Goal: Task Accomplishment & Management: Use online tool/utility

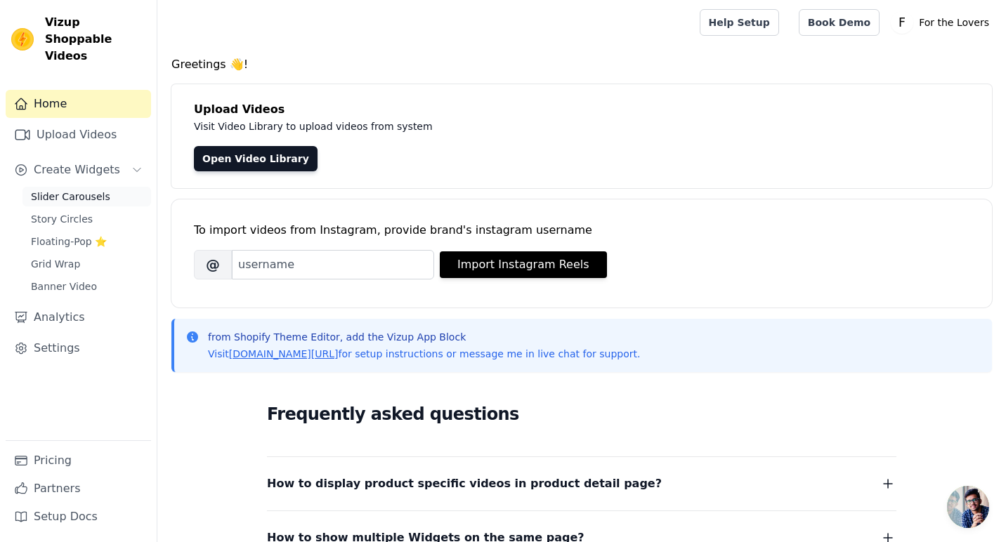
click at [74, 190] on span "Slider Carousels" at bounding box center [70, 197] width 79 height 14
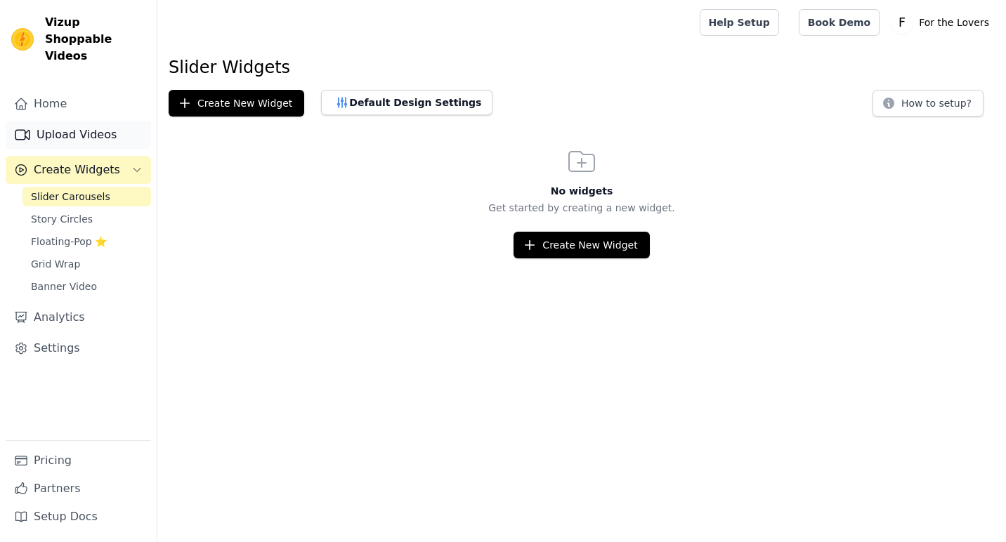
click at [66, 122] on link "Upload Videos" at bounding box center [78, 135] width 145 height 28
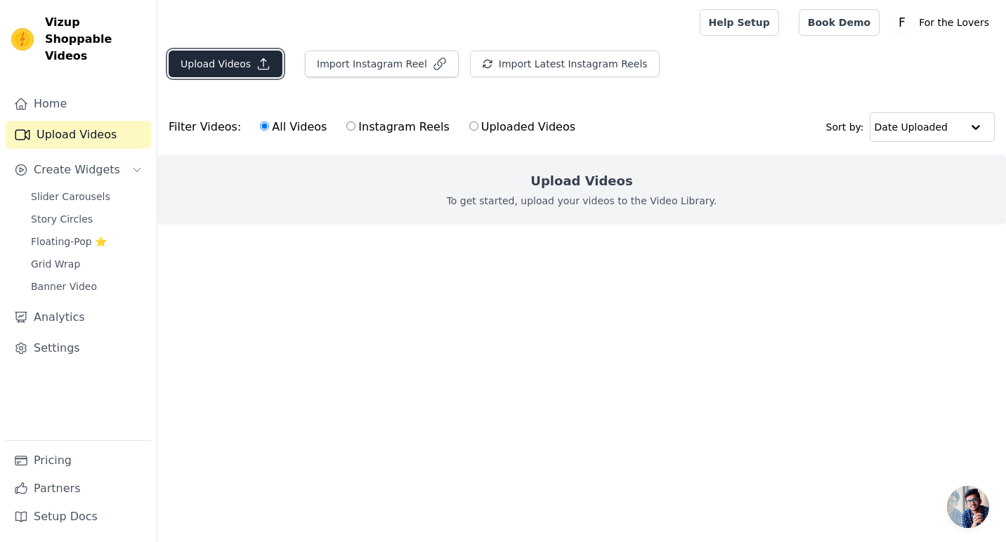
click at [239, 73] on button "Upload Videos" at bounding box center [226, 64] width 114 height 27
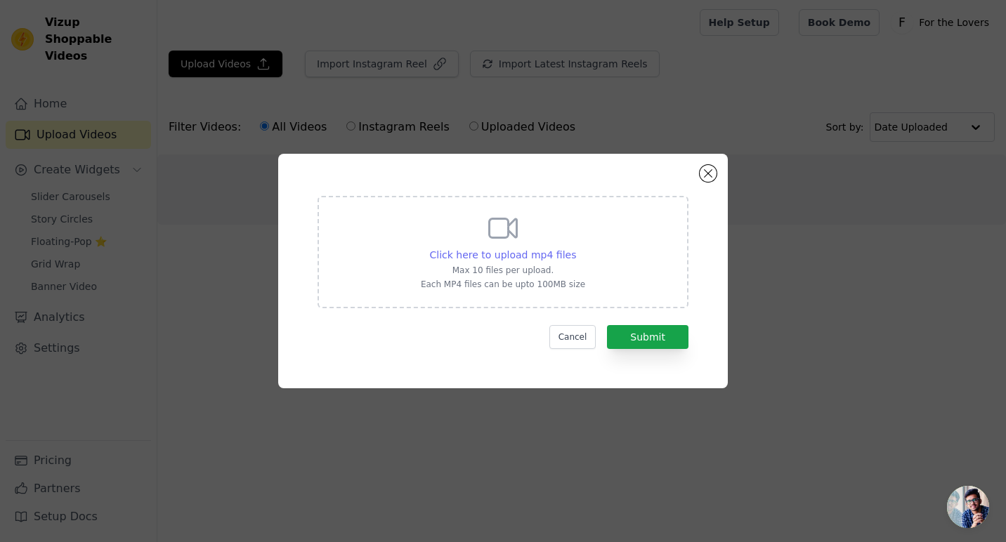
click at [465, 258] on span "Click here to upload mp4 files" at bounding box center [503, 254] width 147 height 11
click at [575, 248] on input "Click here to upload mp4 files Max 10 files per upload. Each MP4 files can be u…" at bounding box center [575, 247] width 1 height 1
click at [522, 254] on span "Click here to upload mp4 files" at bounding box center [503, 254] width 147 height 11
click at [575, 248] on input "Click here to upload mp4 files Max 10 files per upload. Each MP4 files can be u…" at bounding box center [575, 247] width 1 height 1
type input "C:\fakepath\Video Jun 04 2025, 5 07 01 PM.mp4"
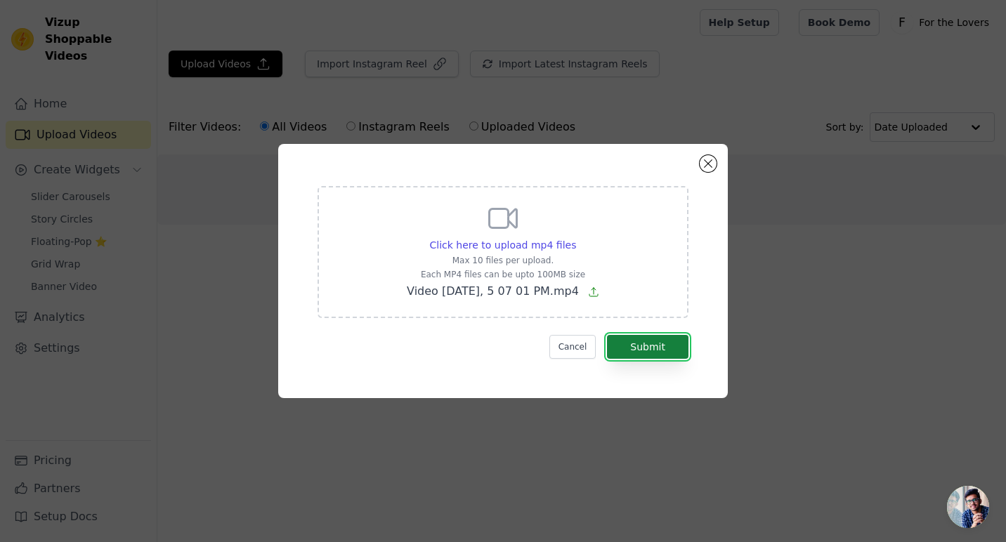
click at [643, 353] on button "Submit" at bounding box center [647, 347] width 81 height 24
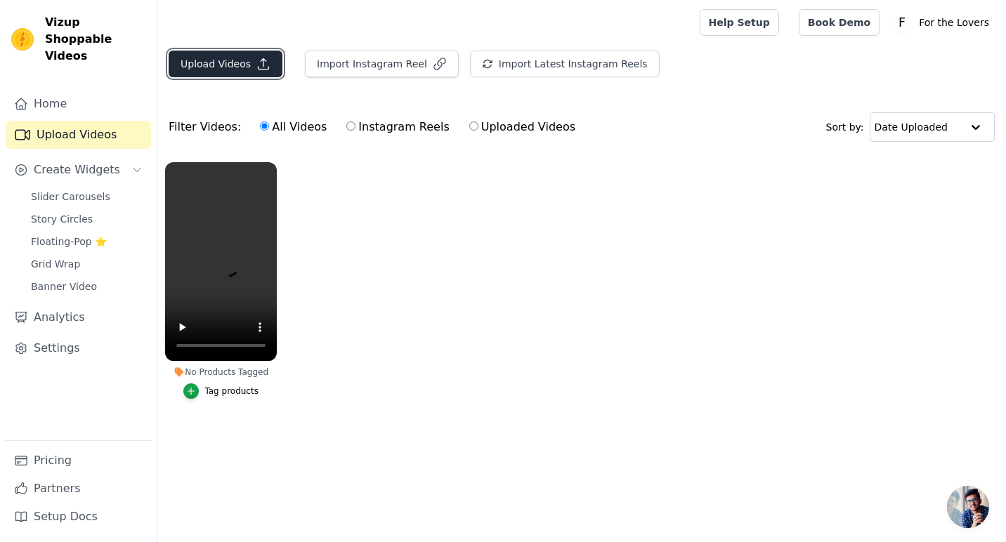
click at [239, 69] on button "Upload Videos" at bounding box center [226, 64] width 114 height 27
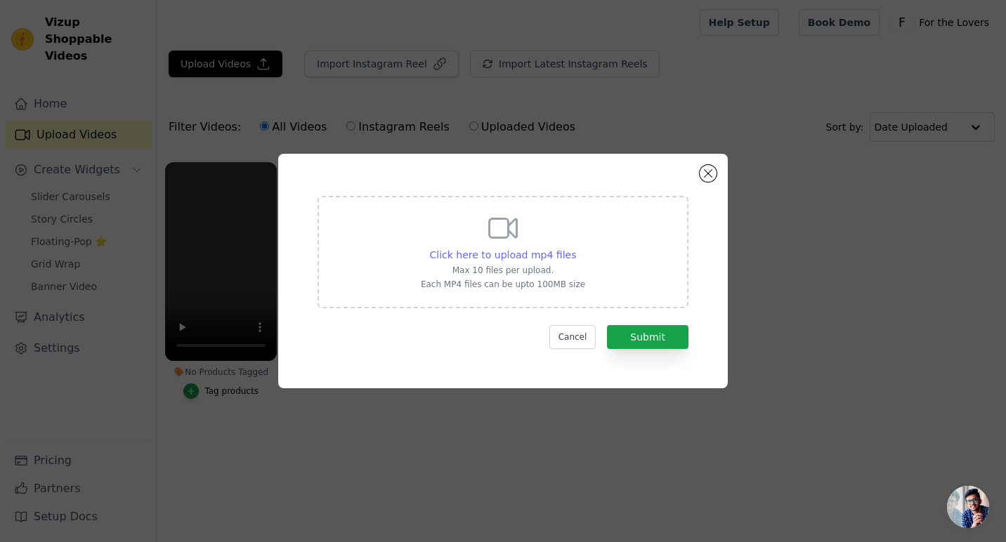
click at [516, 255] on span "Click here to upload mp4 files" at bounding box center [503, 254] width 147 height 11
click at [575, 248] on input "Click here to upload mp4 files Max 10 files per upload. Each MP4 files can be u…" at bounding box center [575, 247] width 1 height 1
type input "C:\fakepath\woods cove.mp4"
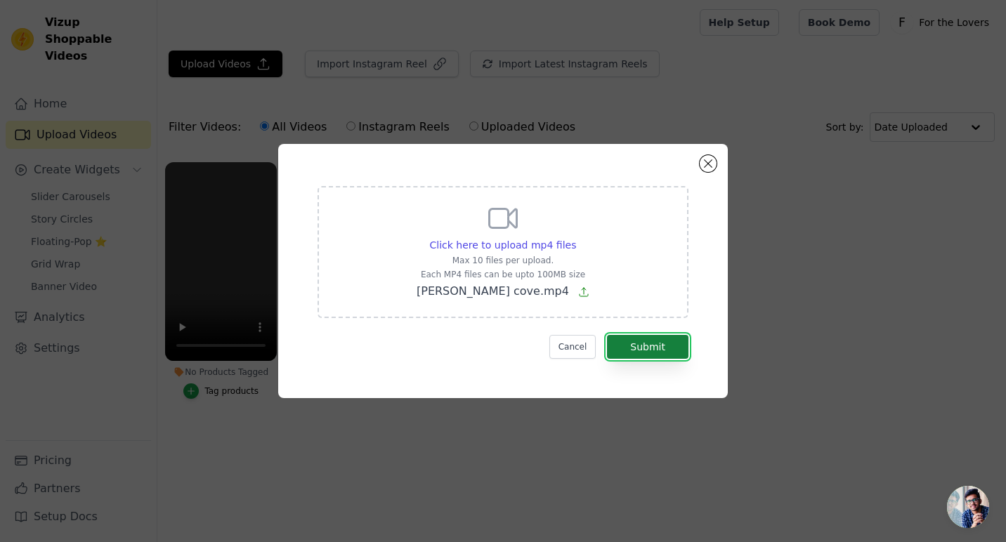
click at [654, 340] on button "Submit" at bounding box center [647, 347] width 81 height 24
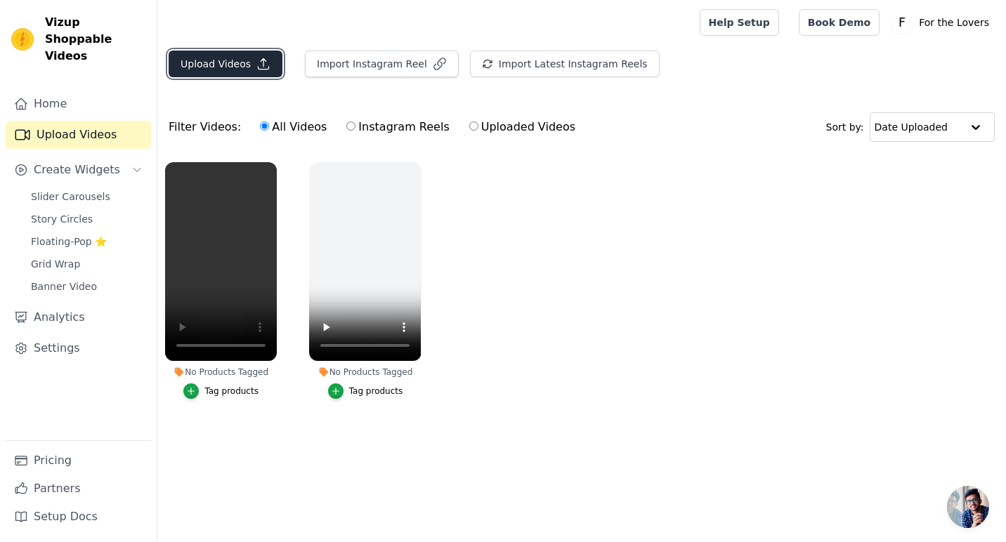
click at [229, 60] on button "Upload Videos" at bounding box center [226, 64] width 114 height 27
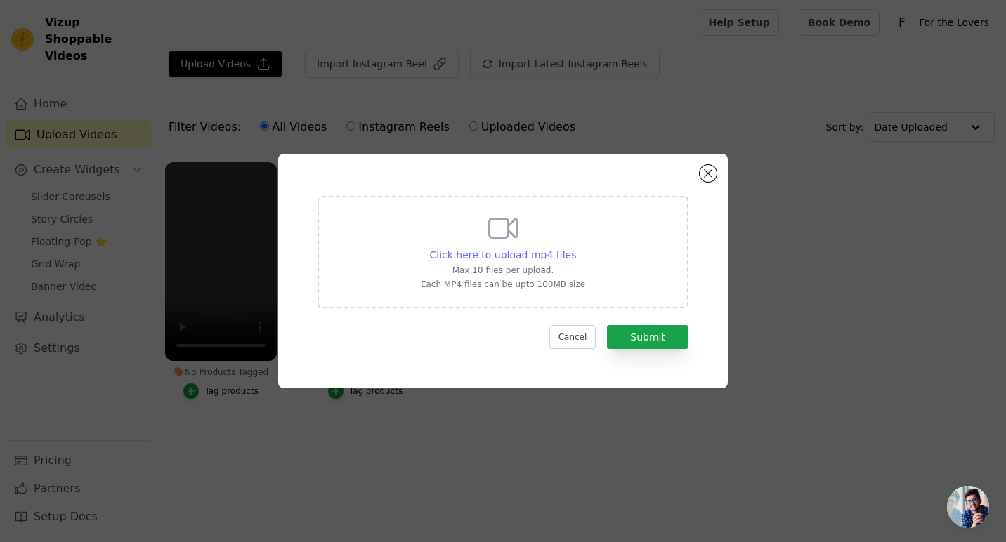
click at [540, 258] on span "Click here to upload mp4 files" at bounding box center [503, 254] width 147 height 11
click at [575, 248] on input "Click here to upload mp4 files Max 10 files per upload. Each MP4 files can be u…" at bounding box center [575, 247] width 1 height 1
click at [511, 251] on span "Click here to upload mp4 files" at bounding box center [503, 254] width 147 height 11
click at [575, 248] on input "Click here to upload mp4 files Max 10 files per upload. Each MP4 files can be u…" at bounding box center [575, 247] width 1 height 1
type input "C:\fakepath\Video Jun 04 2025, 4 25 52 PM.mp4"
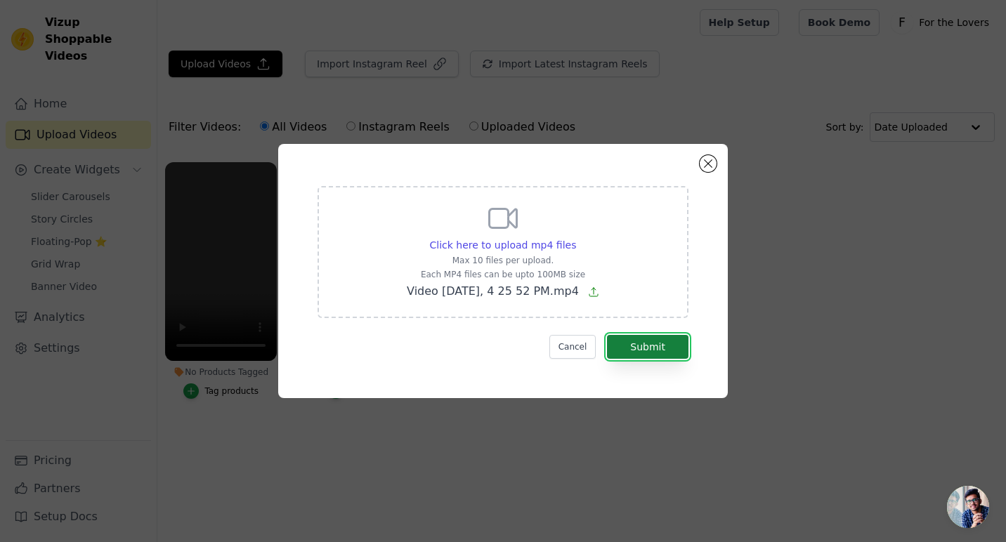
click at [658, 344] on button "Submit" at bounding box center [647, 347] width 81 height 24
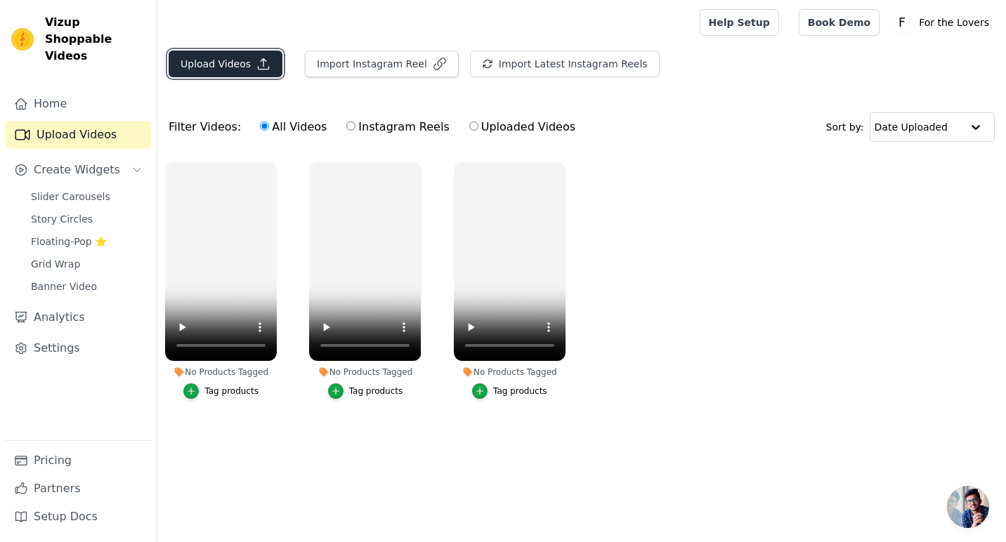
click at [256, 64] on icon "button" at bounding box center [263, 64] width 14 height 14
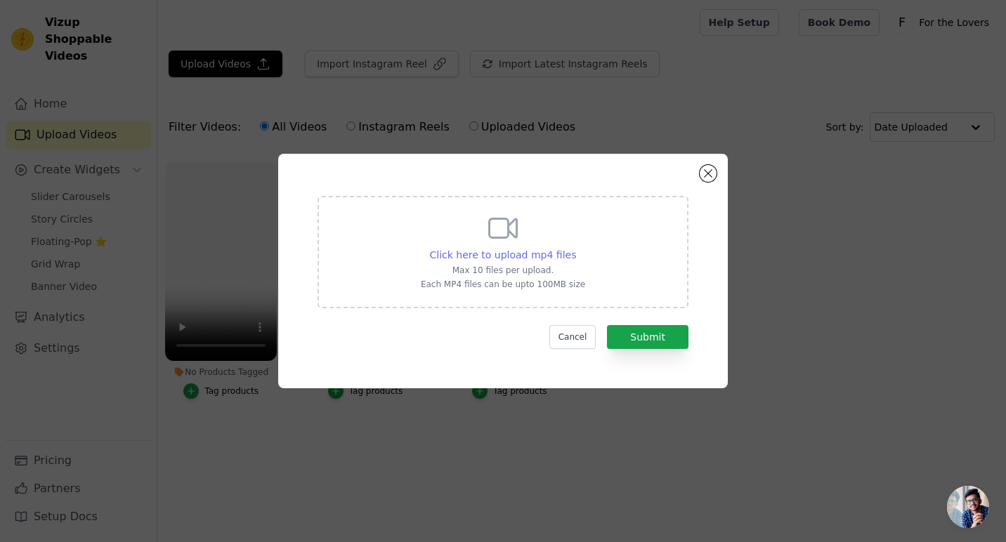
click at [508, 261] on div "Click here to upload mp4 files" at bounding box center [503, 255] width 147 height 14
click at [575, 248] on input "Click here to upload mp4 files Max 10 files per upload. Each MP4 files can be u…" at bounding box center [575, 247] width 1 height 1
type input "C:\fakepath\Video Jun 04 2025, 4 56 08 PM.mp4"
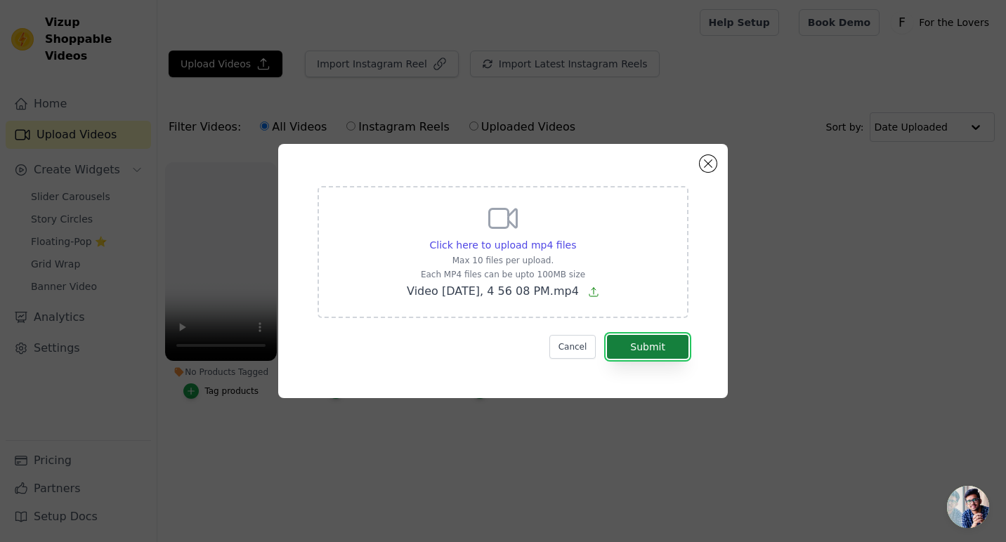
click at [645, 354] on button "Submit" at bounding box center [647, 347] width 81 height 24
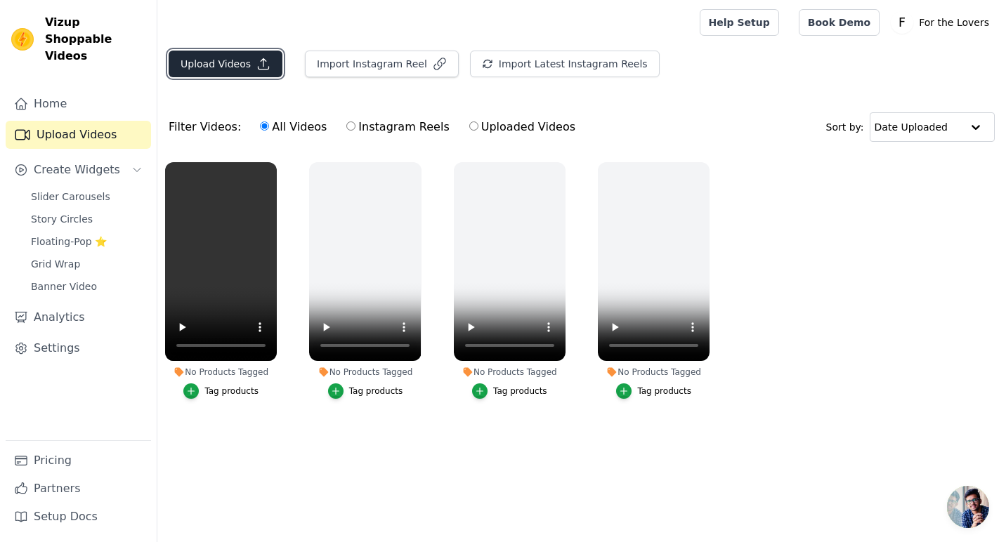
click at [235, 70] on button "Upload Videos" at bounding box center [226, 64] width 114 height 27
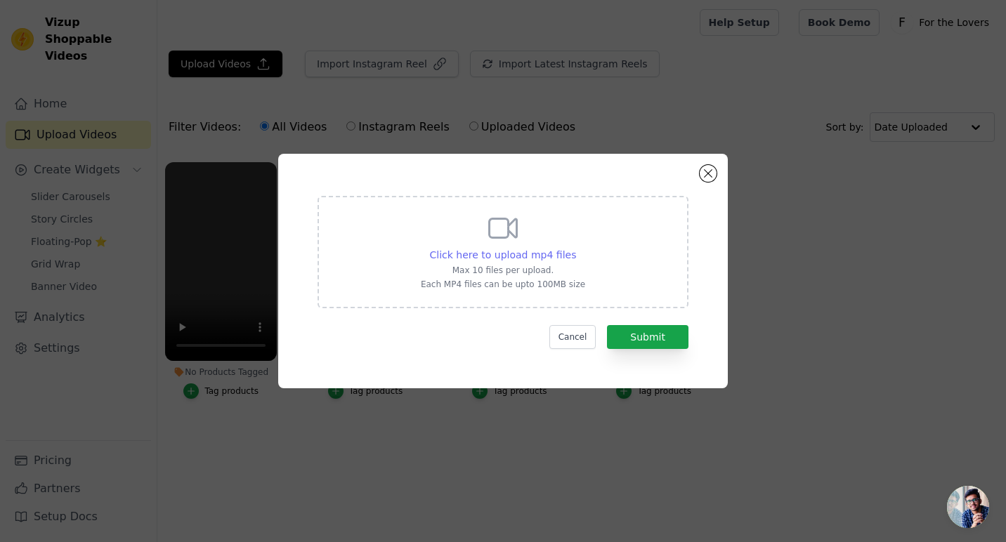
click at [493, 257] on span "Click here to upload mp4 files" at bounding box center [503, 254] width 147 height 11
click at [575, 248] on input "Click here to upload mp4 files Max 10 files per upload. Each MP4 files can be u…" at bounding box center [575, 247] width 1 height 1
click at [500, 254] on span "Click here to upload mp4 files" at bounding box center [503, 254] width 147 height 11
click at [575, 248] on input "Click here to upload mp4 files Max 10 files per upload. Each MP4 files can be u…" at bounding box center [575, 247] width 1 height 1
type input "C:\fakepath\Video Jun 04 2025, 4 58 36 PM.mp4"
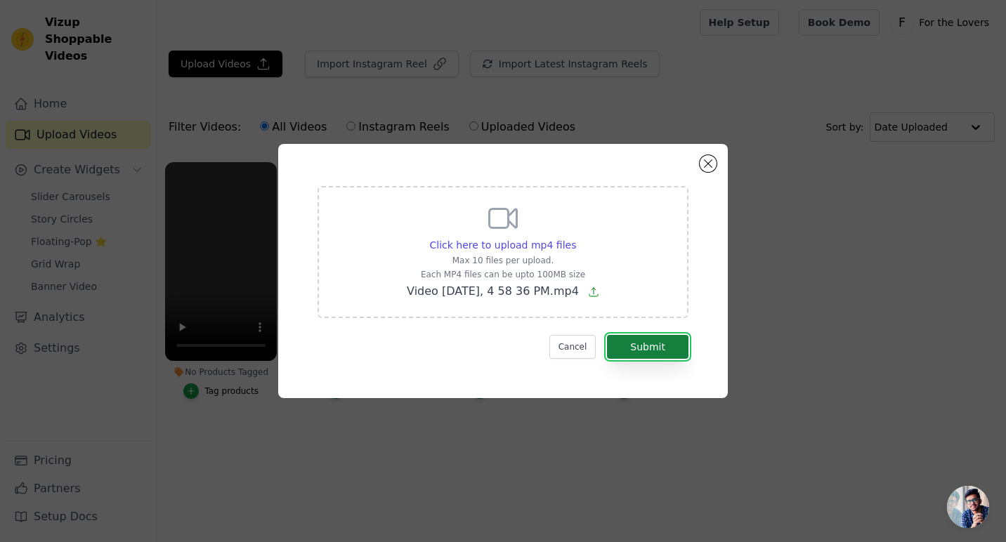
click at [659, 356] on button "Submit" at bounding box center [647, 347] width 81 height 24
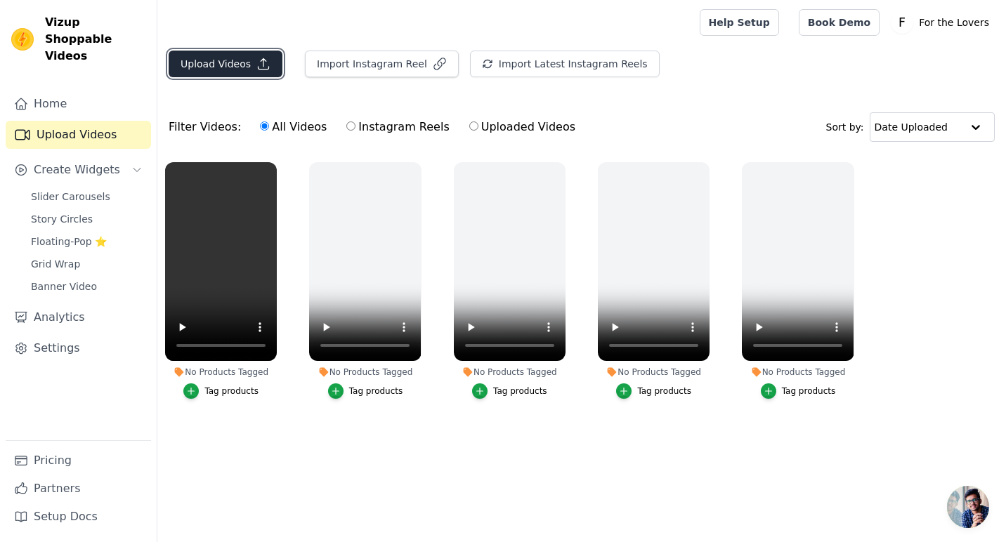
click at [235, 65] on button "Upload Videos" at bounding box center [226, 64] width 114 height 27
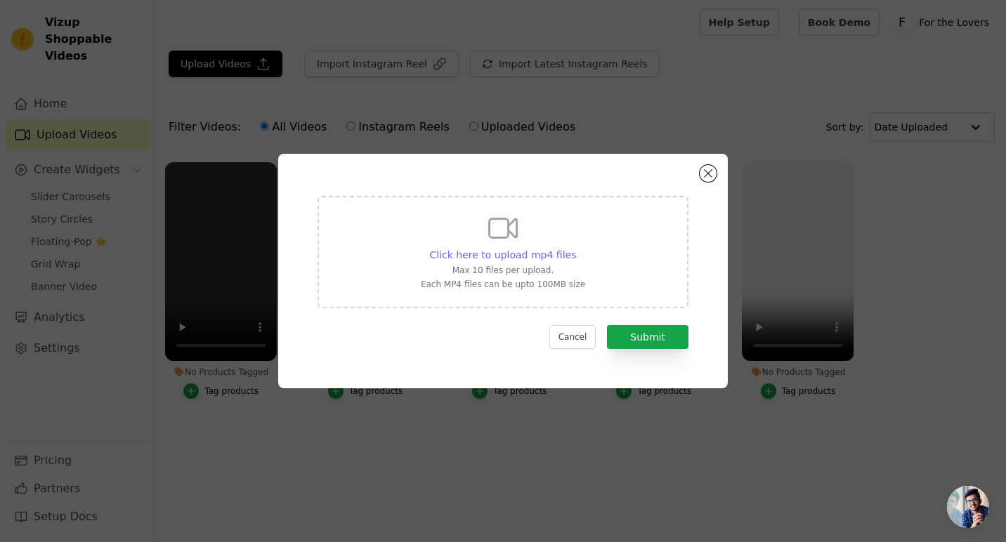
click at [527, 254] on span "Click here to upload mp4 files" at bounding box center [503, 254] width 147 height 11
click at [575, 248] on input "Click here to upload mp4 files Max 10 files per upload. Each MP4 files can be u…" at bounding box center [575, 247] width 1 height 1
type input "C:\fakepath\Video [DATE], 8 33 18 AM.mp4"
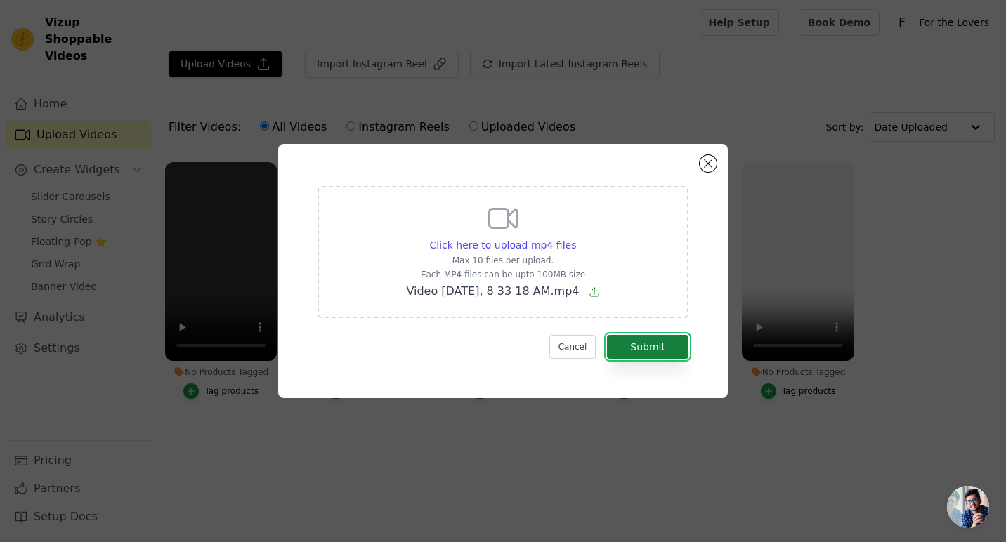
click at [643, 355] on button "Submit" at bounding box center [647, 347] width 81 height 24
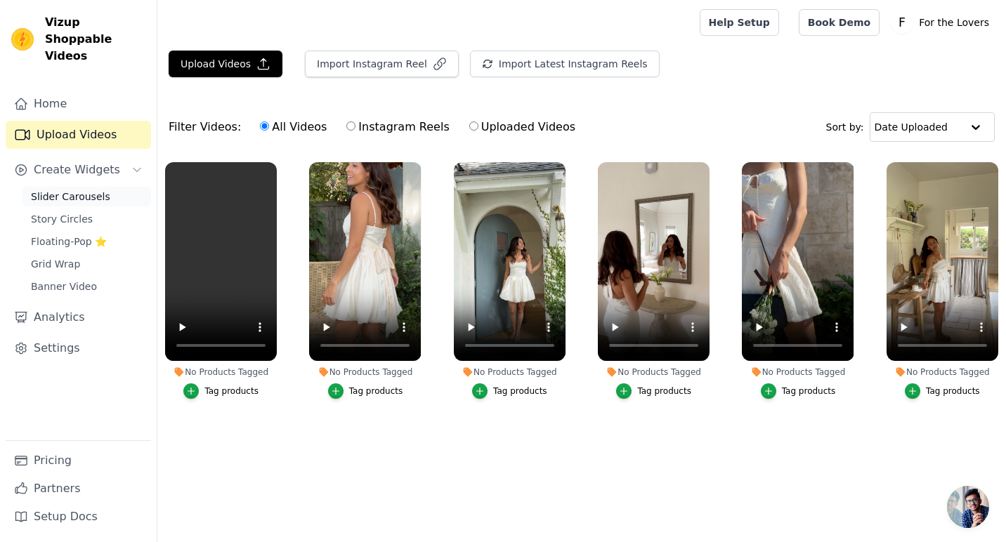
click at [72, 190] on span "Slider Carousels" at bounding box center [70, 197] width 79 height 14
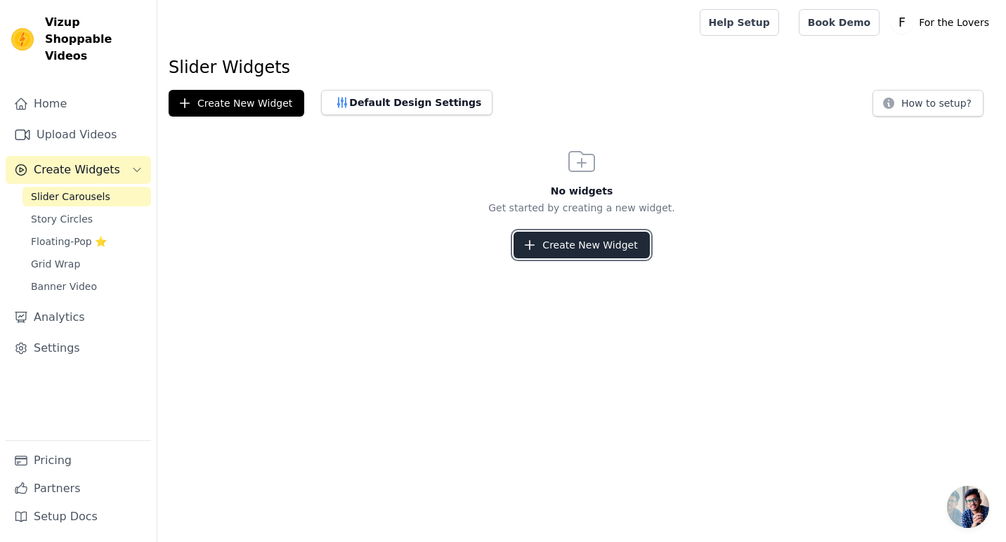
click at [579, 245] on button "Create New Widget" at bounding box center [581, 245] width 136 height 27
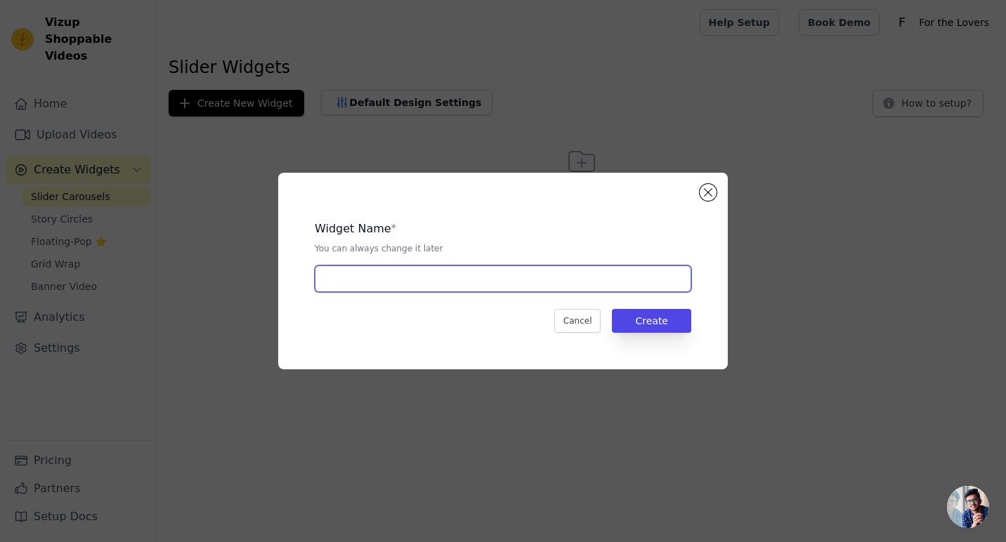
click at [433, 272] on input "text" at bounding box center [503, 278] width 376 height 27
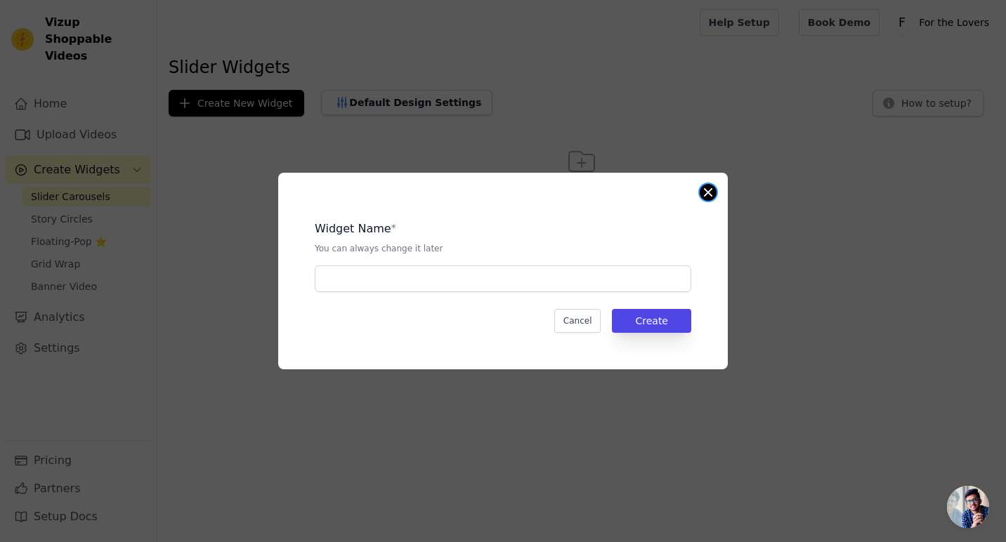
click at [711, 193] on button "Close modal" at bounding box center [707, 192] width 17 height 17
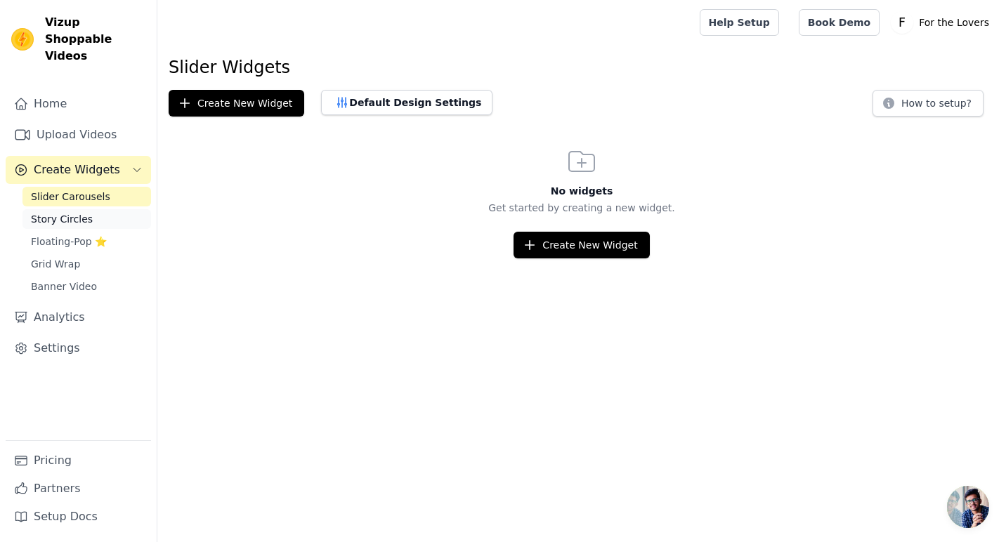
click at [86, 212] on span "Story Circles" at bounding box center [62, 219] width 62 height 14
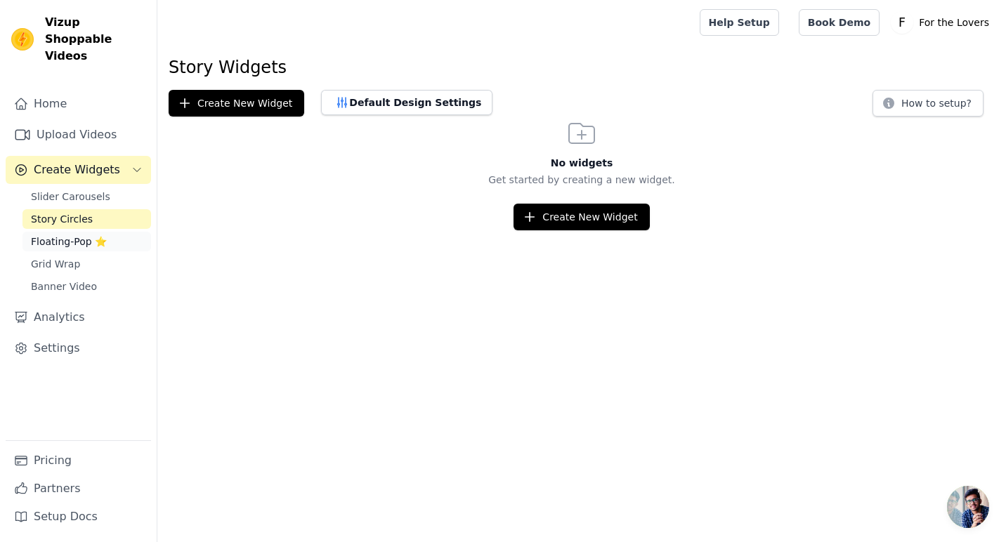
click at [85, 235] on span "Floating-Pop ⭐" at bounding box center [69, 242] width 76 height 14
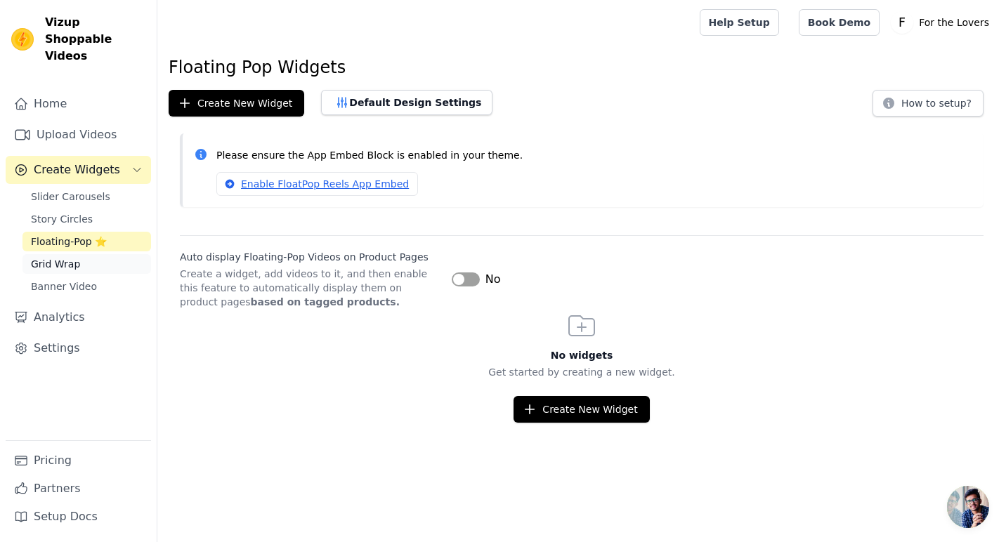
click at [75, 257] on span "Grid Wrap" at bounding box center [55, 264] width 49 height 14
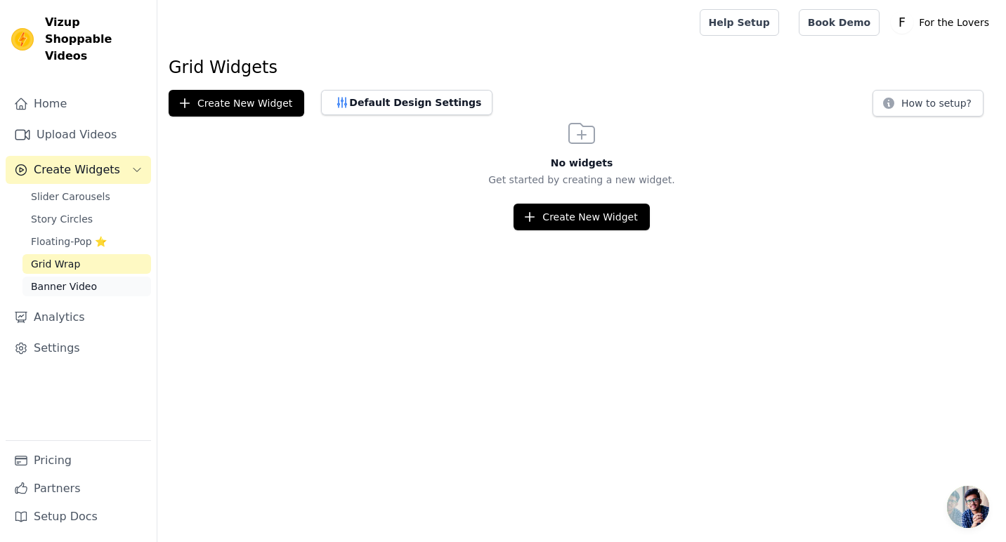
click at [74, 280] on span "Banner Video" at bounding box center [64, 287] width 66 height 14
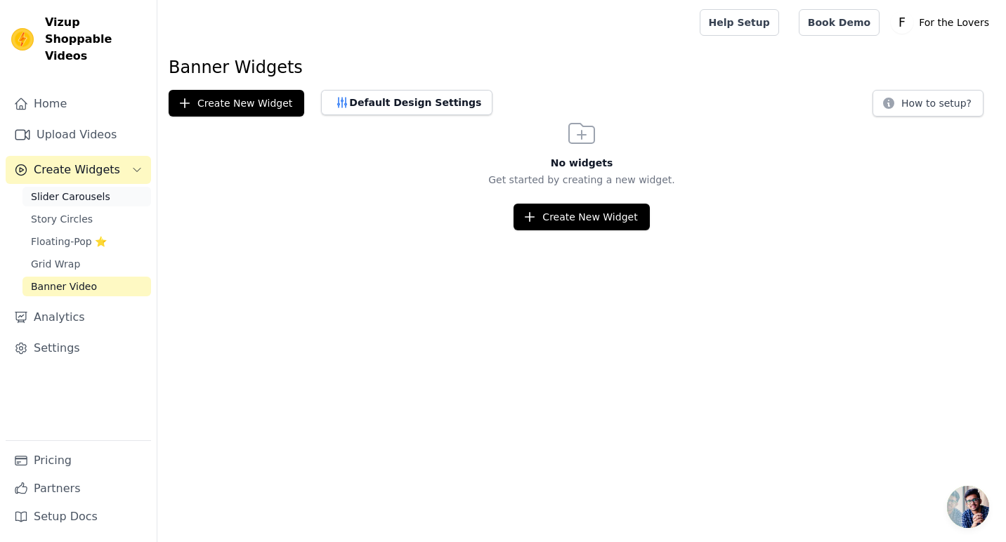
click at [70, 190] on span "Slider Carousels" at bounding box center [70, 197] width 79 height 14
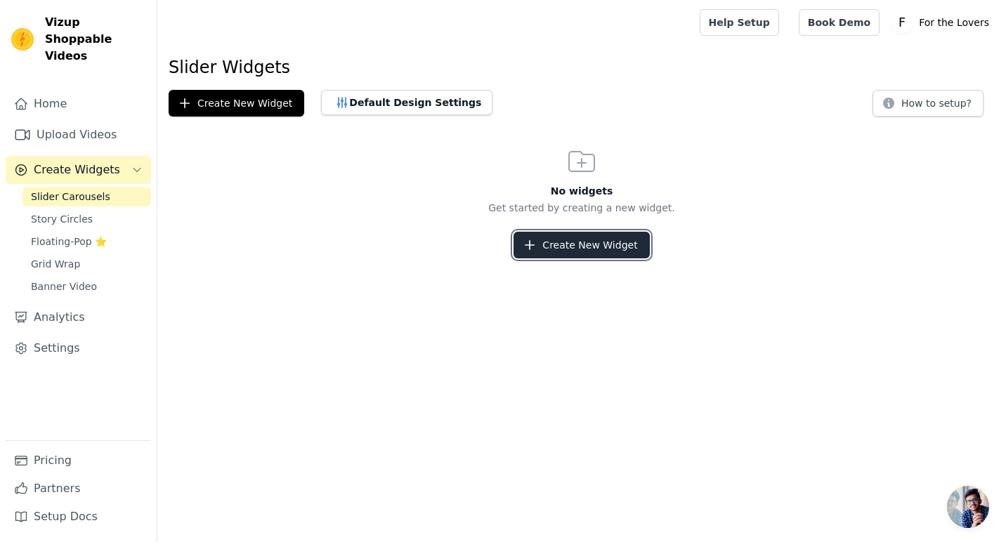
click at [582, 247] on button "Create New Widget" at bounding box center [581, 245] width 136 height 27
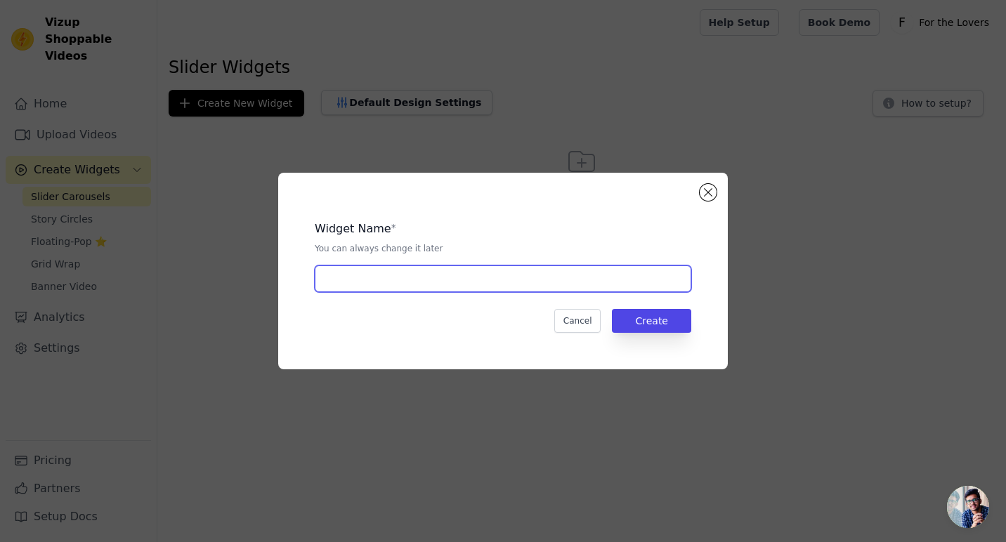
click at [465, 279] on input "text" at bounding box center [503, 278] width 376 height 27
type input "Home page"
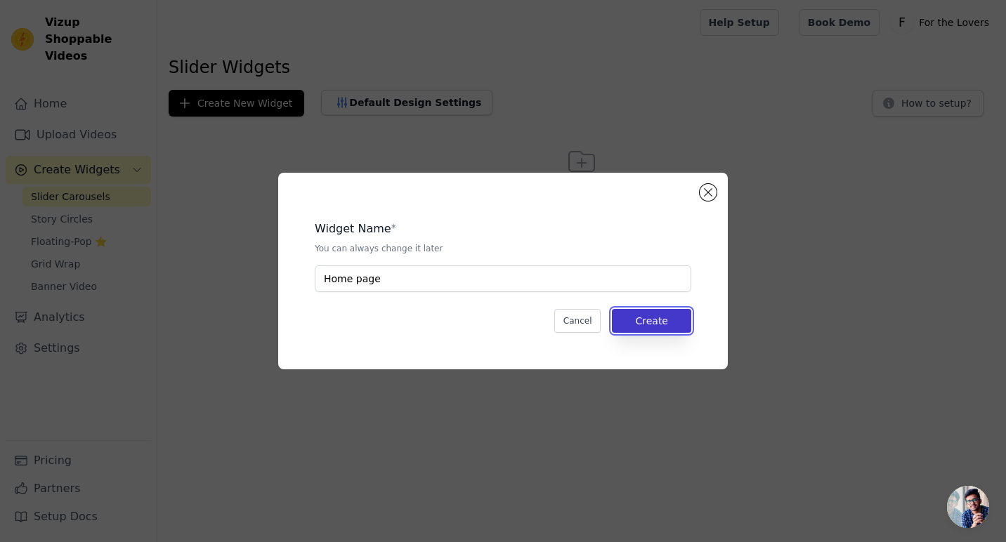
click at [658, 321] on button "Create" at bounding box center [651, 321] width 79 height 24
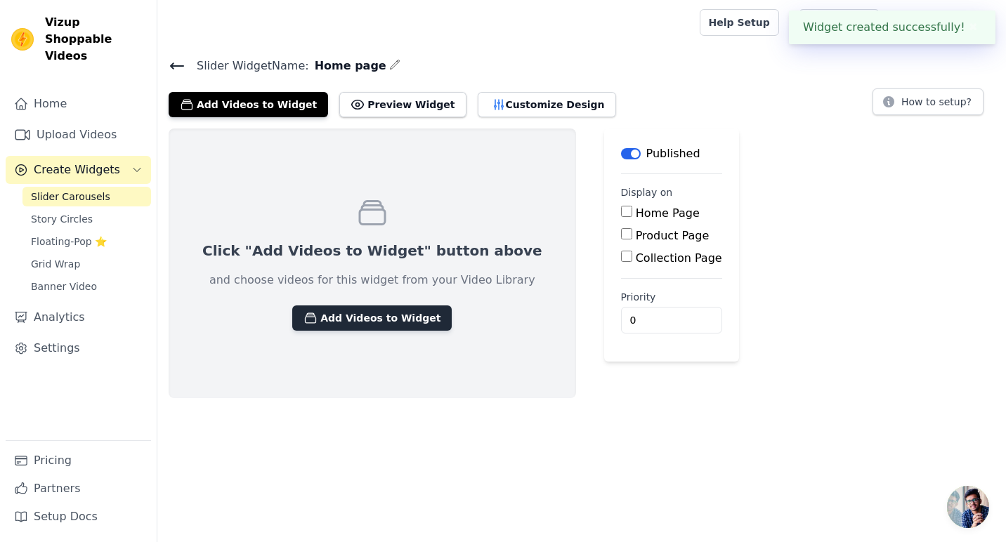
click at [380, 312] on button "Add Videos to Widget" at bounding box center [371, 317] width 159 height 25
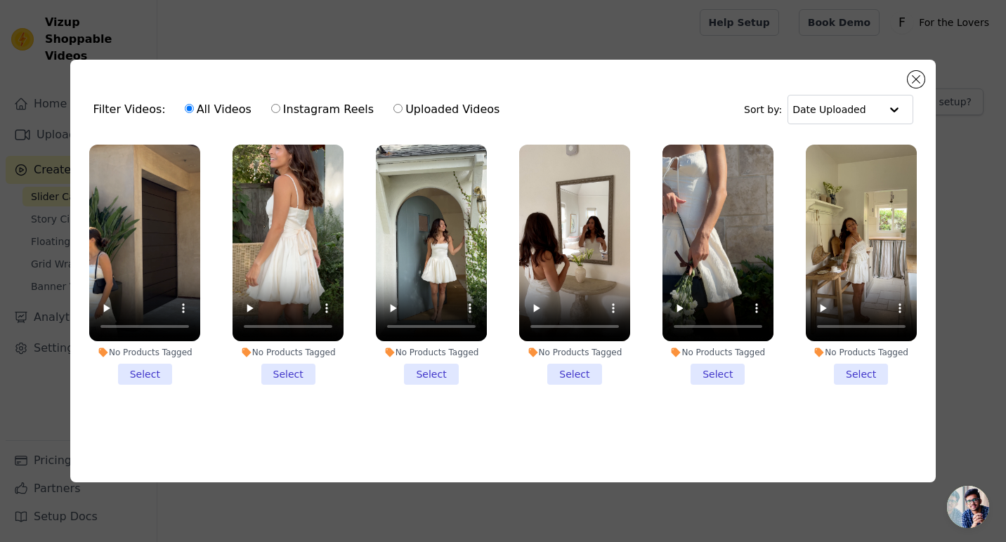
click at [867, 379] on li "No Products Tagged Select" at bounding box center [861, 265] width 111 height 241
click at [0, 0] on input "No Products Tagged Select" at bounding box center [0, 0] width 0 height 0
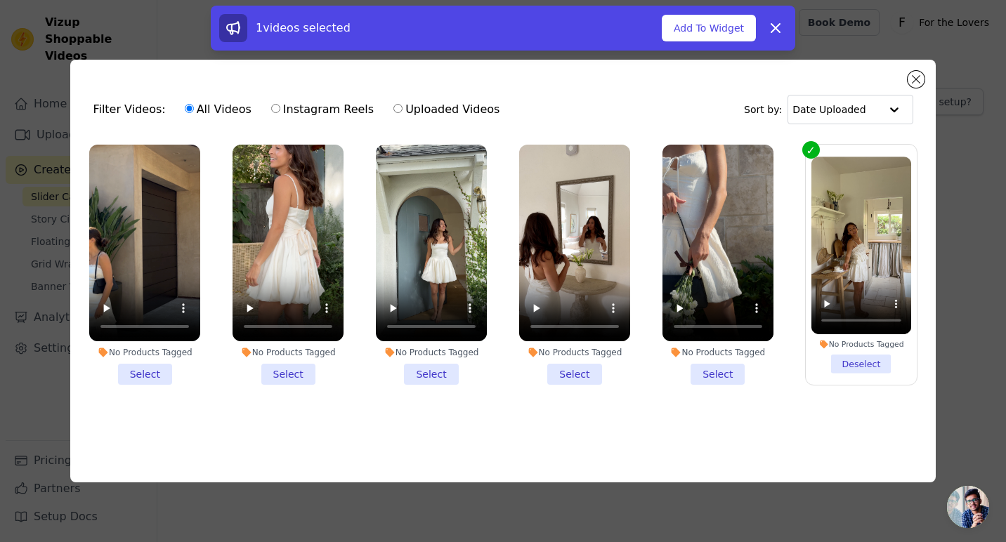
click at [728, 376] on li "No Products Tagged Select" at bounding box center [717, 265] width 111 height 241
click at [0, 0] on input "No Products Tagged Select" at bounding box center [0, 0] width 0 height 0
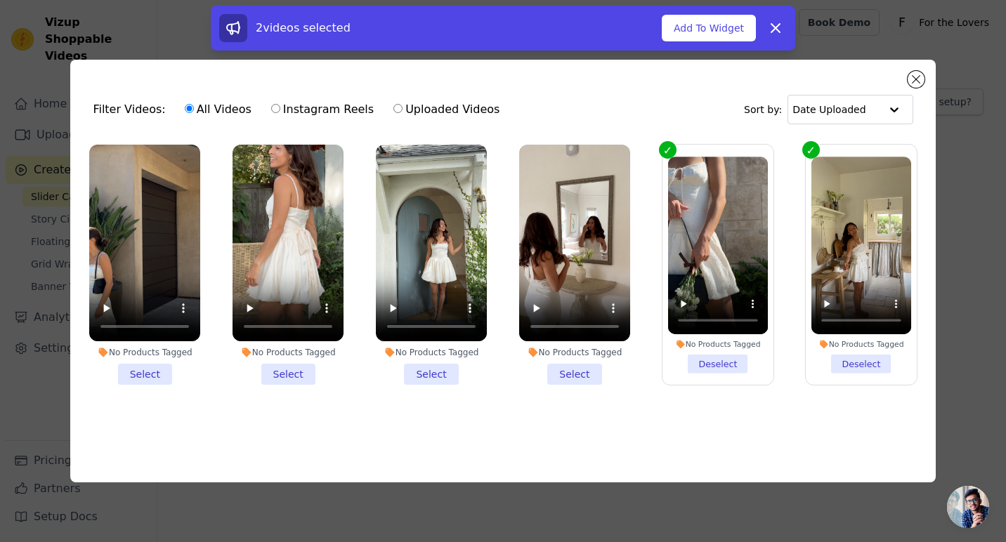
click at [574, 376] on li "No Products Tagged Select" at bounding box center [574, 265] width 111 height 241
click at [0, 0] on input "No Products Tagged Select" at bounding box center [0, 0] width 0 height 0
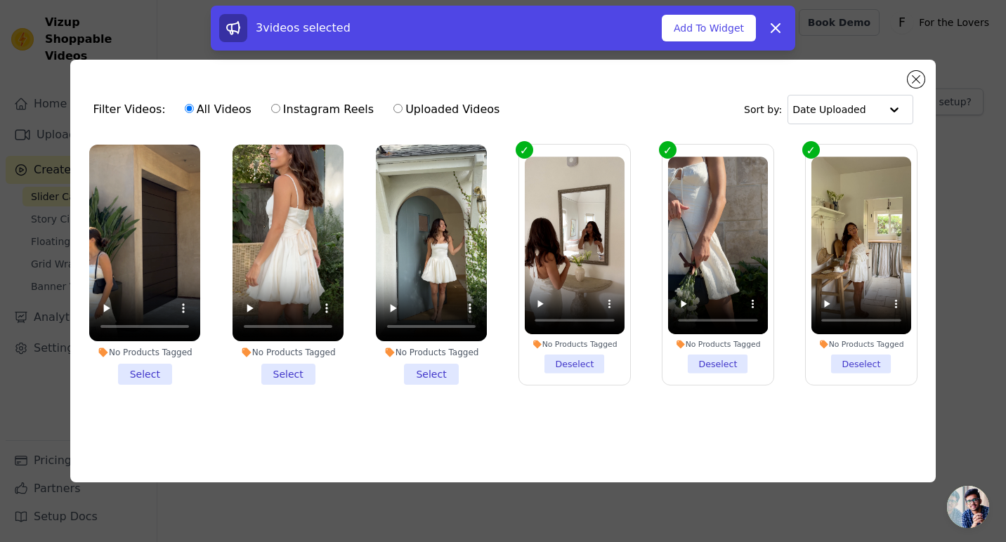
click at [442, 370] on li "No Products Tagged Select" at bounding box center [431, 265] width 111 height 241
click at [0, 0] on input "No Products Tagged Select" at bounding box center [0, 0] width 0 height 0
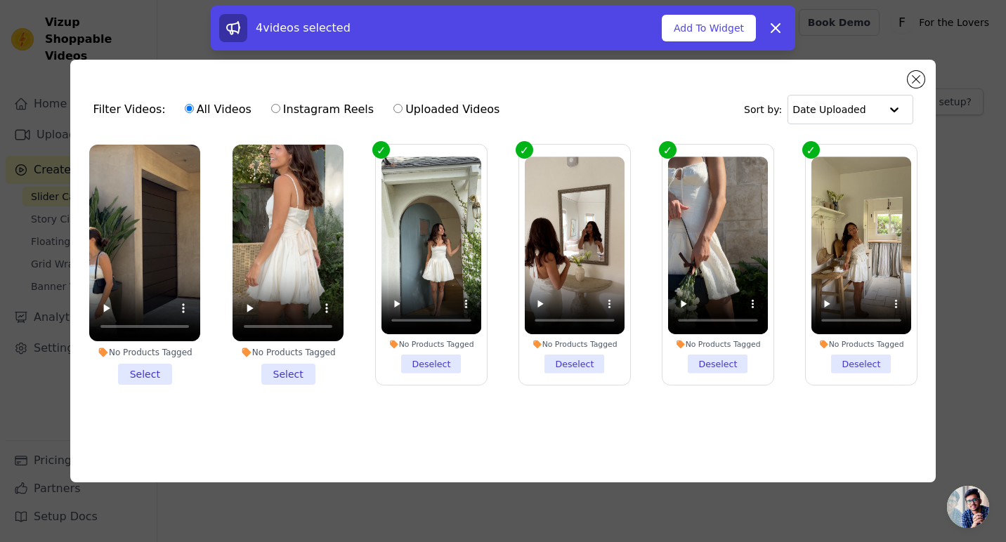
click at [299, 374] on li "No Products Tagged Select" at bounding box center [287, 265] width 111 height 241
click at [0, 0] on input "No Products Tagged Select" at bounding box center [0, 0] width 0 height 0
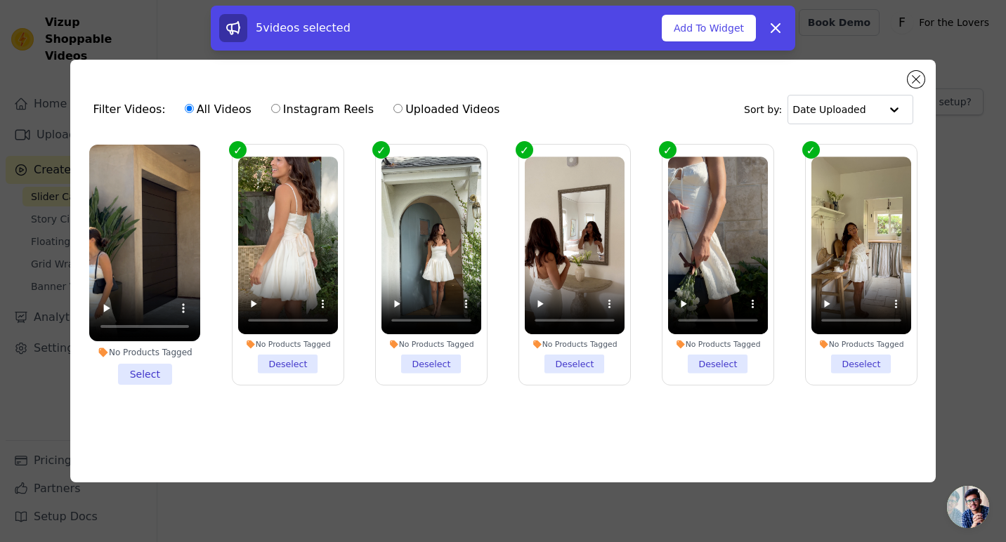
click at [157, 370] on li "No Products Tagged Select" at bounding box center [144, 265] width 111 height 241
click at [0, 0] on input "No Products Tagged Select" at bounding box center [0, 0] width 0 height 0
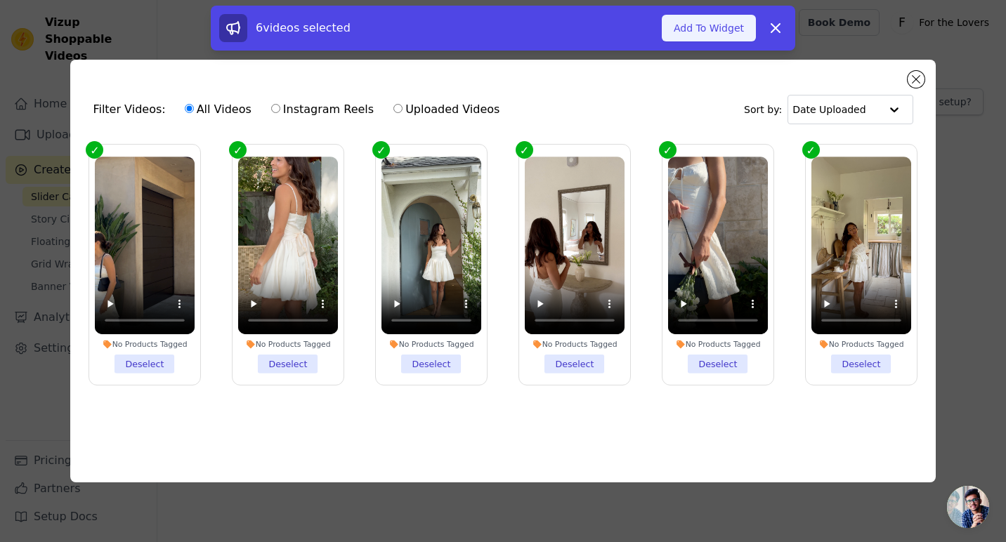
click at [699, 26] on button "Add To Widget" at bounding box center [709, 28] width 94 height 27
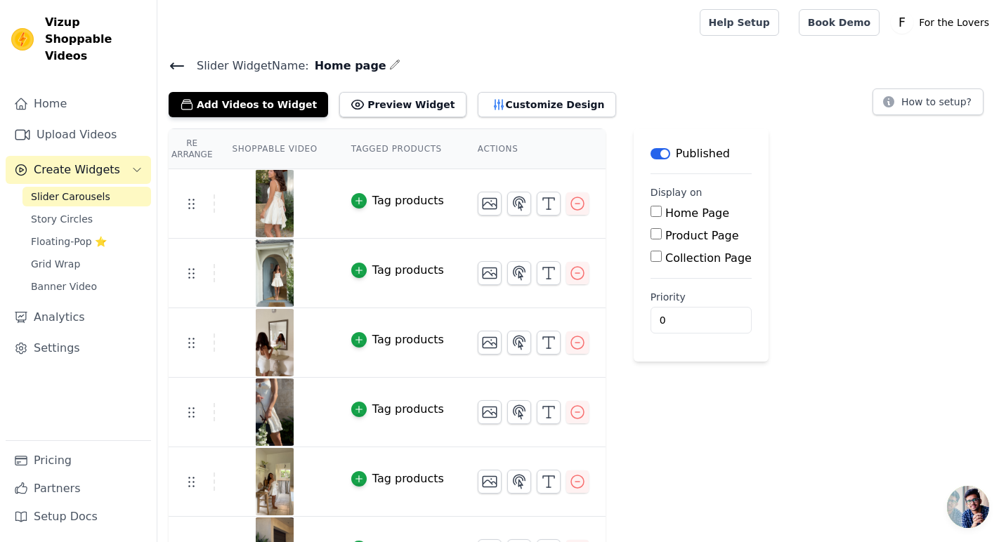
click at [656, 209] on input "Home Page" at bounding box center [655, 211] width 11 height 11
checkbox input "true"
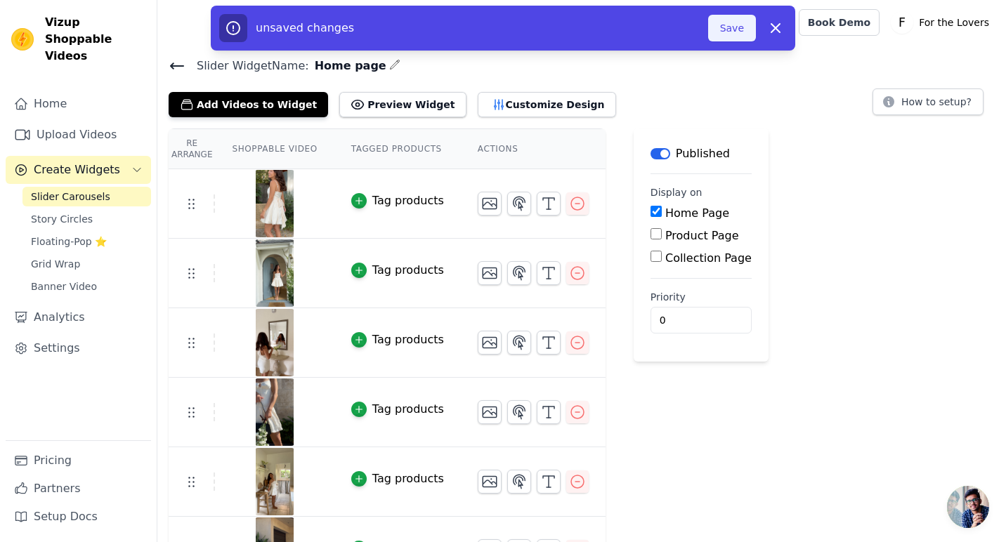
click at [723, 27] on button "Save" at bounding box center [732, 28] width 48 height 27
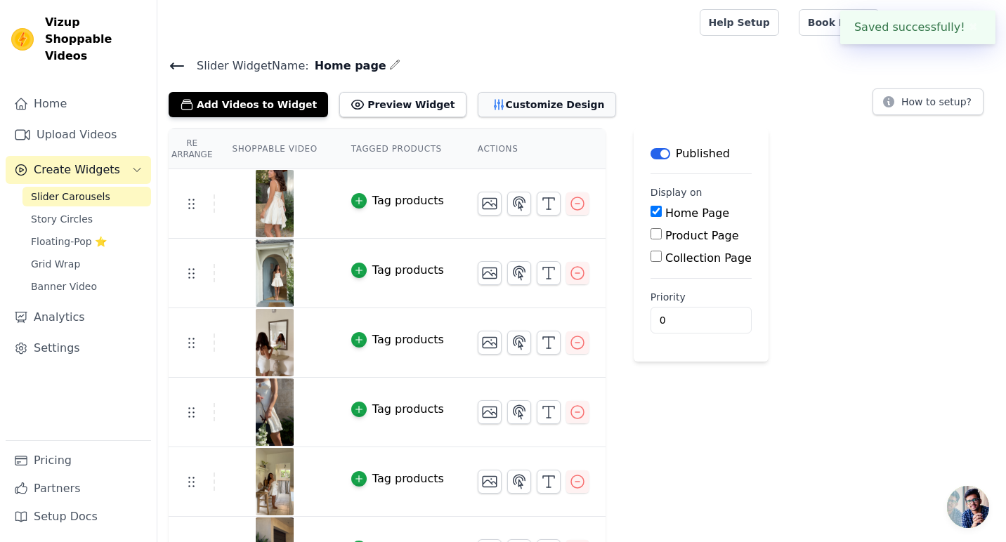
click at [499, 105] on button "Customize Design" at bounding box center [547, 104] width 138 height 25
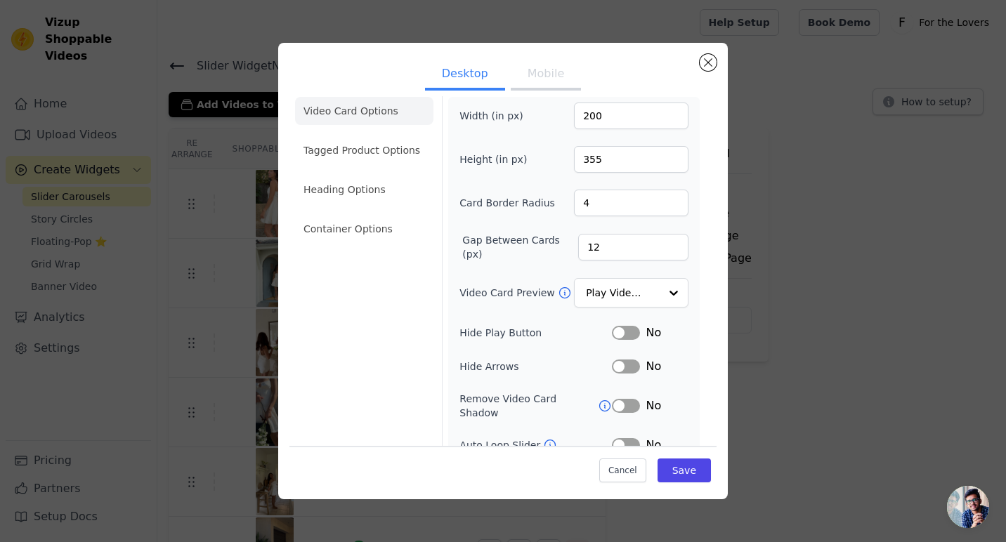
scroll to position [25, 0]
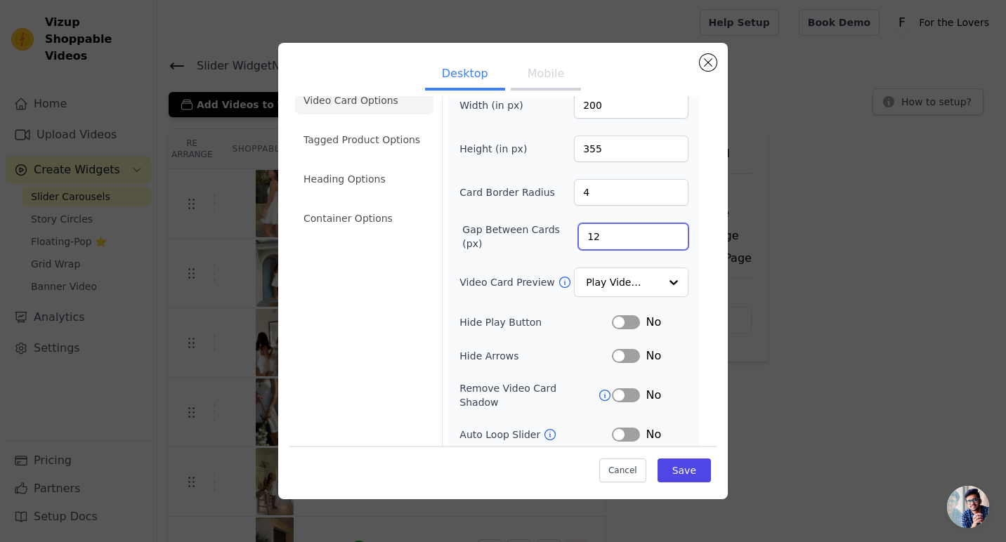
click at [600, 232] on input "12" at bounding box center [633, 236] width 110 height 27
type input "10"
click at [397, 303] on div "Video Card Options Tagged Product Options Heading Options Container Options" at bounding box center [364, 298] width 138 height 447
click at [599, 291] on input "Video Card Preview" at bounding box center [622, 283] width 72 height 28
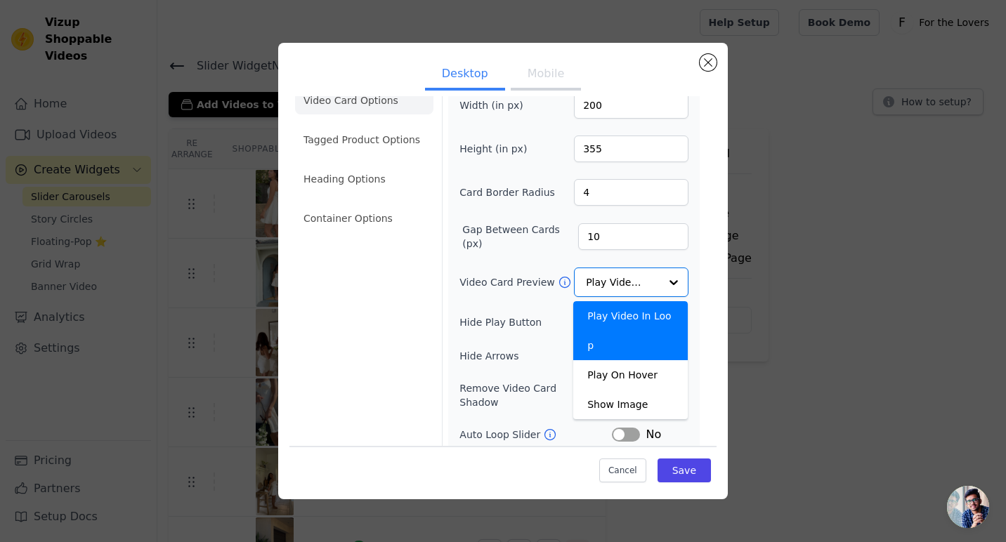
click at [449, 315] on div "Width (in px) 200 Height (in px) 355 Card Border Radius 4 Gap Between Cards (px…" at bounding box center [573, 301] width 251 height 430
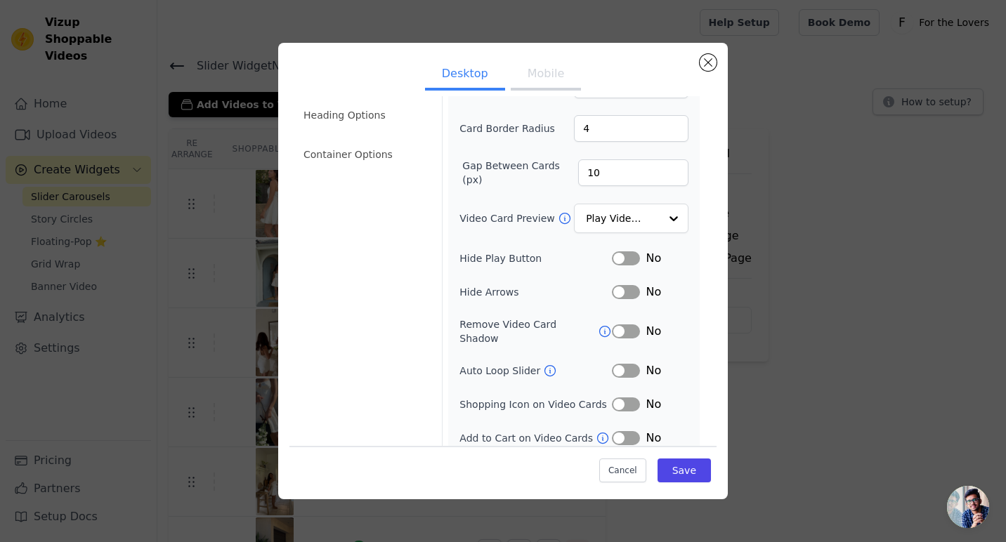
scroll to position [89, 0]
click at [622, 431] on button "Label" at bounding box center [626, 438] width 28 height 14
click at [695, 475] on button "Save" at bounding box center [683, 471] width 53 height 24
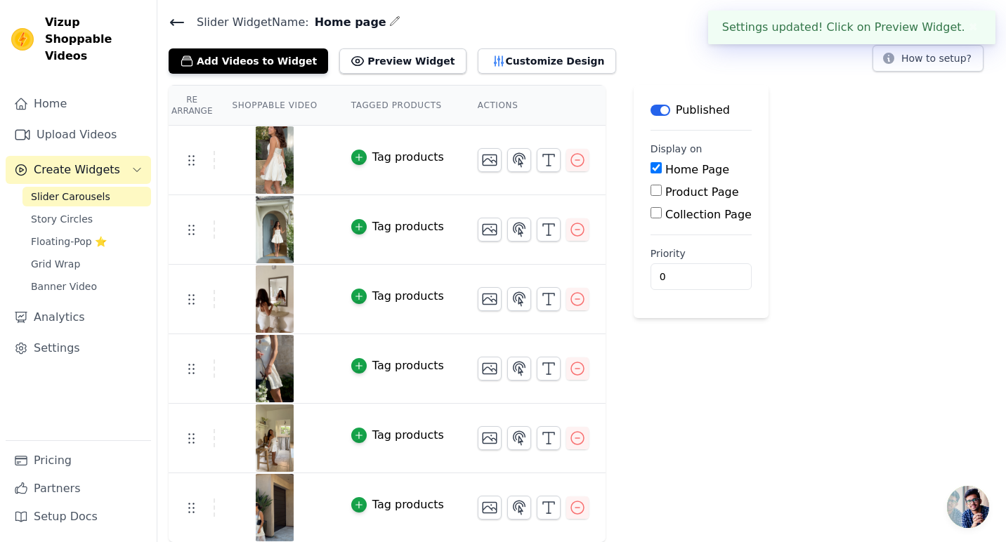
scroll to position [0, 0]
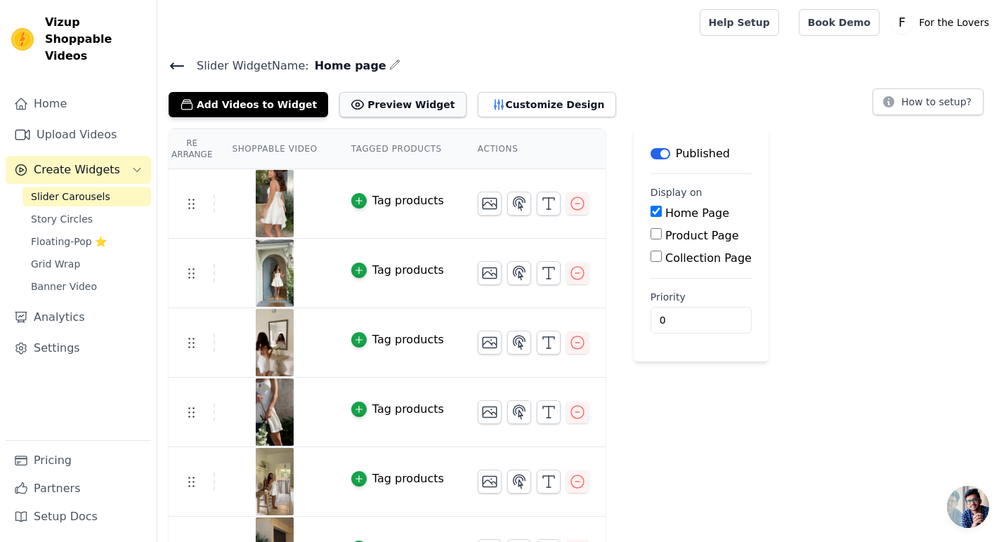
click at [409, 103] on button "Preview Widget" at bounding box center [402, 104] width 126 height 25
click at [513, 206] on icon "button" at bounding box center [519, 203] width 12 height 13
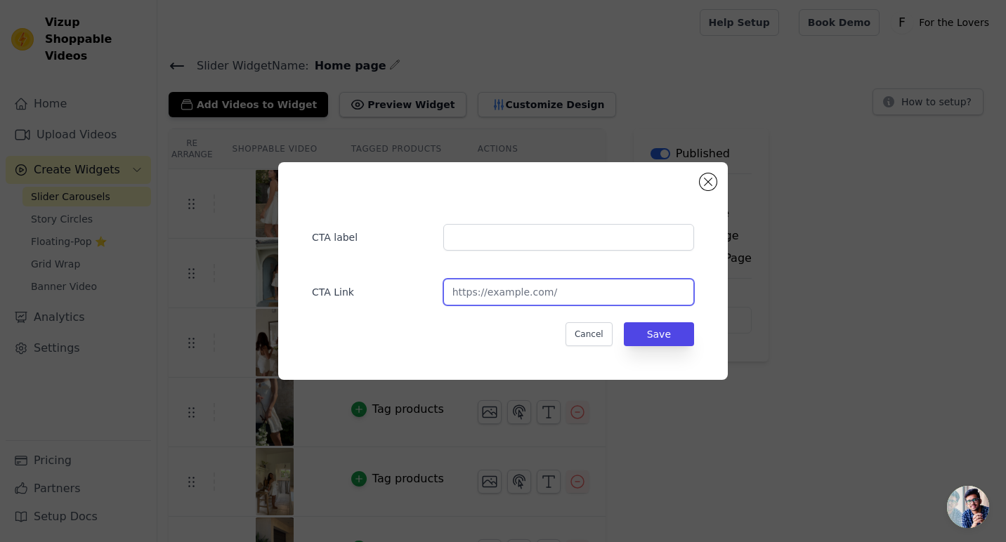
click at [544, 291] on input "url" at bounding box center [568, 292] width 251 height 27
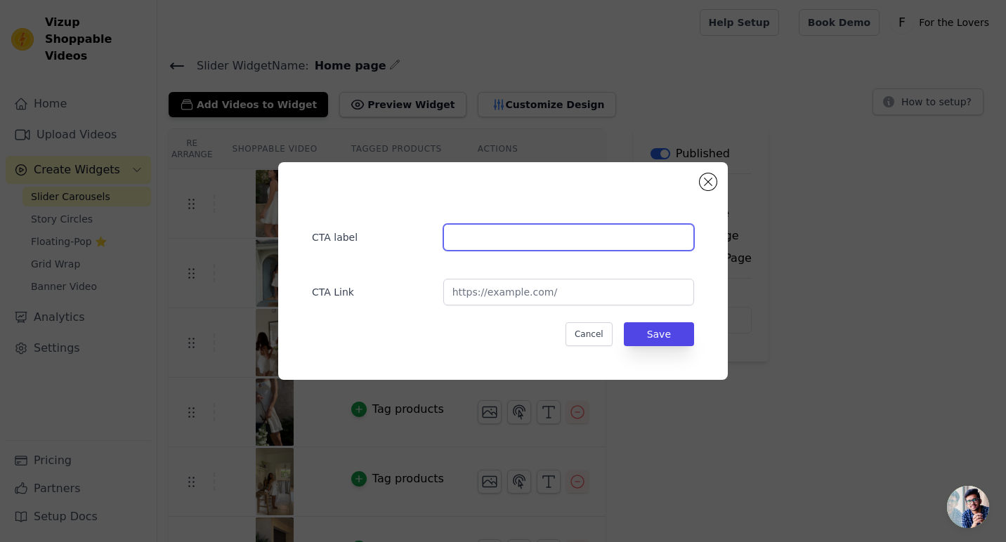
click at [507, 240] on input "text" at bounding box center [568, 237] width 251 height 27
type input "Shop Now"
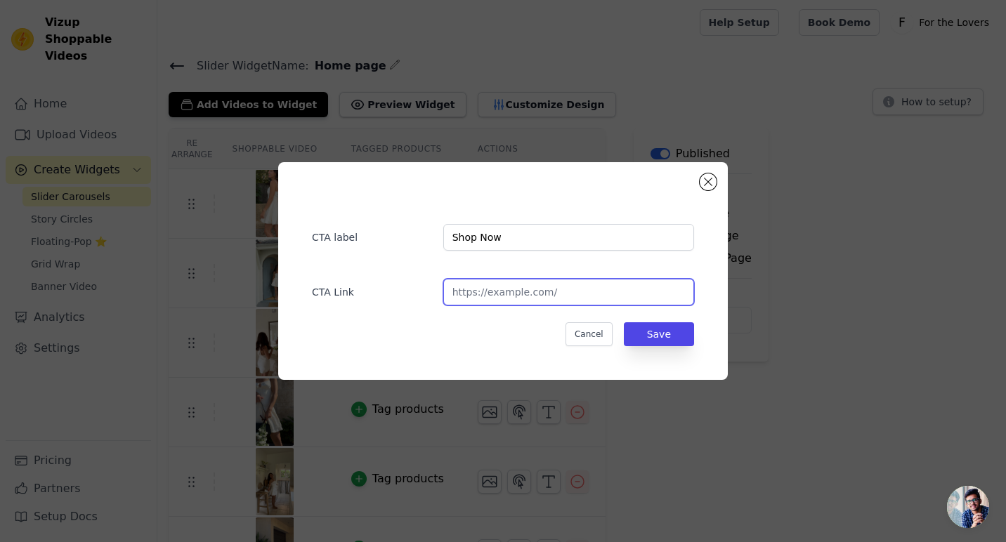
click at [515, 291] on input "url" at bounding box center [568, 292] width 251 height 27
click at [499, 291] on input "url" at bounding box center [568, 292] width 251 height 27
click at [494, 291] on input "url" at bounding box center [568, 292] width 251 height 27
click at [492, 292] on input "url" at bounding box center [568, 292] width 251 height 27
paste input "[URL][DOMAIN_NAME]"
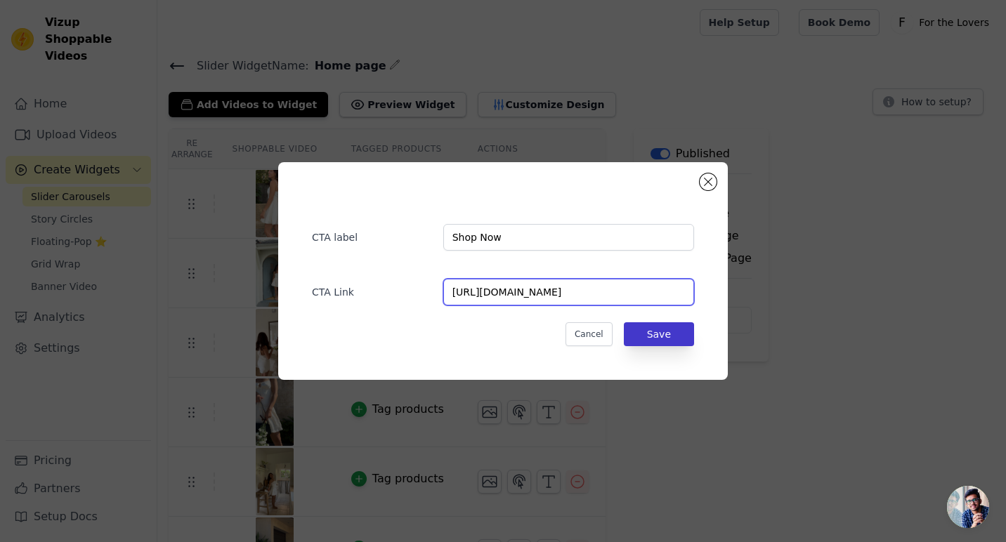
type input "[URL][DOMAIN_NAME]"
click at [672, 338] on button "Save" at bounding box center [659, 334] width 70 height 24
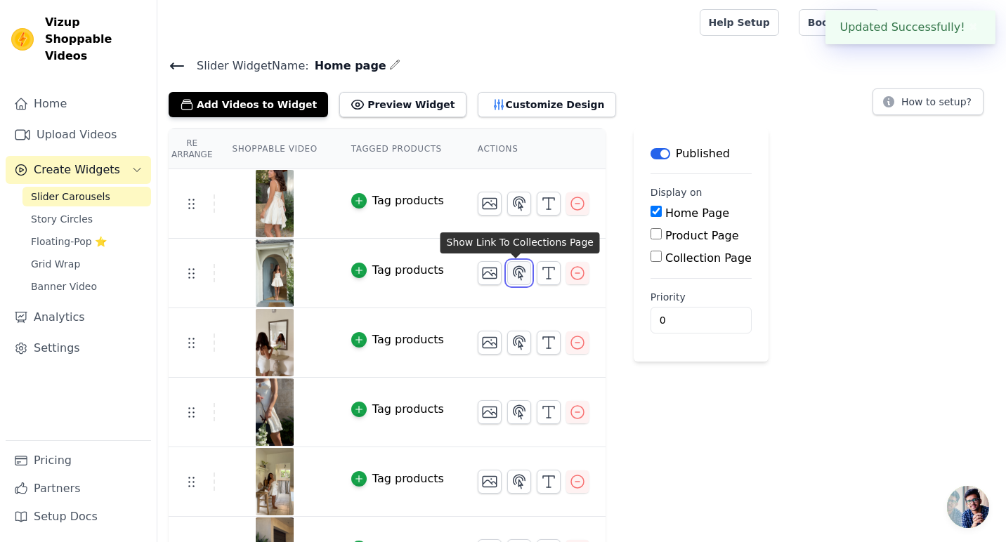
click at [522, 276] on icon "button" at bounding box center [519, 273] width 17 height 17
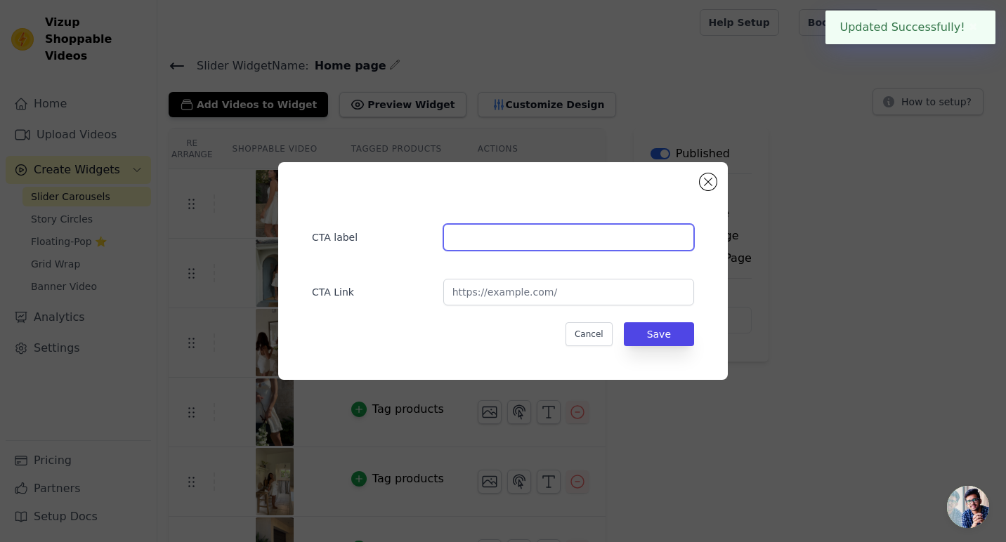
click at [517, 243] on input "text" at bounding box center [568, 237] width 251 height 27
type input "Shop Now"
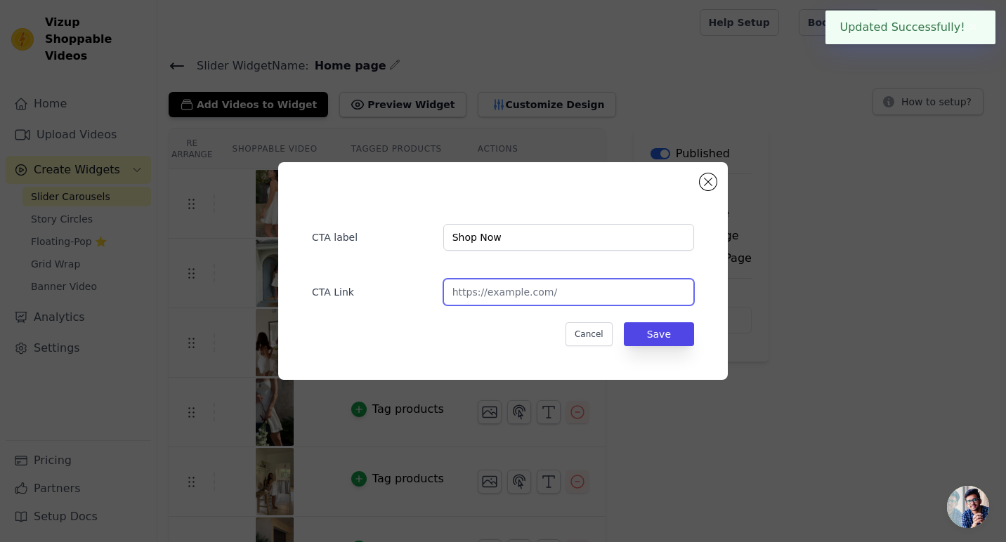
click at [539, 291] on input "url" at bounding box center [568, 292] width 251 height 27
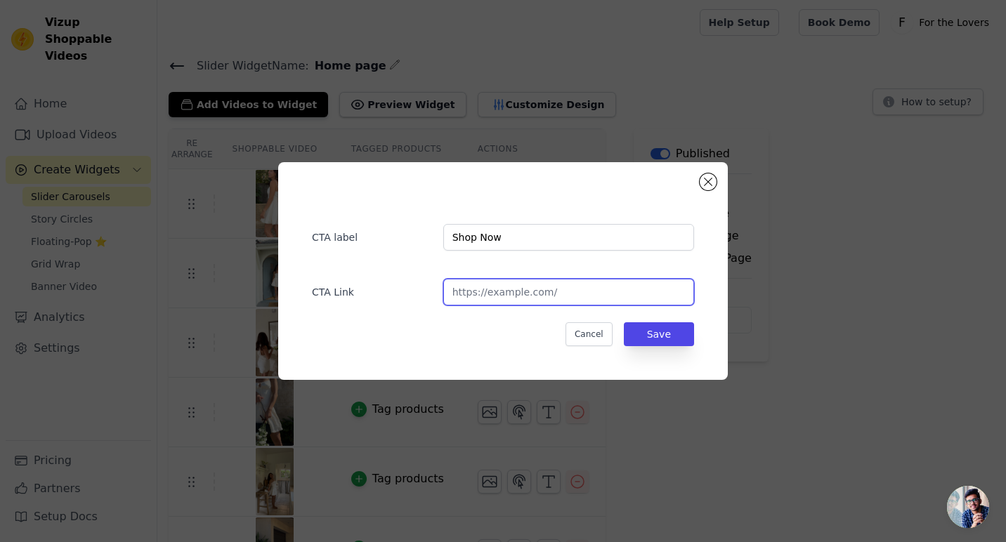
type input "[URL][DOMAIN_NAME]"
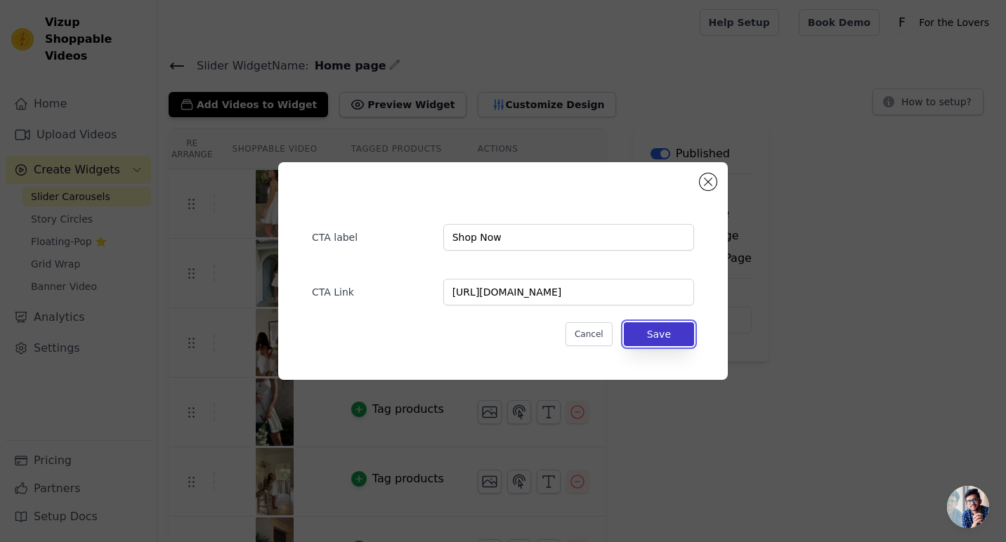
click at [655, 339] on button "Save" at bounding box center [659, 334] width 70 height 24
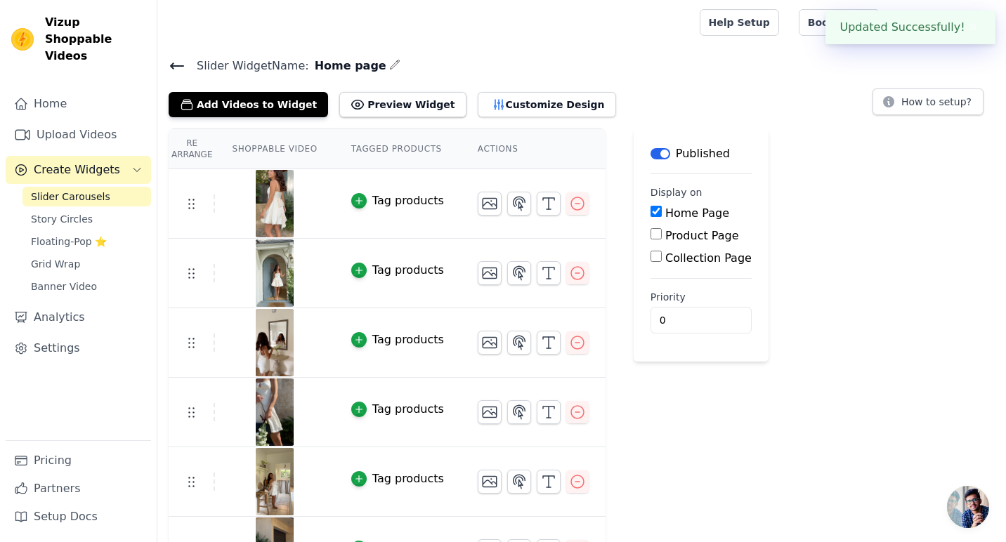
scroll to position [44, 0]
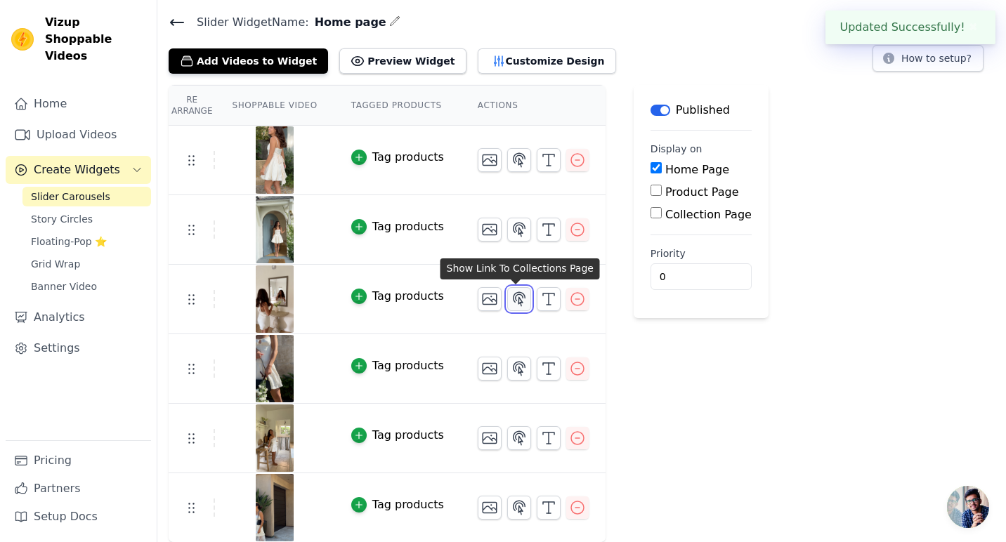
click at [518, 296] on icon "button" at bounding box center [519, 298] width 12 height 13
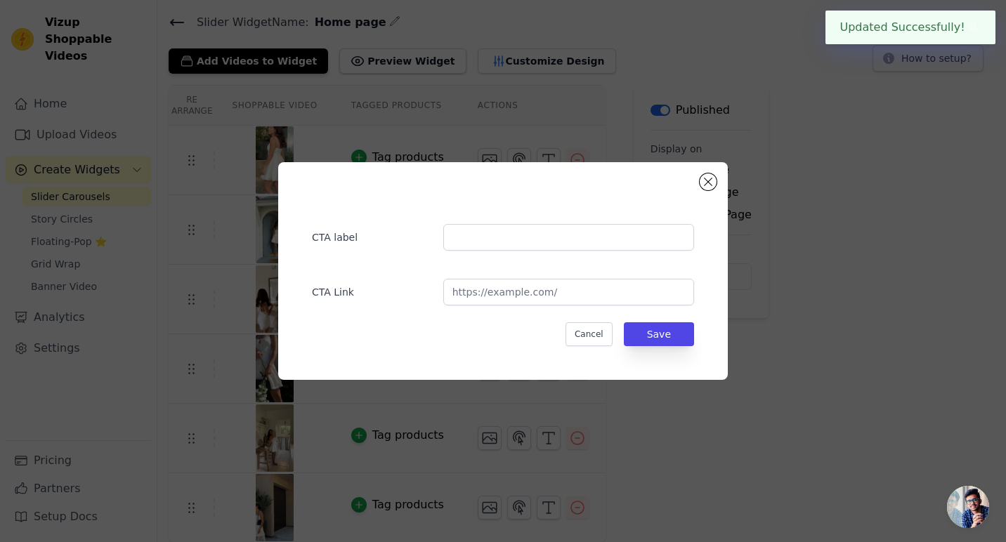
scroll to position [0, 0]
click at [527, 239] on input "text" at bounding box center [568, 237] width 251 height 27
type input "Shop Now"
click at [532, 287] on input "url" at bounding box center [568, 292] width 251 height 27
type input "[URL][DOMAIN_NAME]"
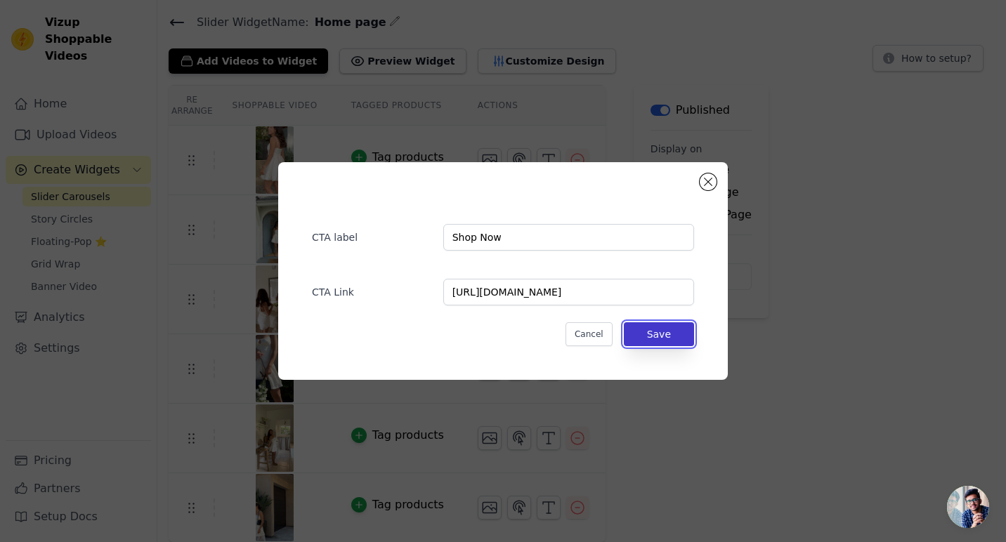
click at [664, 334] on button "Save" at bounding box center [659, 334] width 70 height 24
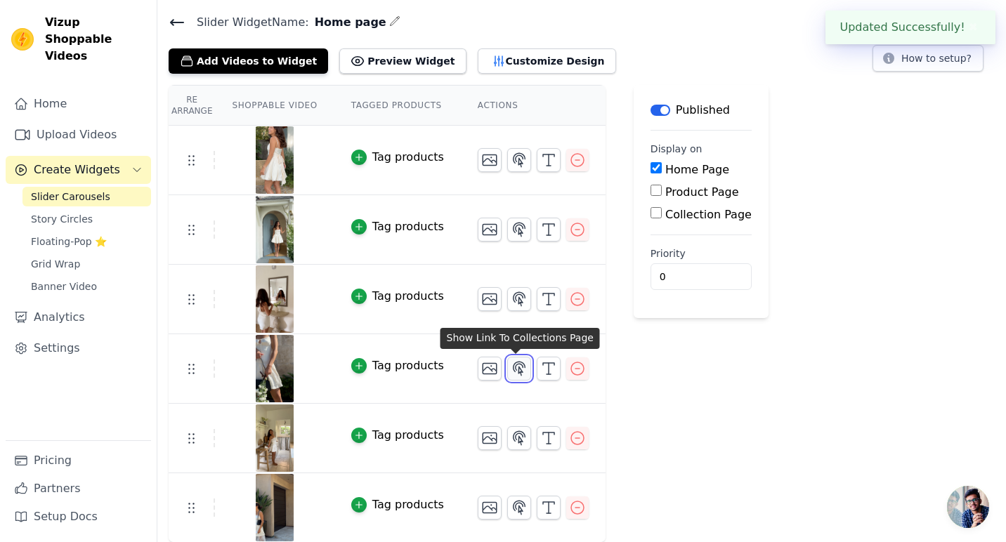
click at [511, 373] on icon "button" at bounding box center [519, 368] width 17 height 17
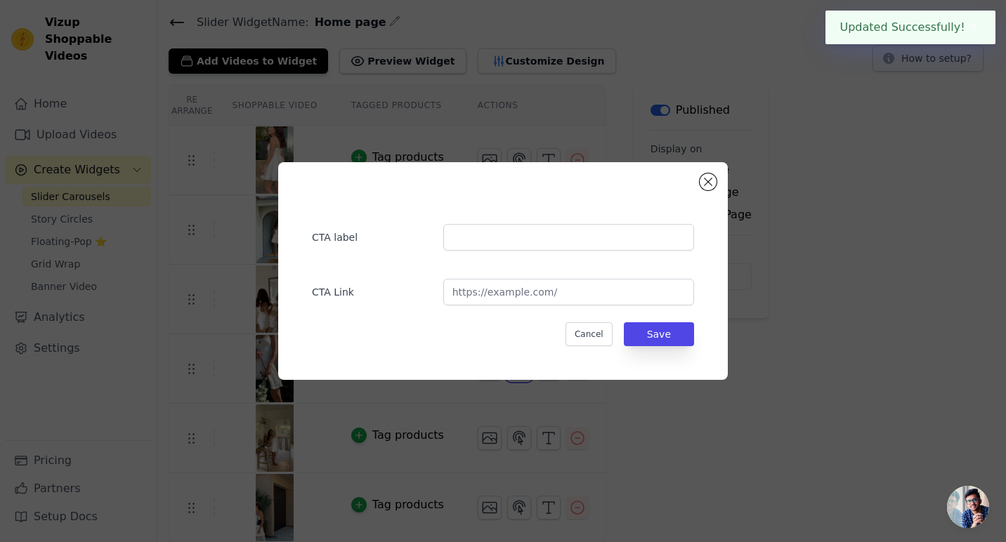
scroll to position [0, 0]
click at [537, 249] on input "text" at bounding box center [568, 237] width 251 height 27
type input "Shop Now"
click at [528, 284] on input "url" at bounding box center [568, 292] width 251 height 27
type input "[URL][DOMAIN_NAME]"
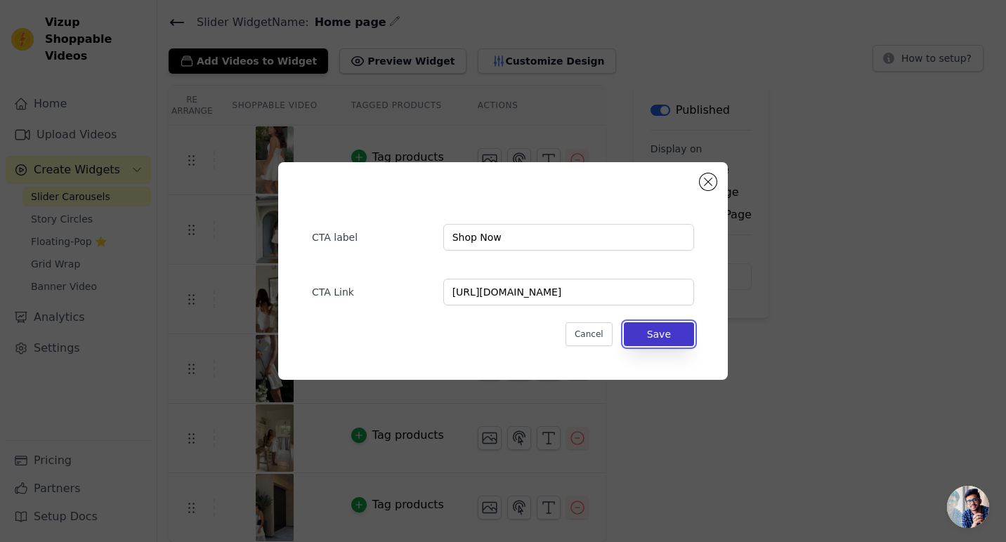
click at [682, 334] on button "Save" at bounding box center [659, 334] width 70 height 24
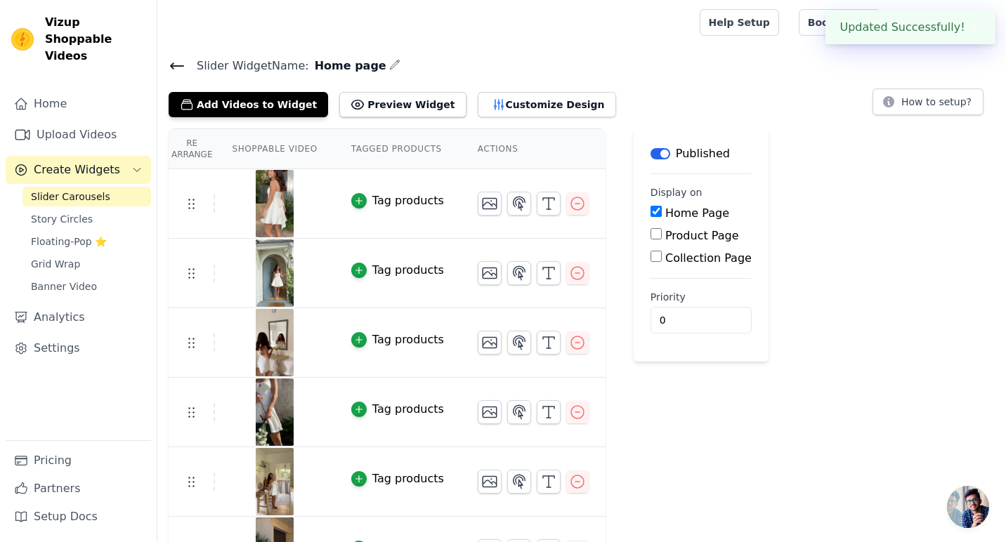
scroll to position [44, 0]
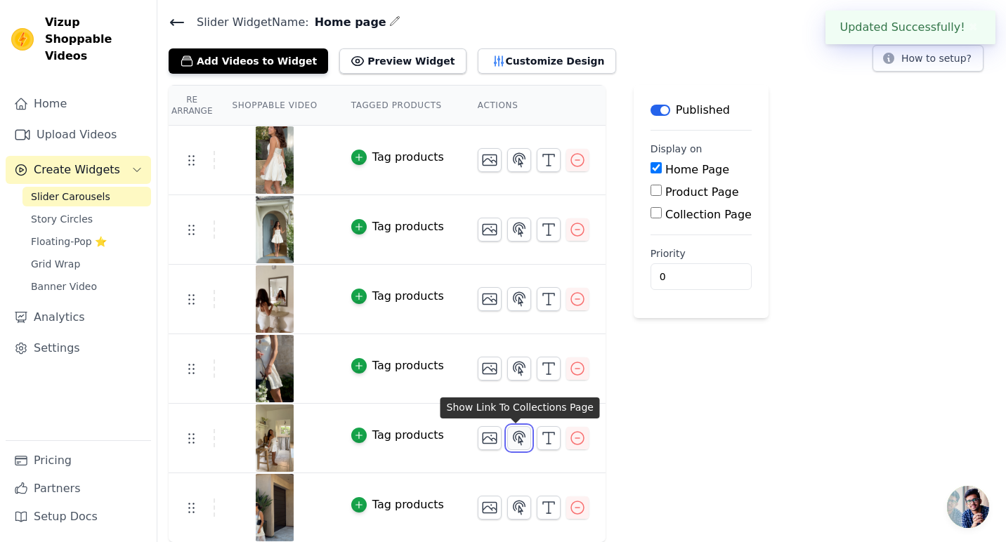
click at [520, 439] on icon "button" at bounding box center [519, 438] width 17 height 17
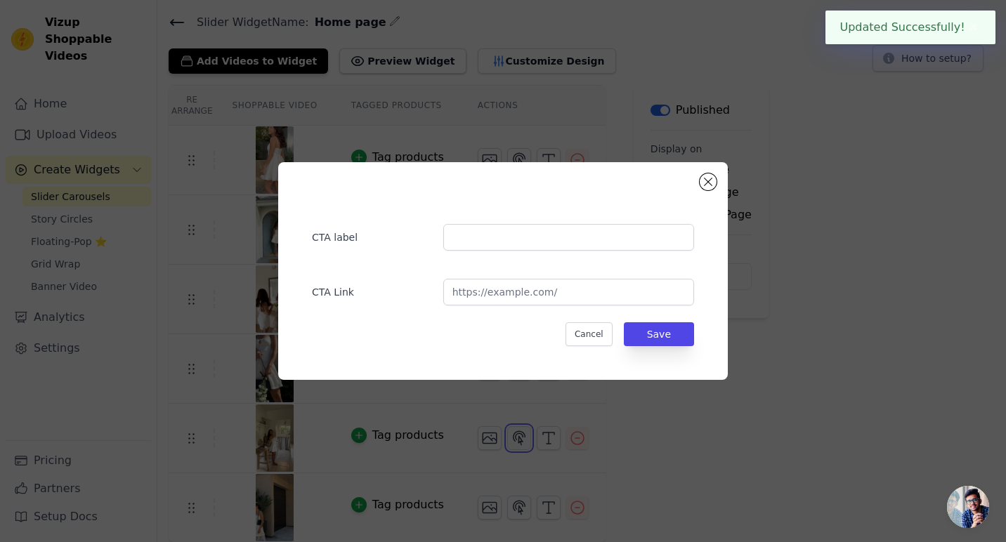
scroll to position [0, 0]
click at [553, 230] on input "text" at bounding box center [568, 237] width 251 height 27
type input "Shop Now"
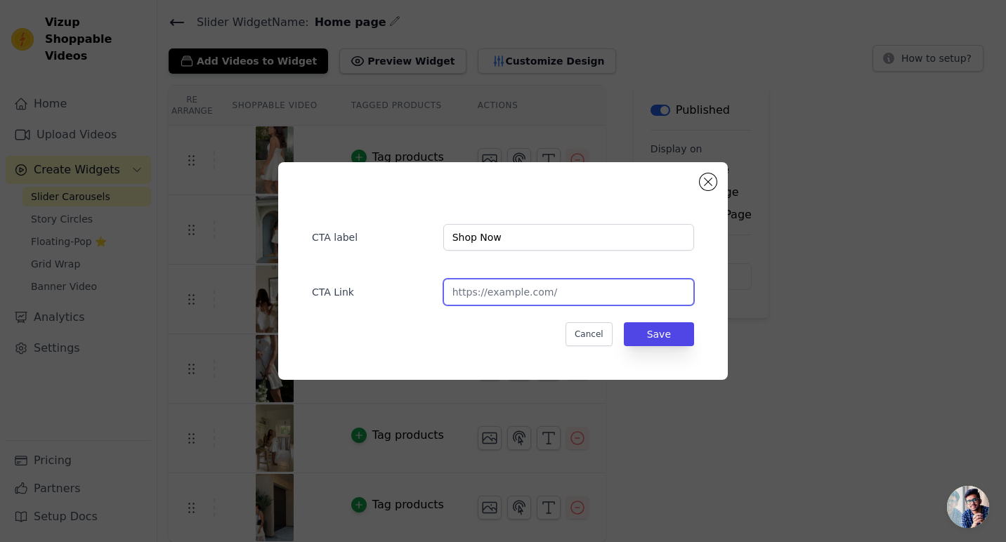
click at [537, 296] on input "url" at bounding box center [568, 292] width 251 height 27
type input "[URL][DOMAIN_NAME]"
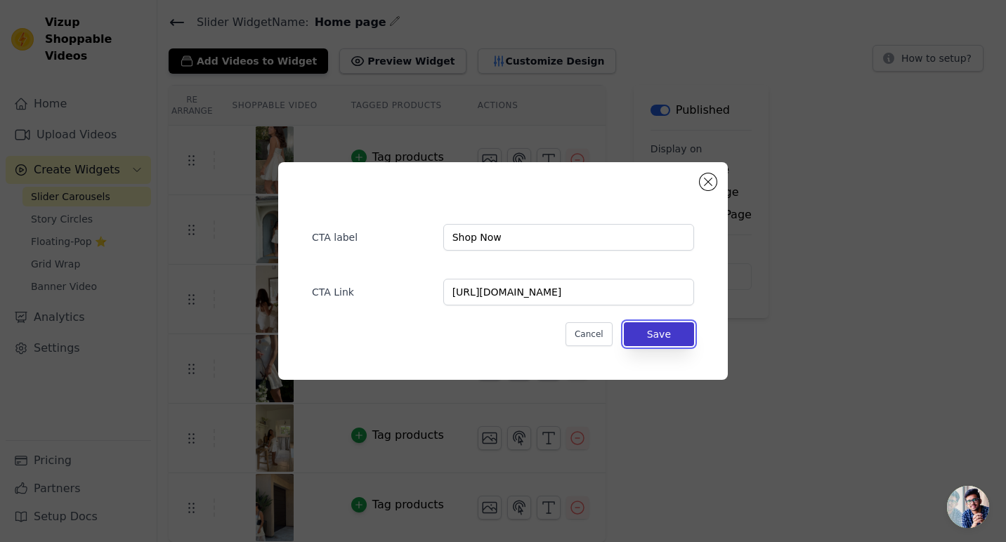
click at [658, 329] on button "Save" at bounding box center [659, 334] width 70 height 24
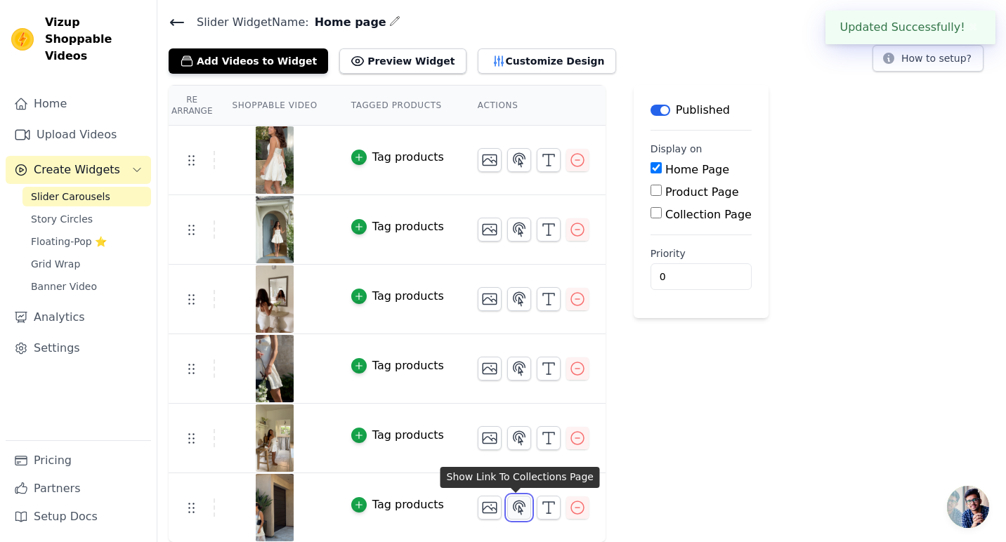
click at [515, 513] on icon "button" at bounding box center [519, 507] width 17 height 17
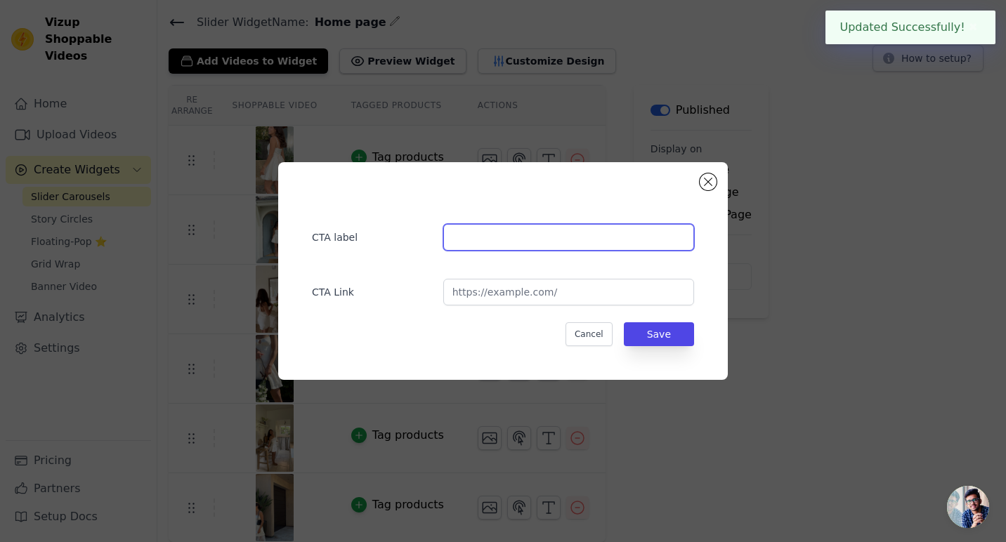
click at [524, 248] on input "text" at bounding box center [568, 237] width 251 height 27
type input "Shop Now"
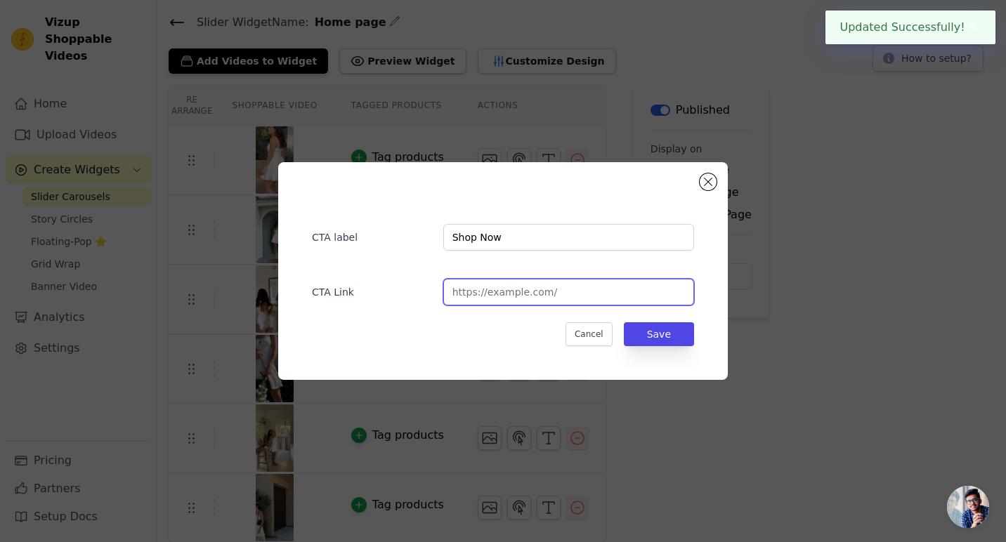
click at [542, 301] on input "url" at bounding box center [568, 292] width 251 height 27
type input "[URL][DOMAIN_NAME]"
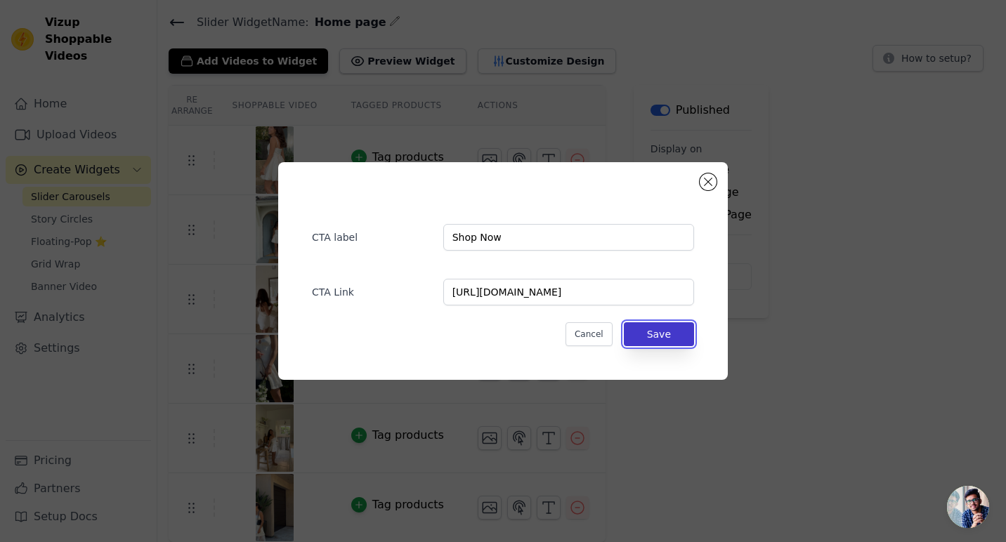
click at [678, 330] on button "Save" at bounding box center [659, 334] width 70 height 24
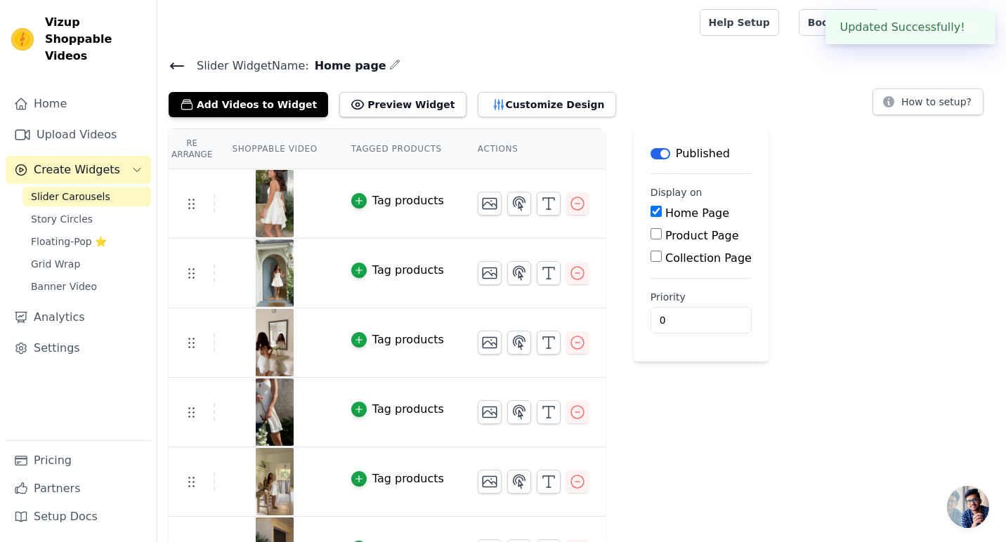
scroll to position [44, 0]
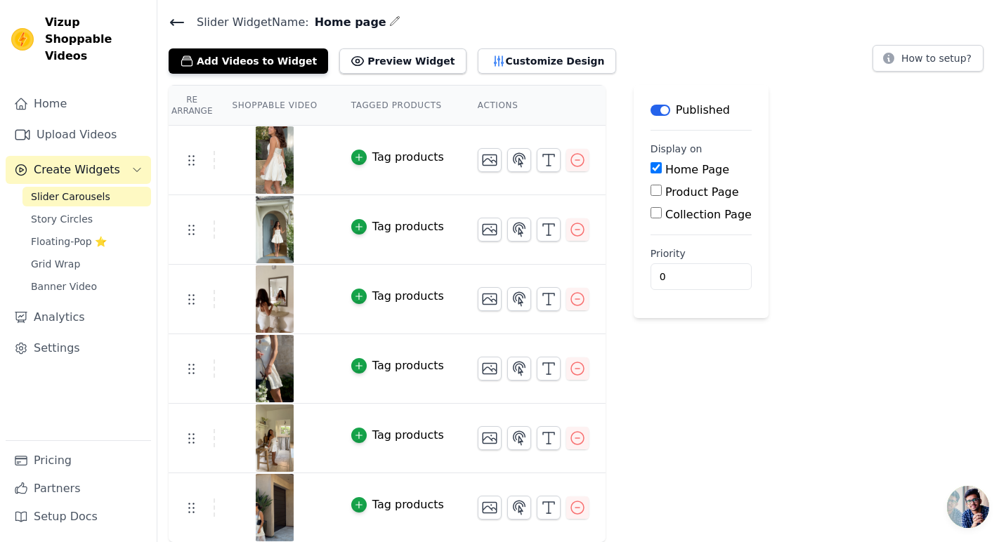
click at [366, 149] on button "Tag products" at bounding box center [397, 157] width 93 height 17
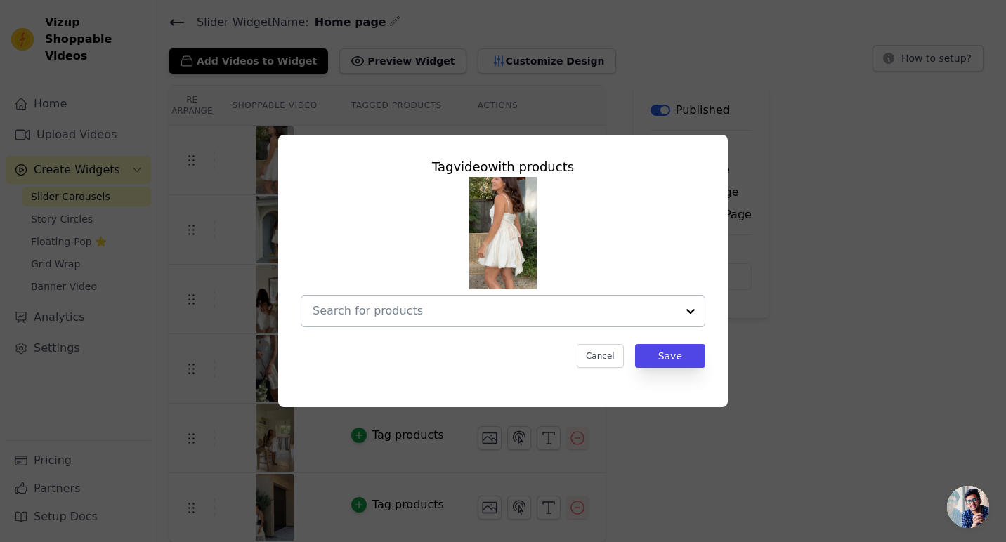
click at [444, 308] on input "text" at bounding box center [495, 311] width 364 height 17
click at [434, 302] on div at bounding box center [495, 311] width 364 height 31
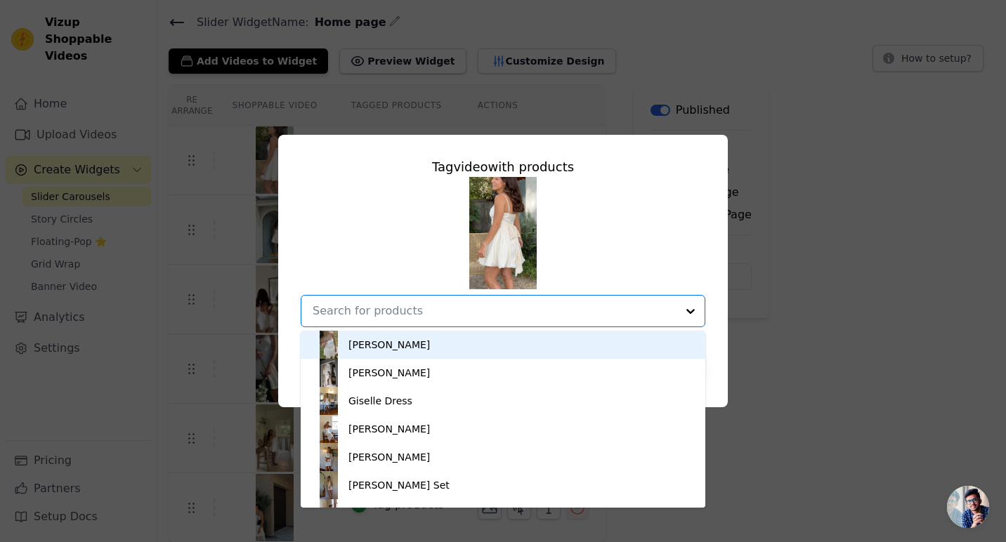
click at [389, 348] on div "[PERSON_NAME]" at bounding box center [388, 345] width 81 height 14
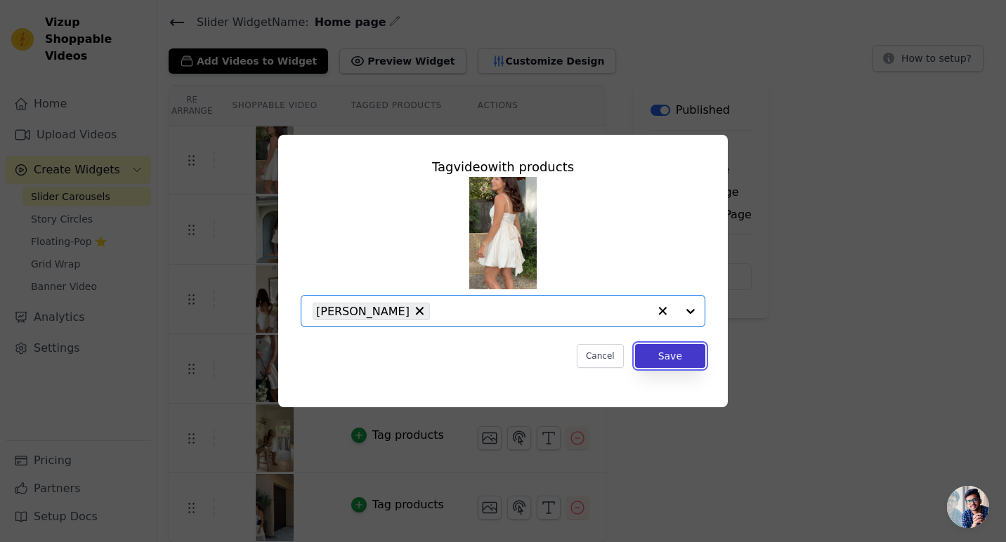
click at [687, 360] on button "Save" at bounding box center [670, 356] width 70 height 24
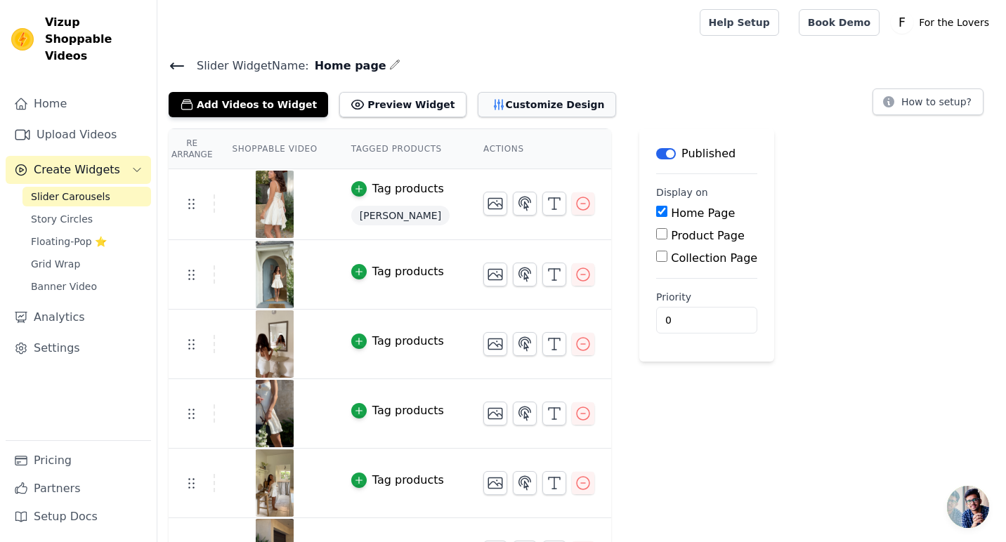
click at [506, 97] on button "Customize Design" at bounding box center [547, 104] width 138 height 25
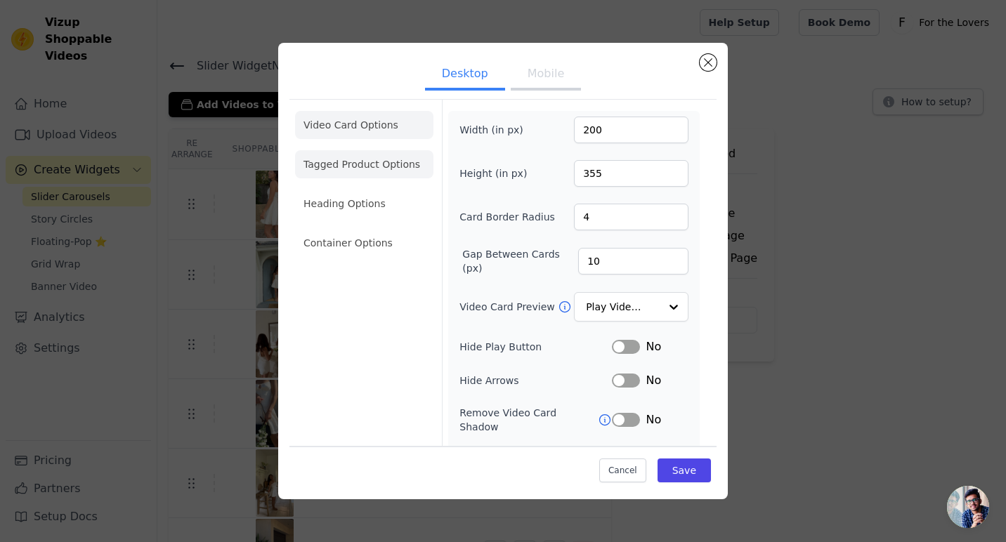
click at [388, 229] on li "Tagged Product Options" at bounding box center [364, 243] width 138 height 28
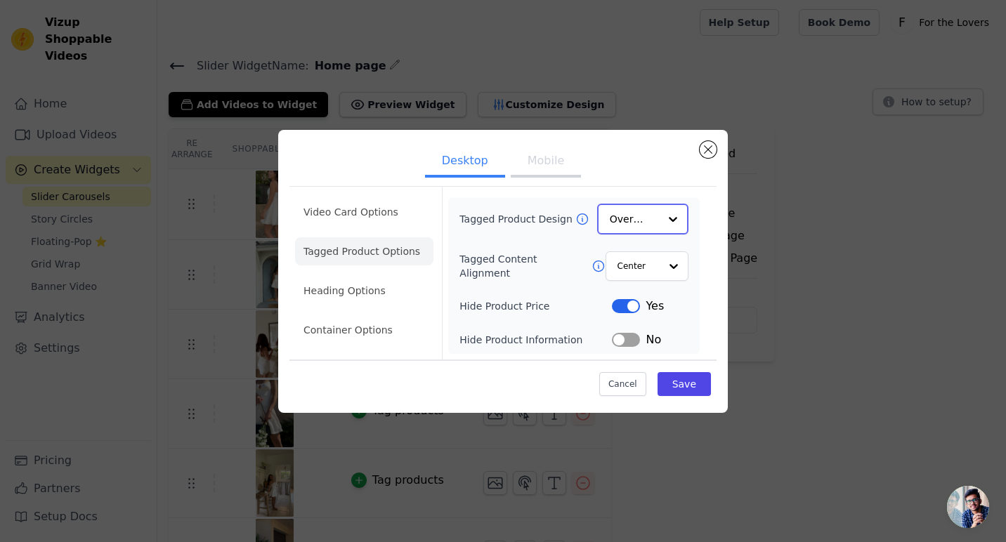
click at [643, 223] on input "Tagged Product Design" at bounding box center [634, 219] width 49 height 28
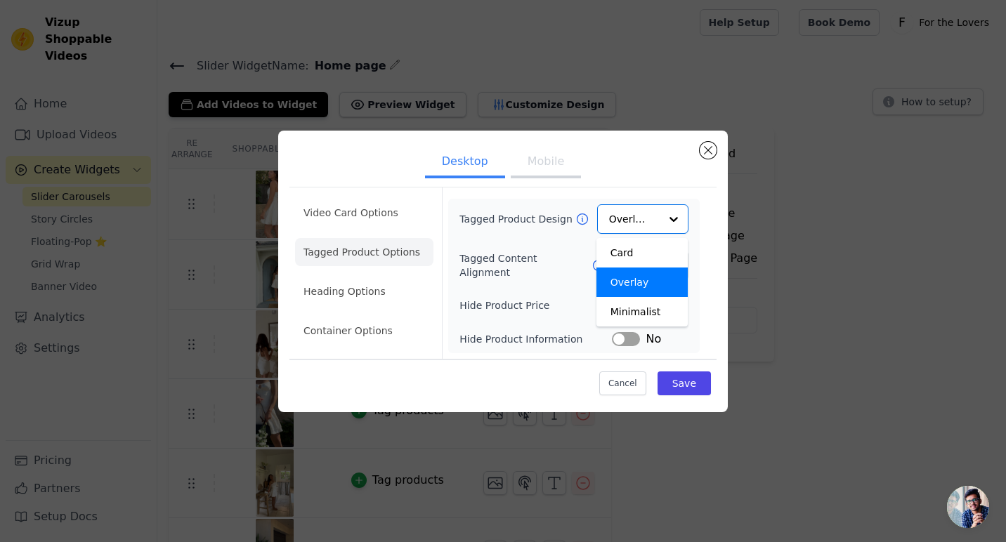
click at [646, 184] on div "Video Card Options Tagged Product Options Heading Options Container Options Tag…" at bounding box center [502, 292] width 427 height 217
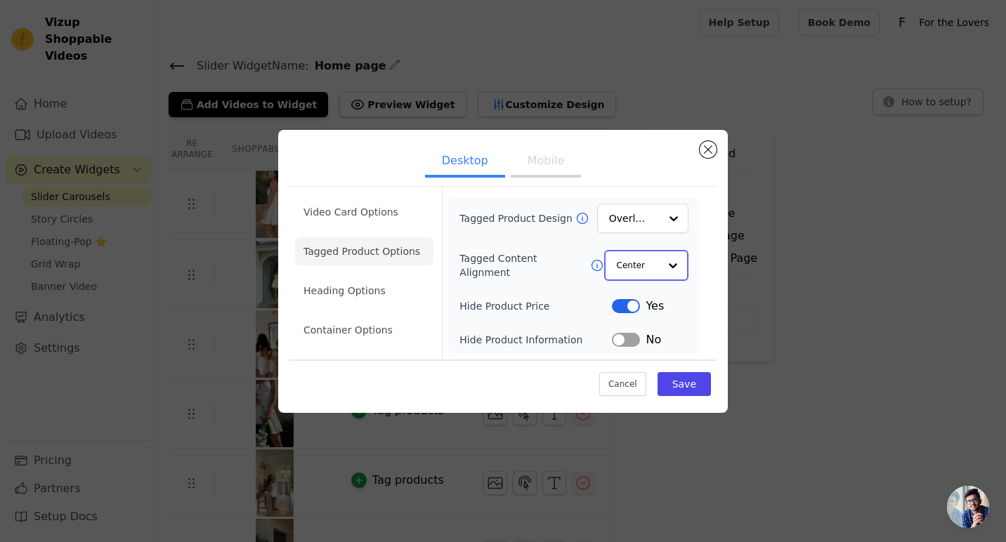
click at [648, 263] on input "Tagged Content Alignment" at bounding box center [638, 265] width 42 height 28
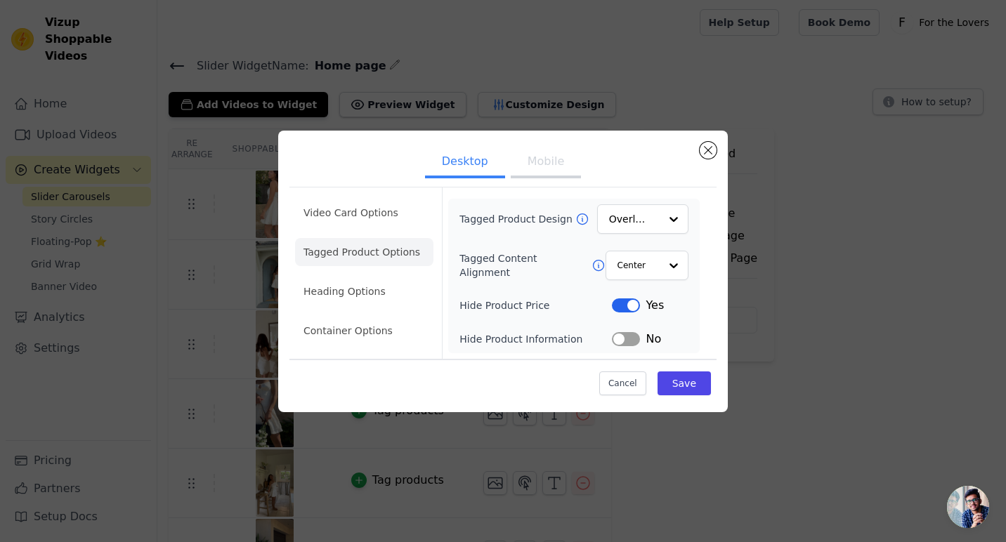
click at [616, 337] on button "Label" at bounding box center [626, 339] width 28 height 14
click at [625, 339] on button "Label" at bounding box center [626, 339] width 28 height 14
click at [622, 336] on button "Label" at bounding box center [626, 339] width 28 height 14
click at [695, 382] on button "Save" at bounding box center [683, 384] width 53 height 24
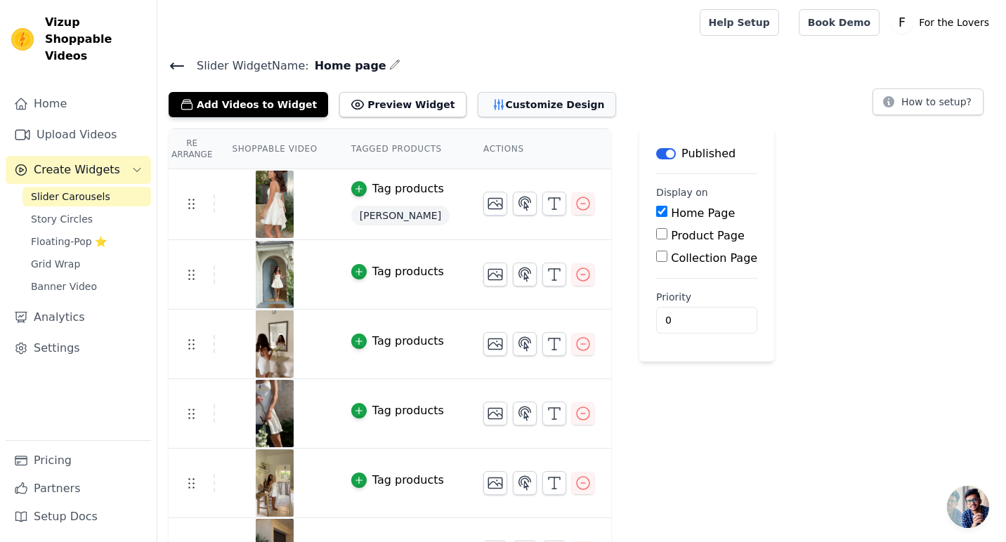
click at [497, 105] on button "Customize Design" at bounding box center [547, 104] width 138 height 25
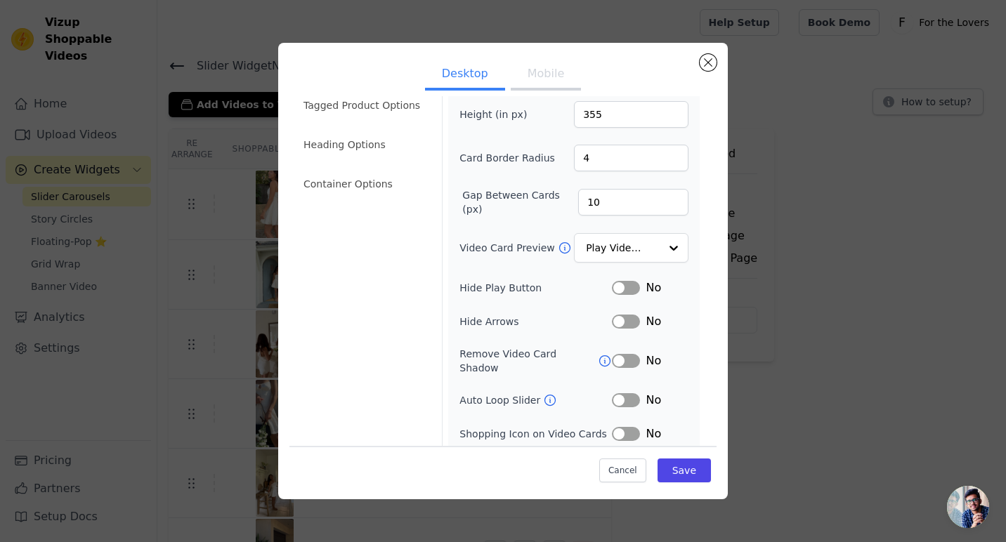
scroll to position [89, 0]
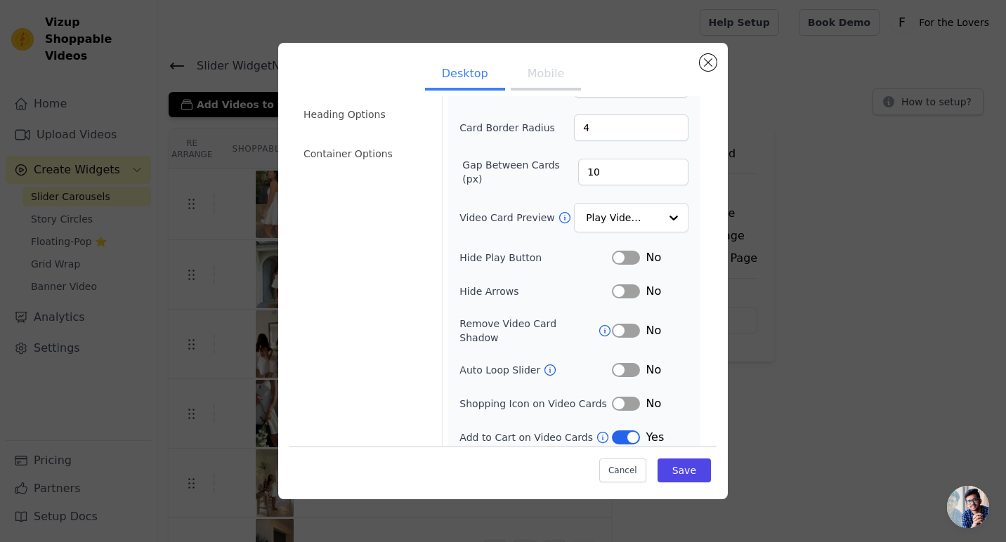
click at [627, 397] on button "Label" at bounding box center [626, 404] width 28 height 14
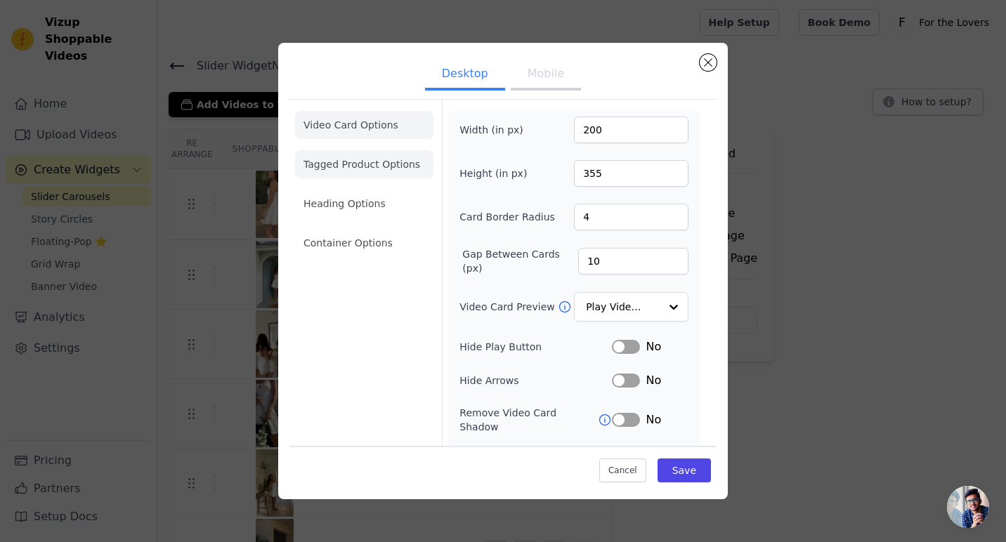
click at [348, 229] on li "Tagged Product Options" at bounding box center [364, 243] width 138 height 28
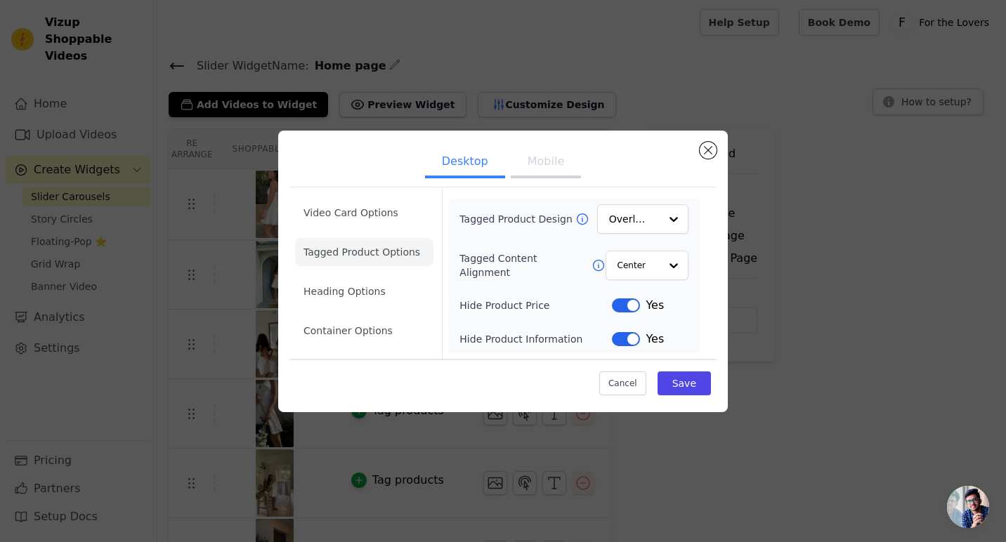
click at [636, 342] on button "Label" at bounding box center [626, 339] width 28 height 14
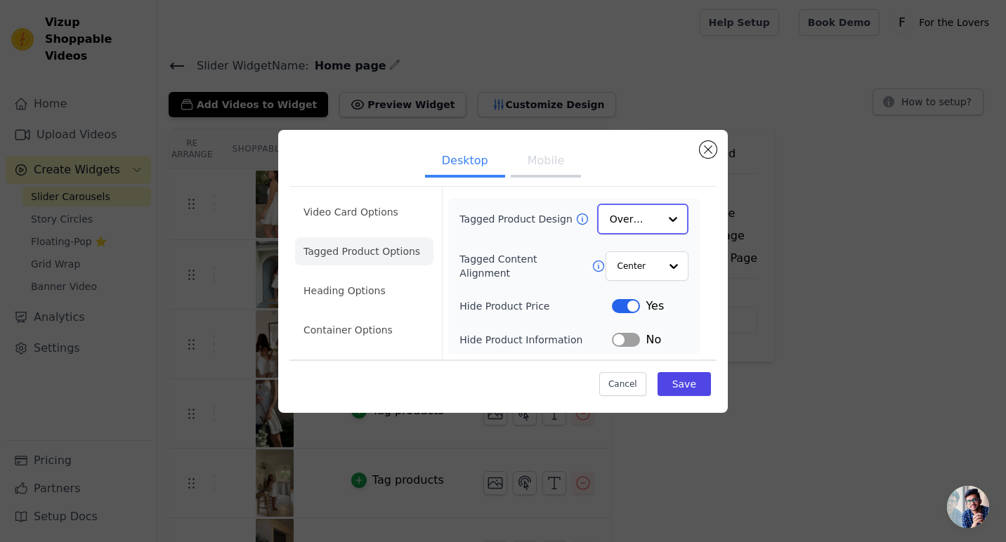
click at [662, 216] on div at bounding box center [673, 219] width 28 height 28
click at [650, 317] on div "Minimalist" at bounding box center [642, 311] width 91 height 29
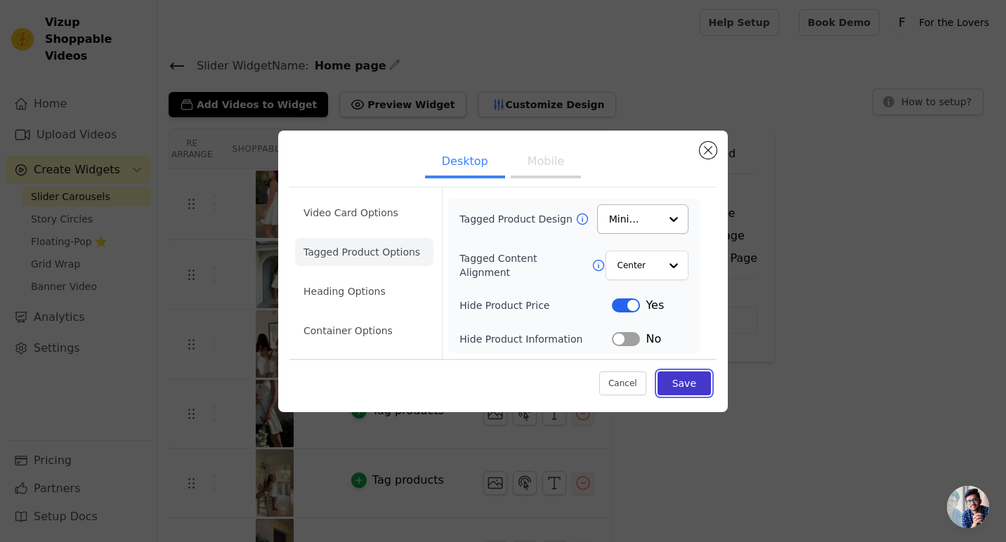
click at [688, 381] on button "Save" at bounding box center [683, 384] width 53 height 24
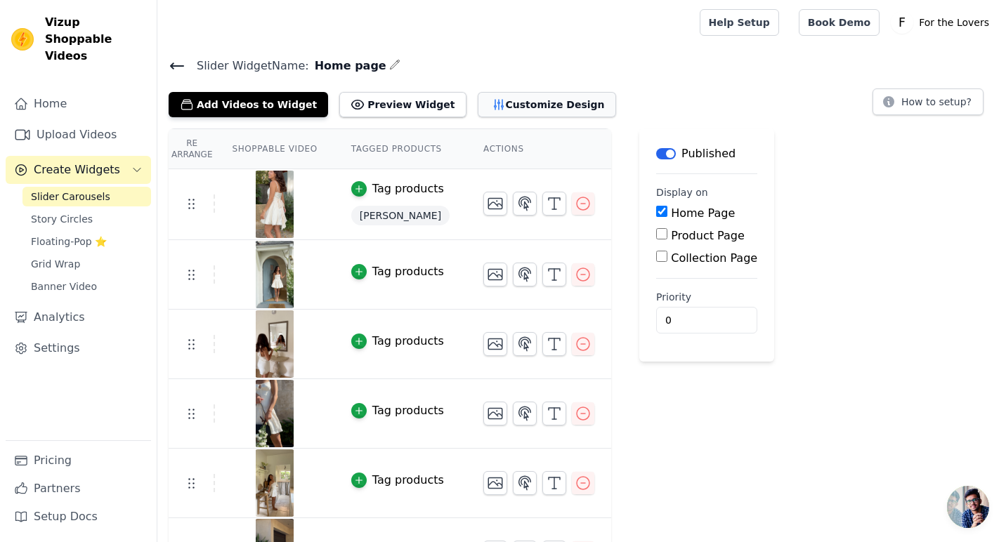
click at [501, 107] on button "Customize Design" at bounding box center [547, 104] width 138 height 25
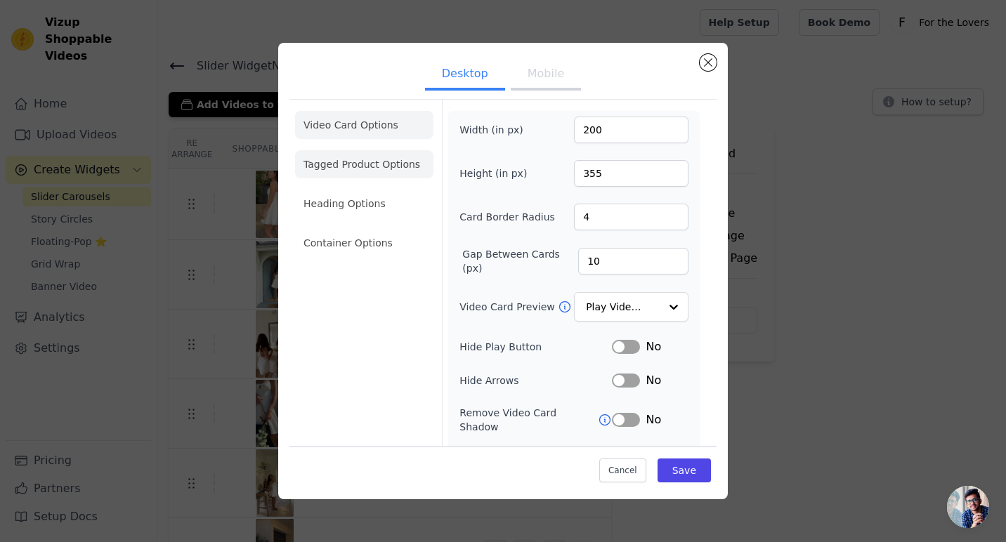
click at [386, 229] on li "Tagged Product Options" at bounding box center [364, 243] width 138 height 28
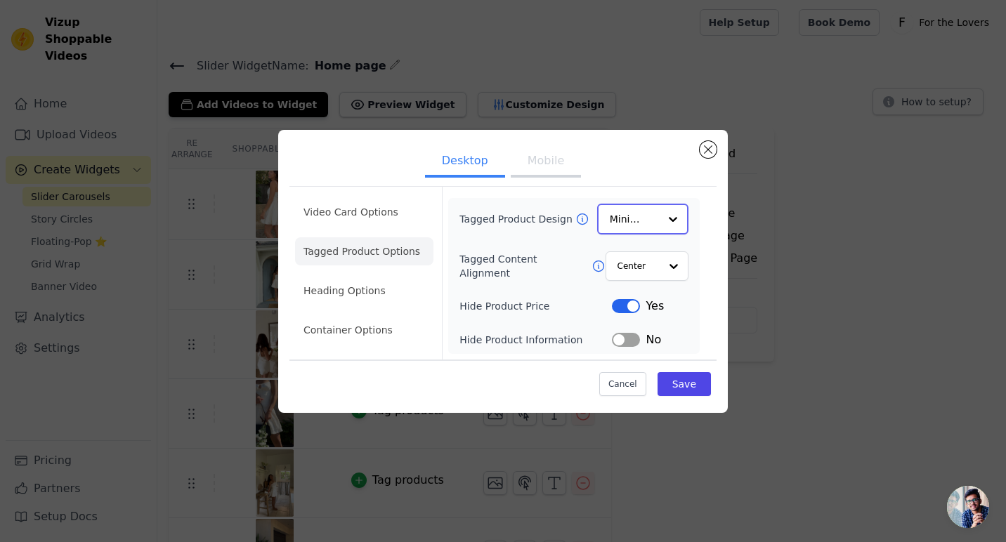
click at [629, 232] on input "Tagged Product Design" at bounding box center [634, 219] width 49 height 28
click at [631, 282] on div "Overlay" at bounding box center [642, 282] width 91 height 29
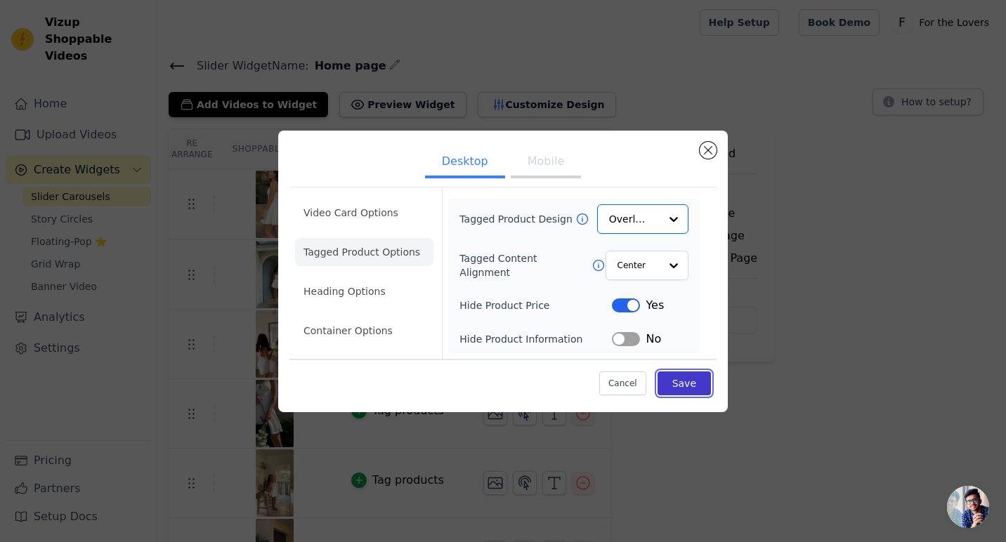
click at [688, 385] on button "Save" at bounding box center [683, 384] width 53 height 24
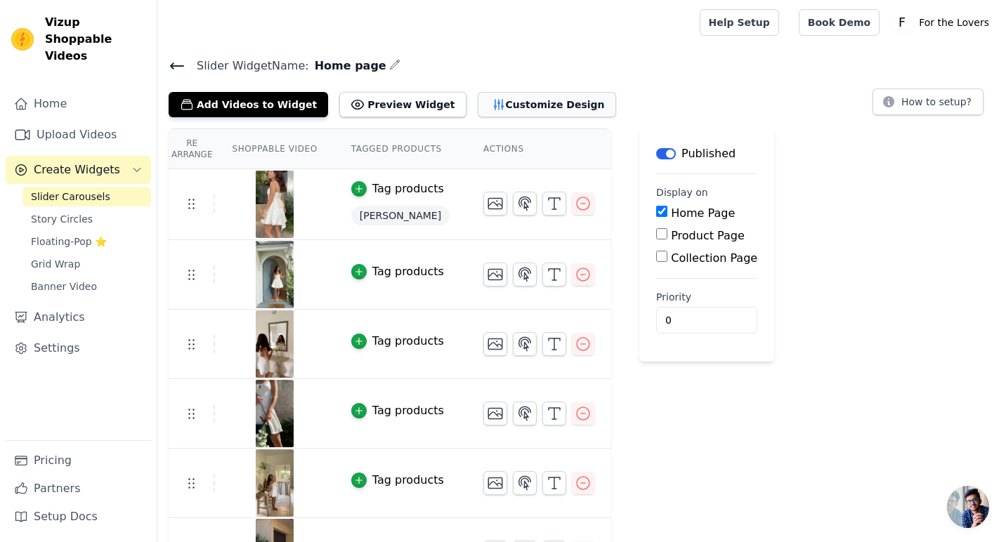
click at [500, 104] on button "Customize Design" at bounding box center [547, 104] width 138 height 25
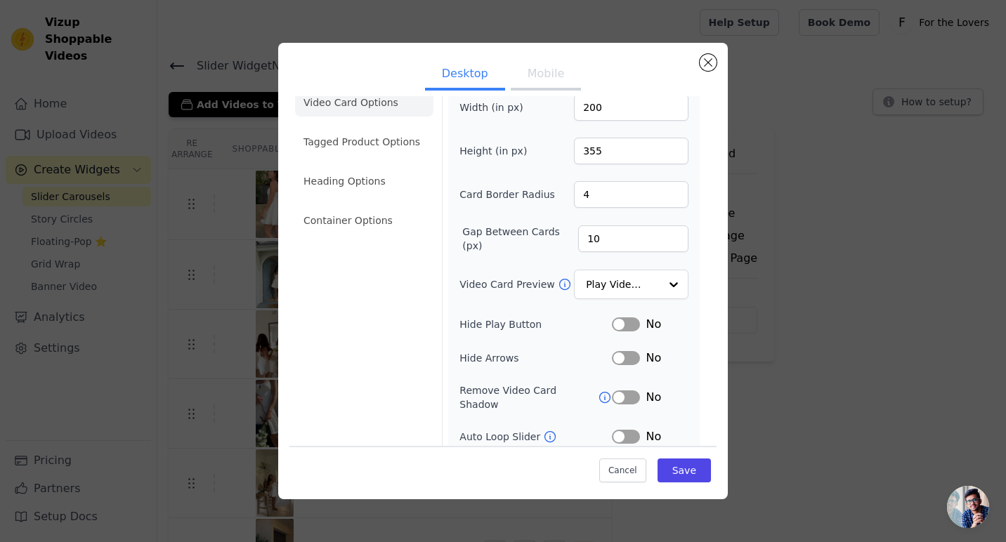
scroll to position [89, 0]
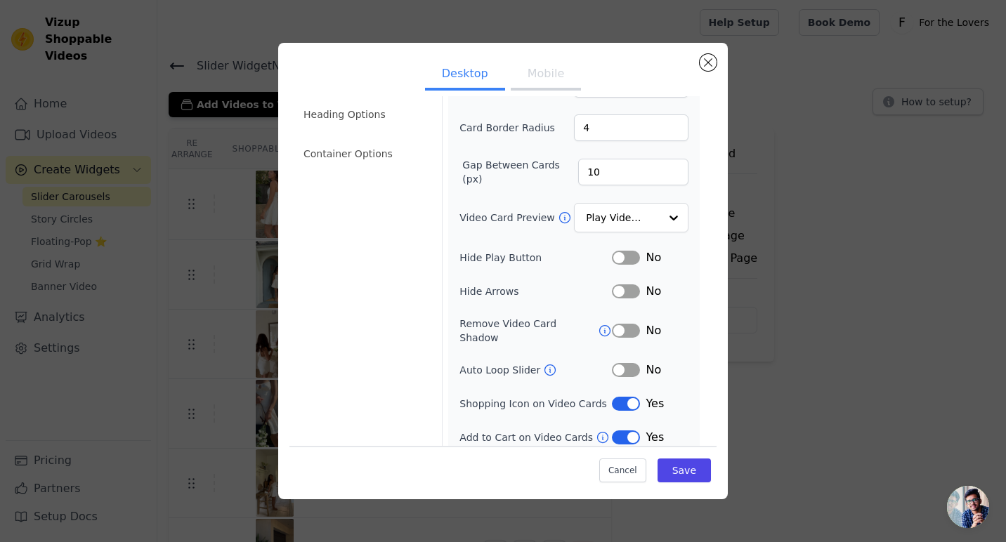
click at [632, 397] on button "Label" at bounding box center [626, 404] width 28 height 14
click at [682, 472] on button "Save" at bounding box center [683, 471] width 53 height 24
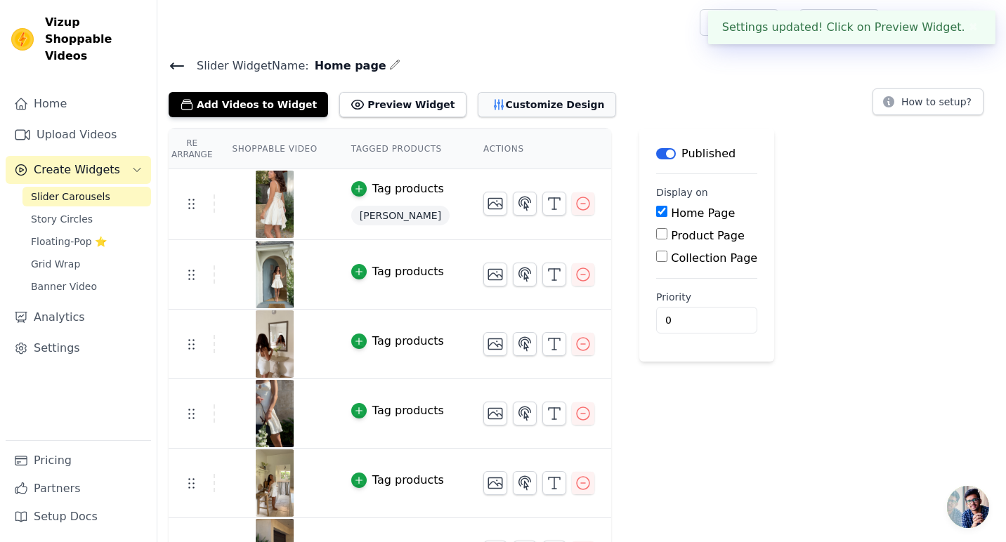
click at [531, 106] on button "Customize Design" at bounding box center [547, 104] width 138 height 25
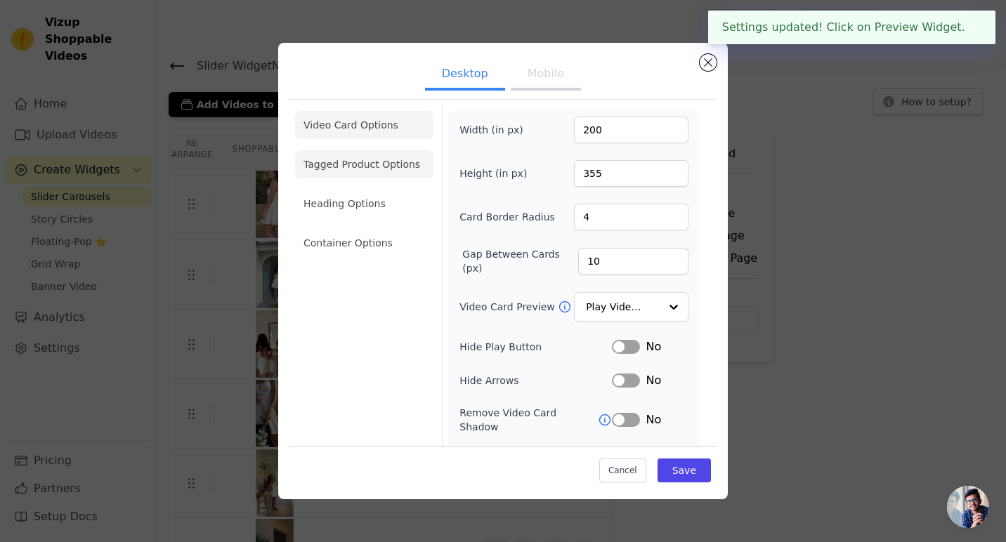
click at [393, 229] on li "Tagged Product Options" at bounding box center [364, 243] width 138 height 28
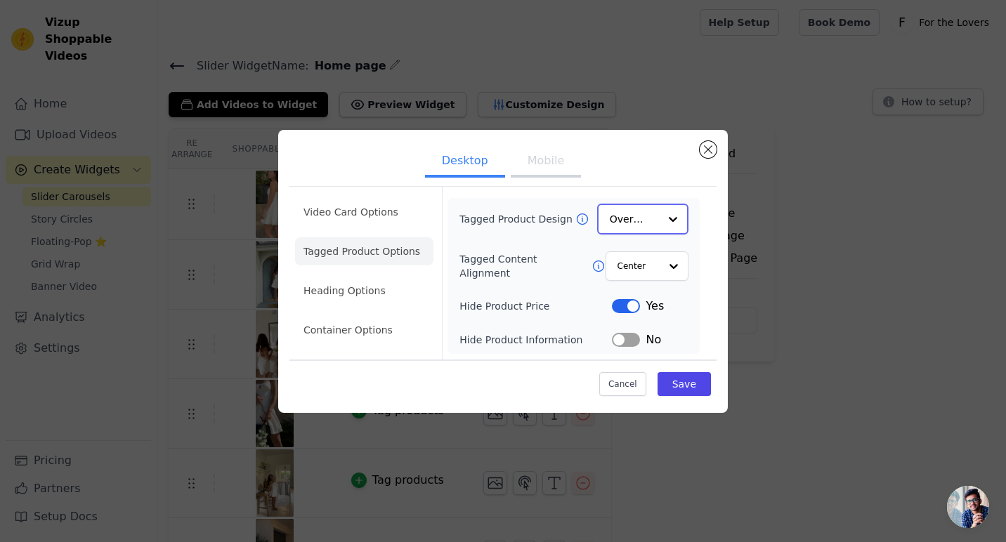
click at [652, 215] on input "Tagged Product Design" at bounding box center [634, 219] width 49 height 28
click at [641, 313] on div "Minimalist" at bounding box center [642, 311] width 91 height 29
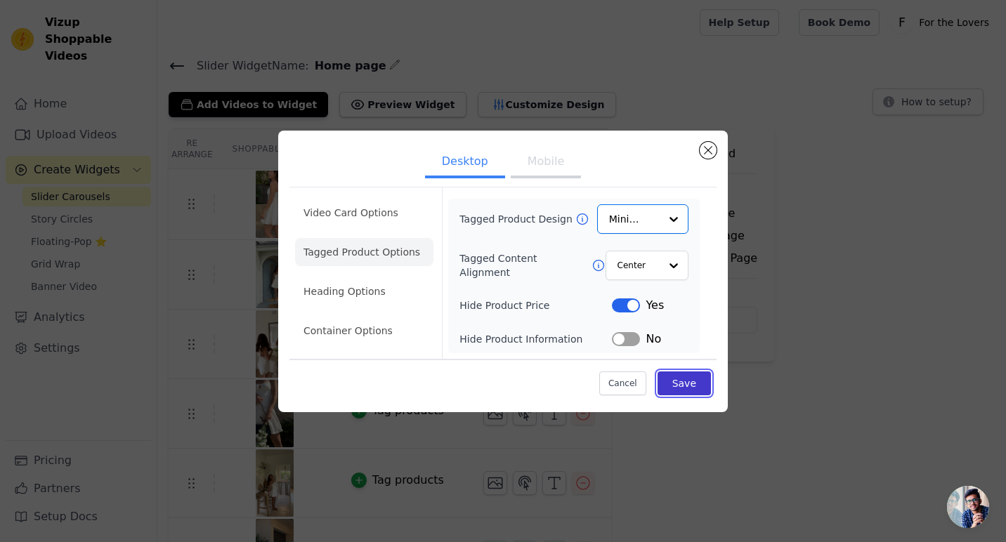
click at [690, 388] on button "Save" at bounding box center [683, 384] width 53 height 24
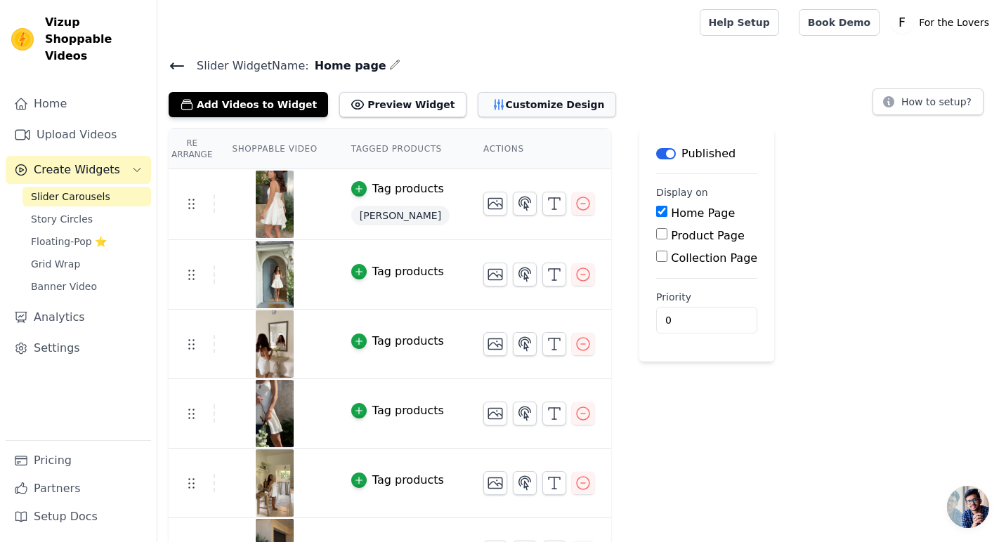
click at [492, 108] on icon "button" at bounding box center [499, 105] width 14 height 14
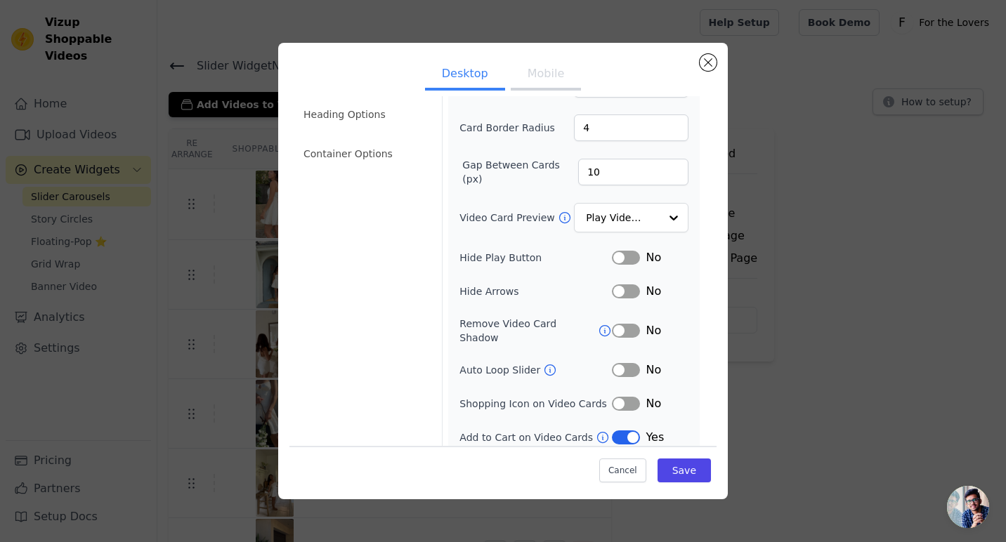
scroll to position [0, 0]
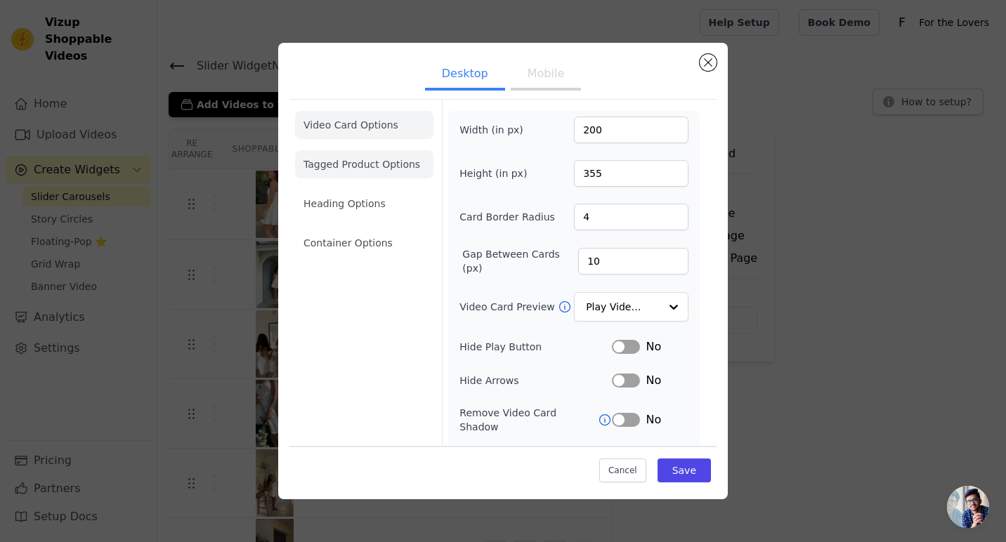
click at [367, 229] on li "Tagged Product Options" at bounding box center [364, 243] width 138 height 28
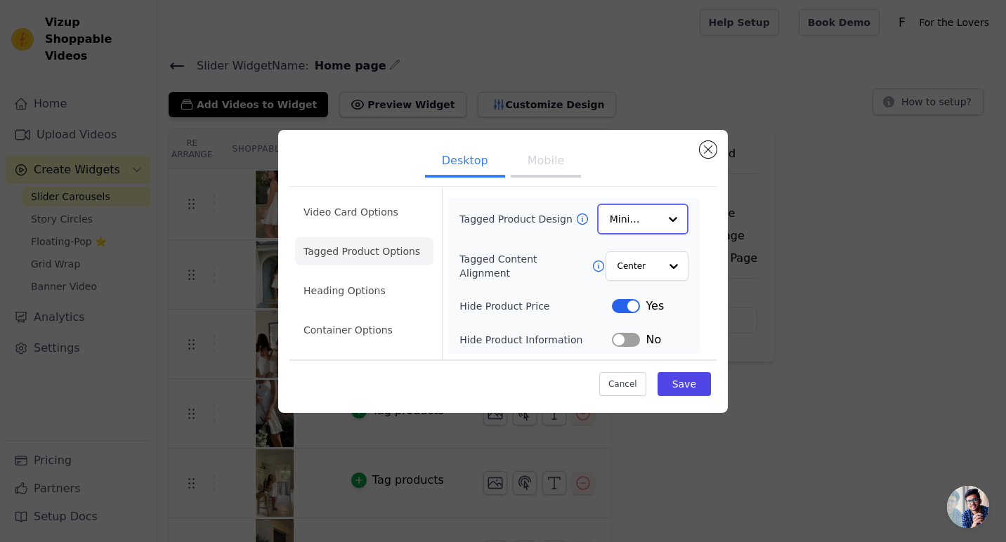
click at [673, 228] on div at bounding box center [673, 219] width 28 height 28
click at [656, 244] on div "Card" at bounding box center [642, 252] width 91 height 29
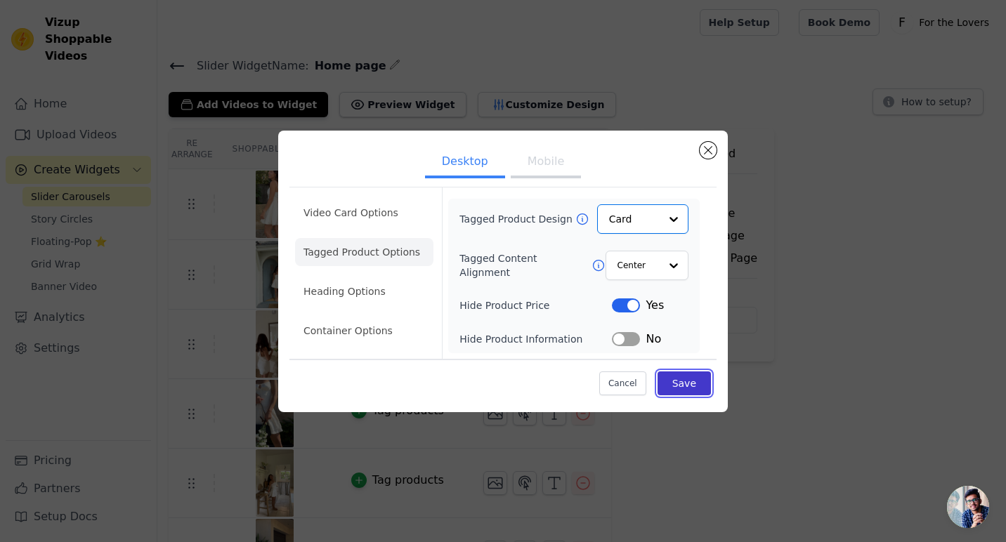
click at [699, 379] on button "Save" at bounding box center [683, 384] width 53 height 24
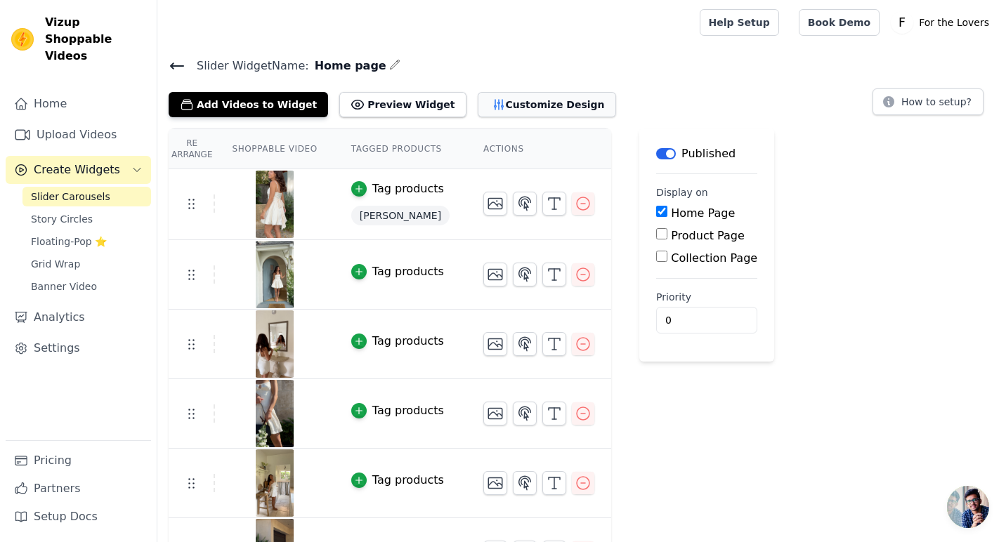
click at [485, 110] on button "Customize Design" at bounding box center [547, 104] width 138 height 25
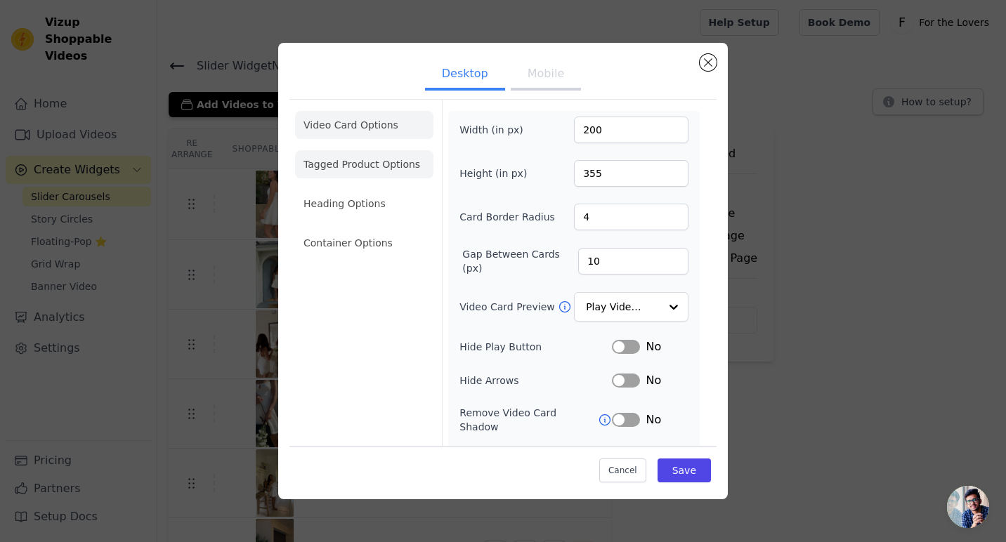
click at [357, 229] on li "Tagged Product Options" at bounding box center [364, 243] width 138 height 28
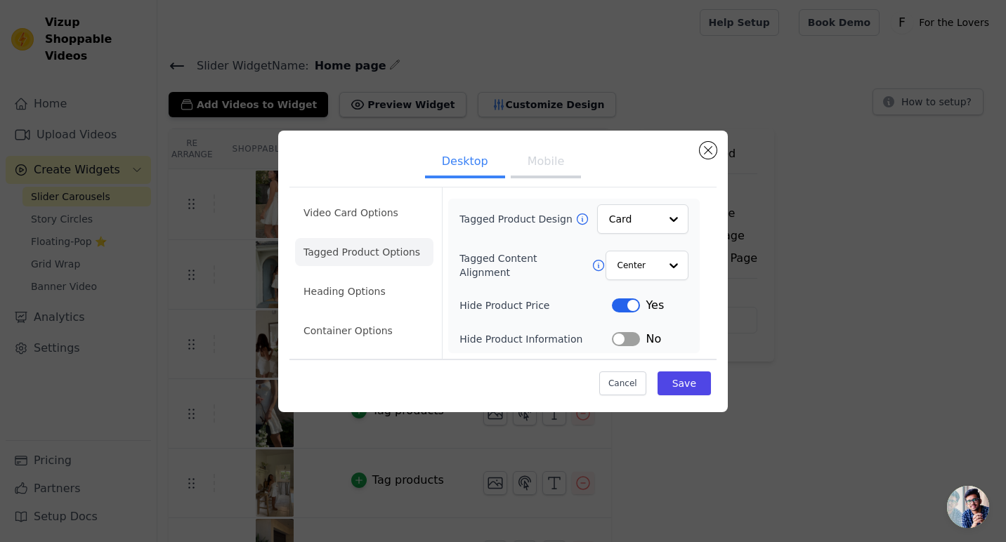
click at [625, 339] on button "Label" at bounding box center [626, 339] width 28 height 14
click at [681, 374] on button "Save" at bounding box center [683, 384] width 53 height 24
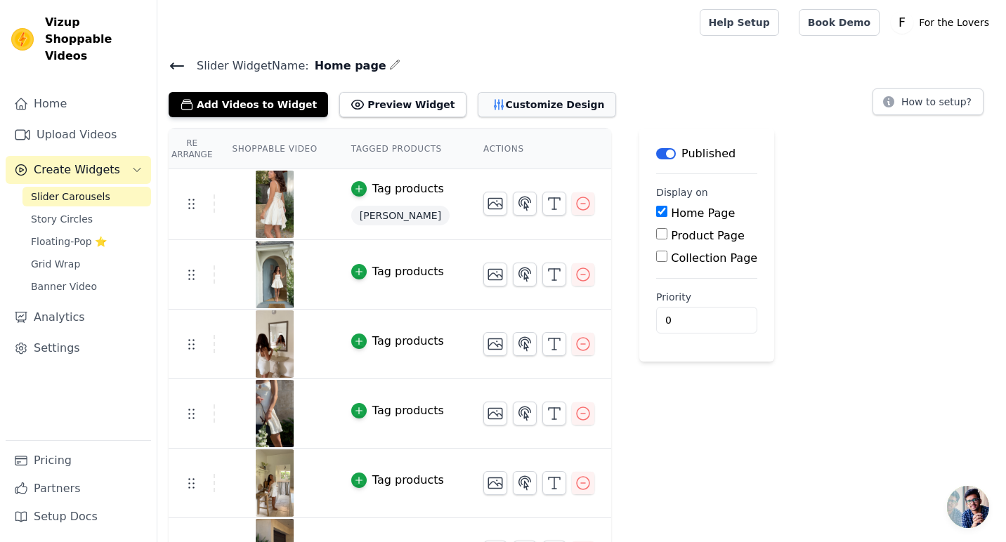
click at [500, 103] on button "Customize Design" at bounding box center [547, 104] width 138 height 25
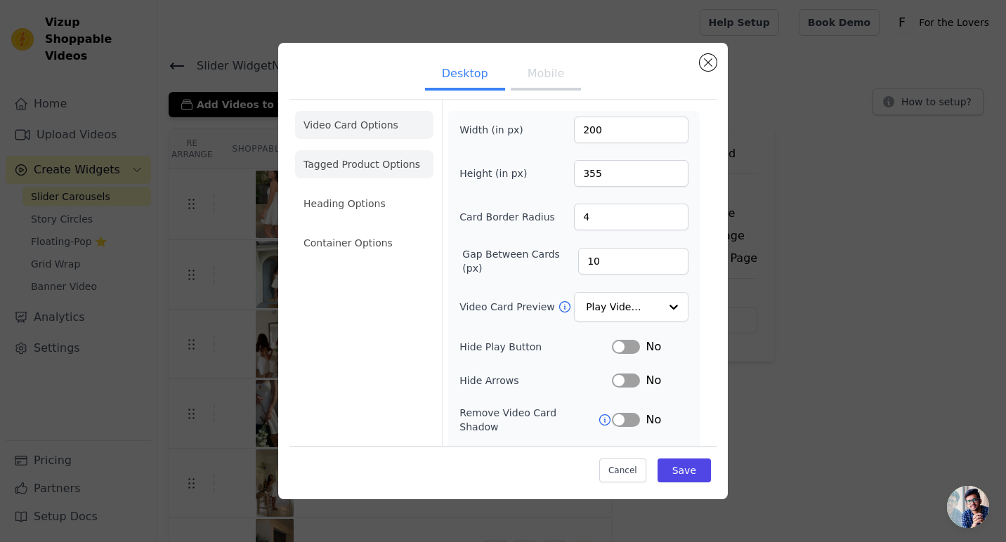
click at [374, 229] on li "Tagged Product Options" at bounding box center [364, 243] width 138 height 28
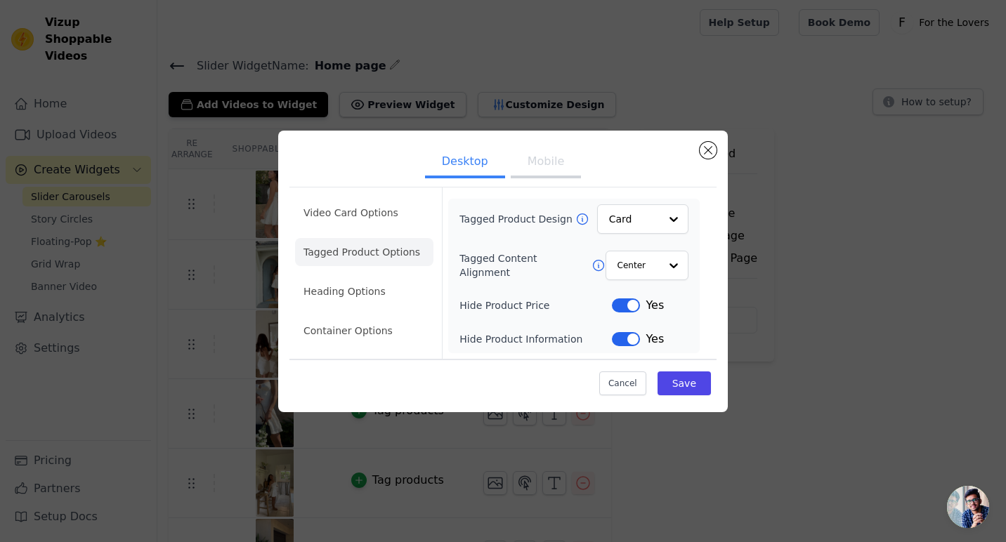
click at [632, 335] on button "Label" at bounding box center [626, 339] width 28 height 14
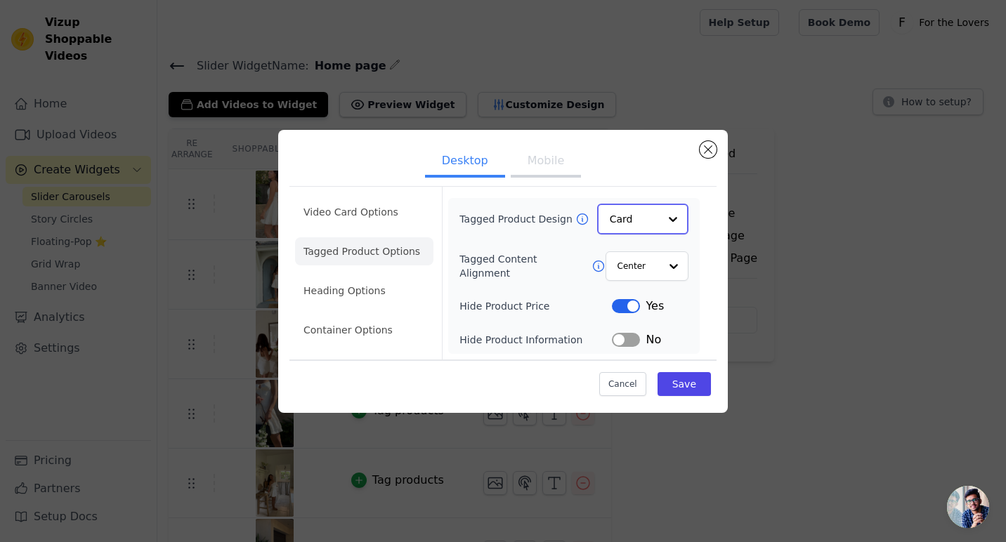
click at [624, 225] on input "Tagged Product Design" at bounding box center [634, 219] width 49 height 28
click at [633, 281] on div "Overlay" at bounding box center [642, 282] width 91 height 29
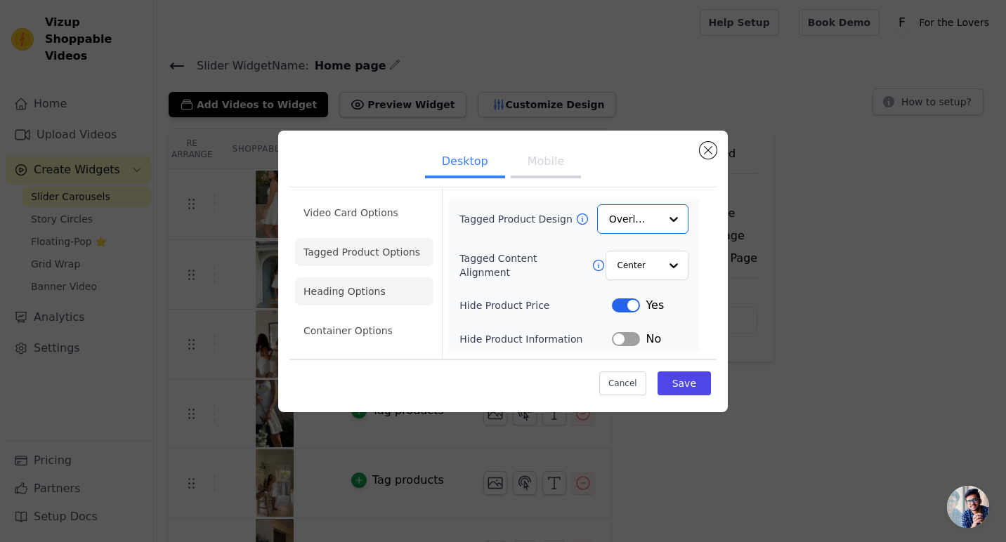
click at [376, 283] on li "Heading Options" at bounding box center [364, 291] width 138 height 28
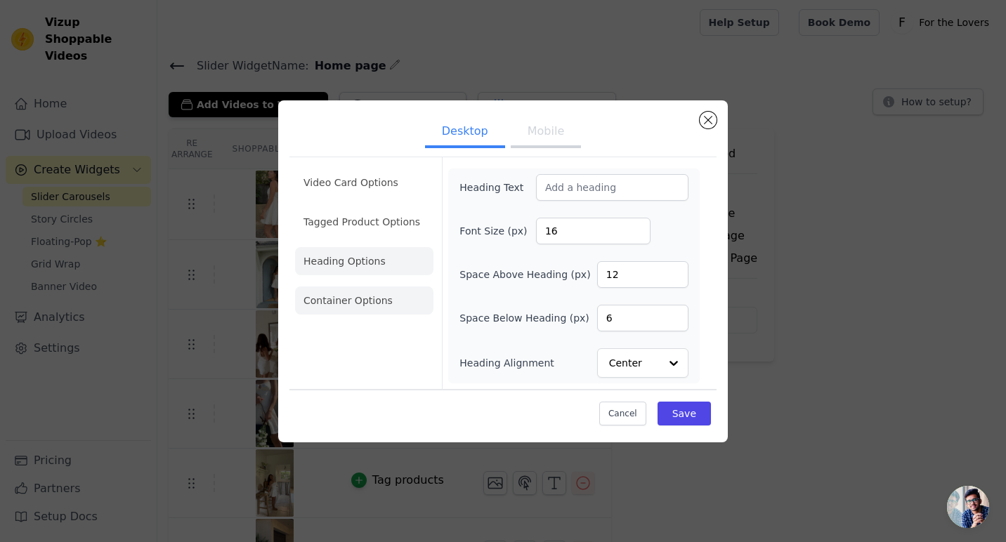
click at [406, 308] on li "Container Options" at bounding box center [364, 301] width 138 height 28
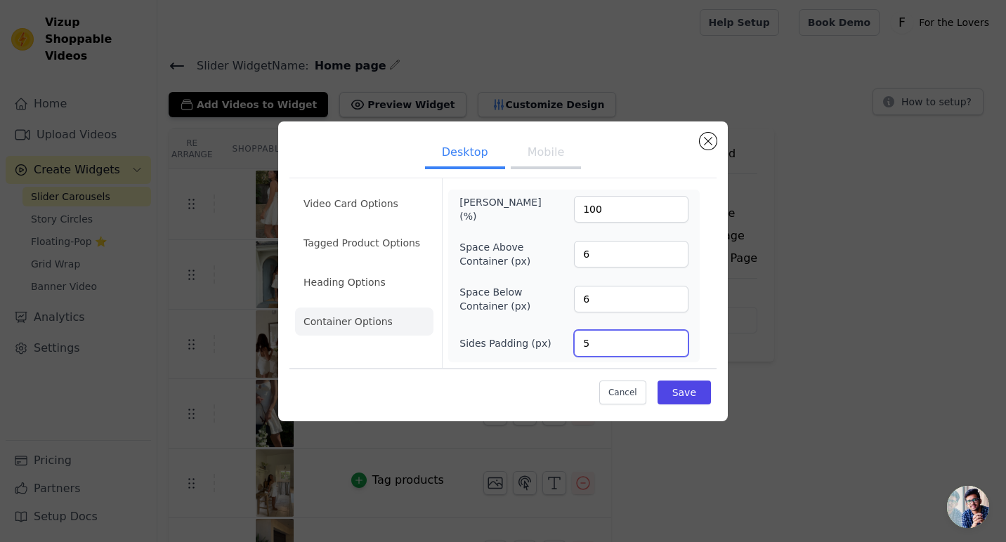
type input "5"
click at [677, 345] on input "5" at bounding box center [631, 343] width 114 height 27
click at [678, 386] on button "Save" at bounding box center [683, 393] width 53 height 24
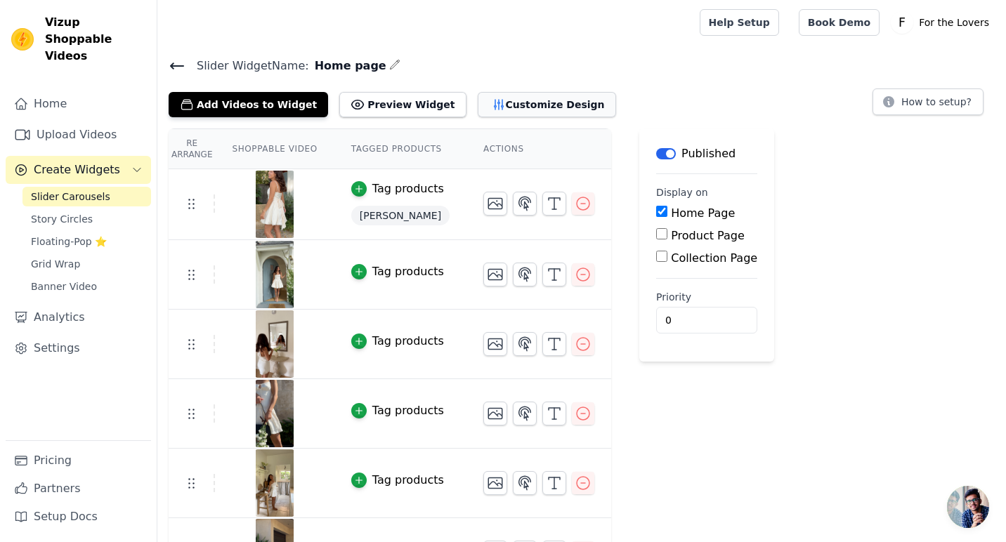
click at [520, 106] on button "Customize Design" at bounding box center [547, 104] width 138 height 25
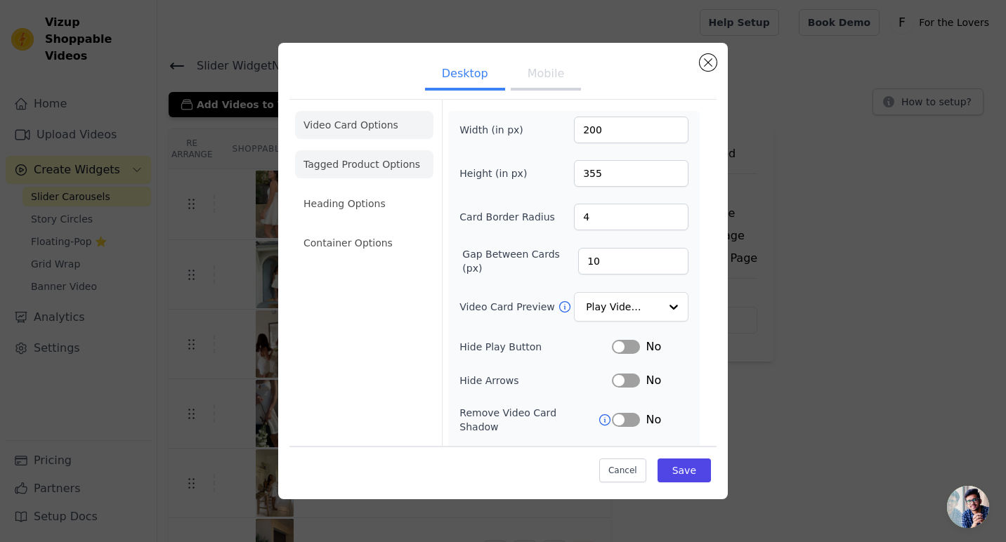
click at [381, 229] on li "Tagged Product Options" at bounding box center [364, 243] width 138 height 28
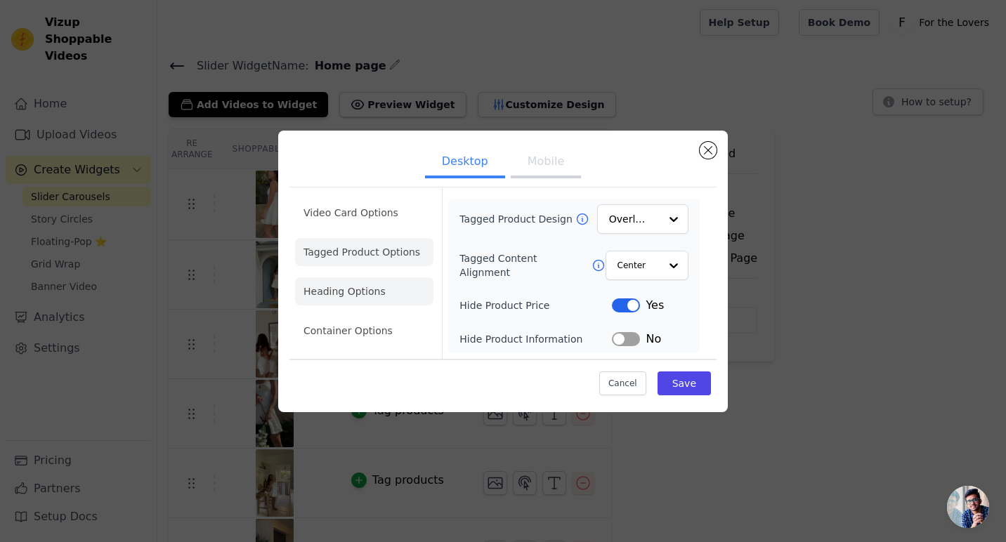
click at [380, 294] on li "Heading Options" at bounding box center [364, 291] width 138 height 28
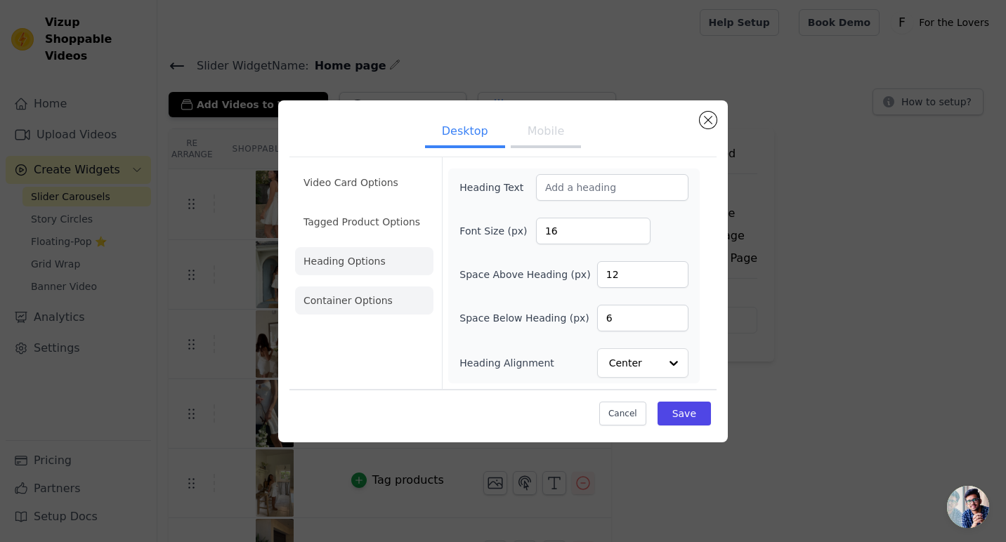
click at [353, 308] on li "Container Options" at bounding box center [364, 301] width 138 height 28
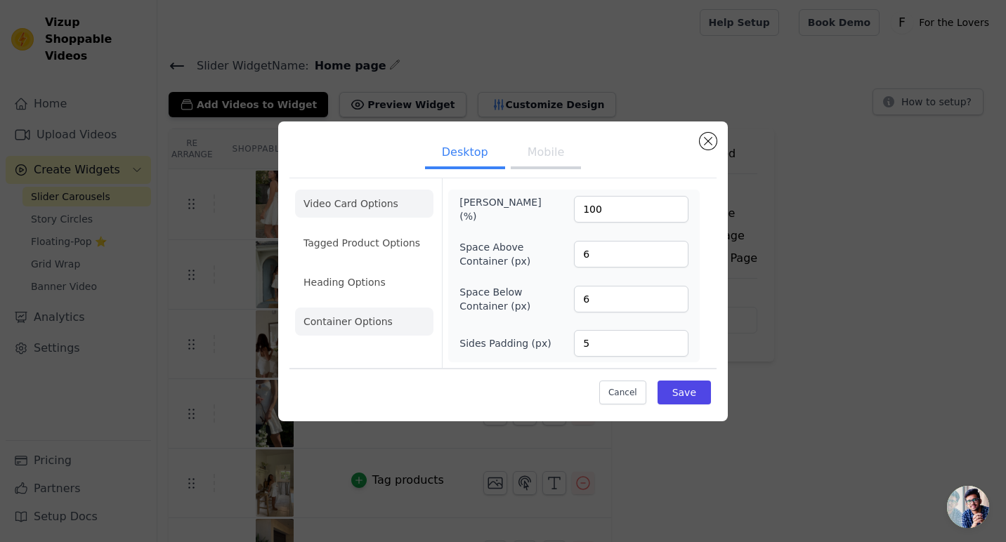
click at [363, 229] on li "Video Card Options" at bounding box center [364, 243] width 138 height 28
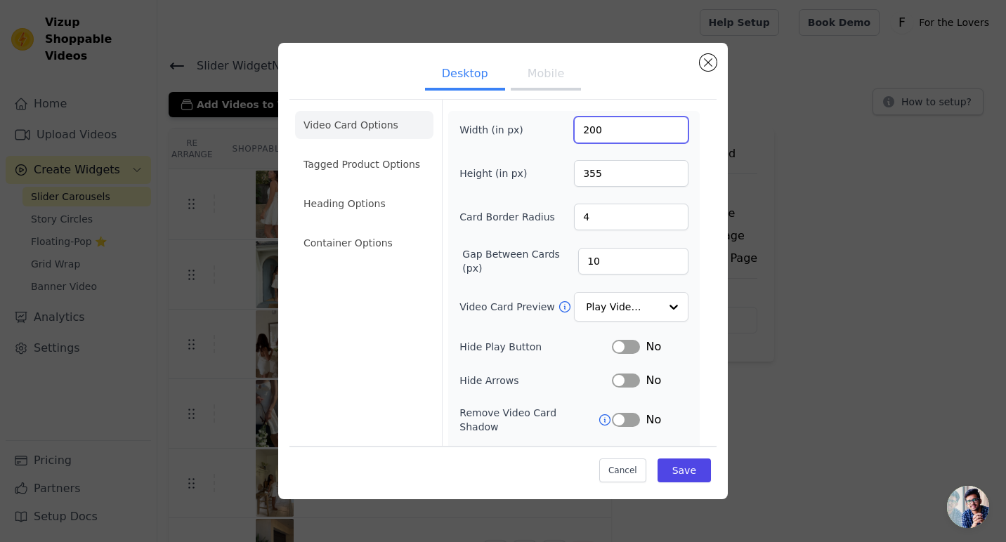
drag, startPoint x: 639, startPoint y: 132, endPoint x: 555, endPoint y: 133, distance: 84.3
click at [555, 133] on div "Width (in px) 200" at bounding box center [573, 130] width 229 height 27
type input "400"
click at [400, 341] on div "Video Card Options Tagged Product Options Heading Options Container Options" at bounding box center [364, 323] width 138 height 447
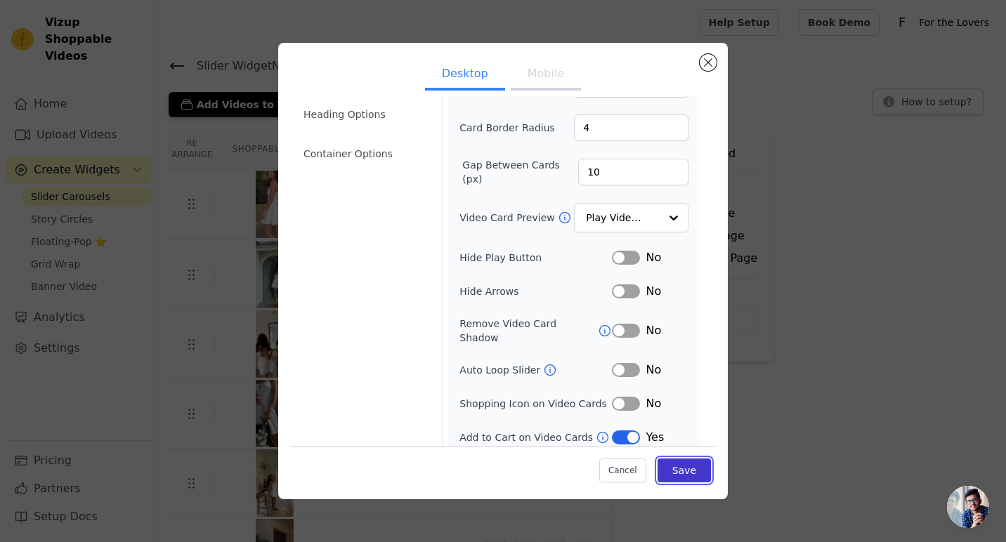
click at [689, 469] on button "Save" at bounding box center [683, 471] width 53 height 24
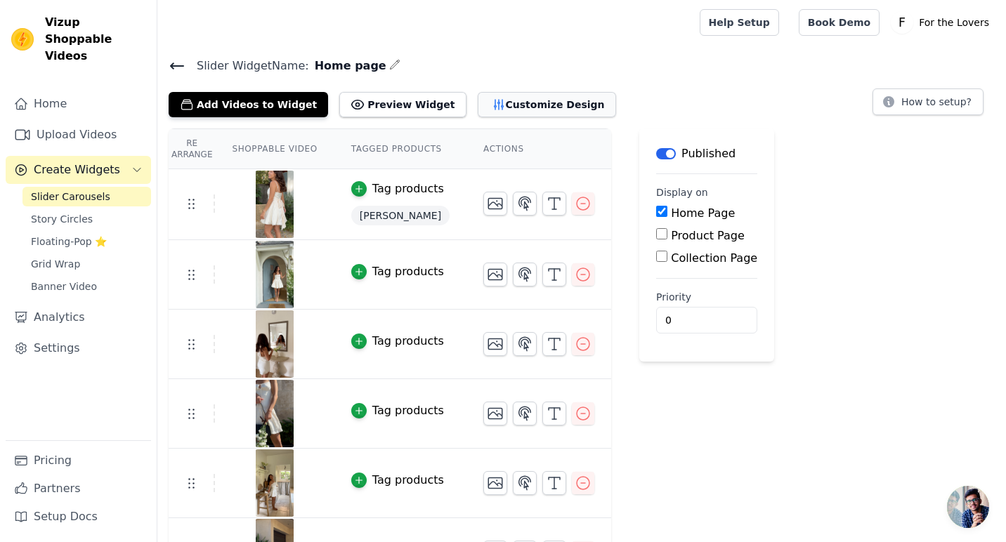
click at [501, 95] on button "Customize Design" at bounding box center [547, 104] width 138 height 25
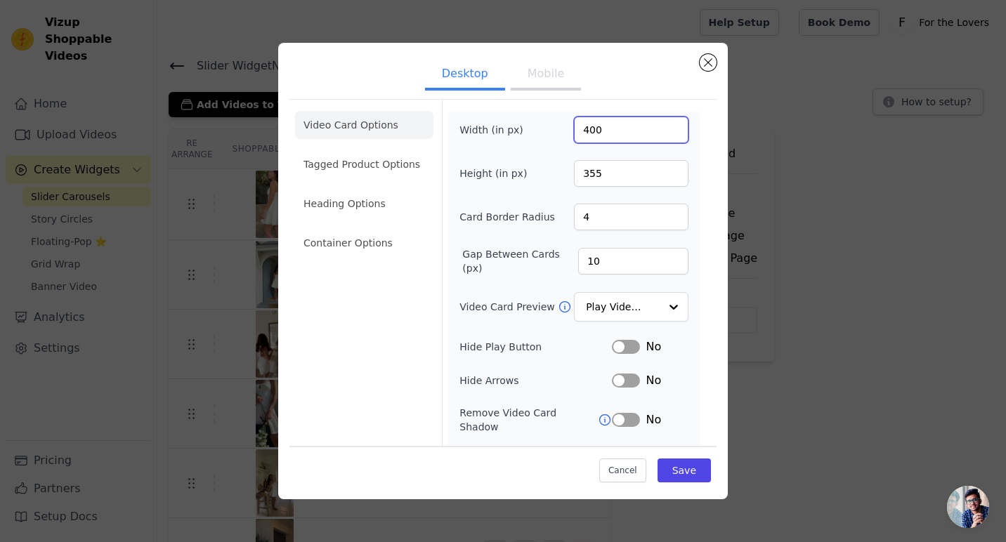
click at [619, 131] on input "400" at bounding box center [631, 130] width 114 height 27
drag, startPoint x: 628, startPoint y: 133, endPoint x: 560, endPoint y: 119, distance: 68.9
click at [560, 119] on div "Width (in px) 270350" at bounding box center [573, 130] width 229 height 27
drag, startPoint x: 634, startPoint y: 136, endPoint x: 563, endPoint y: 124, distance: 72.7
click at [563, 124] on div "Width (in px) 2350" at bounding box center [573, 130] width 229 height 27
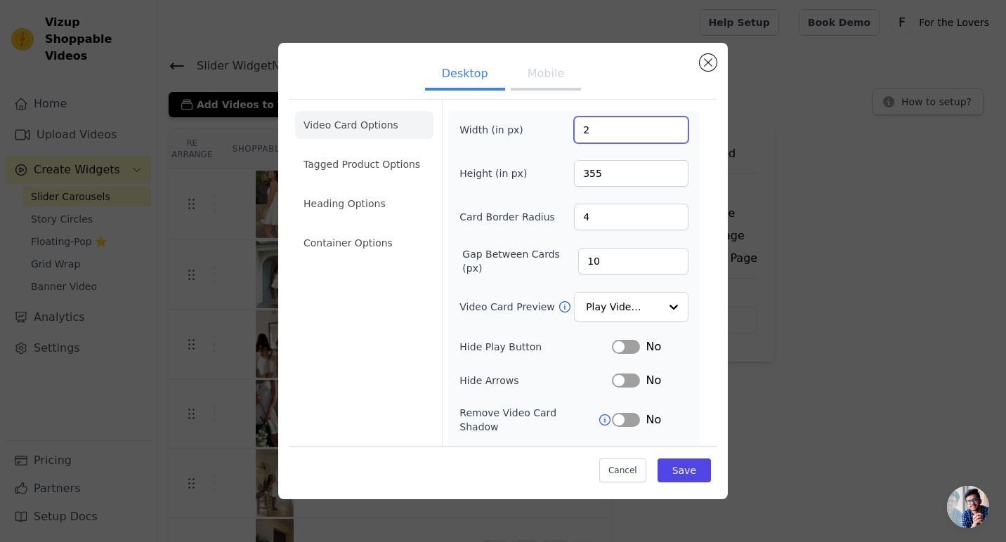
click at [673, 123] on input "2" at bounding box center [631, 130] width 114 height 27
click at [624, 129] on input "2" at bounding box center [631, 130] width 114 height 27
drag, startPoint x: 624, startPoint y: 129, endPoint x: 571, endPoint y: 129, distance: 52.7
click at [571, 129] on div "Width (in px) 2" at bounding box center [573, 130] width 229 height 27
type input "350"
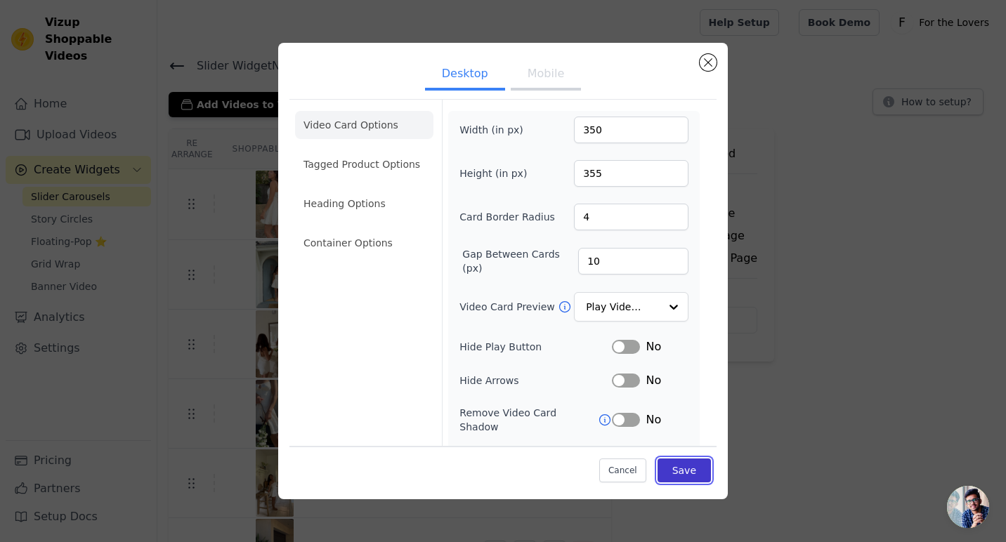
click at [688, 466] on button "Save" at bounding box center [683, 471] width 53 height 24
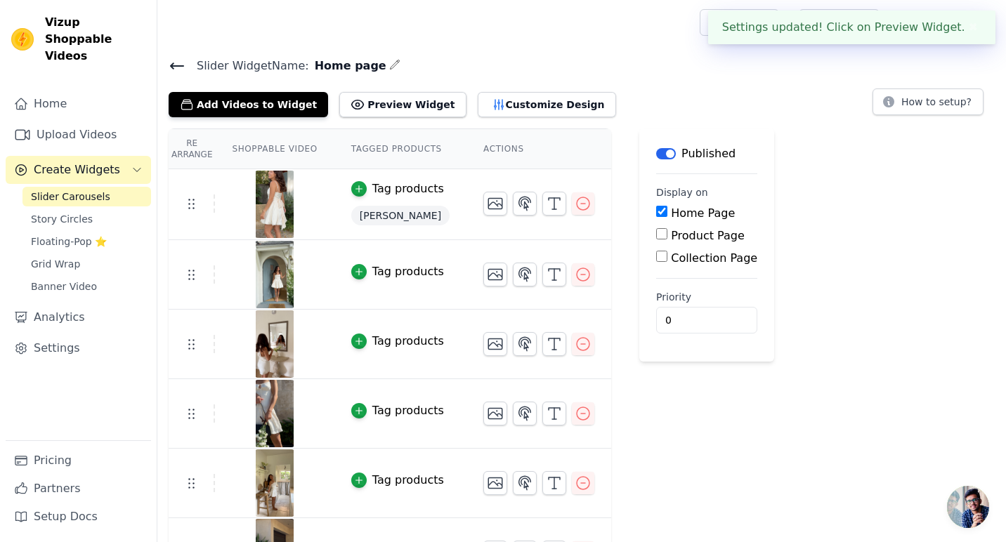
scroll to position [45, 0]
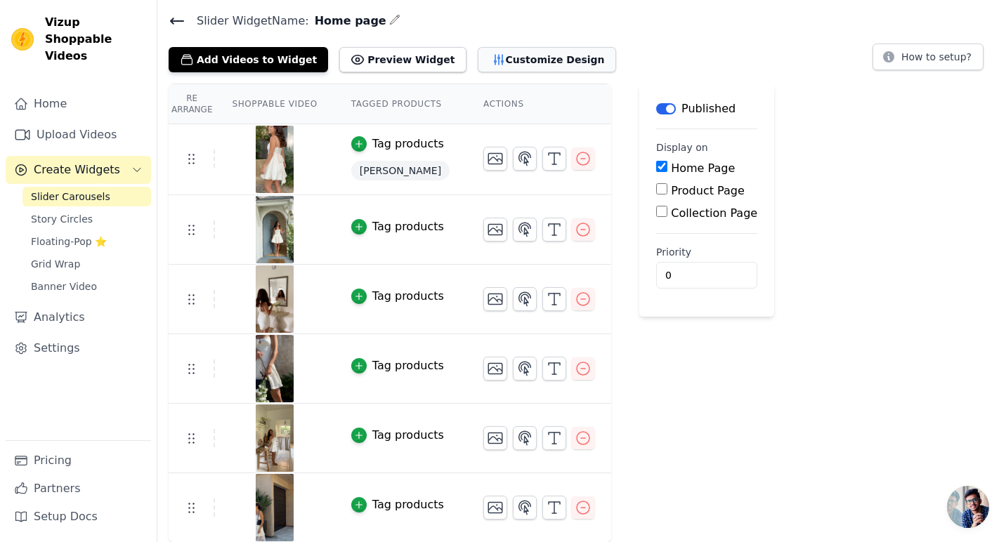
click at [515, 65] on button "Customize Design" at bounding box center [547, 59] width 138 height 25
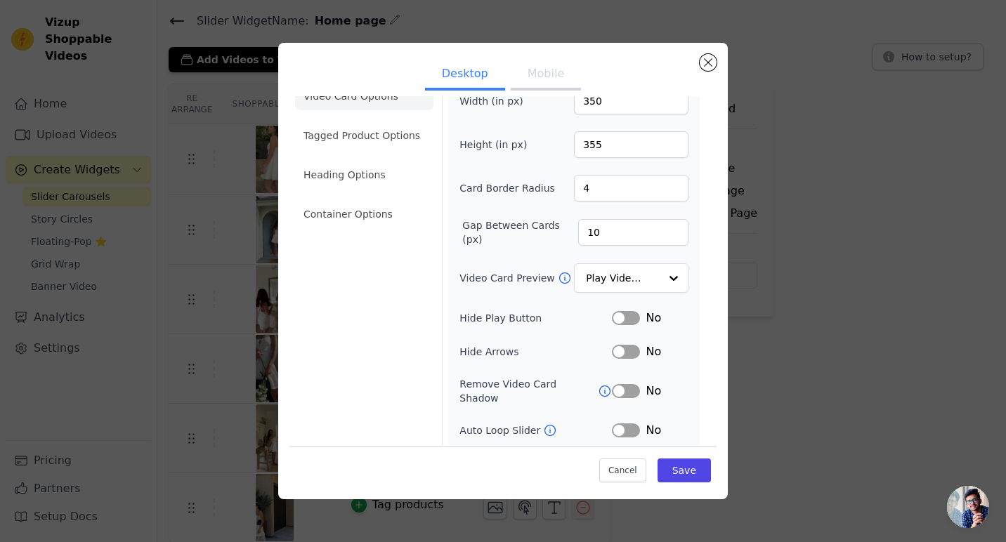
scroll to position [0, 0]
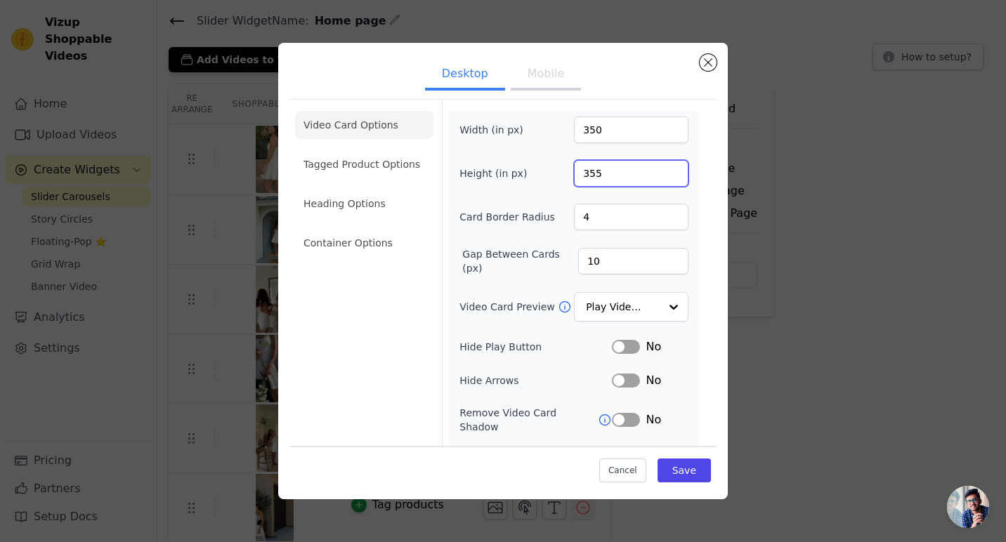
drag, startPoint x: 624, startPoint y: 178, endPoint x: 570, endPoint y: 173, distance: 53.6
click at [570, 173] on div "Height (in px) 355" at bounding box center [573, 173] width 229 height 27
type input "500"
click at [371, 373] on div "Video Card Options Tagged Product Options Heading Options Container Options" at bounding box center [364, 323] width 138 height 447
click at [688, 477] on button "Save" at bounding box center [683, 471] width 53 height 24
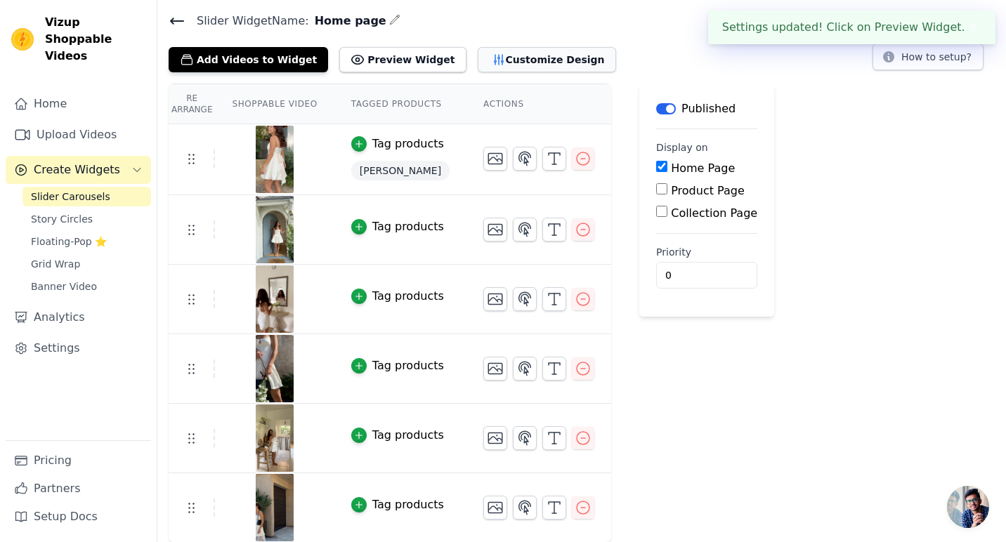
click at [527, 67] on button "Customize Design" at bounding box center [547, 59] width 138 height 25
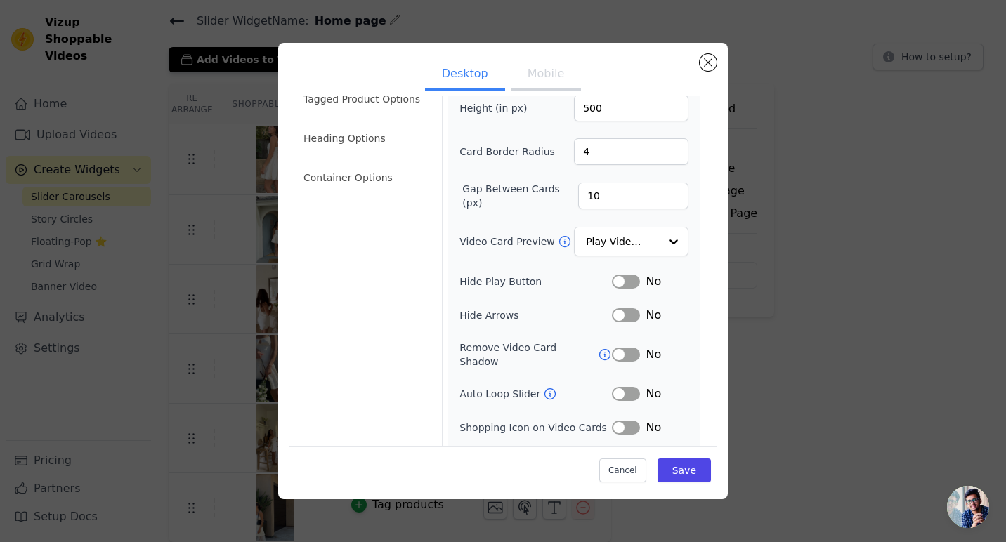
scroll to position [89, 0]
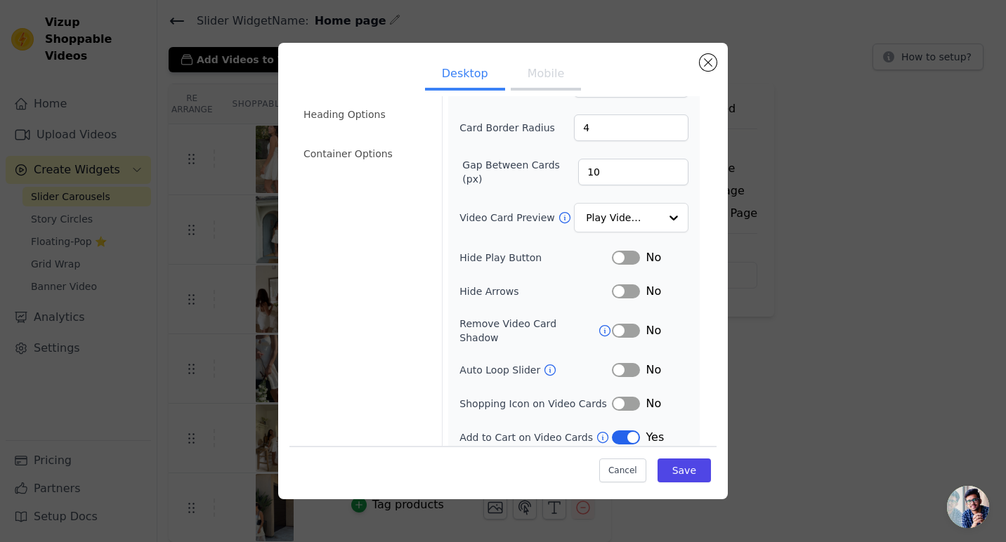
click at [624, 292] on button "Label" at bounding box center [626, 291] width 28 height 14
click at [624, 251] on button "Label" at bounding box center [626, 258] width 28 height 14
click at [691, 478] on button "Save" at bounding box center [683, 471] width 53 height 24
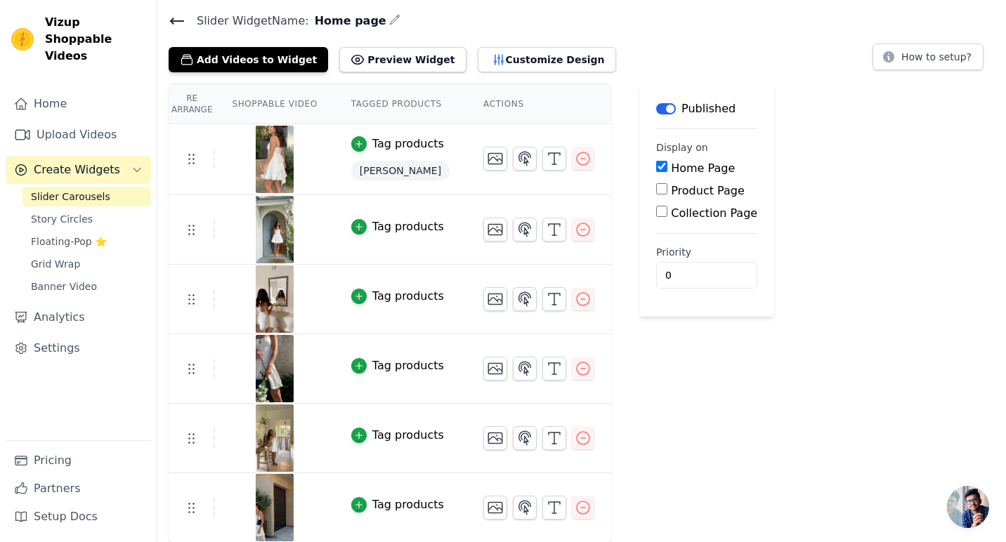
scroll to position [0, 0]
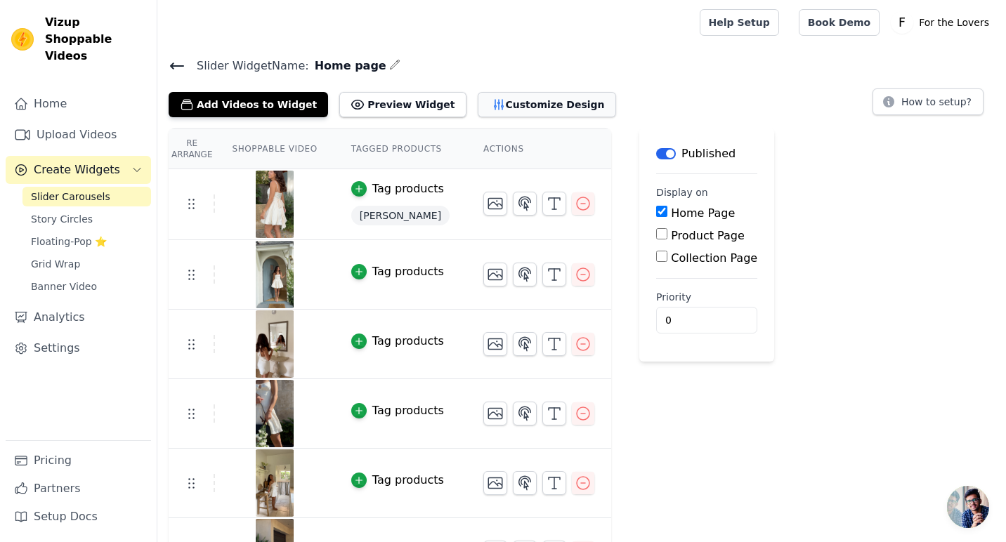
click at [530, 105] on button "Customize Design" at bounding box center [547, 104] width 138 height 25
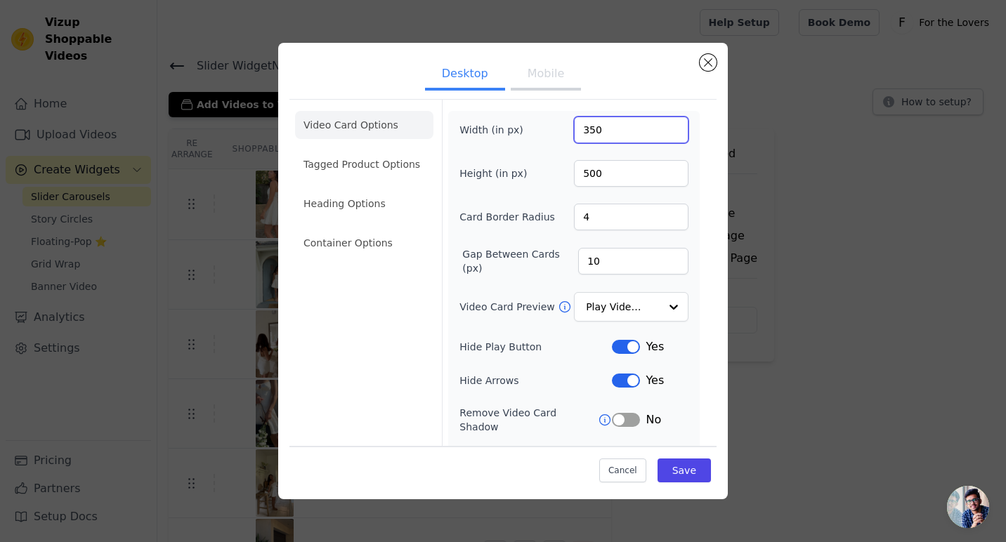
click at [617, 128] on input "350" at bounding box center [631, 130] width 114 height 27
type input "345"
click at [681, 468] on button "Save" at bounding box center [683, 471] width 53 height 24
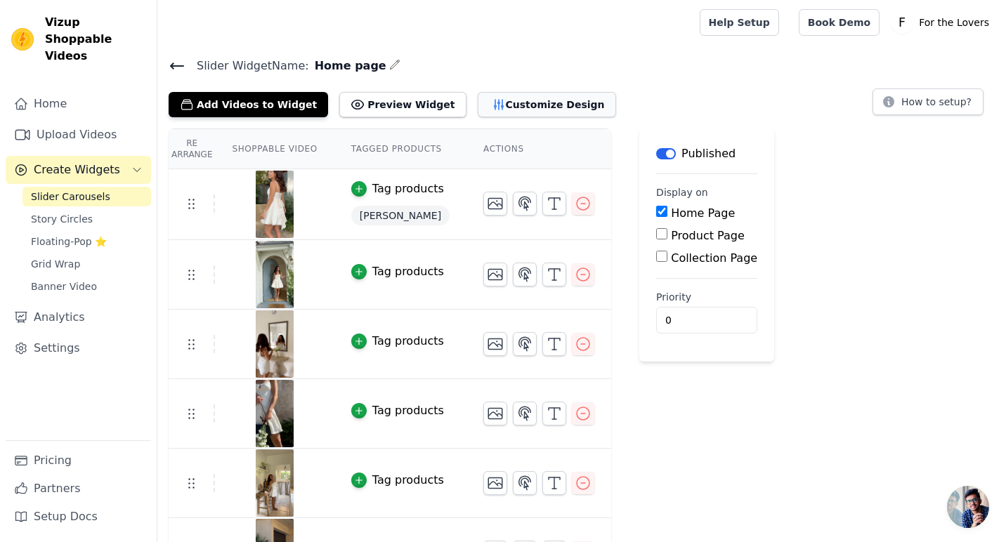
click at [526, 104] on button "Customize Design" at bounding box center [547, 104] width 138 height 25
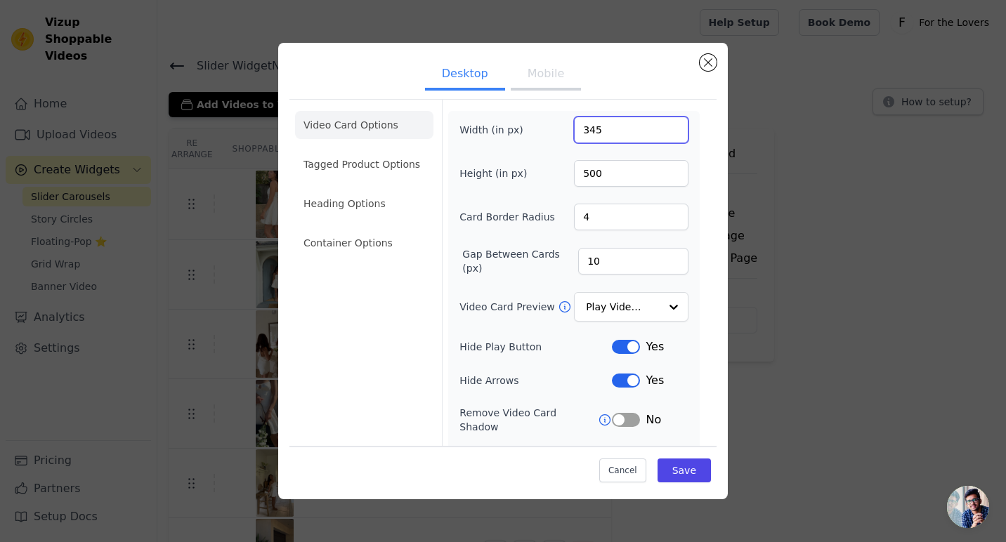
click at [614, 129] on input "345" at bounding box center [631, 130] width 114 height 27
type input "300"
click at [688, 483] on div "Cancel Save" at bounding box center [502, 467] width 427 height 42
click at [687, 473] on button "Save" at bounding box center [683, 471] width 53 height 24
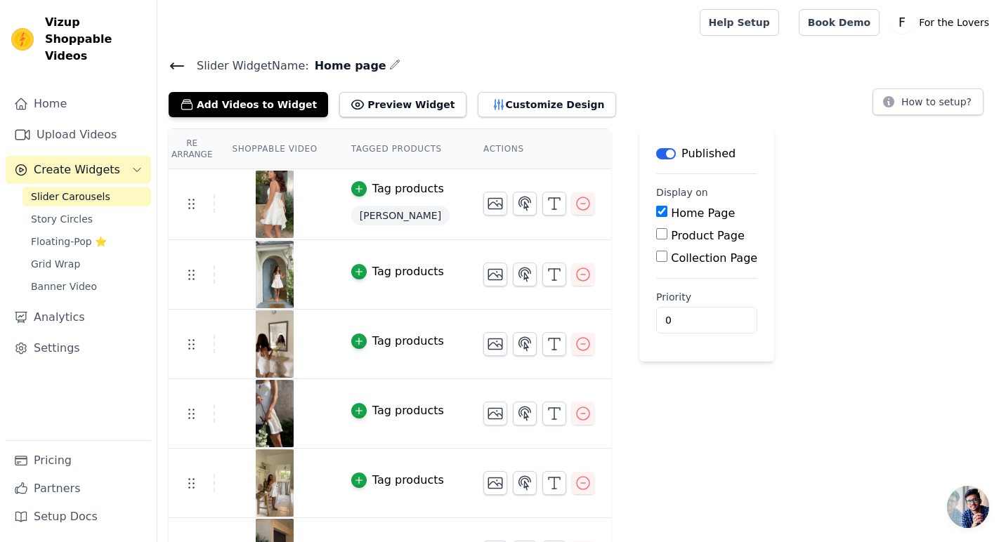
click at [257, 147] on th "Shoppable Video" at bounding box center [274, 149] width 119 height 40
click at [388, 155] on th "Tagged Products" at bounding box center [400, 149] width 132 height 40
click at [383, 215] on span "[PERSON_NAME]" at bounding box center [400, 216] width 98 height 20
click at [421, 208] on div "[PERSON_NAME]" at bounding box center [400, 215] width 98 height 25
click at [369, 184] on button "Tag products" at bounding box center [397, 188] width 93 height 17
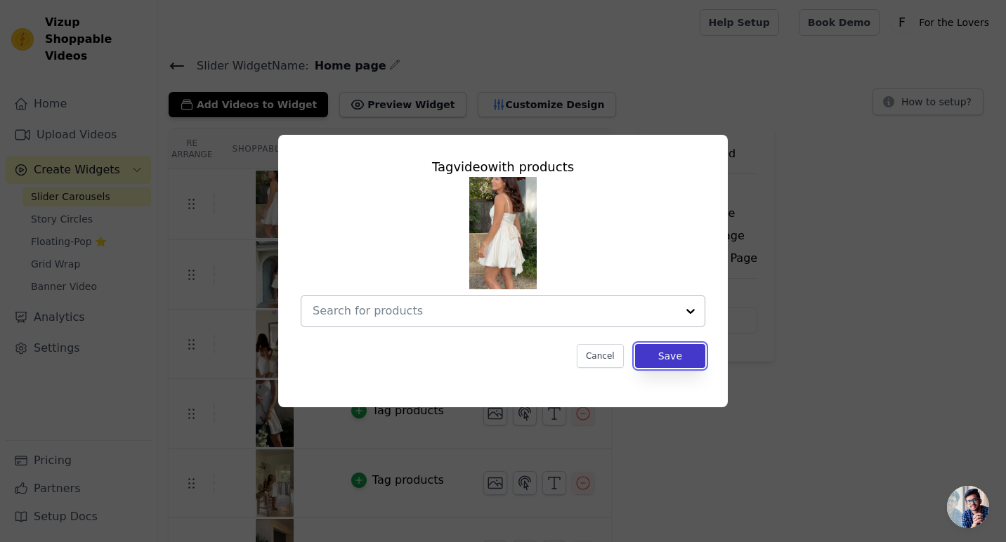
click at [669, 352] on button "Save" at bounding box center [670, 356] width 70 height 24
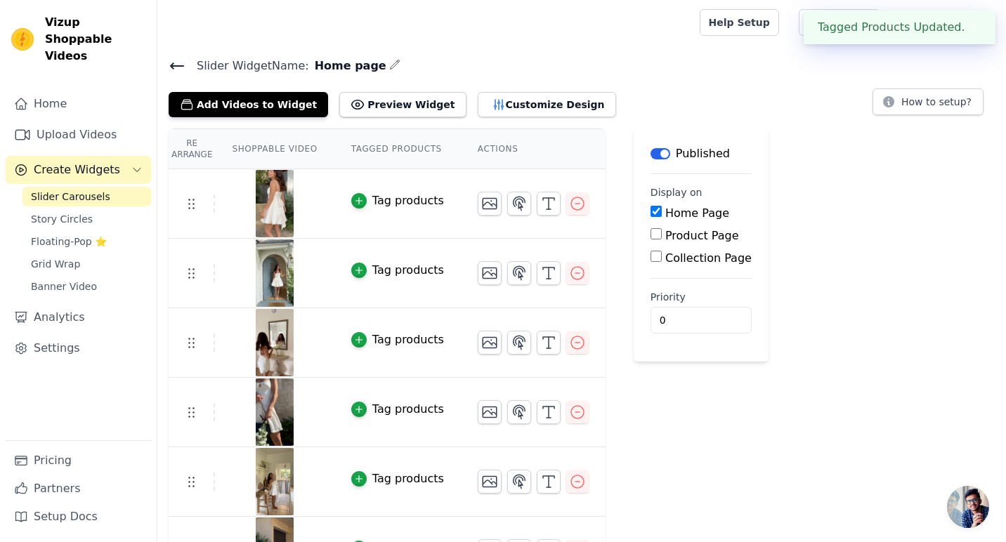
click at [412, 197] on div "Tag products" at bounding box center [408, 200] width 72 height 17
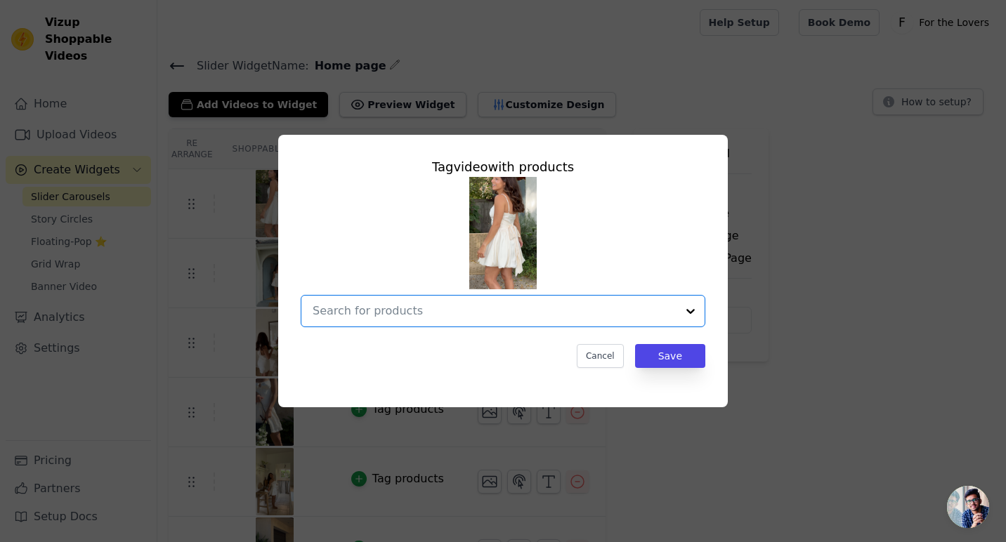
click at [462, 303] on input "text" at bounding box center [495, 311] width 364 height 17
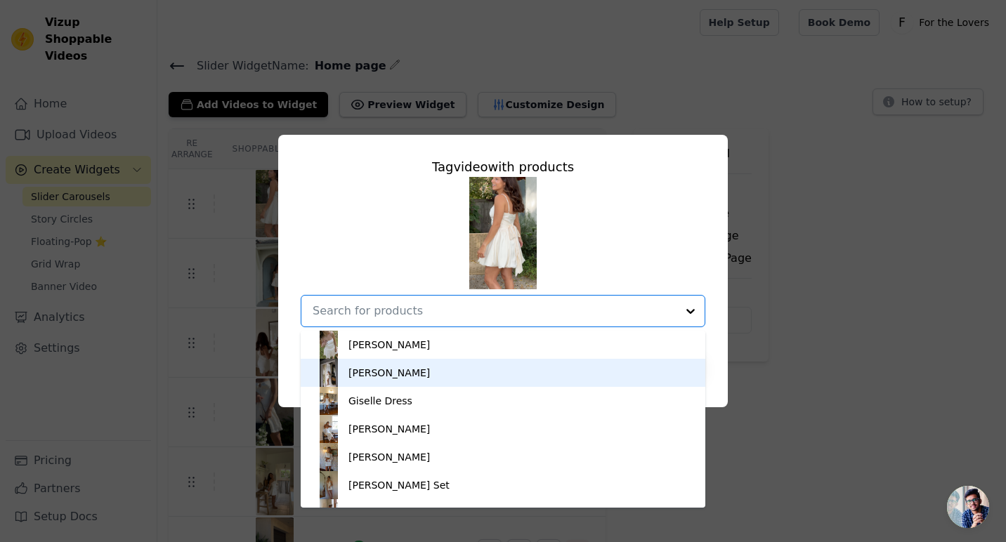
click at [695, 233] on div "[PERSON_NAME] [PERSON_NAME] Dress [PERSON_NAME] [PERSON_NAME] Dress [PERSON_NAM…" at bounding box center [503, 252] width 405 height 150
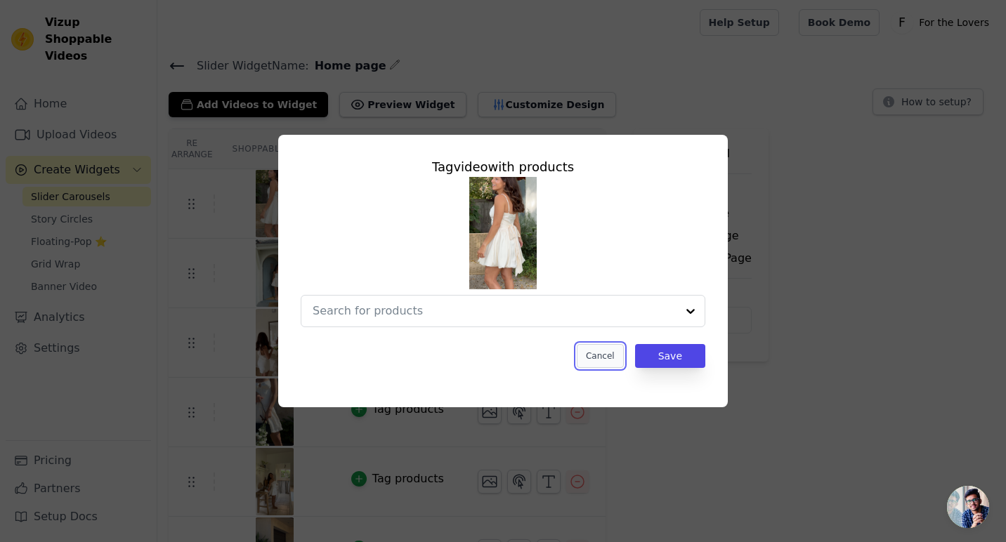
click at [598, 346] on button "Cancel" at bounding box center [600, 356] width 47 height 24
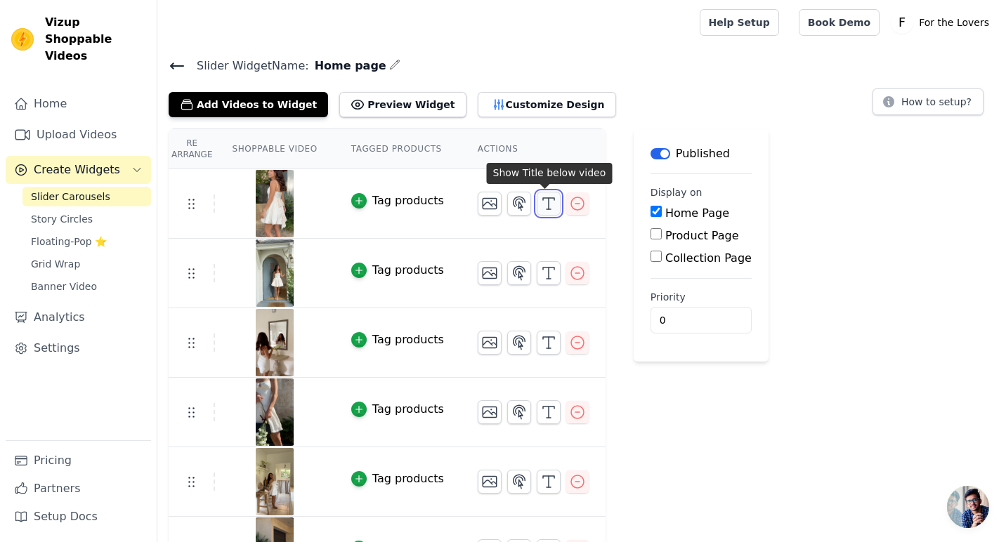
click at [548, 205] on line "button" at bounding box center [548, 203] width 0 height 11
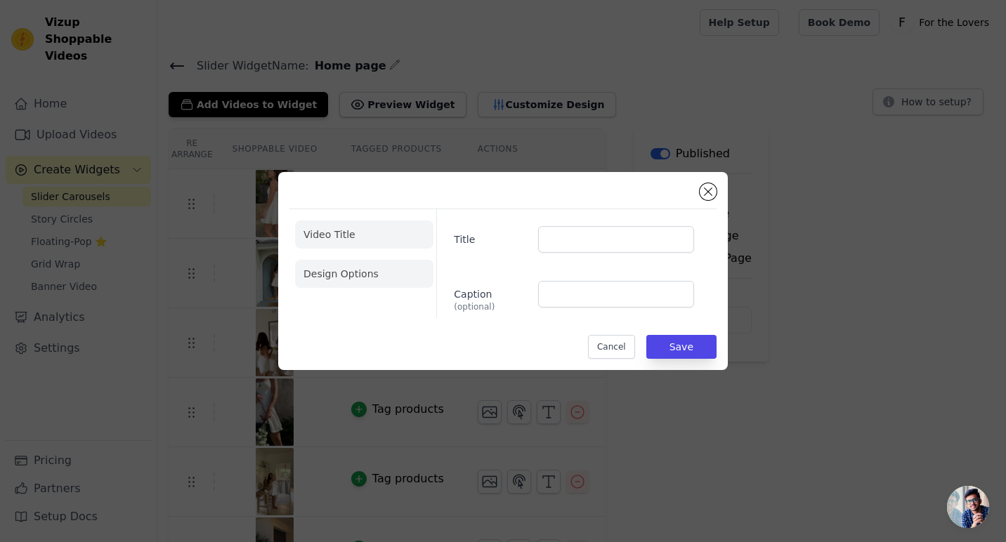
click at [388, 260] on li "Design Options" at bounding box center [364, 274] width 138 height 28
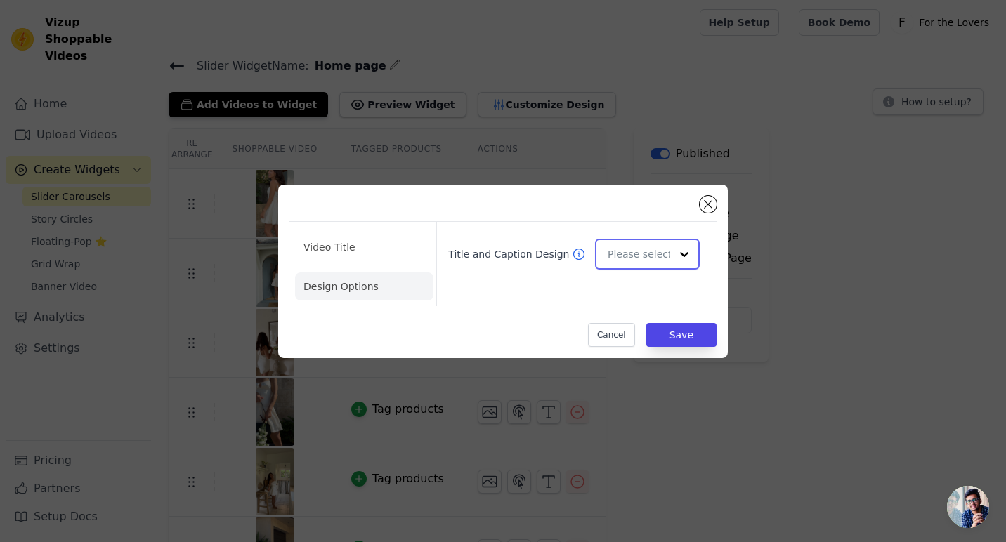
click at [655, 246] on input "Title and Caption Design" at bounding box center [638, 254] width 63 height 28
click at [650, 313] on div "Overlay" at bounding box center [647, 317] width 105 height 29
click at [334, 272] on li "Video Title" at bounding box center [364, 286] width 138 height 28
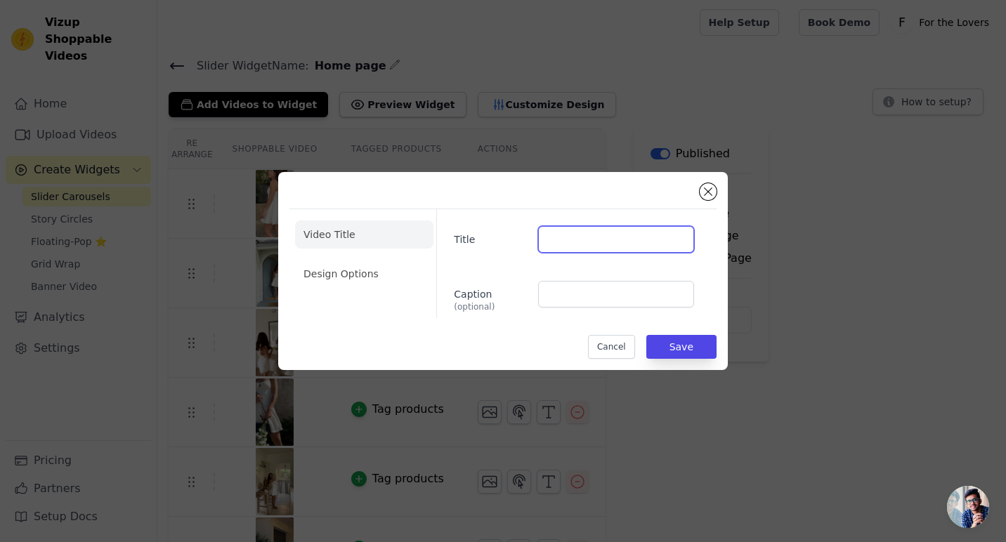
click at [620, 235] on input "Title" at bounding box center [616, 239] width 156 height 27
click at [593, 295] on input "Caption (optional)" at bounding box center [616, 294] width 156 height 27
click at [704, 196] on button "Close modal" at bounding box center [707, 191] width 17 height 17
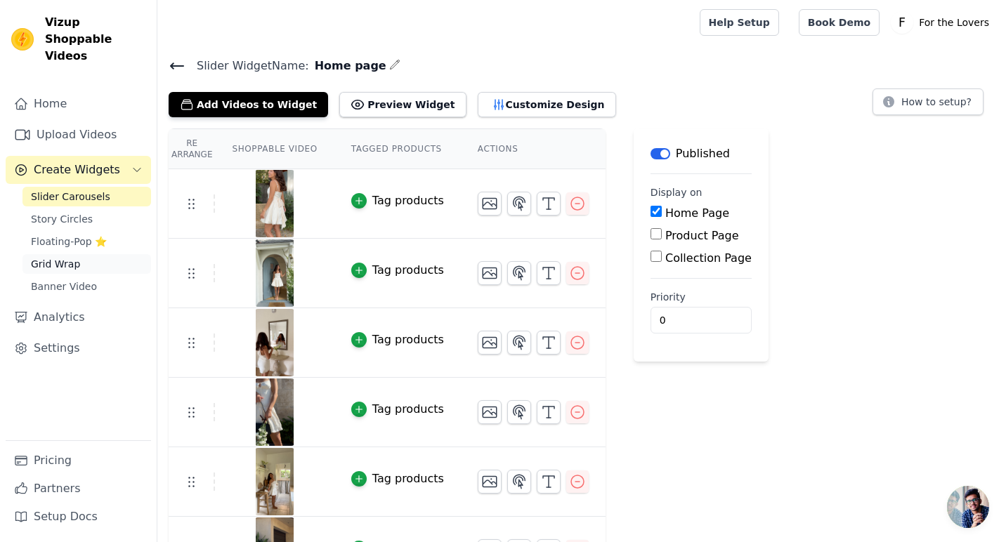
click at [60, 257] on span "Grid Wrap" at bounding box center [55, 264] width 49 height 14
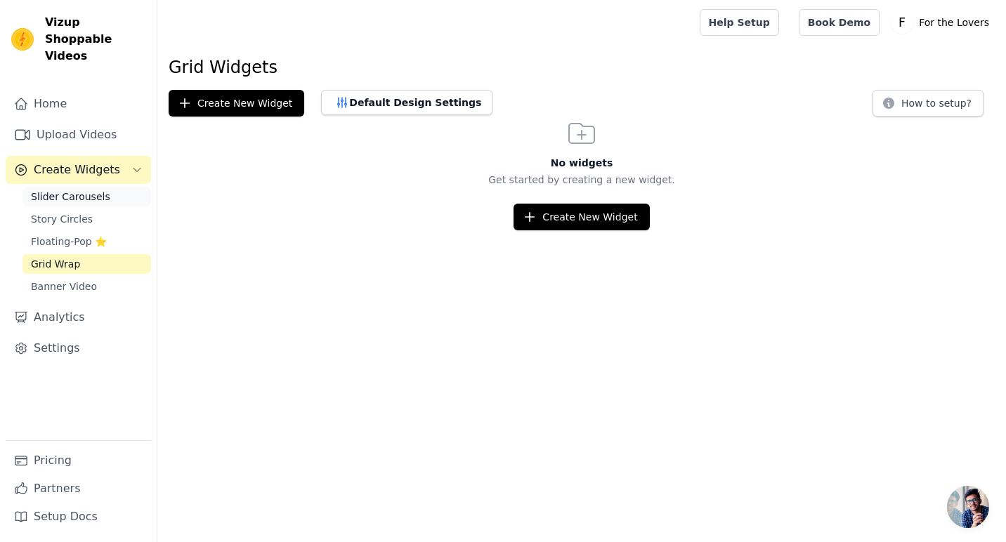
click at [77, 190] on span "Slider Carousels" at bounding box center [70, 197] width 79 height 14
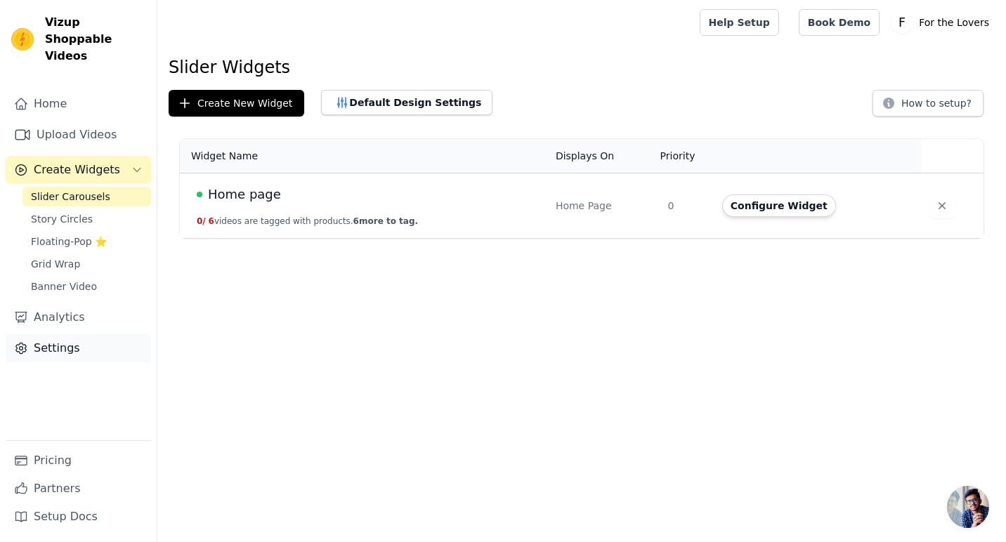
click at [47, 334] on link "Settings" at bounding box center [78, 348] width 145 height 28
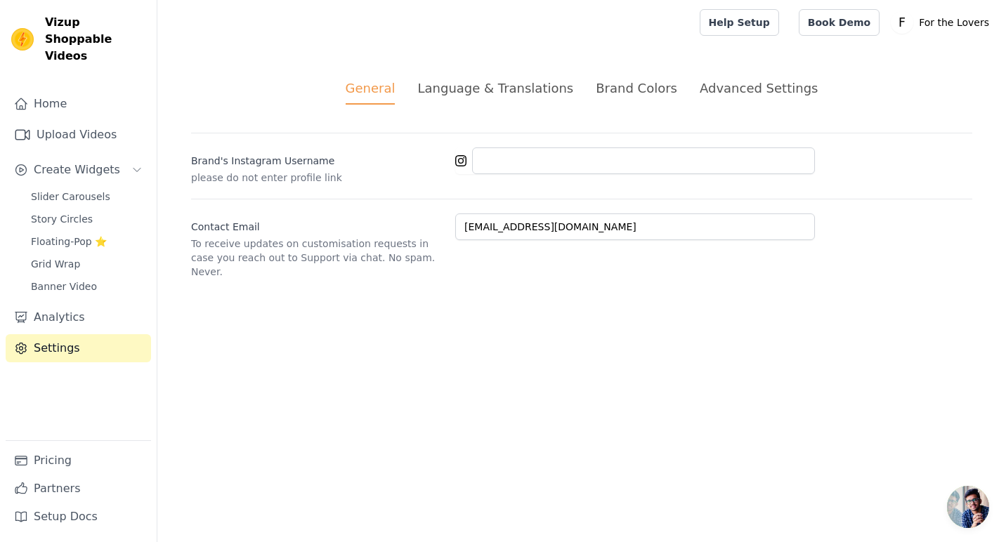
click at [630, 89] on div "Brand Colors" at bounding box center [636, 88] width 81 height 19
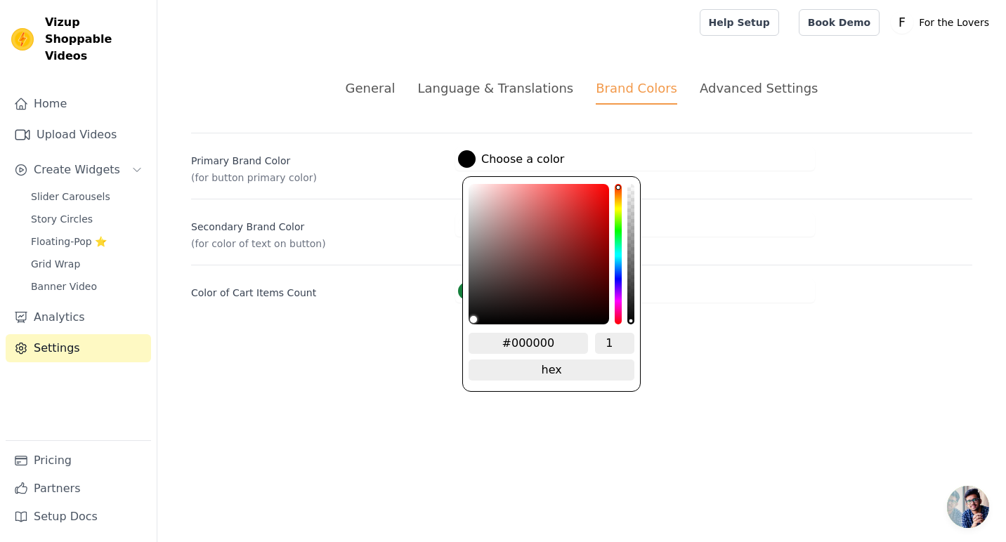
click at [468, 156] on div at bounding box center [467, 159] width 18 height 18
click at [409, 336] on html "Vizup Shoppable Videos Home Upload Videos Create Widgets Slider Carousels Story…" at bounding box center [503, 168] width 1006 height 336
click at [473, 155] on div at bounding box center [467, 159] width 18 height 18
drag, startPoint x: 567, startPoint y: 339, endPoint x: 485, endPoint y: 334, distance: 81.6
click at [485, 334] on input "#000000" at bounding box center [527, 343] width 119 height 21
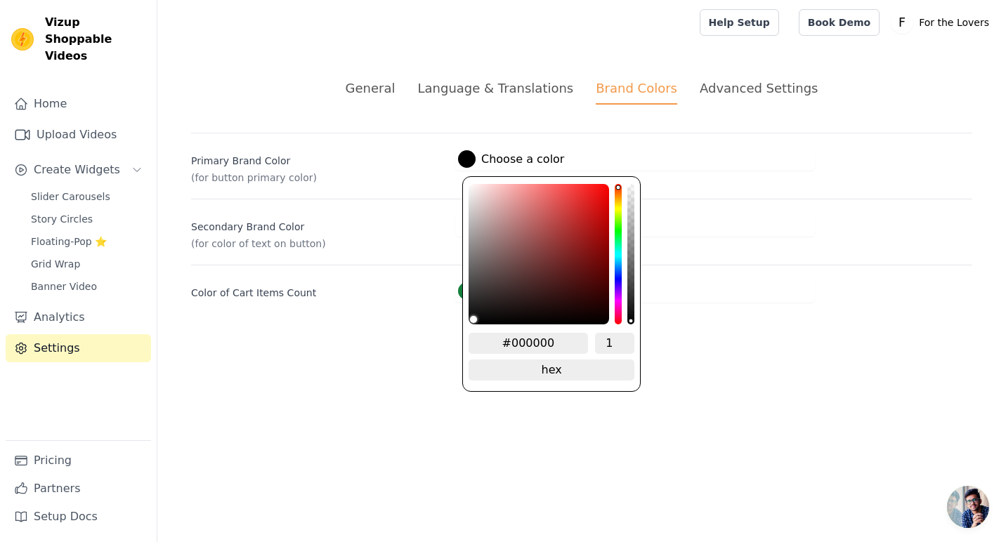
paste input "f8f6f3"
type input "#f8f6f3"
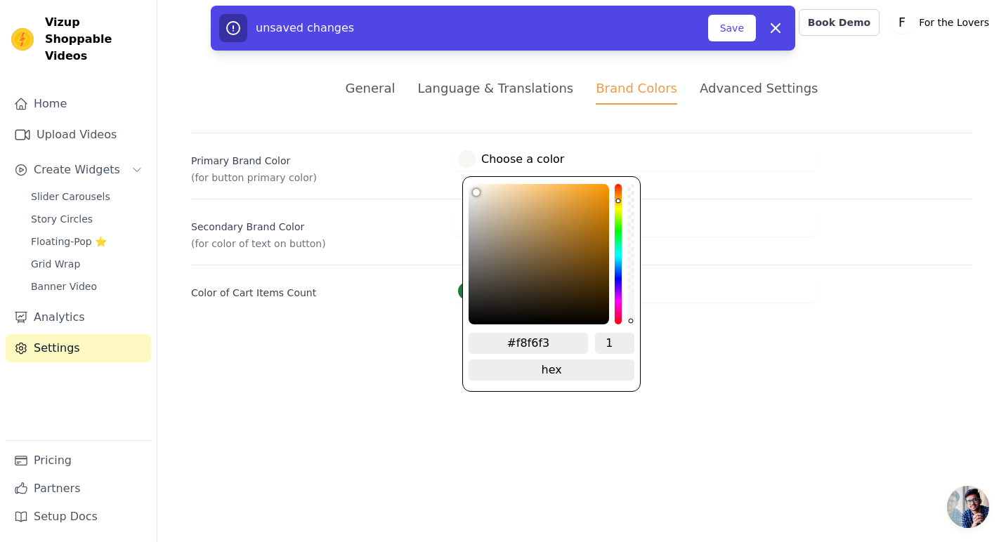
click at [388, 336] on html "Vizup Shoppable Videos Home Upload Videos Create Widgets Slider Carousels Story…" at bounding box center [503, 168] width 1006 height 336
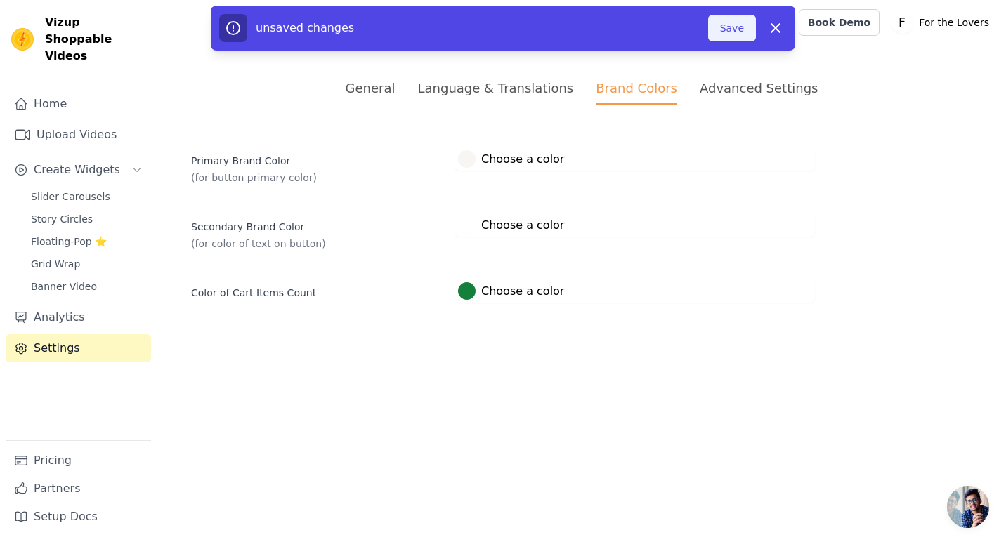
click at [728, 25] on button "Save" at bounding box center [732, 28] width 48 height 27
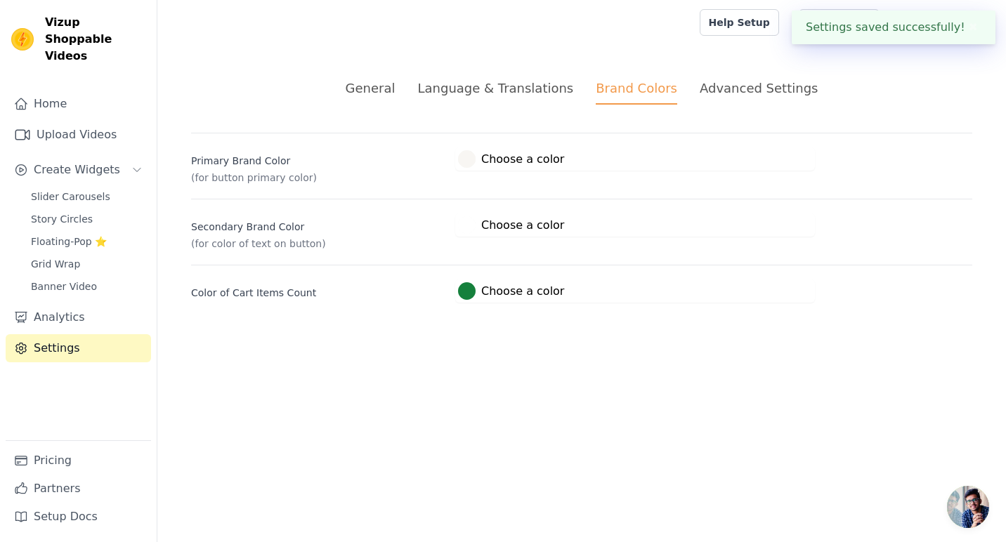
click at [466, 283] on div at bounding box center [467, 291] width 18 height 18
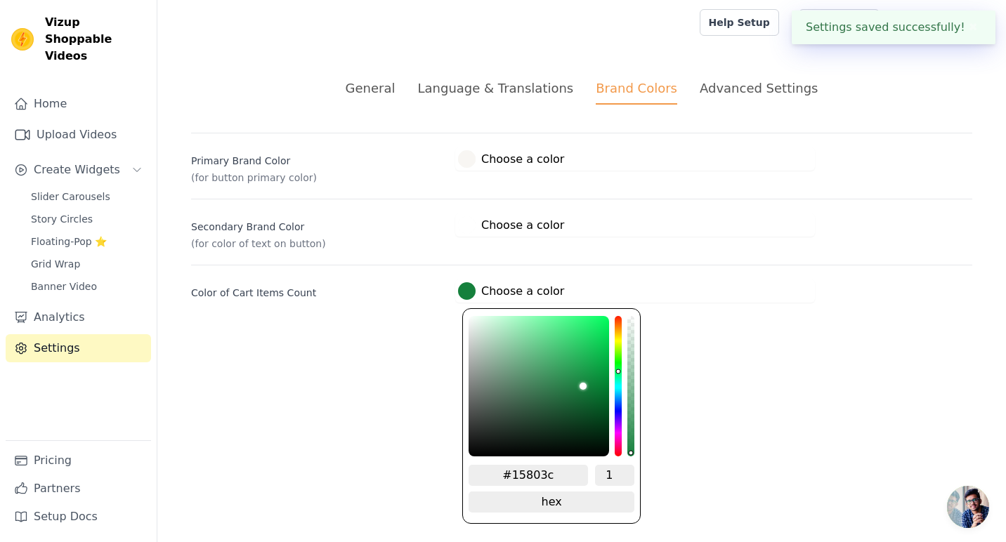
drag, startPoint x: 567, startPoint y: 471, endPoint x: 466, endPoint y: 464, distance: 100.7
click at [466, 464] on div "#15803c 1 hex change to rgb" at bounding box center [551, 416] width 178 height 216
paste input "f8f6f3"
type input "#f8f6f3"
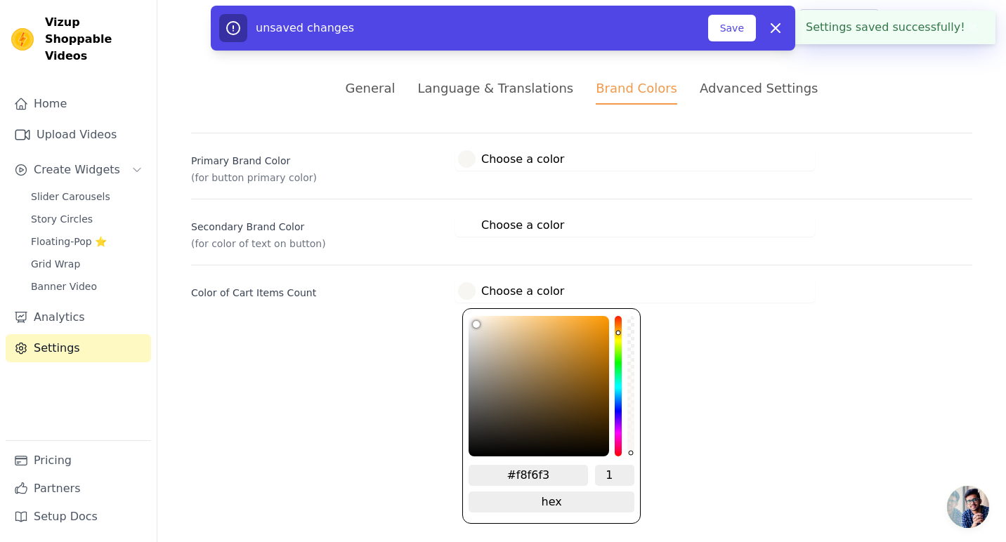
click at [370, 336] on html "Settings saved successfully! ✖ Vizup Shoppable Videos Home Upload Videos Create…" at bounding box center [503, 168] width 1006 height 336
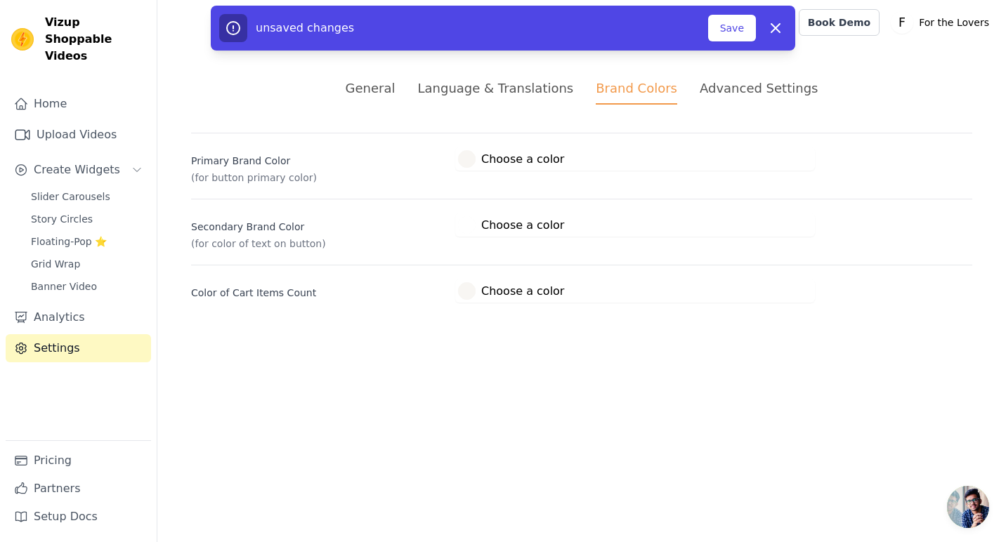
click at [469, 223] on div at bounding box center [467, 225] width 18 height 18
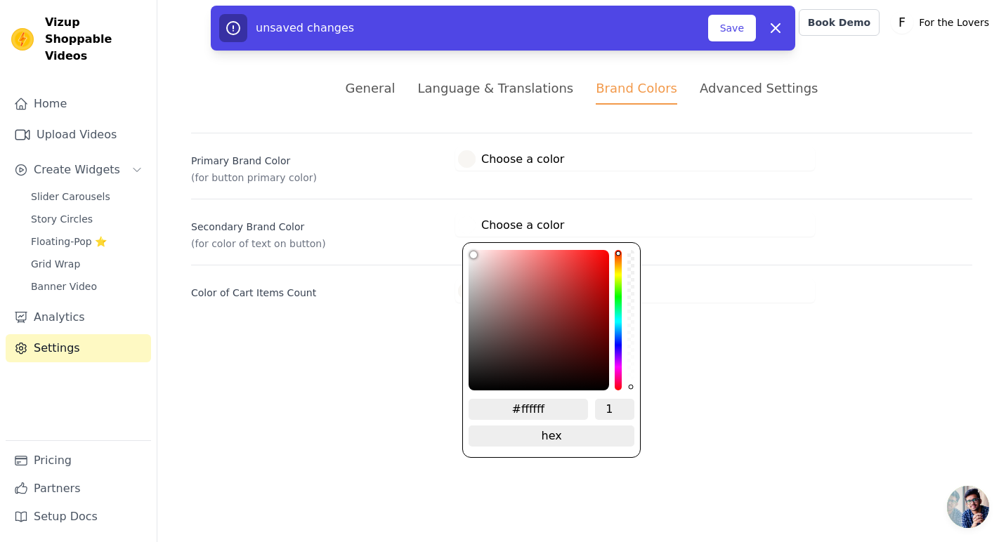
drag, startPoint x: 562, startPoint y: 409, endPoint x: 454, endPoint y: 389, distance: 109.2
click at [454, 336] on html "Vizup Shoppable Videos Home Upload Videos Create Widgets Slider Carousels Story…" at bounding box center [503, 168] width 1006 height 336
paste input "8f6f3"
type input "#f8f6f3"
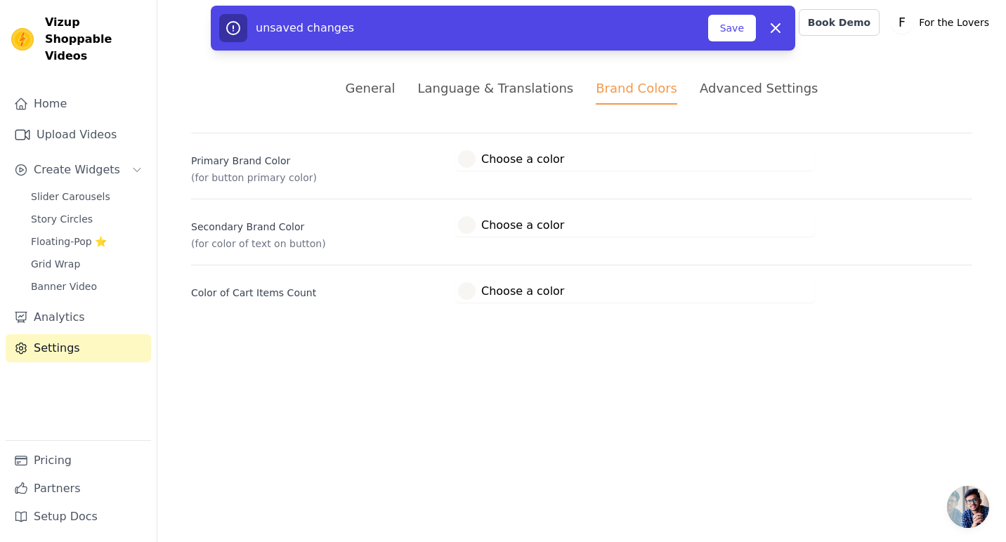
click at [375, 336] on html "Vizup Shoppable Videos Home Upload Videos Create Widgets Slider Carousels Story…" at bounding box center [503, 168] width 1006 height 336
click at [734, 23] on button "Save" at bounding box center [732, 28] width 48 height 27
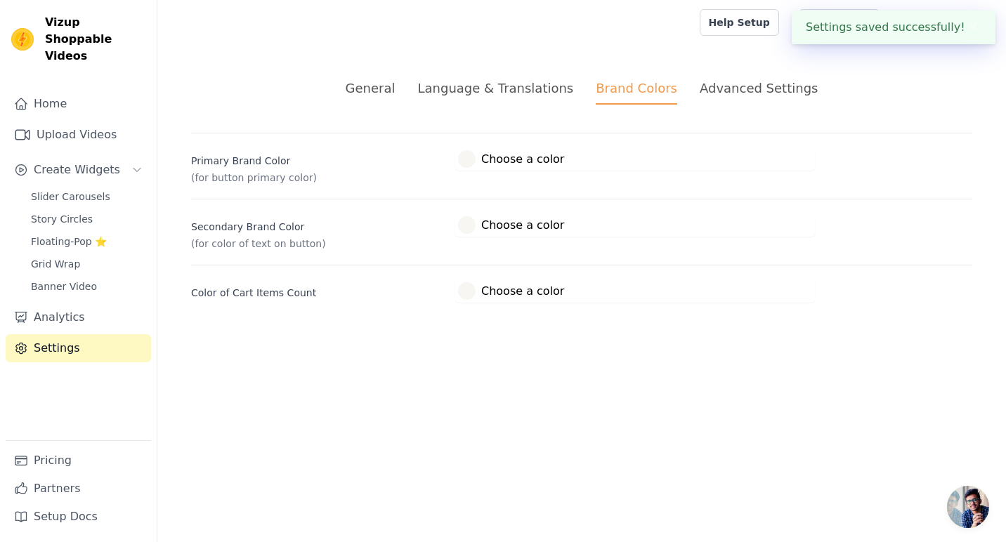
click at [732, 87] on div "Advanced Settings" at bounding box center [758, 88] width 118 height 19
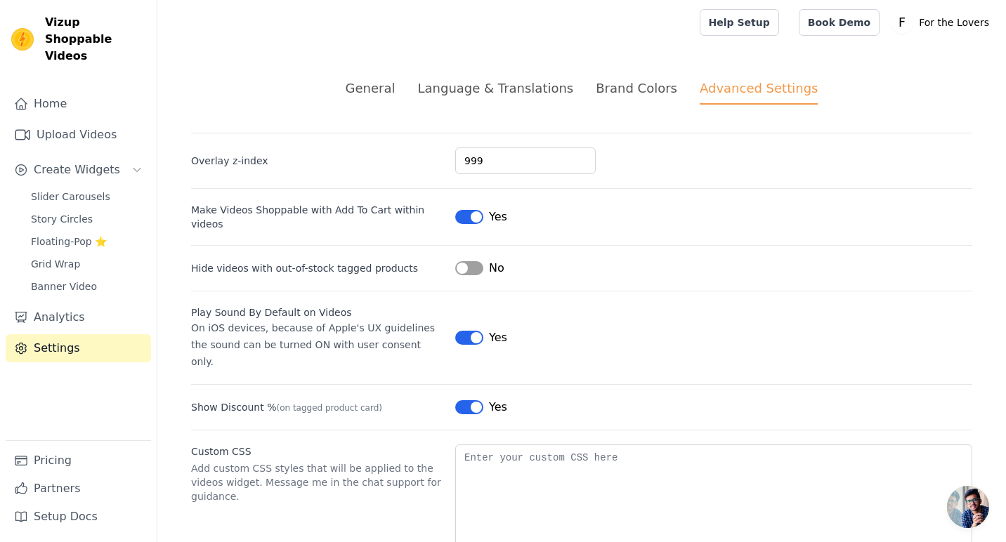
click at [470, 221] on button "Label" at bounding box center [469, 217] width 28 height 14
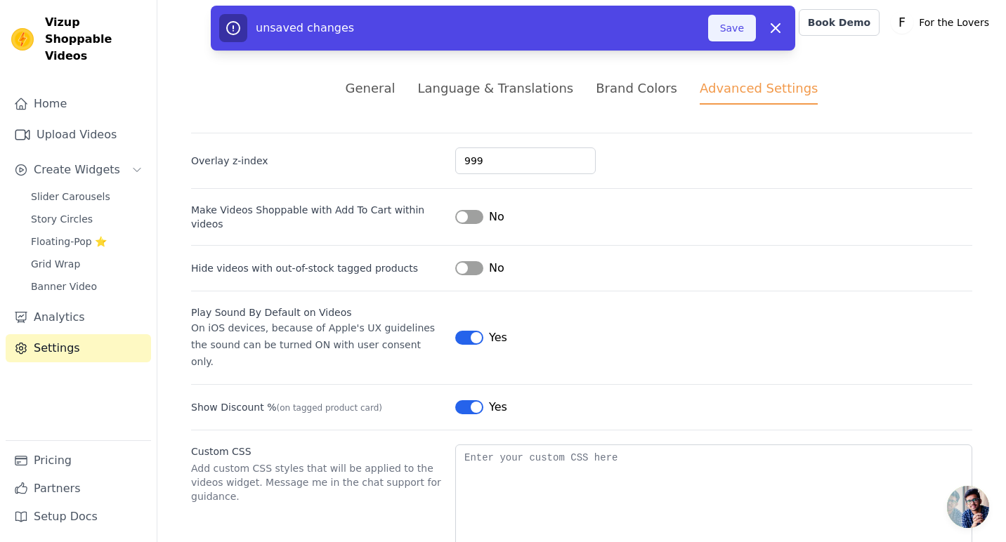
click at [739, 20] on button "Save" at bounding box center [732, 28] width 48 height 27
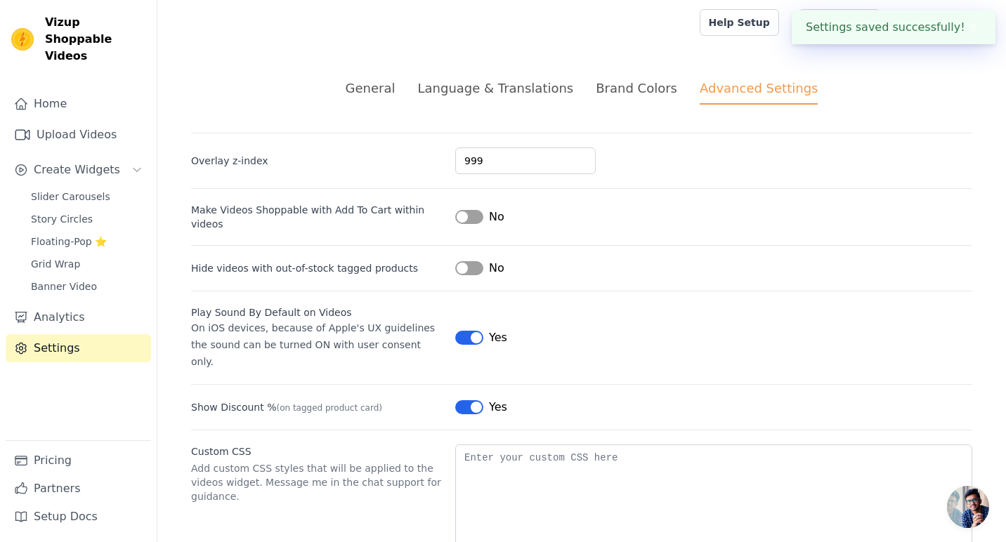
click at [412, 94] on ul "General Language & Translations Brand Colors Advanced Settings" at bounding box center [581, 92] width 781 height 26
click at [393, 89] on div "General" at bounding box center [371, 88] width 50 height 19
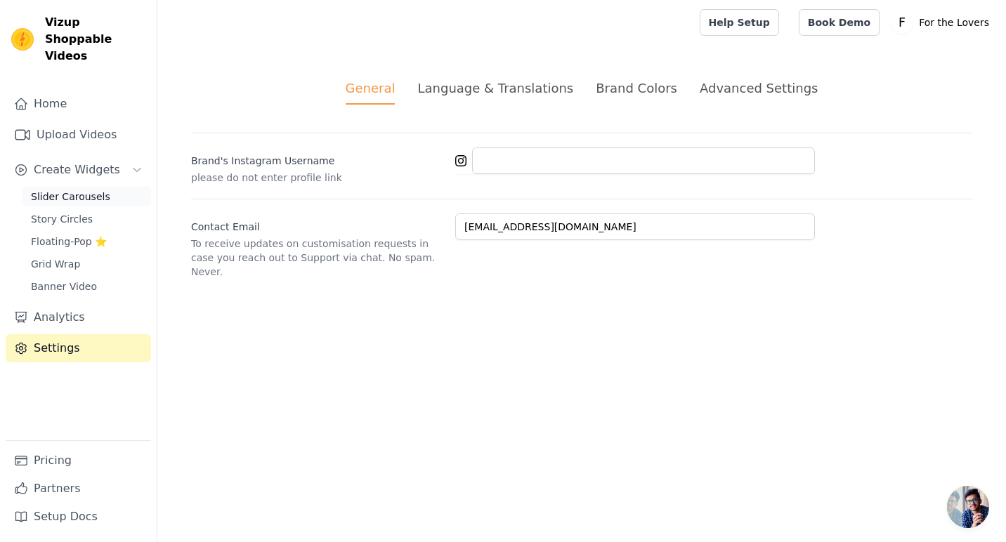
click at [104, 190] on span "Slider Carousels" at bounding box center [70, 197] width 79 height 14
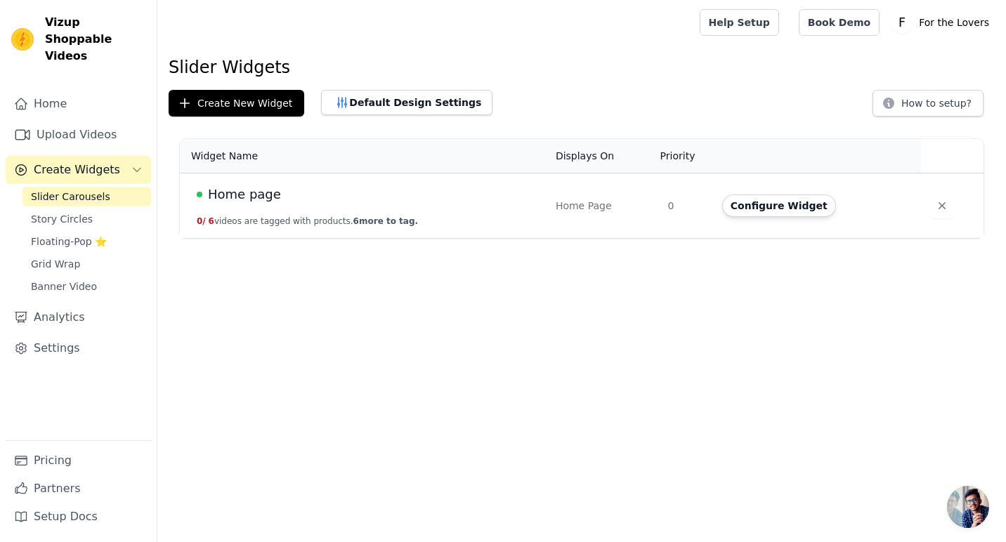
click at [303, 211] on td "Home page 0 / 6 videos are tagged with products. 6 more to tag." at bounding box center [363, 205] width 367 height 65
click at [259, 183] on td "Home page 0 / 6 videos are tagged with products. 6 more to tag." at bounding box center [363, 205] width 367 height 65
click at [259, 205] on td "Home page 0 / 6 videos are tagged with products. 6 more to tag." at bounding box center [363, 205] width 367 height 65
click at [252, 199] on span "Home page" at bounding box center [244, 195] width 73 height 20
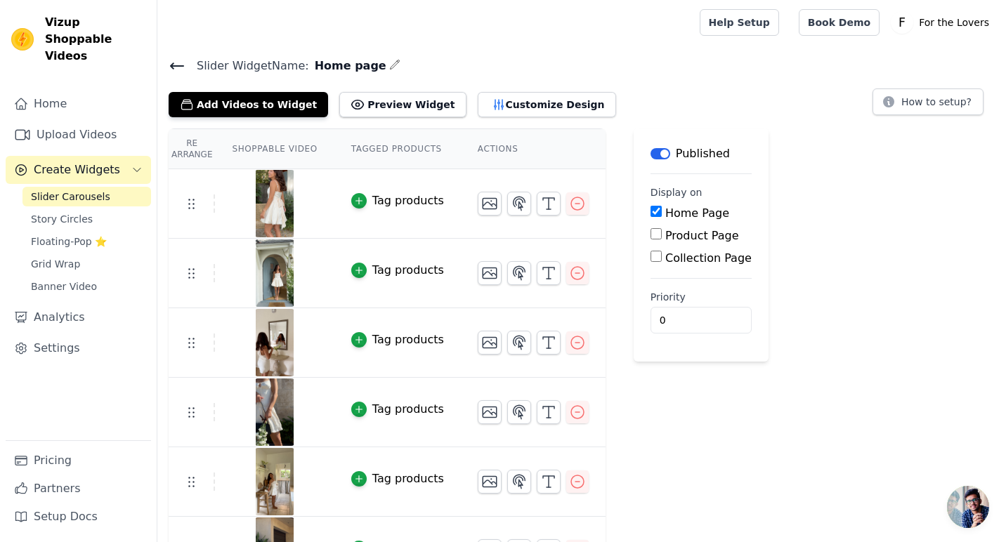
click at [418, 203] on div "Tag products" at bounding box center [408, 200] width 72 height 17
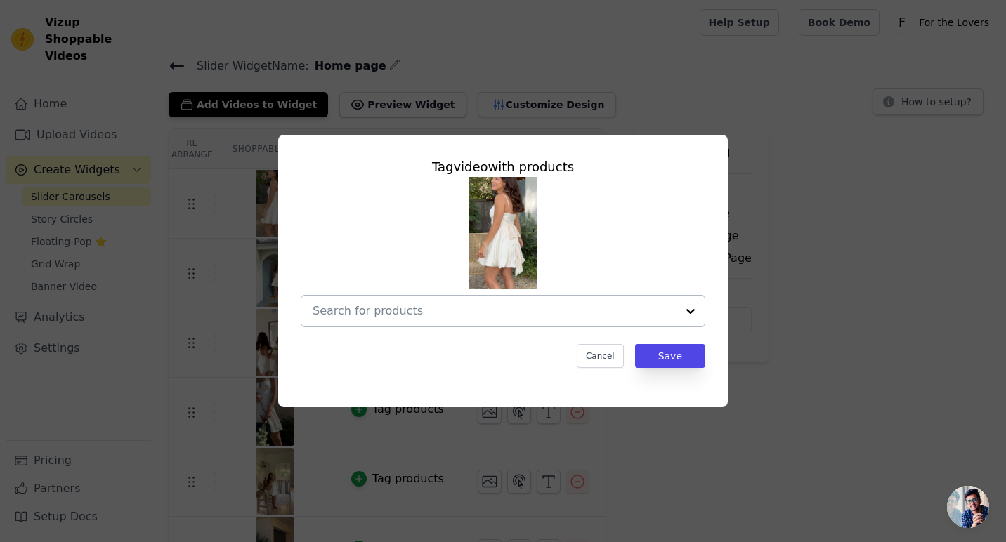
click at [439, 301] on div at bounding box center [495, 311] width 364 height 31
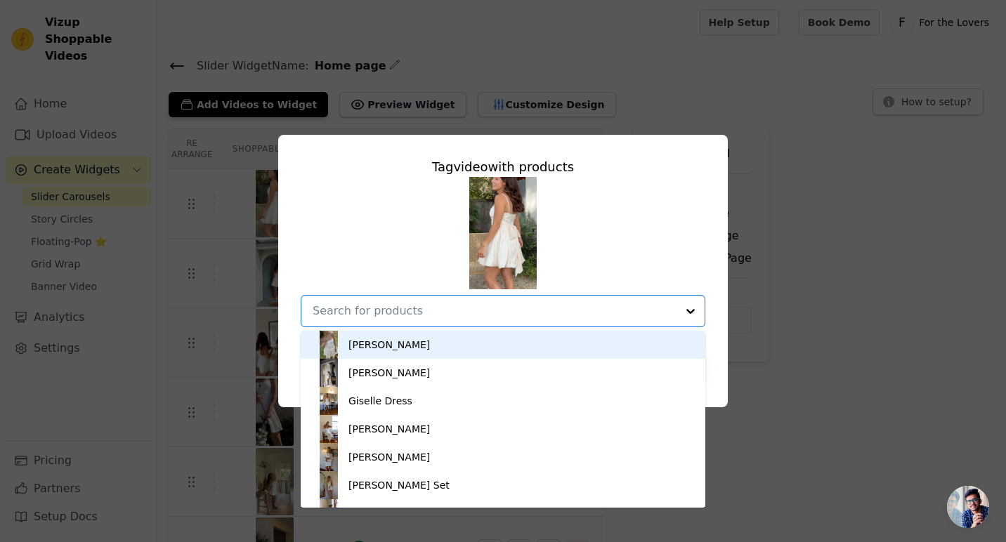
click at [412, 344] on div "[PERSON_NAME]" at bounding box center [503, 345] width 376 height 28
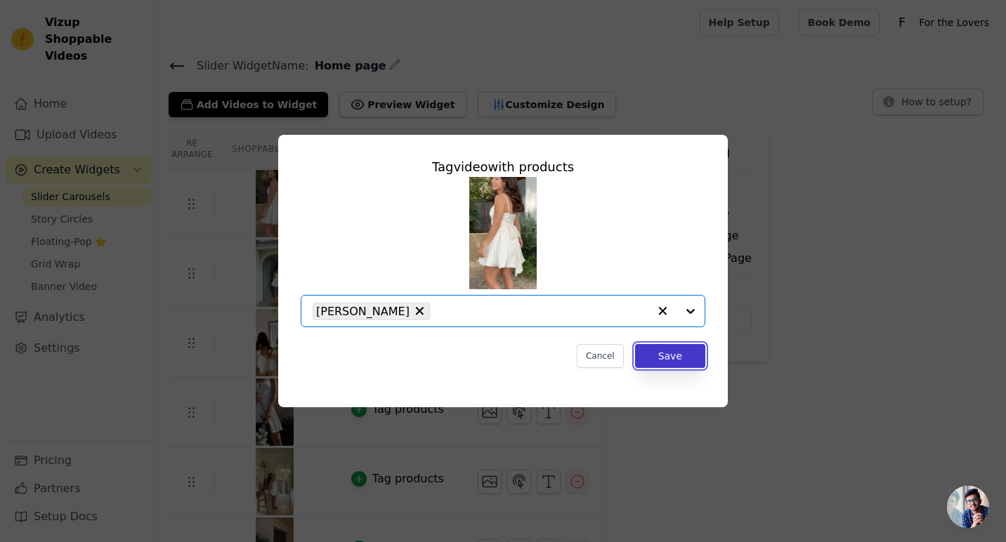
click at [677, 355] on button "Save" at bounding box center [670, 356] width 70 height 24
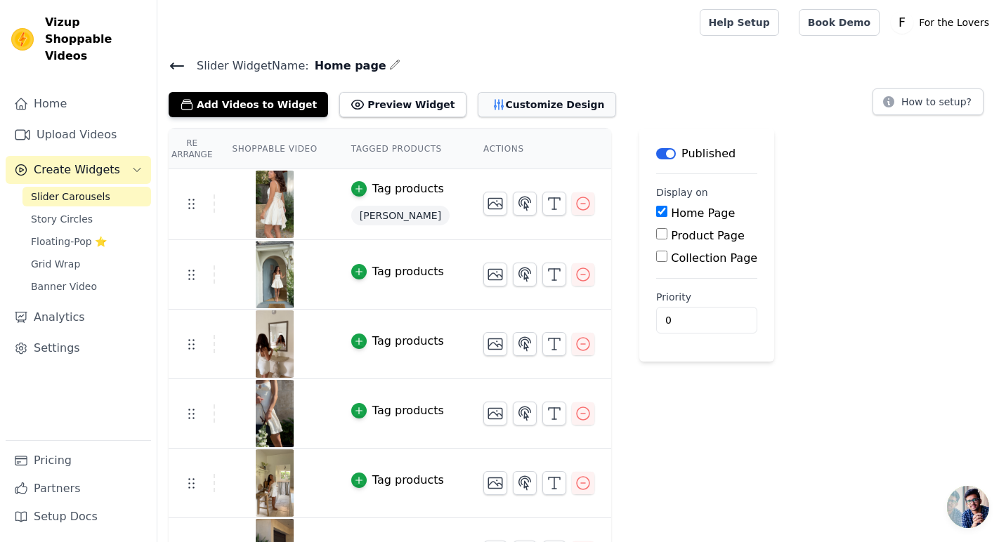
click at [478, 102] on button "Customize Design" at bounding box center [547, 104] width 138 height 25
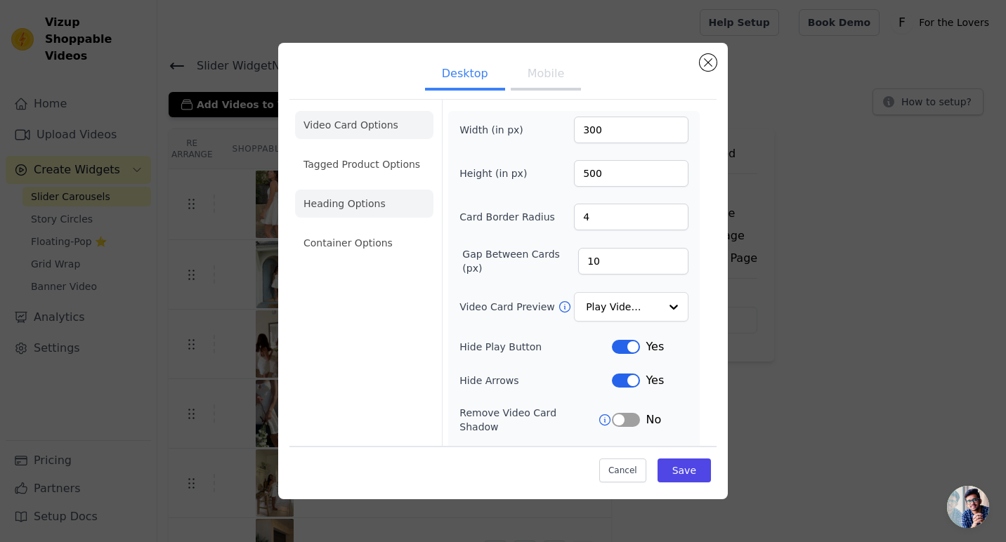
click at [362, 206] on li "Heading Options" at bounding box center [364, 204] width 138 height 28
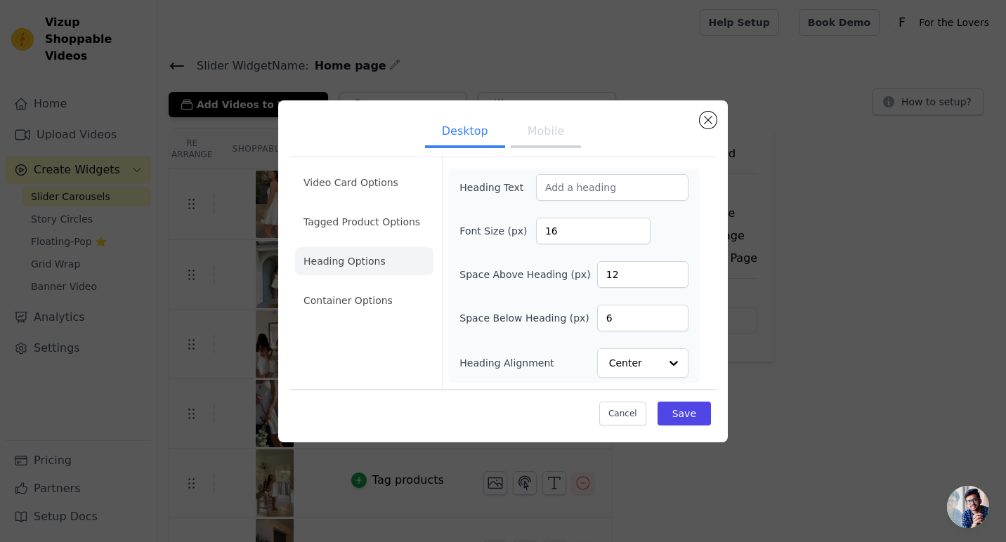
click at [366, 280] on ul "Video Card Options Tagged Product Options Heading Options Container Options" at bounding box center [364, 241] width 138 height 157
click at [364, 297] on li "Container Options" at bounding box center [364, 301] width 138 height 28
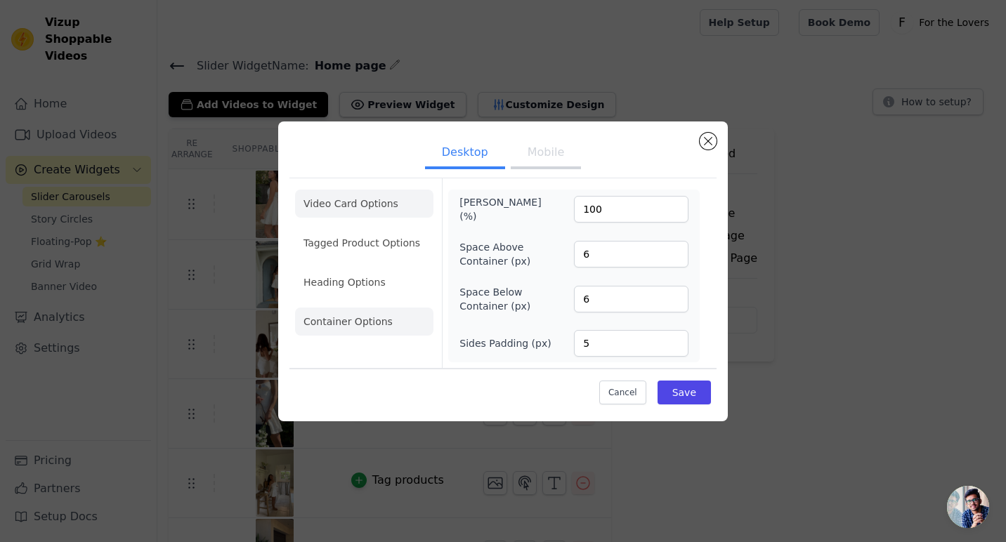
click at [362, 229] on li "Video Card Options" at bounding box center [364, 243] width 138 height 28
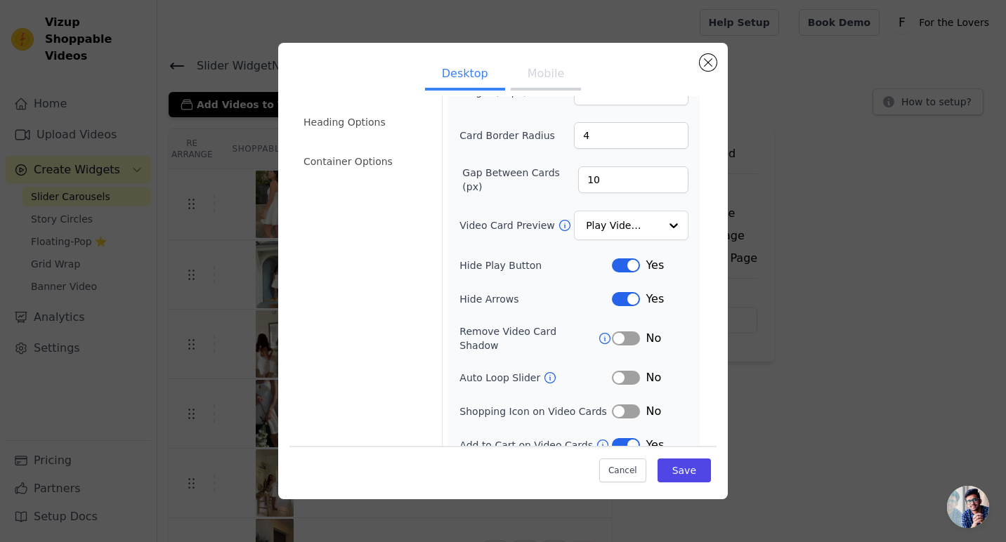
scroll to position [82, 0]
click at [707, 63] on button "Close modal" at bounding box center [707, 62] width 17 height 17
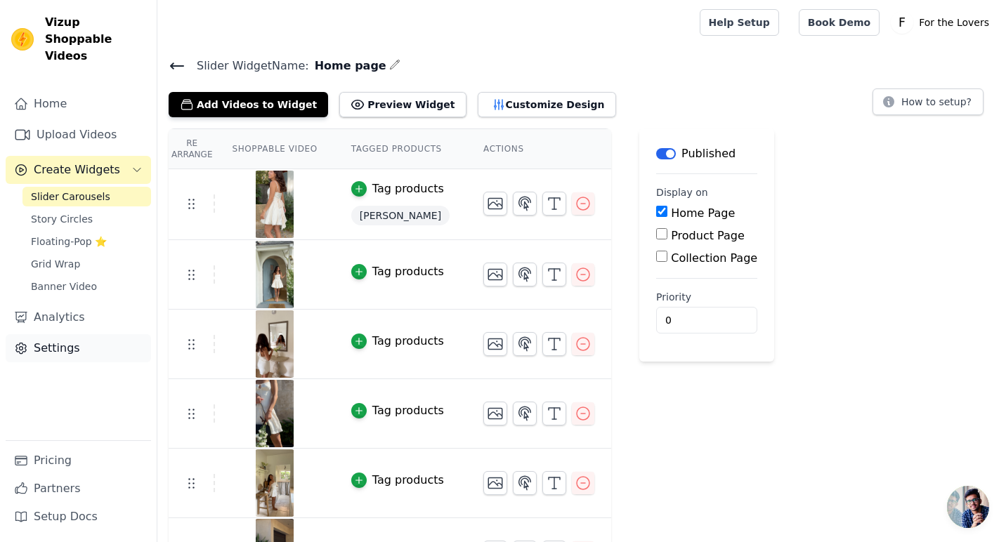
click at [55, 334] on link "Settings" at bounding box center [78, 348] width 145 height 28
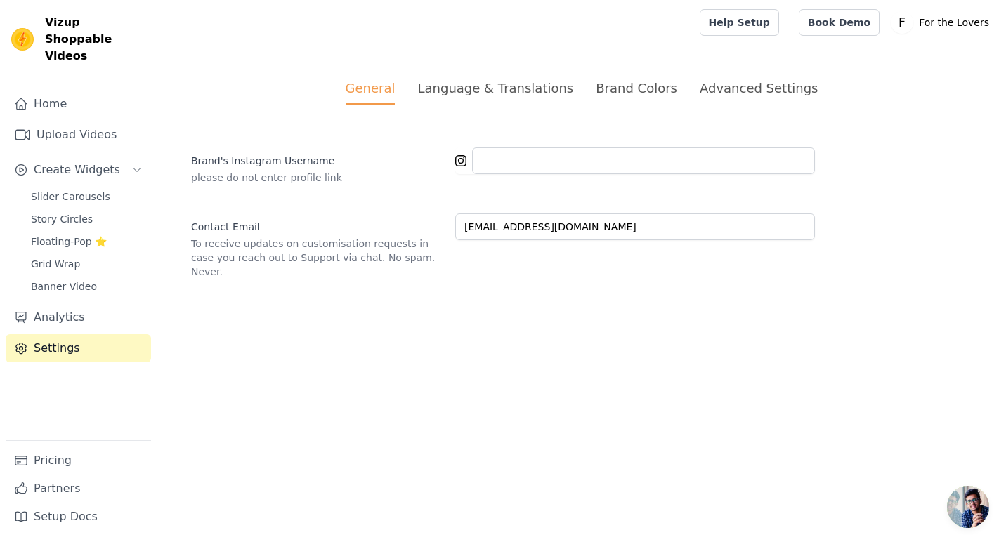
click at [638, 84] on div "Brand Colors" at bounding box center [636, 88] width 81 height 19
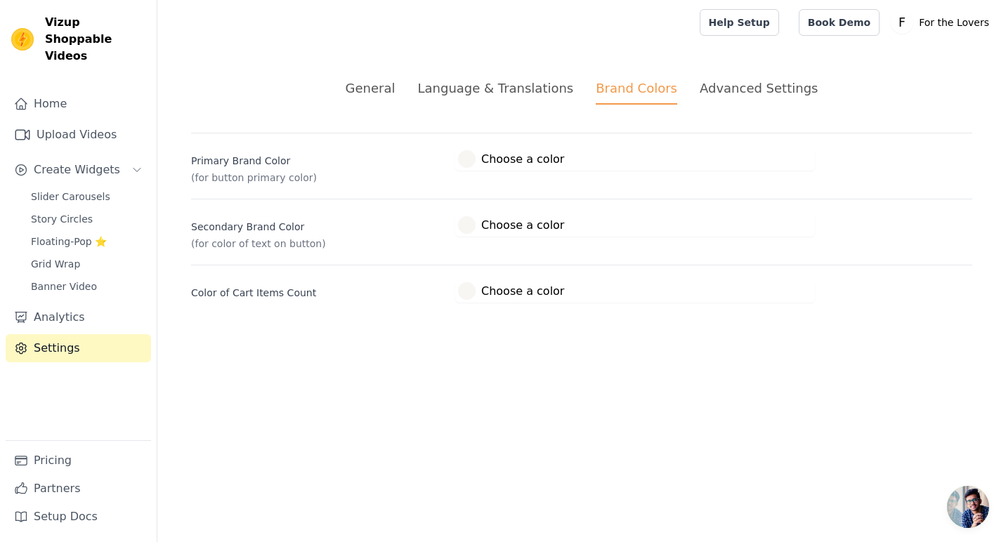
click at [473, 166] on label "#f8f6f3 Choose a color" at bounding box center [511, 159] width 106 height 18
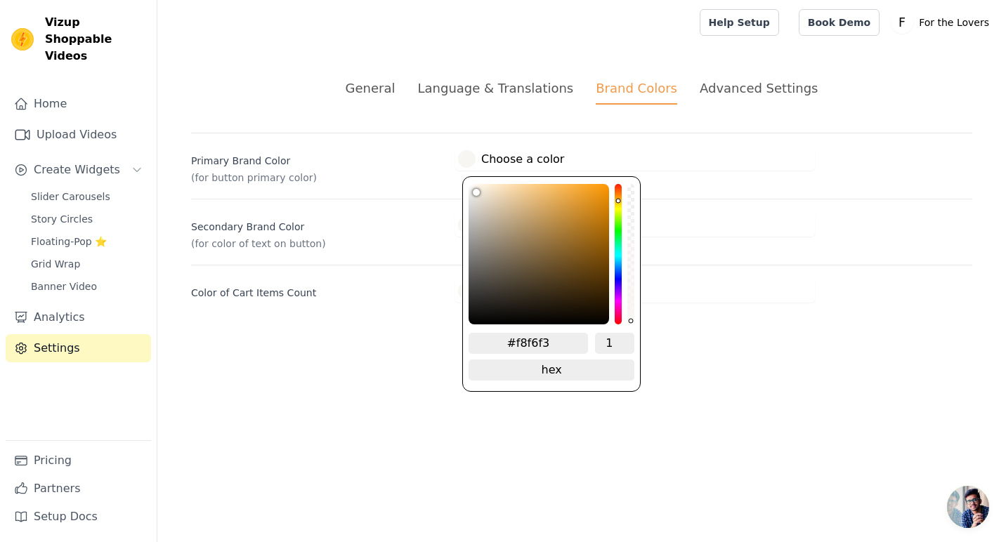
drag, startPoint x: 566, startPoint y: 341, endPoint x: 491, endPoint y: 340, distance: 75.1
click at [491, 340] on input "#f8f6f3" at bounding box center [527, 343] width 119 height 21
paste input "281c14"
type input "#281c14"
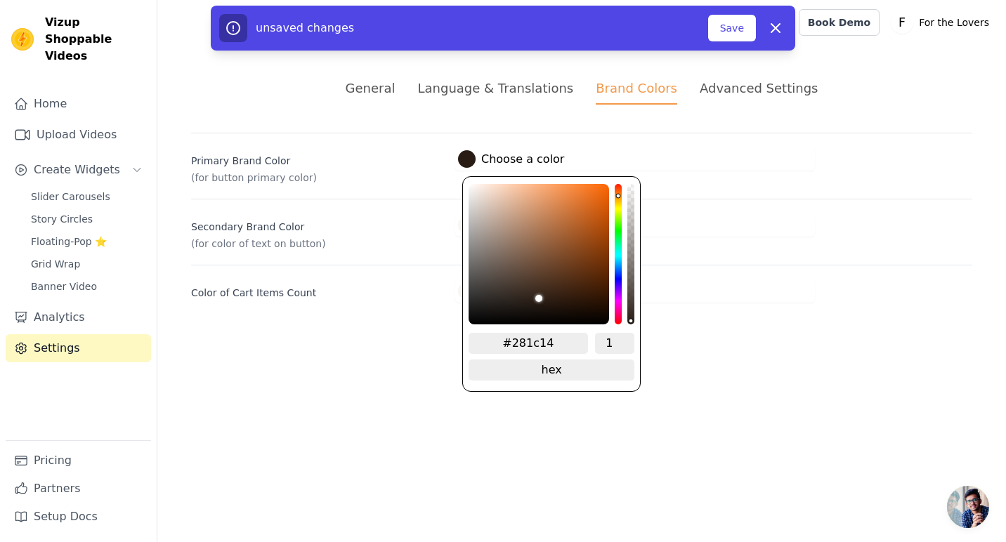
click at [446, 336] on html "Vizup Shoppable Videos Home Upload Videos Create Widgets Slider Carousels Story…" at bounding box center [503, 168] width 1006 height 336
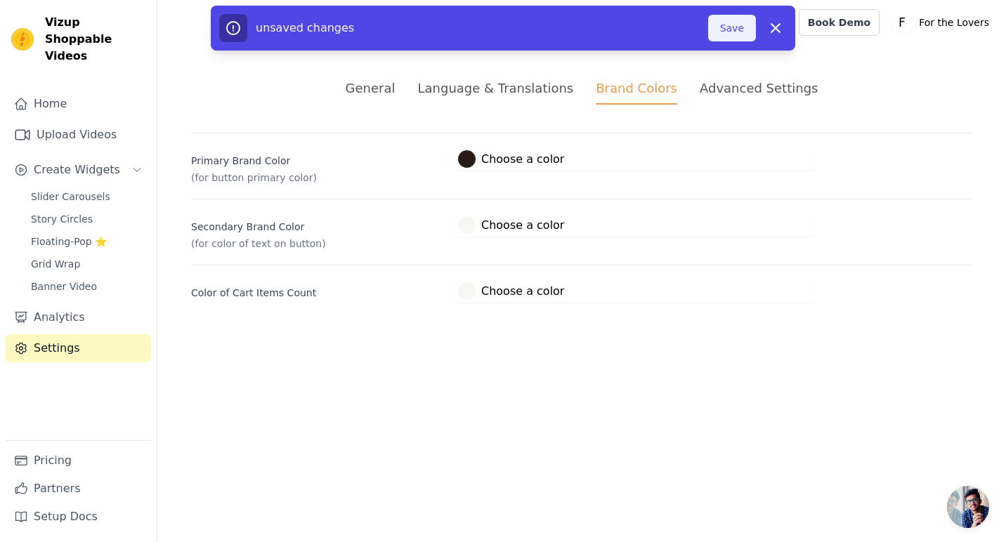
click at [737, 29] on button "Save" at bounding box center [732, 28] width 48 height 27
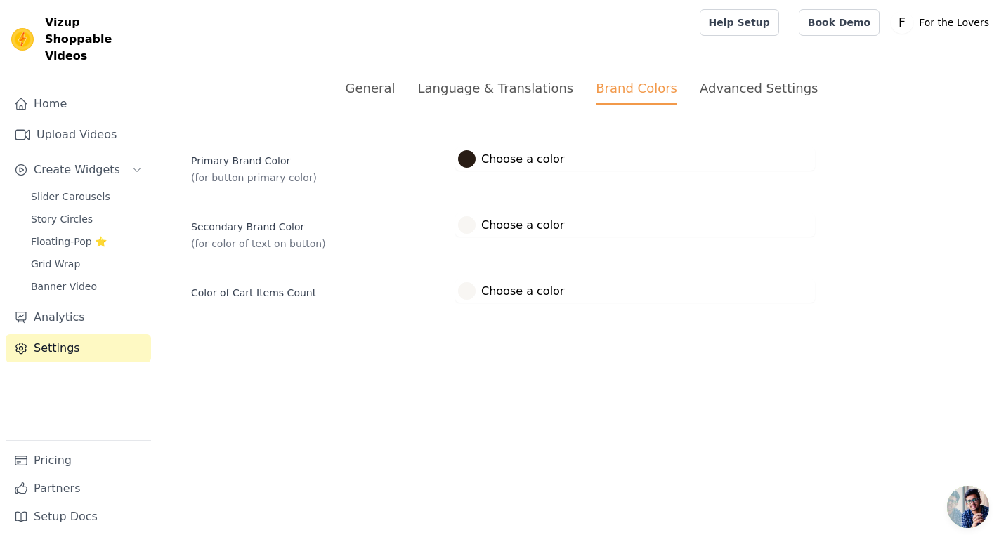
click at [742, 66] on div "General Language & Translations Brand Colors Advanced Settings unsaved changes …" at bounding box center [581, 190] width 848 height 291
click at [739, 86] on div "Advanced Settings" at bounding box center [758, 88] width 118 height 19
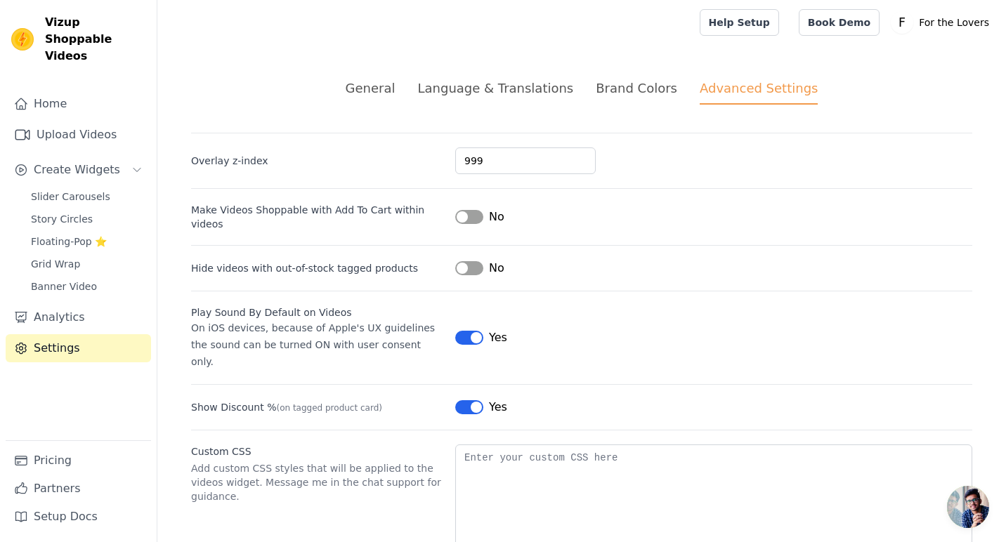
click at [469, 213] on button "Label" at bounding box center [469, 217] width 28 height 14
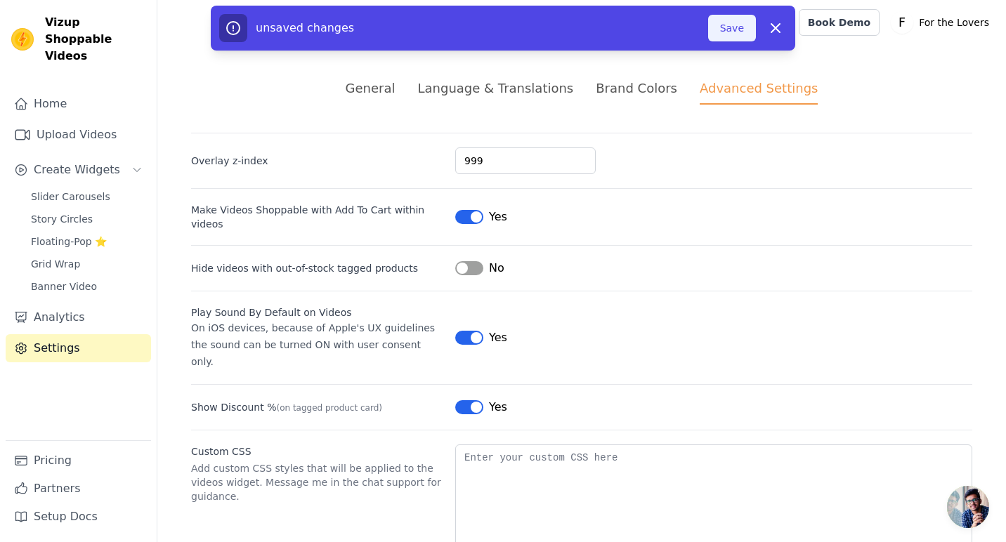
click at [737, 27] on button "Save" at bounding box center [732, 28] width 48 height 27
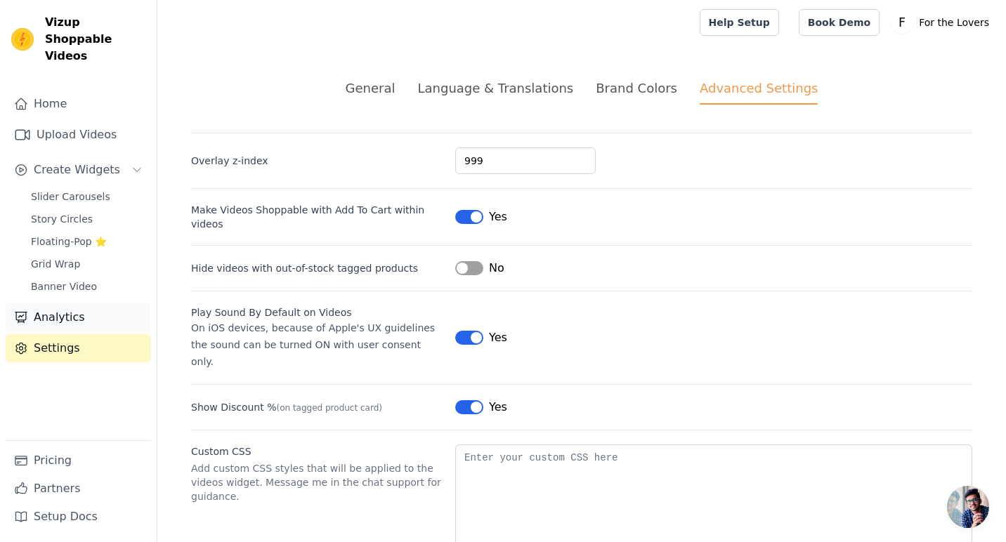
click at [78, 303] on link "Analytics" at bounding box center [78, 317] width 145 height 28
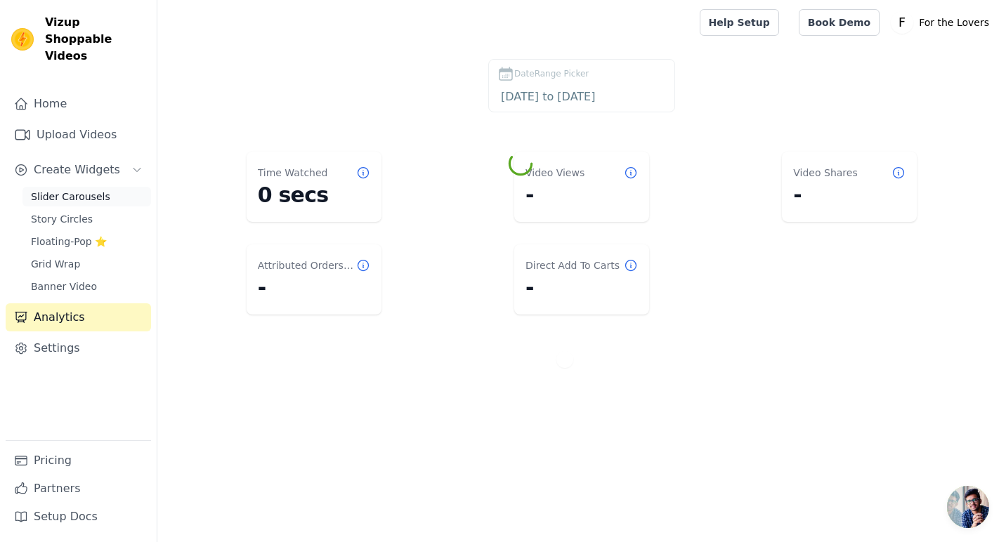
click at [84, 190] on span "Slider Carousels" at bounding box center [70, 197] width 79 height 14
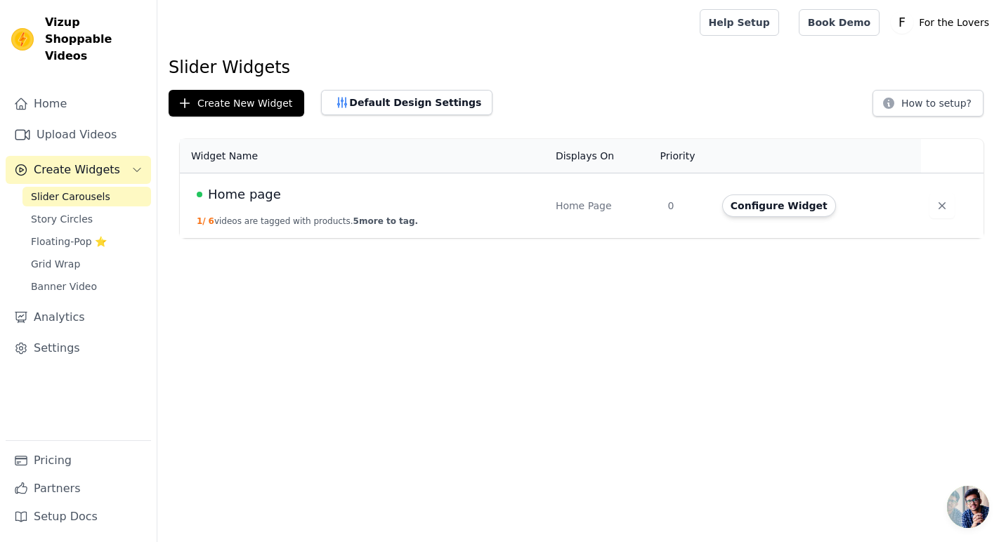
click at [252, 193] on span "Home page" at bounding box center [244, 195] width 73 height 20
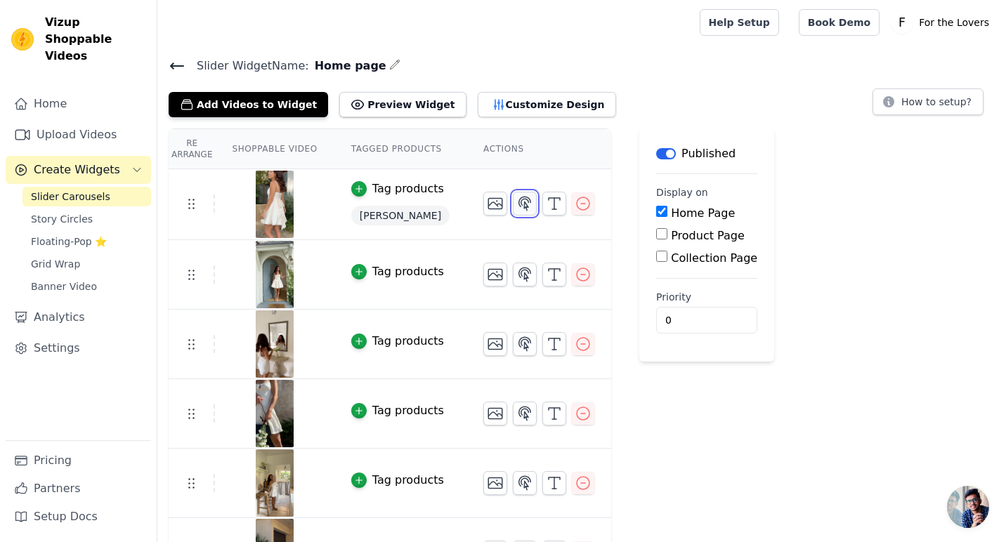
click at [519, 209] on icon "button" at bounding box center [524, 203] width 17 height 17
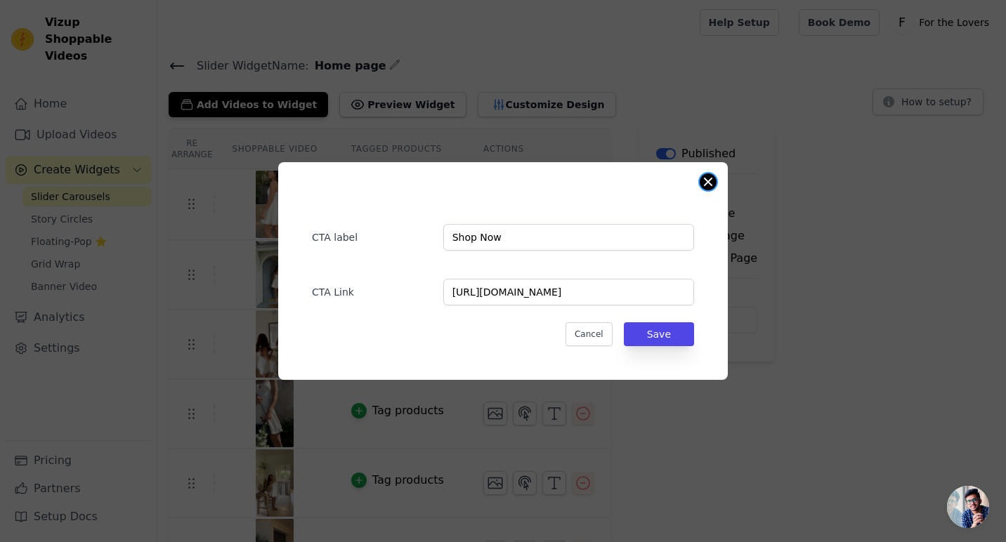
click at [708, 177] on button "Close modal" at bounding box center [707, 181] width 17 height 17
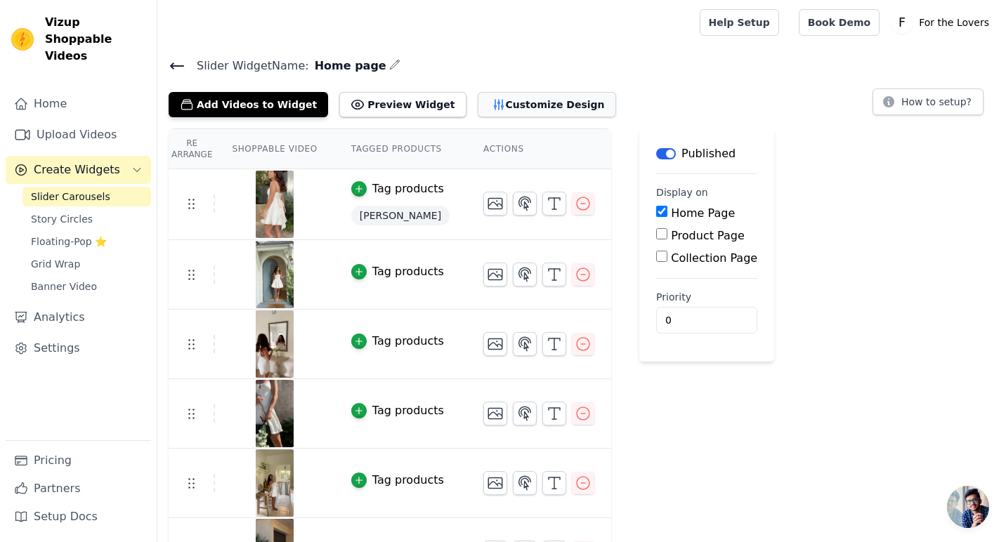
click at [481, 107] on button "Customize Design" at bounding box center [547, 104] width 138 height 25
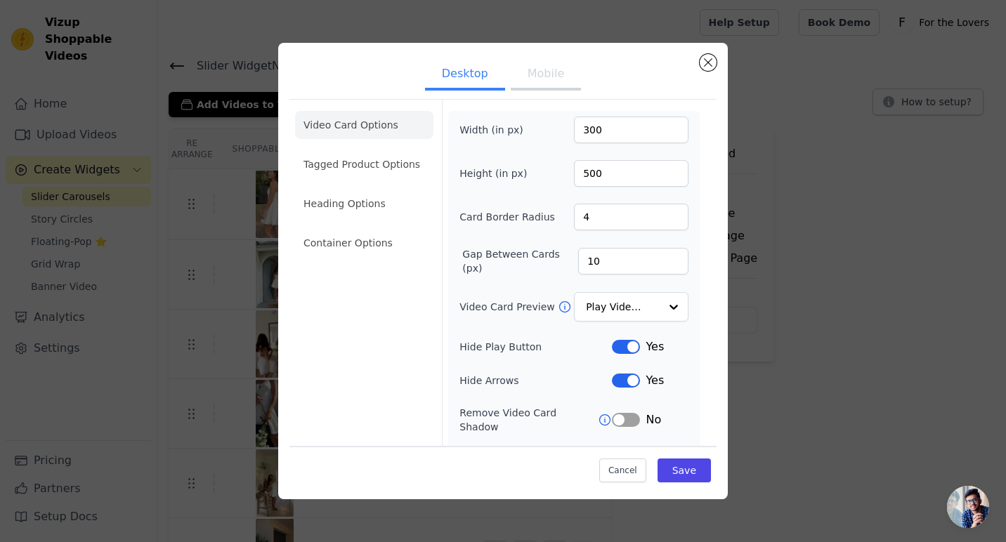
scroll to position [89, 0]
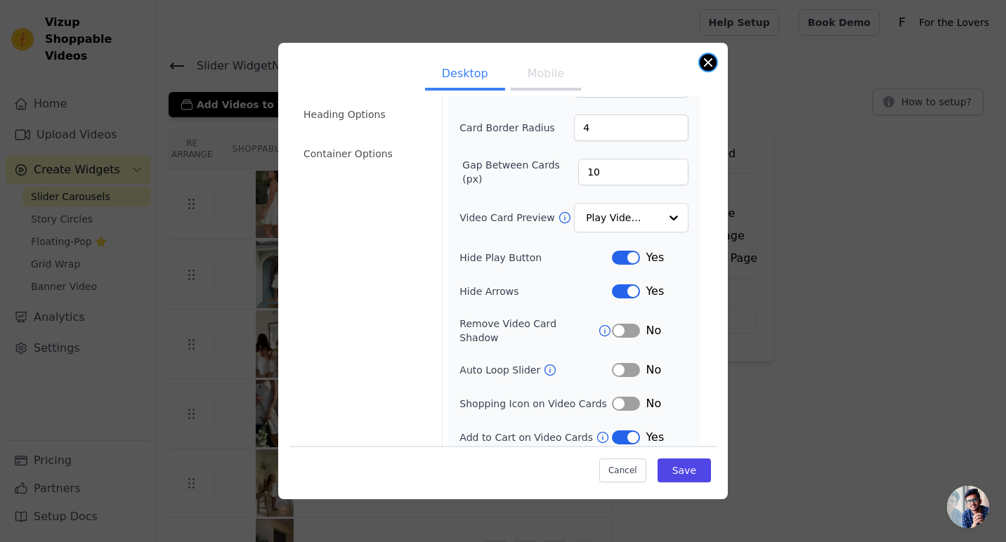
click at [705, 59] on button "Close modal" at bounding box center [707, 62] width 17 height 17
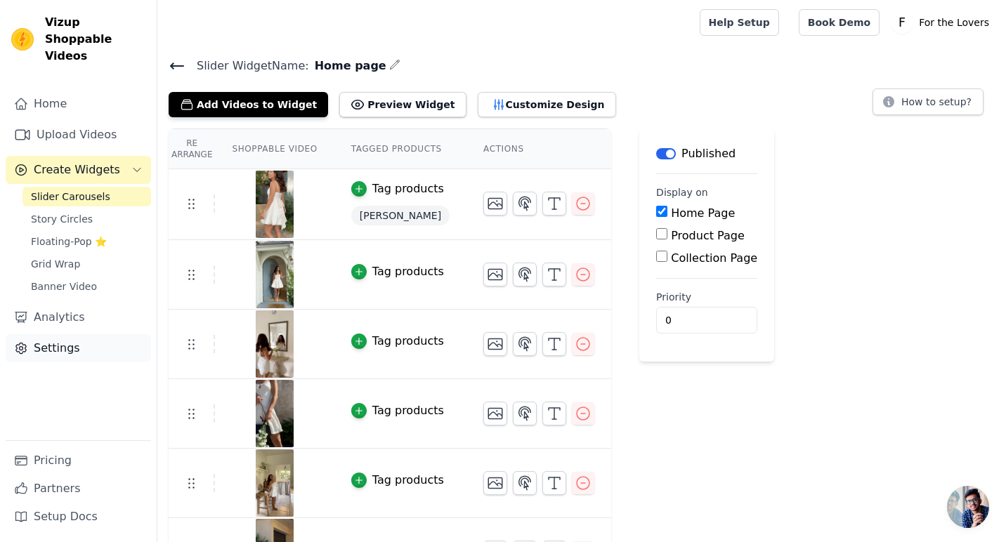
click at [88, 334] on link "Settings" at bounding box center [78, 348] width 145 height 28
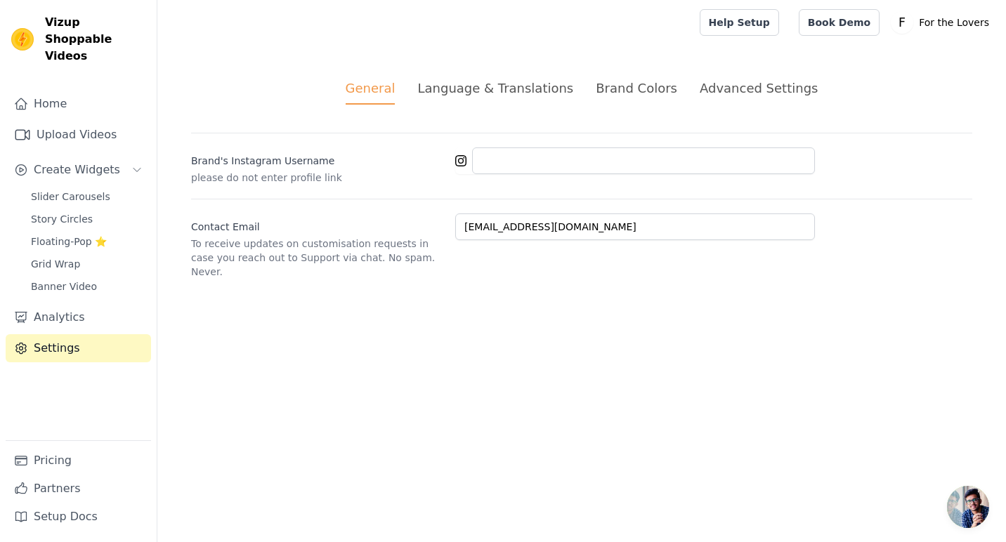
click at [640, 96] on div "Brand Colors" at bounding box center [636, 88] width 81 height 19
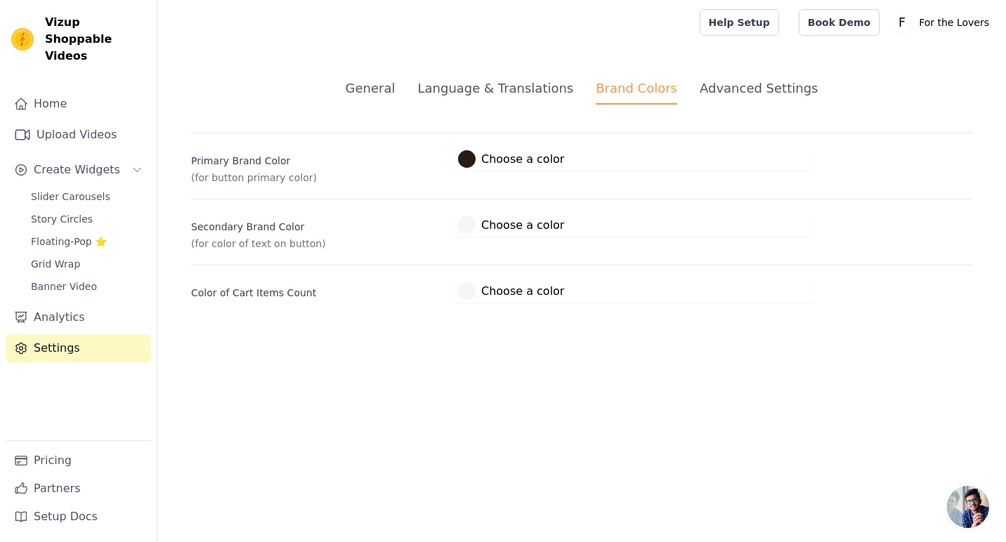
click at [963, 493] on span "Open chat" at bounding box center [968, 507] width 42 height 42
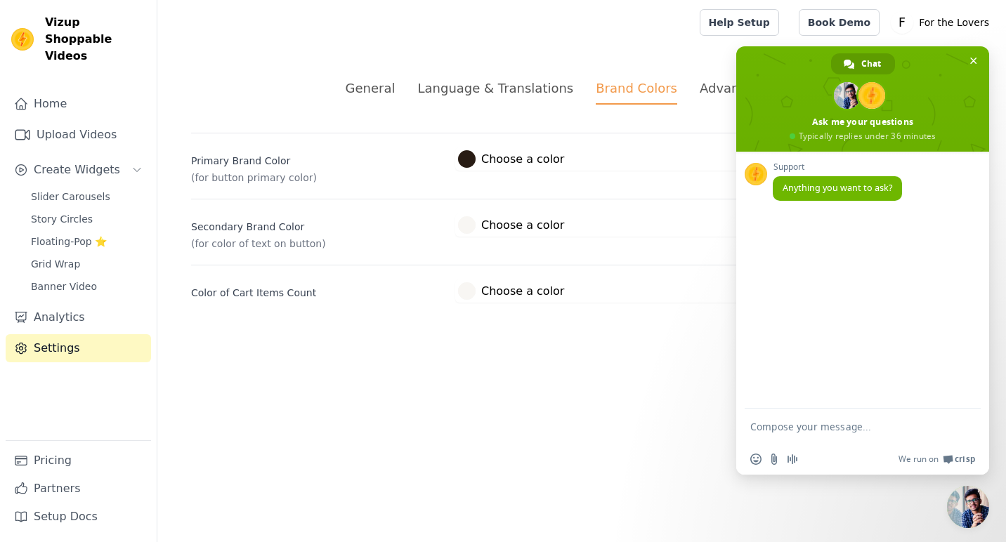
click at [787, 424] on textarea "Compose your message..." at bounding box center [848, 426] width 197 height 35
type textarea "Hi is their any way i can just only have the add to the cart button showing"
click at [971, 403] on span "Send" at bounding box center [963, 401] width 23 height 23
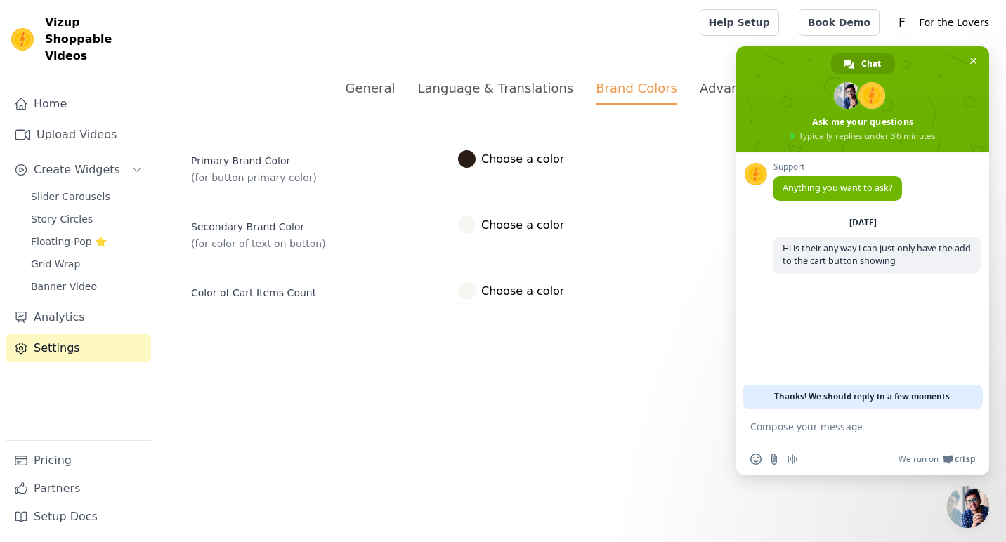
click at [568, 336] on html "Vizup Shoppable Videos Home Upload Videos Create Widgets Slider Carousels Story…" at bounding box center [503, 168] width 1006 height 336
click at [971, 65] on span "Close chat" at bounding box center [973, 60] width 7 height 9
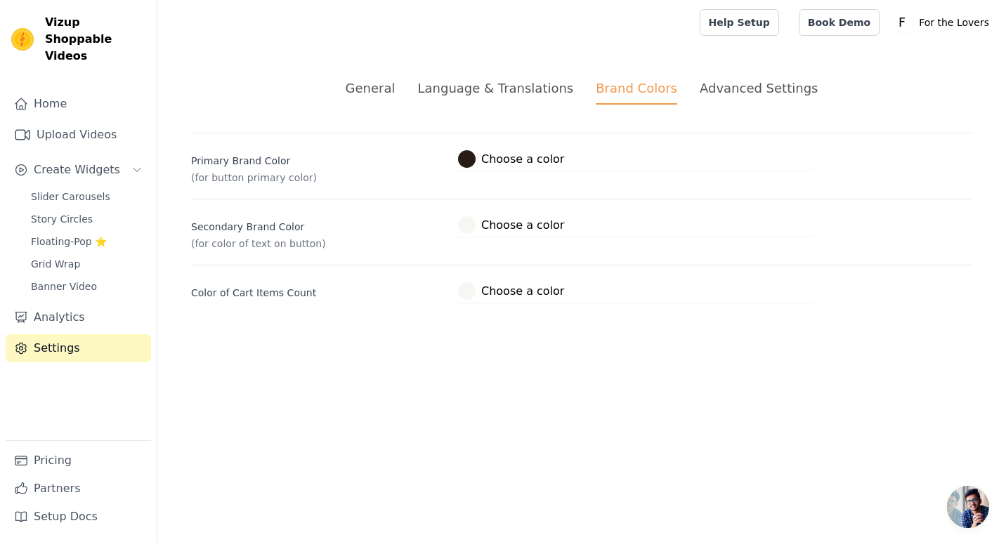
click at [754, 82] on div "Advanced Settings" at bounding box center [758, 88] width 118 height 19
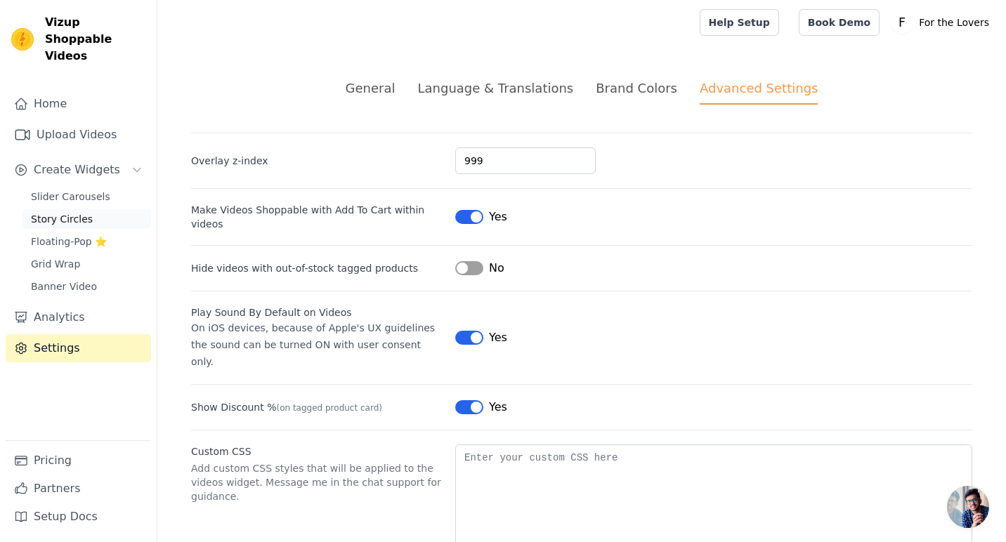
click at [88, 212] on span "Story Circles" at bounding box center [62, 219] width 62 height 14
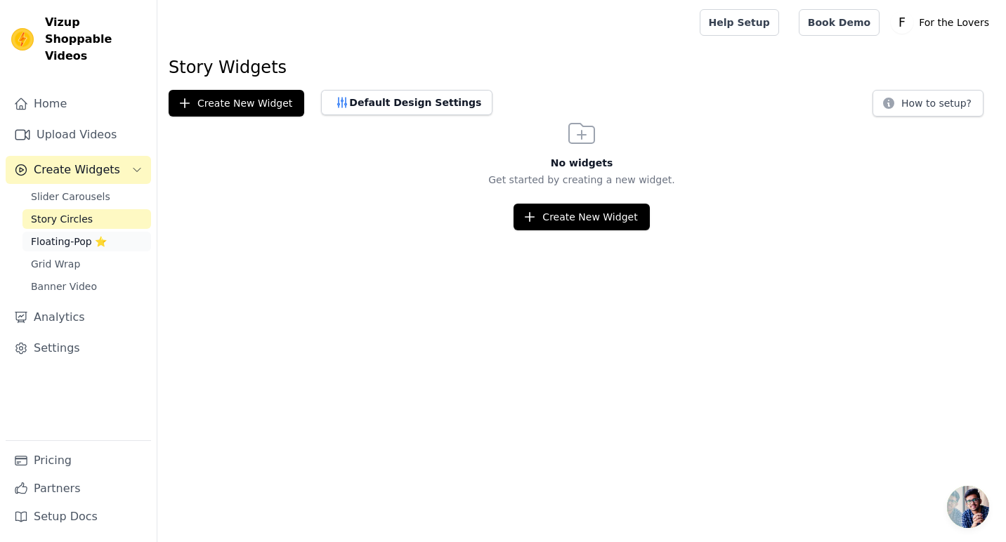
click at [80, 235] on span "Floating-Pop ⭐" at bounding box center [69, 242] width 76 height 14
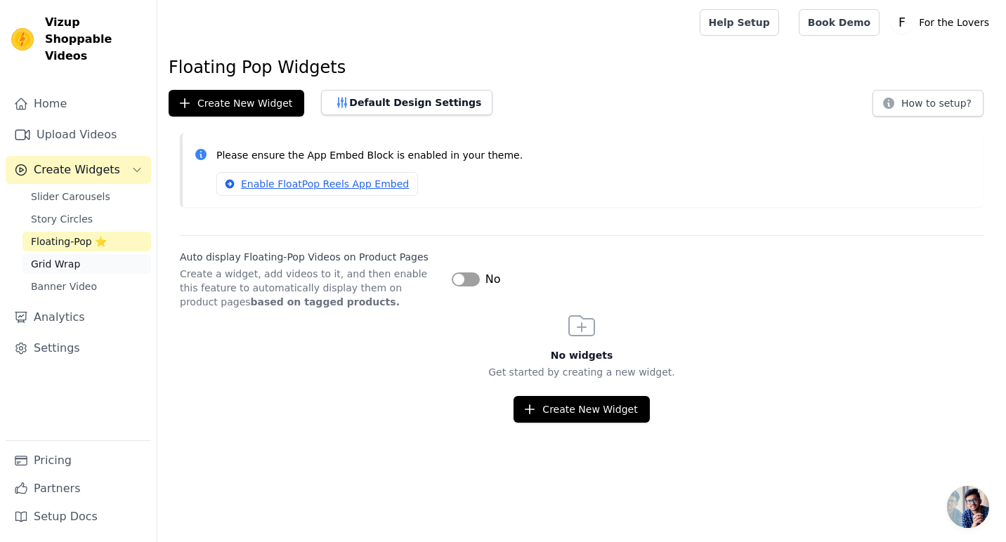
click at [79, 254] on link "Grid Wrap" at bounding box center [86, 264] width 129 height 20
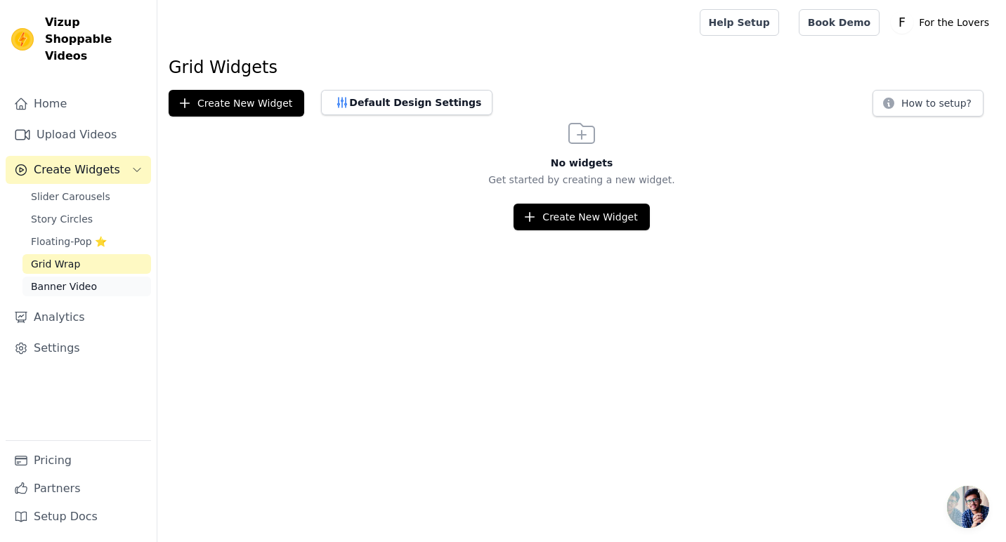
click at [78, 280] on span "Banner Video" at bounding box center [64, 287] width 66 height 14
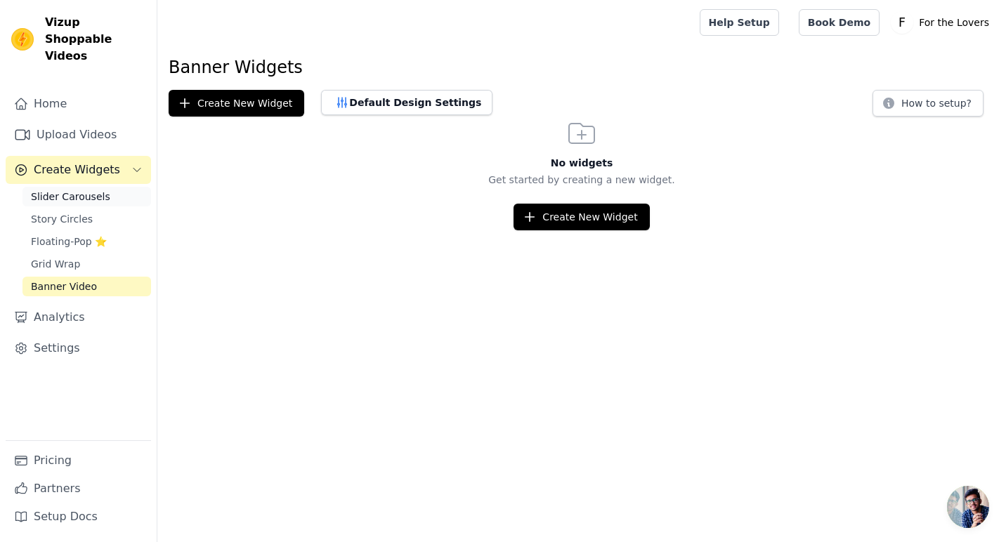
click at [92, 187] on link "Slider Carousels" at bounding box center [86, 197] width 129 height 20
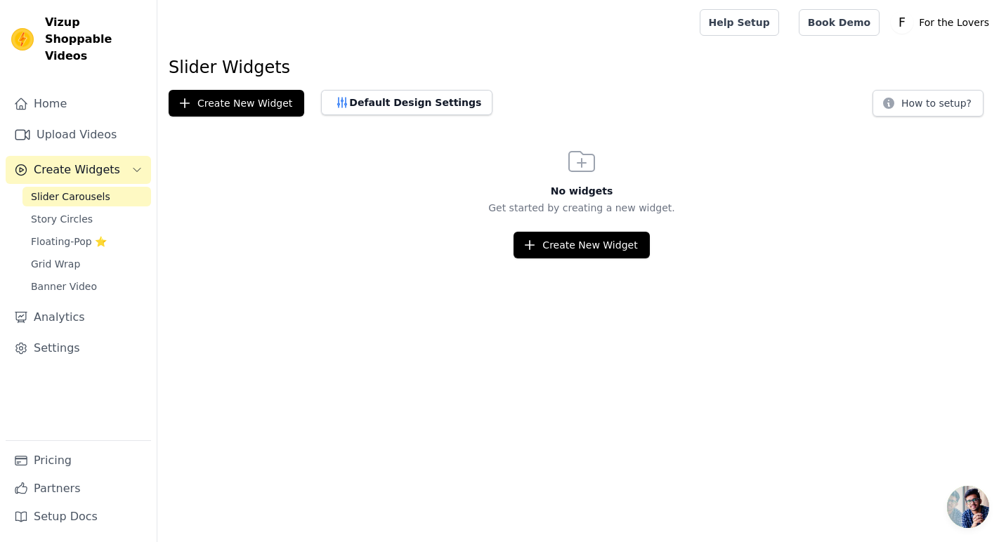
click at [92, 190] on span "Slider Carousels" at bounding box center [70, 197] width 79 height 14
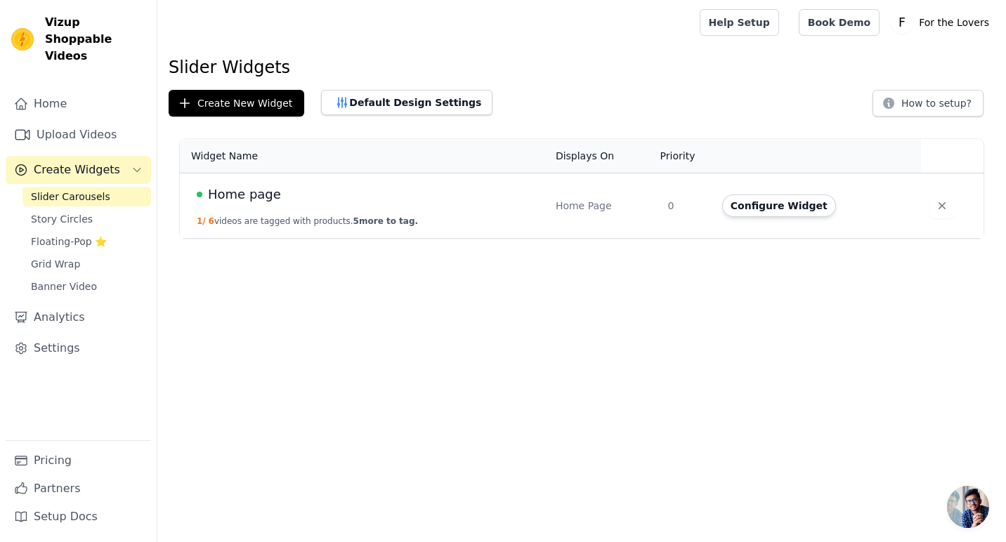
click at [229, 193] on span "Home page" at bounding box center [244, 195] width 73 height 20
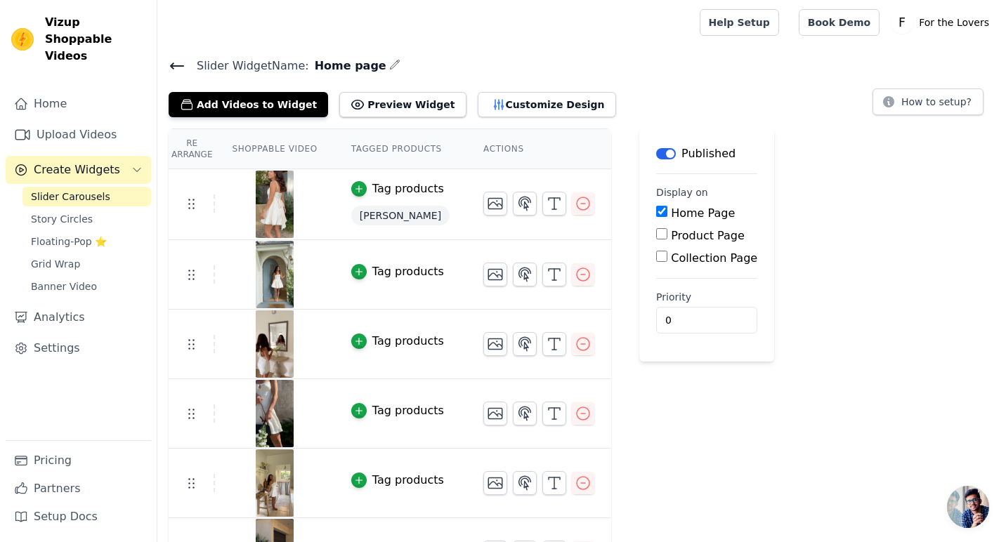
click at [376, 275] on div "Tag products" at bounding box center [408, 271] width 72 height 17
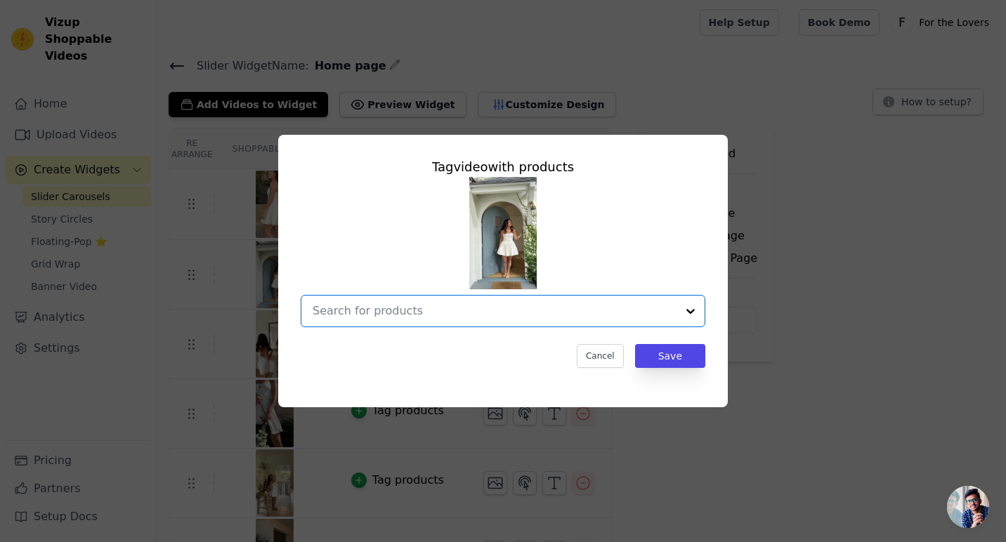
click at [393, 313] on input "text" at bounding box center [495, 311] width 364 height 17
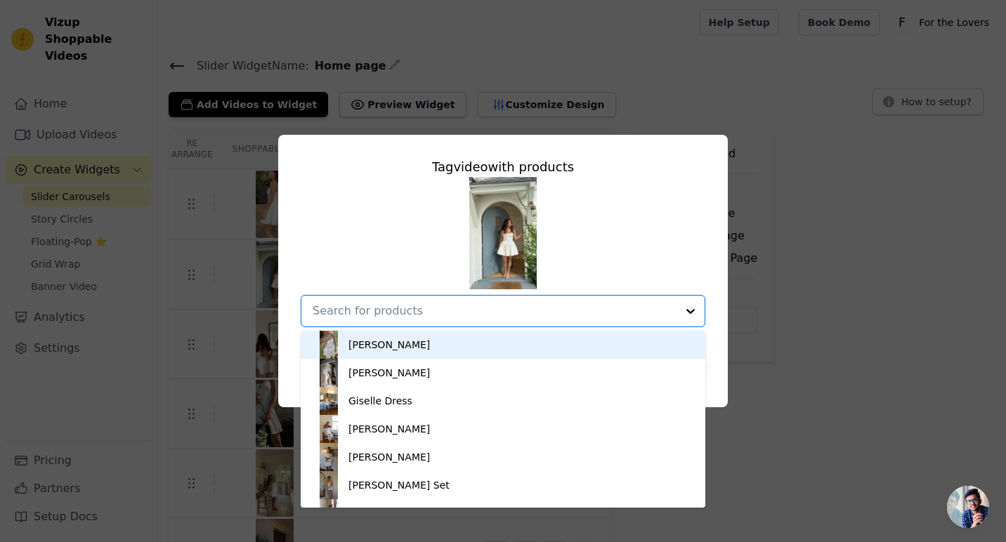
click at [393, 339] on div "[PERSON_NAME]" at bounding box center [388, 345] width 81 height 14
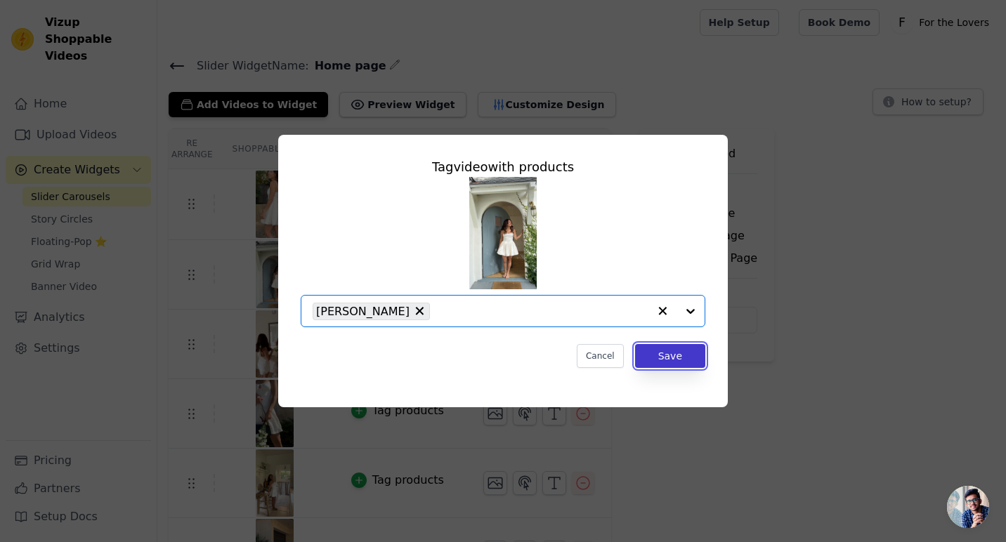
click at [673, 355] on button "Save" at bounding box center [670, 356] width 70 height 24
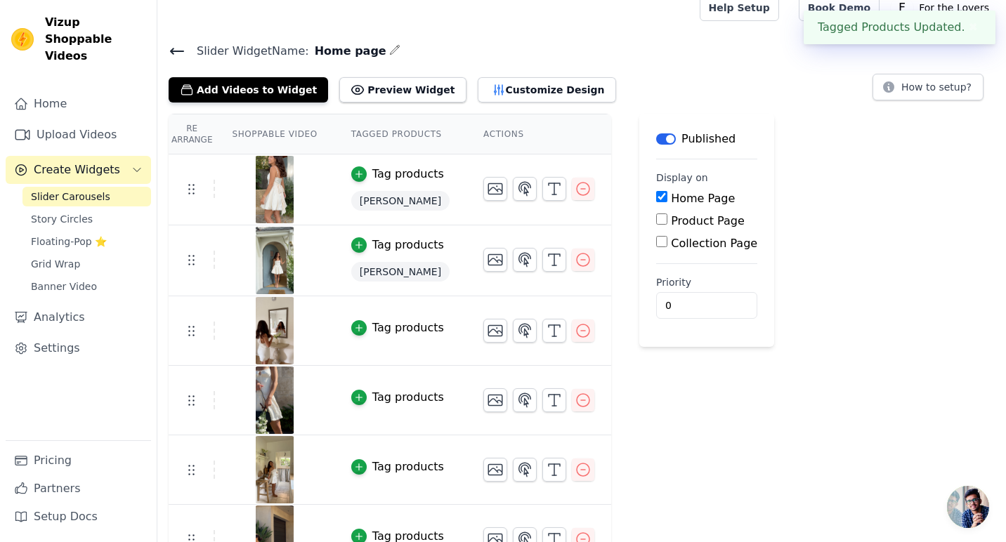
scroll to position [15, 0]
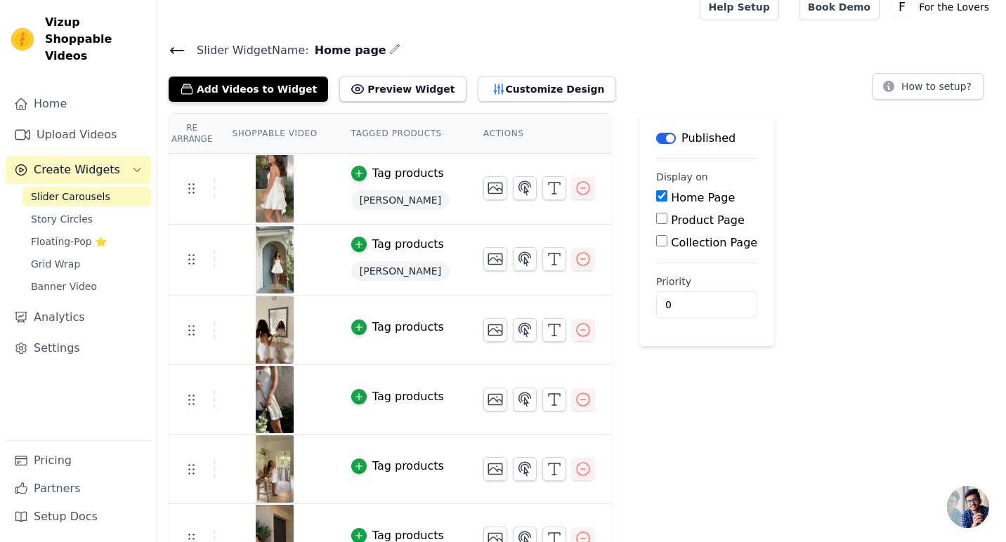
click at [958, 506] on span "Open chat" at bounding box center [968, 507] width 42 height 42
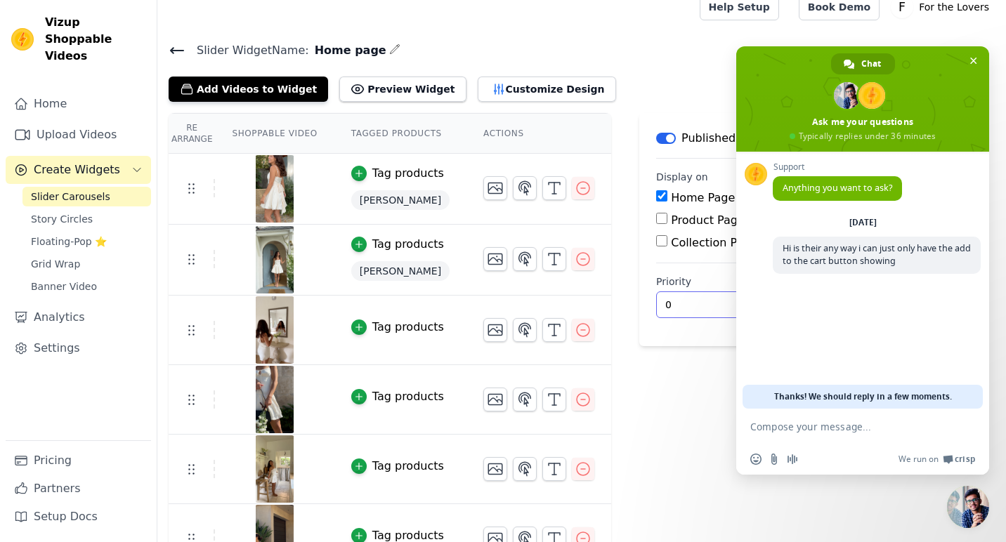
click at [719, 412] on div "Label Published Display on Home Page Product Page Collection Page Priority 0" at bounding box center [706, 343] width 135 height 461
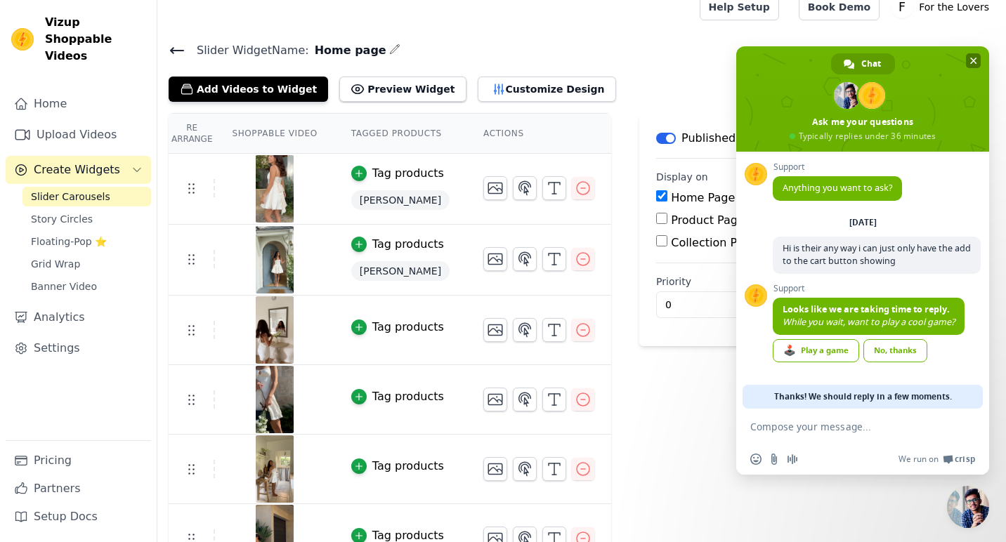
click at [978, 60] on span "Close chat" at bounding box center [973, 60] width 15 height 15
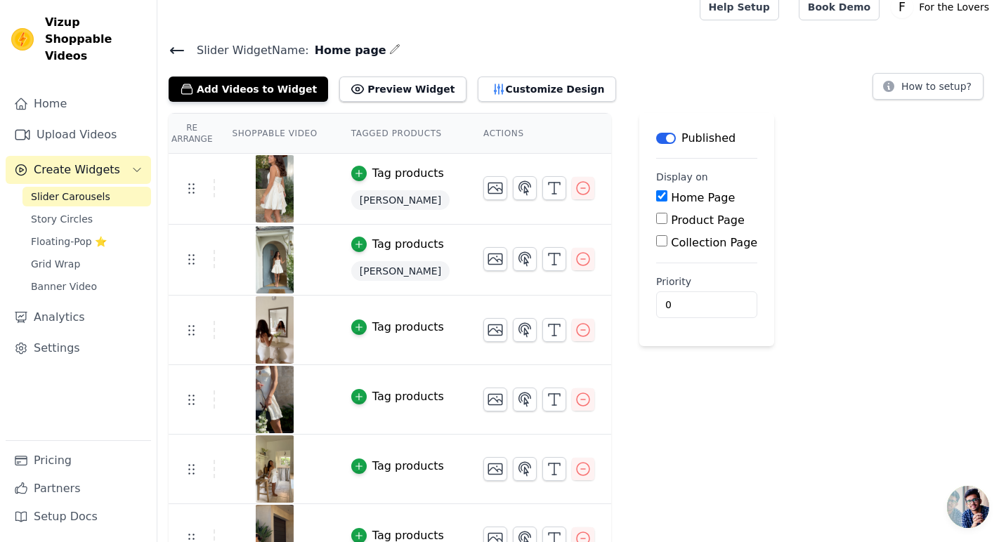
scroll to position [46, 0]
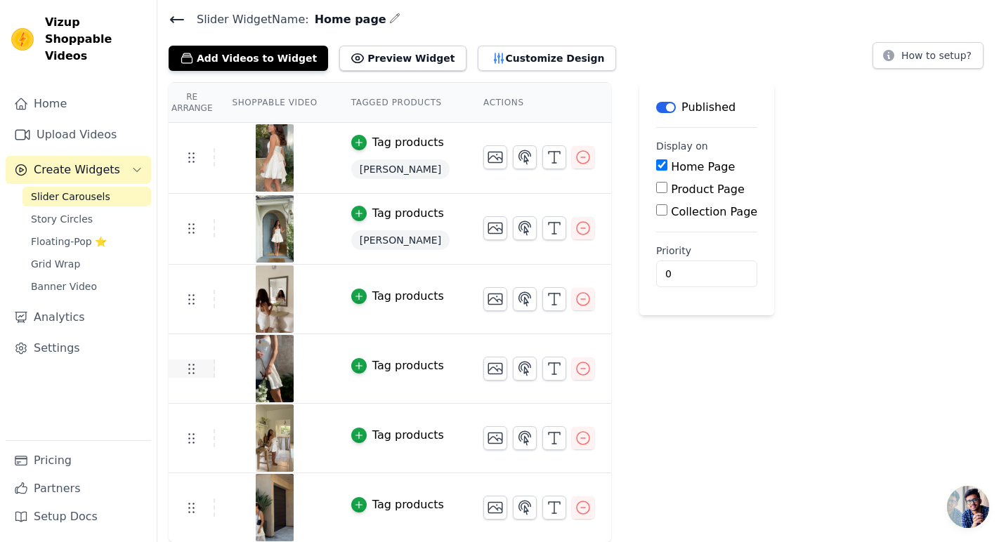
click at [190, 371] on icon at bounding box center [191, 368] width 17 height 17
click at [707, 377] on div "Label Published Display on Home Page Product Page Collection Page Priority 0" at bounding box center [706, 312] width 135 height 461
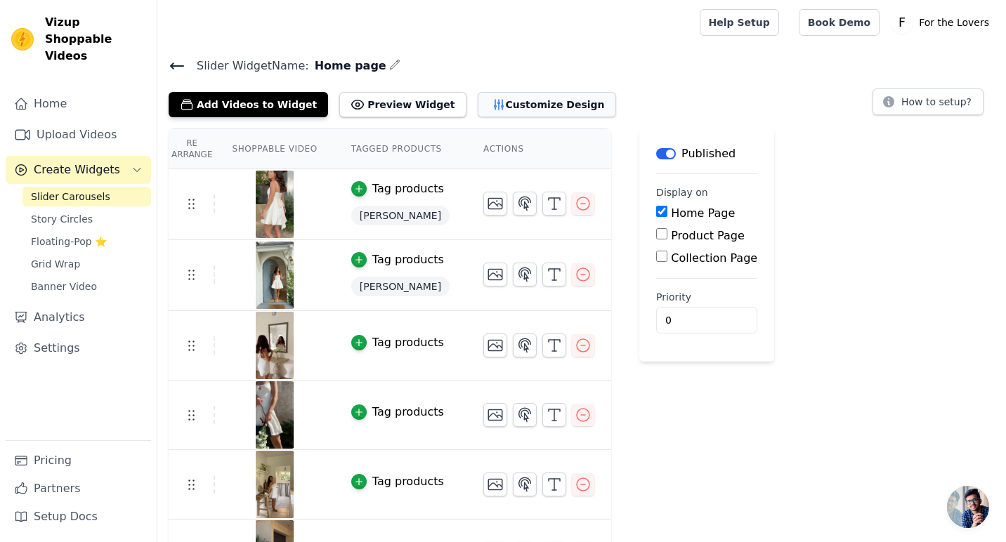
click at [478, 107] on button "Customize Design" at bounding box center [547, 104] width 138 height 25
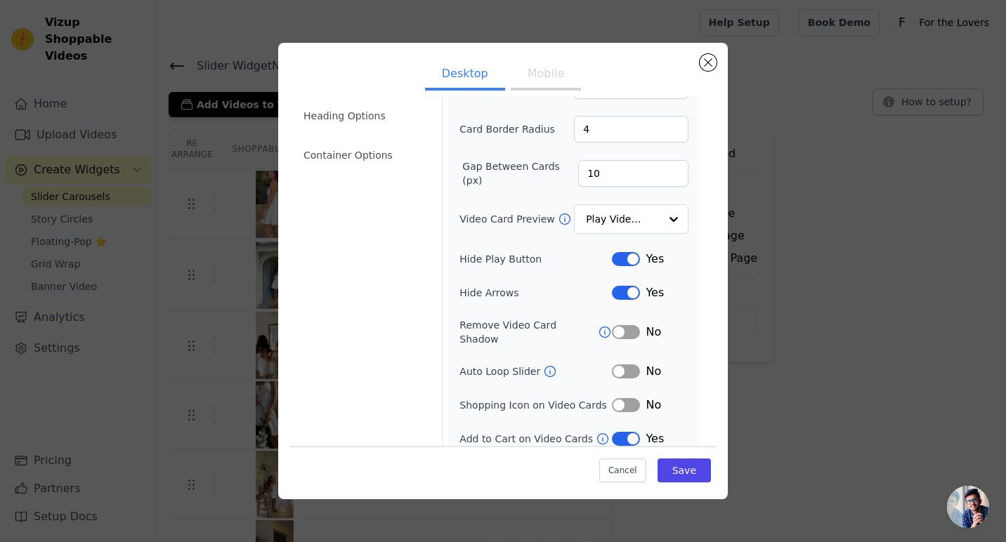
scroll to position [89, 0]
click at [631, 431] on button "Label" at bounding box center [626, 438] width 28 height 14
click at [619, 397] on button "Label" at bounding box center [626, 404] width 28 height 14
click at [676, 468] on button "Save" at bounding box center [683, 471] width 53 height 24
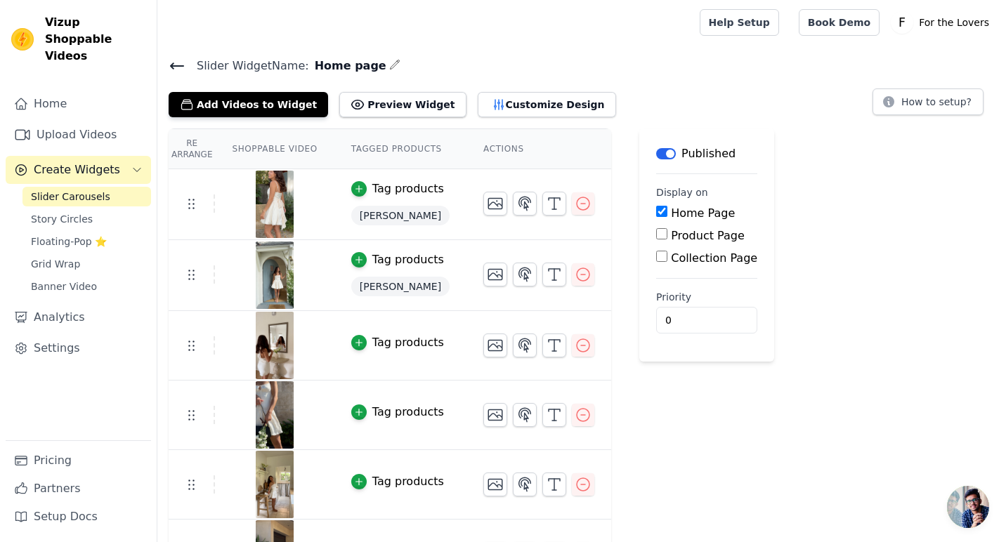
click at [968, 502] on span "Open chat" at bounding box center [968, 507] width 42 height 42
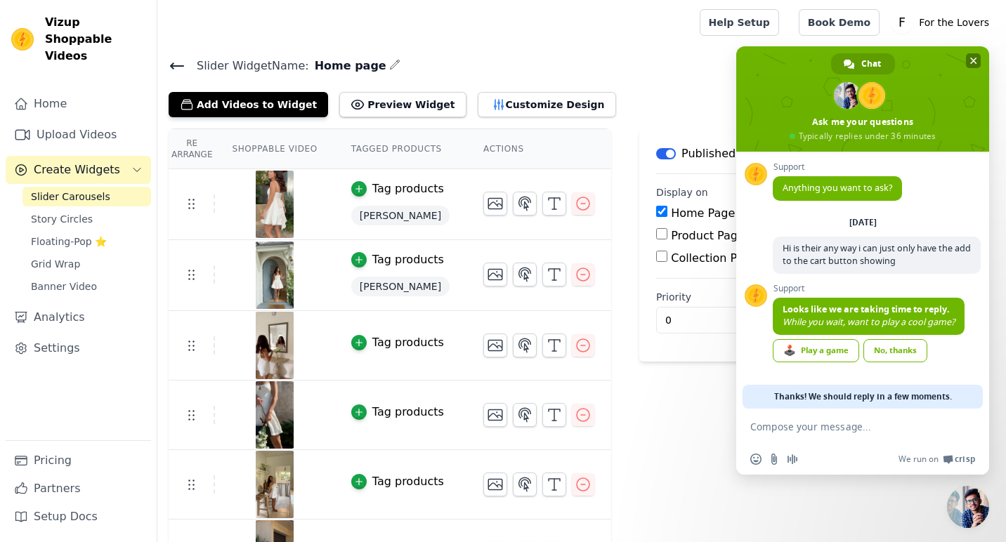
click at [964, 59] on span at bounding box center [862, 98] width 253 height 105
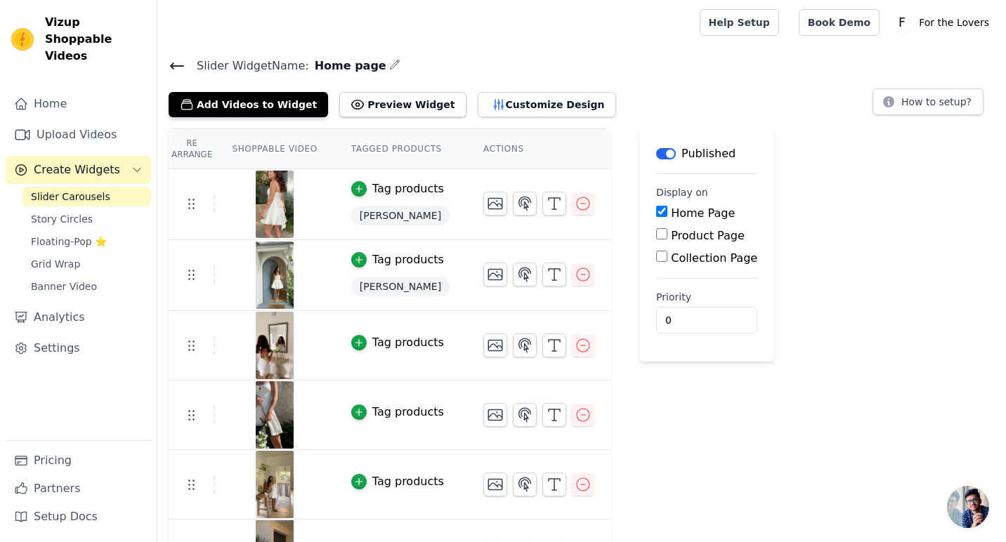
scroll to position [46, 0]
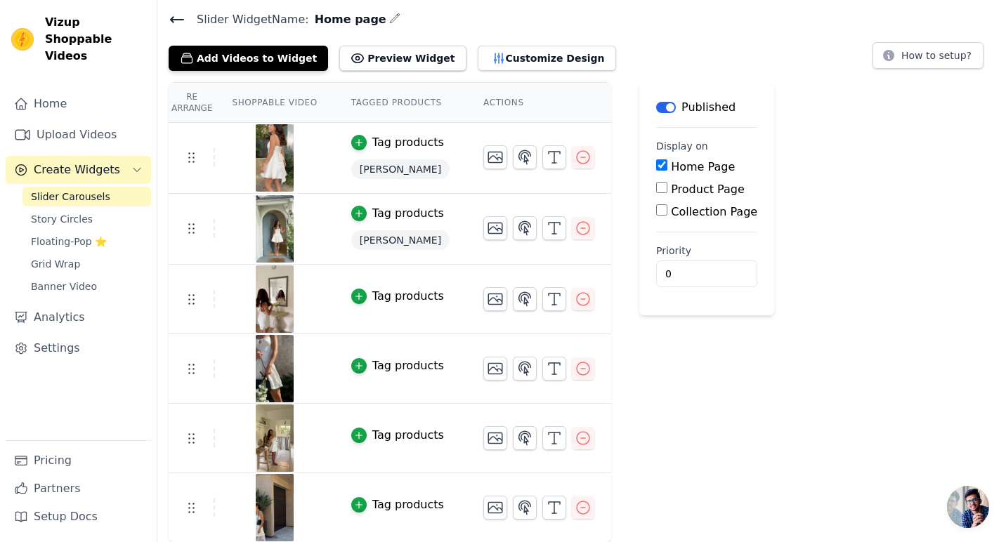
click at [397, 291] on div "Tag products" at bounding box center [408, 296] width 72 height 17
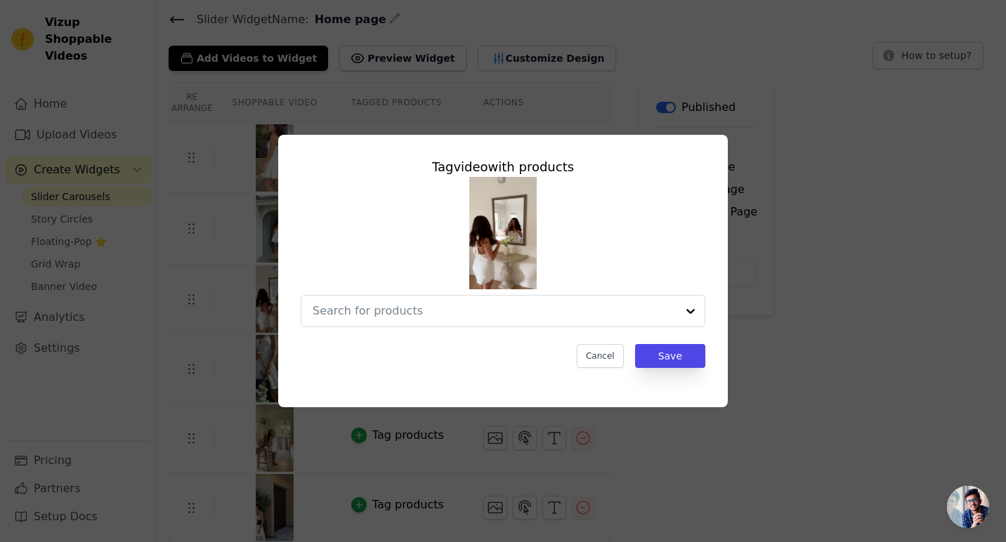
scroll to position [0, 0]
click at [400, 310] on input "text" at bounding box center [495, 311] width 364 height 17
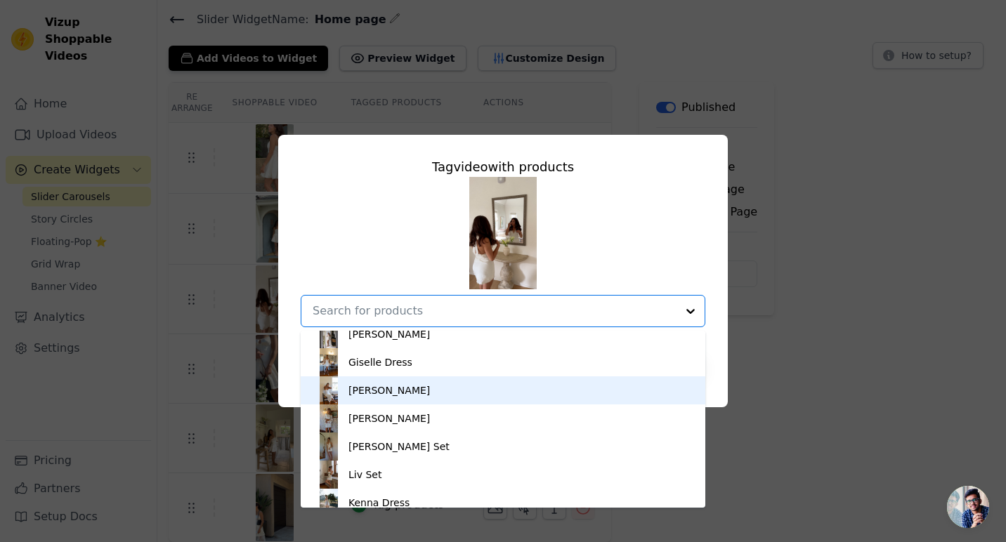
scroll to position [61, 0]
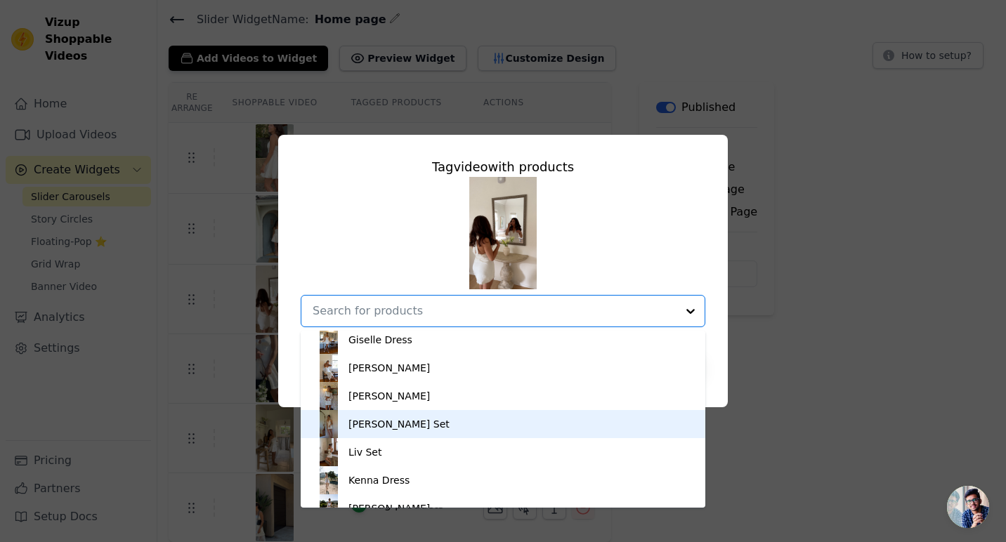
click at [406, 418] on div "[PERSON_NAME] Set" at bounding box center [503, 424] width 376 height 28
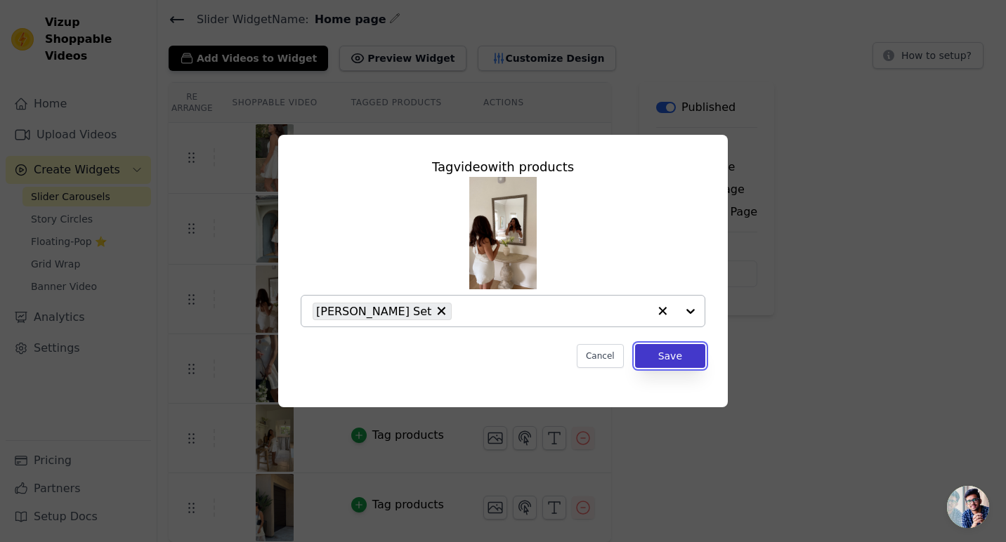
click at [693, 360] on button "Save" at bounding box center [670, 356] width 70 height 24
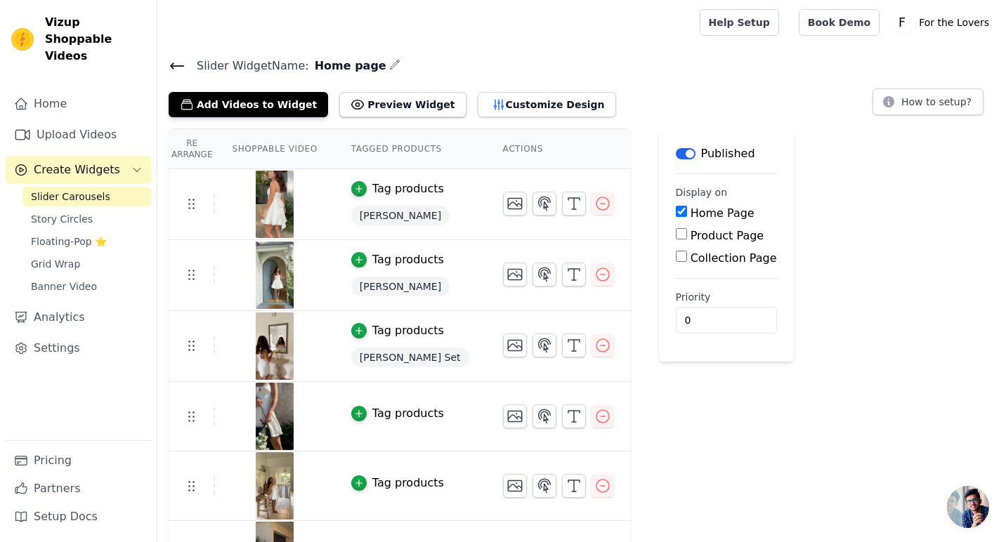
scroll to position [48, 0]
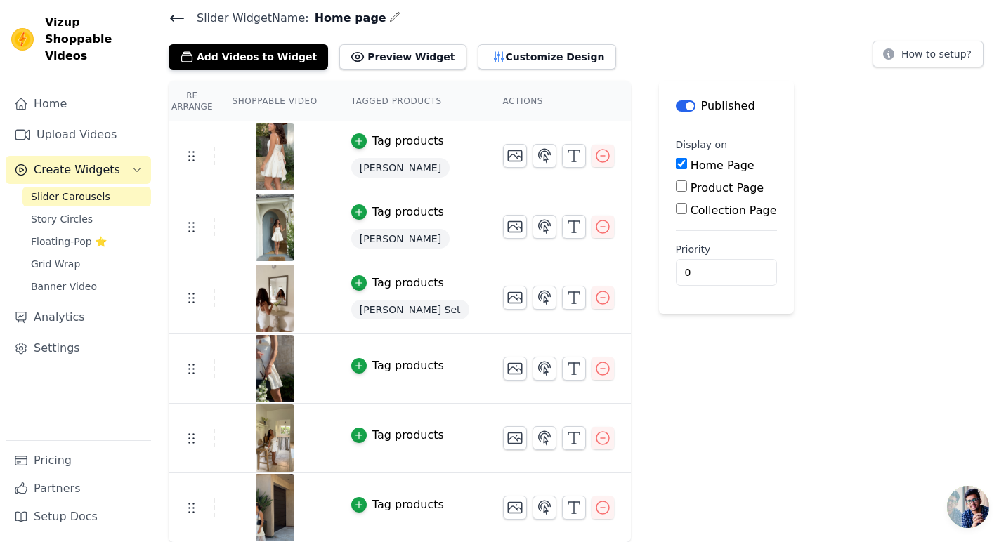
click at [390, 406] on td "Tag products" at bounding box center [410, 439] width 152 height 70
click at [399, 357] on div "Tag products" at bounding box center [408, 365] width 72 height 17
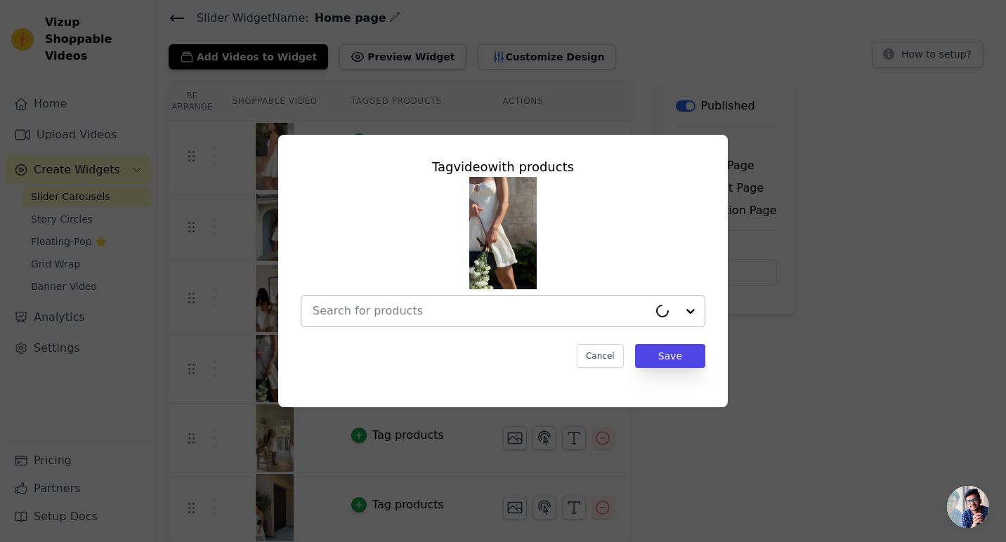
click at [433, 301] on div at bounding box center [481, 311] width 336 height 31
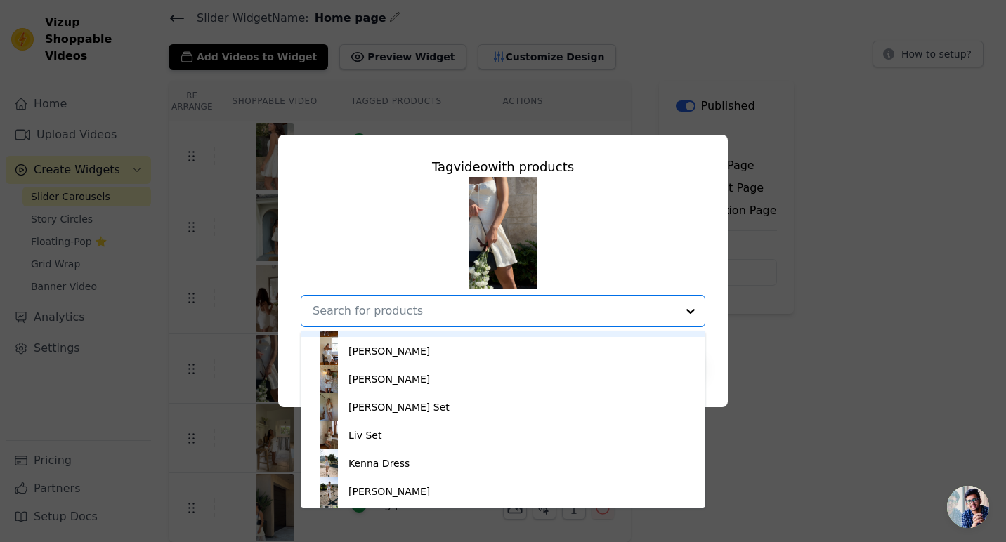
scroll to position [108, 0]
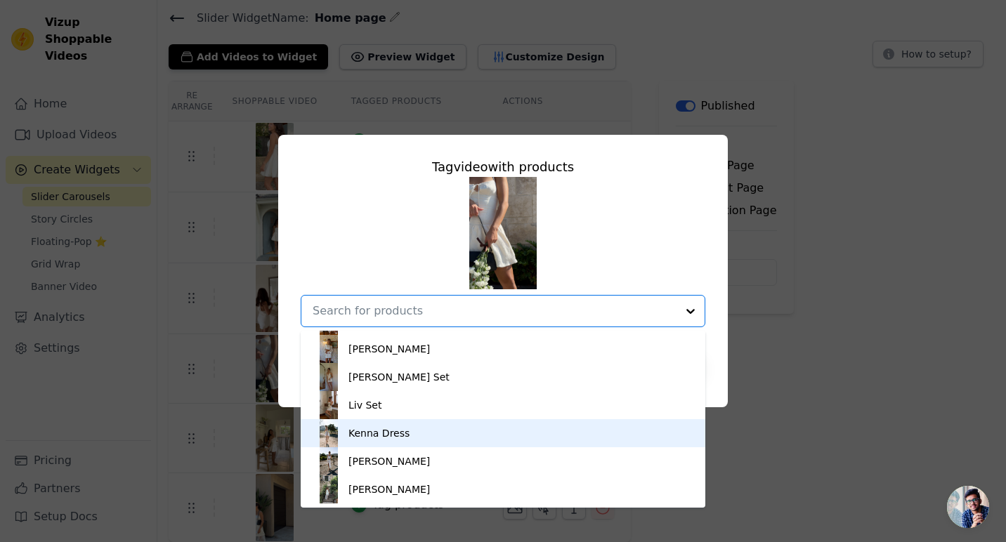
click at [432, 437] on div "Kenna Dress" at bounding box center [503, 433] width 376 height 28
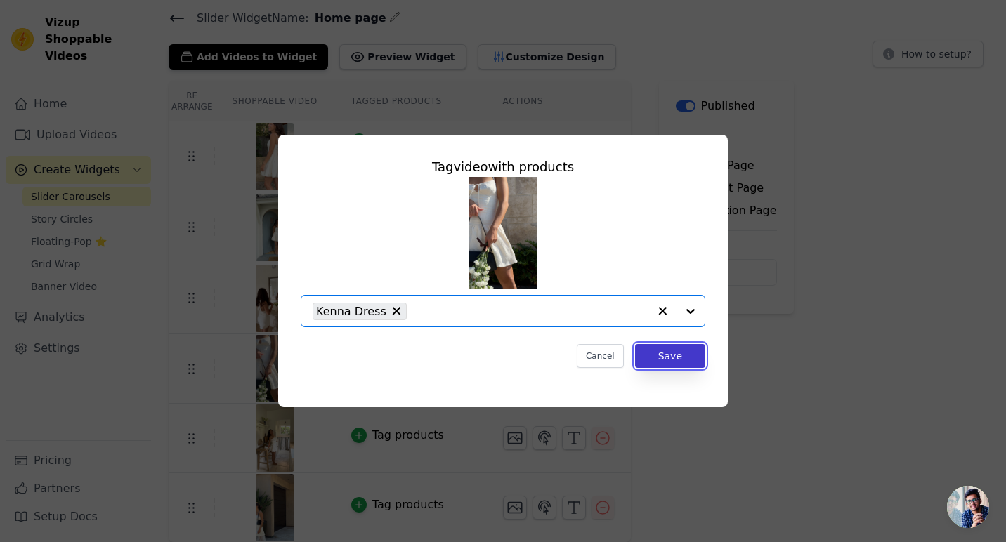
click at [688, 355] on button "Save" at bounding box center [670, 356] width 70 height 24
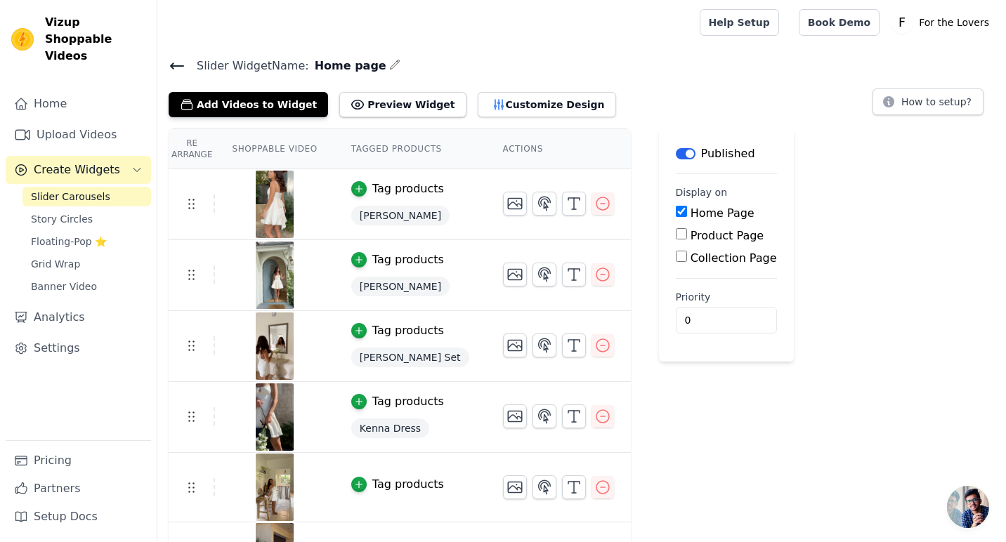
scroll to position [49, 0]
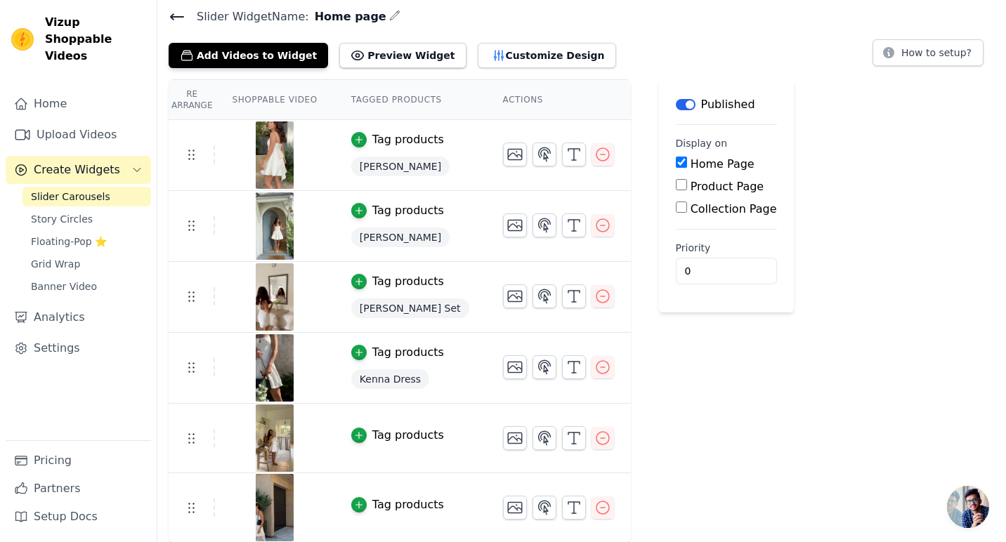
click at [397, 433] on div "Tag products" at bounding box center [408, 435] width 72 height 17
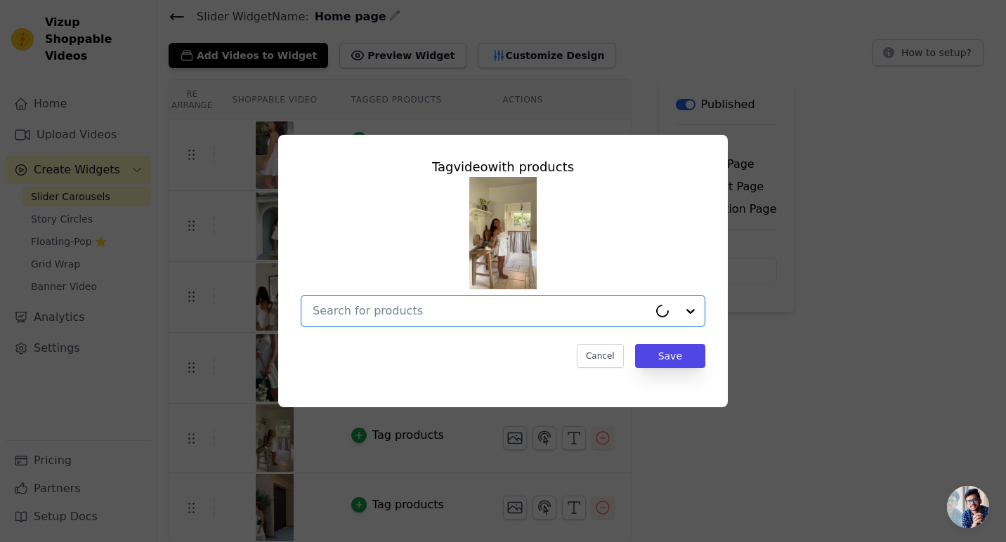
click at [440, 315] on input "text" at bounding box center [481, 311] width 336 height 17
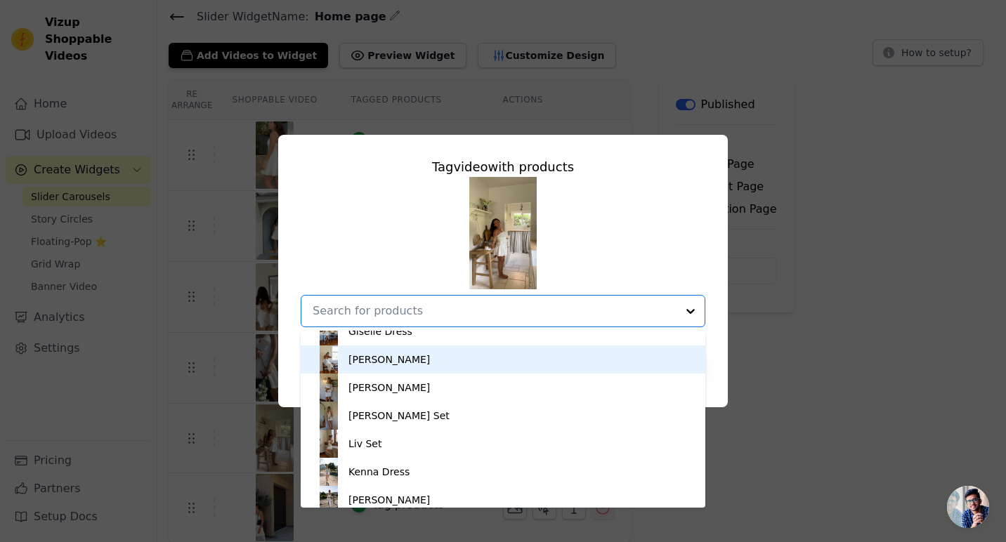
scroll to position [76, 0]
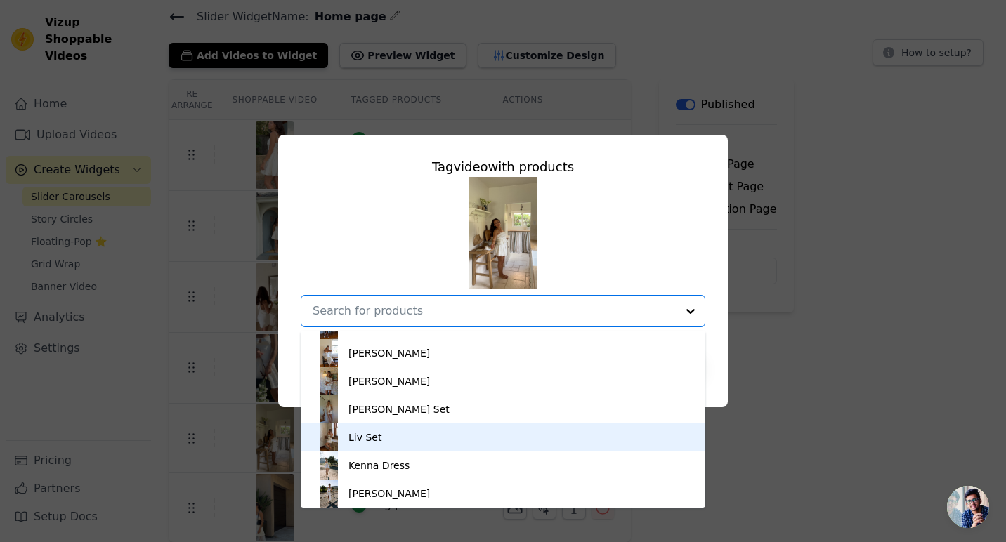
click at [427, 437] on div "Liv Set" at bounding box center [503, 437] width 376 height 28
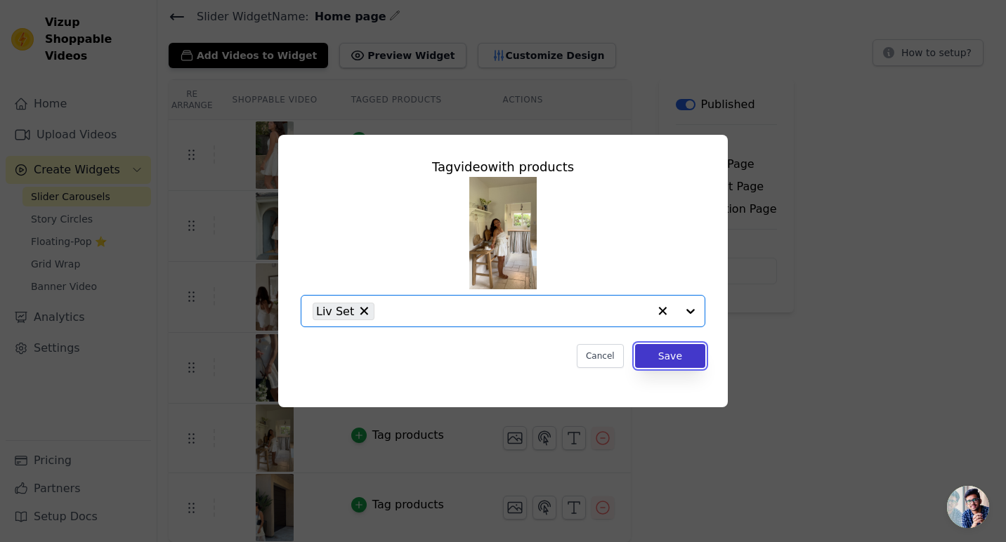
click at [673, 357] on button "Save" at bounding box center [670, 356] width 70 height 24
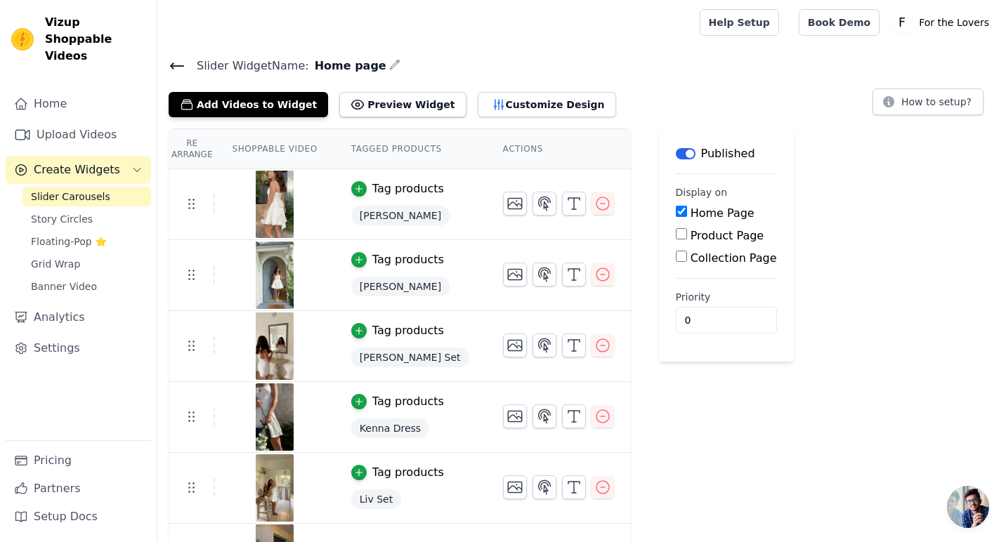
scroll to position [51, 0]
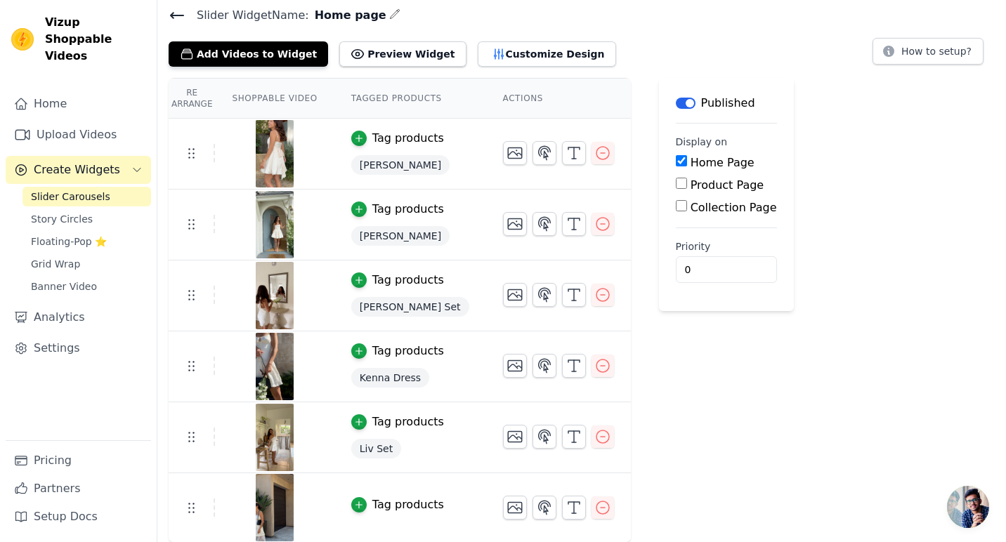
click at [403, 503] on div "Tag products" at bounding box center [408, 505] width 72 height 17
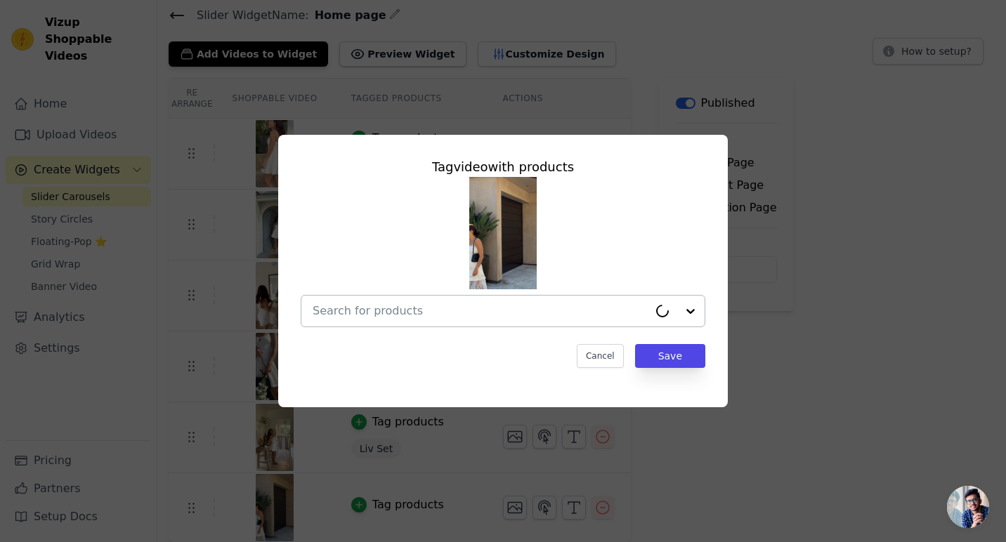
click at [458, 305] on input "text" at bounding box center [481, 311] width 336 height 17
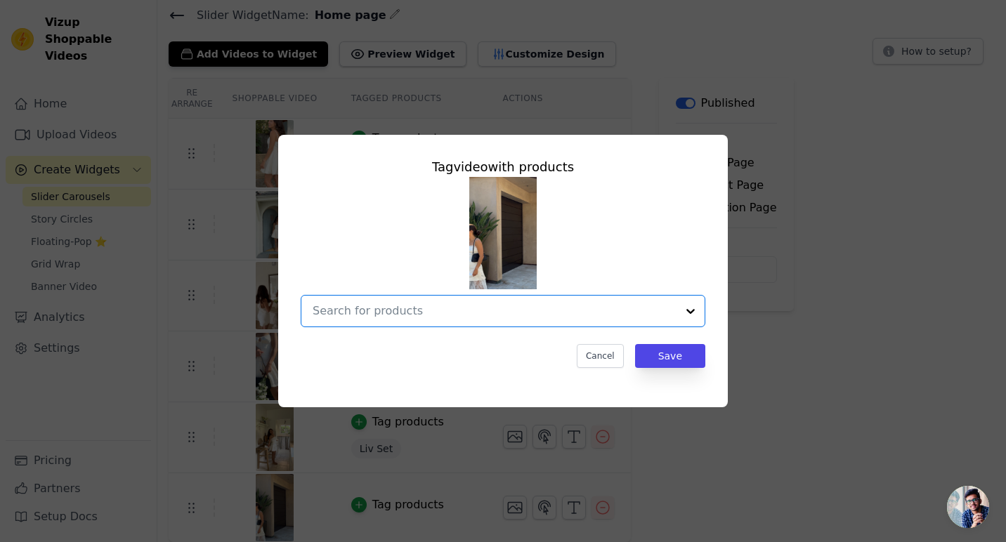
click at [447, 308] on input "text" at bounding box center [495, 311] width 364 height 17
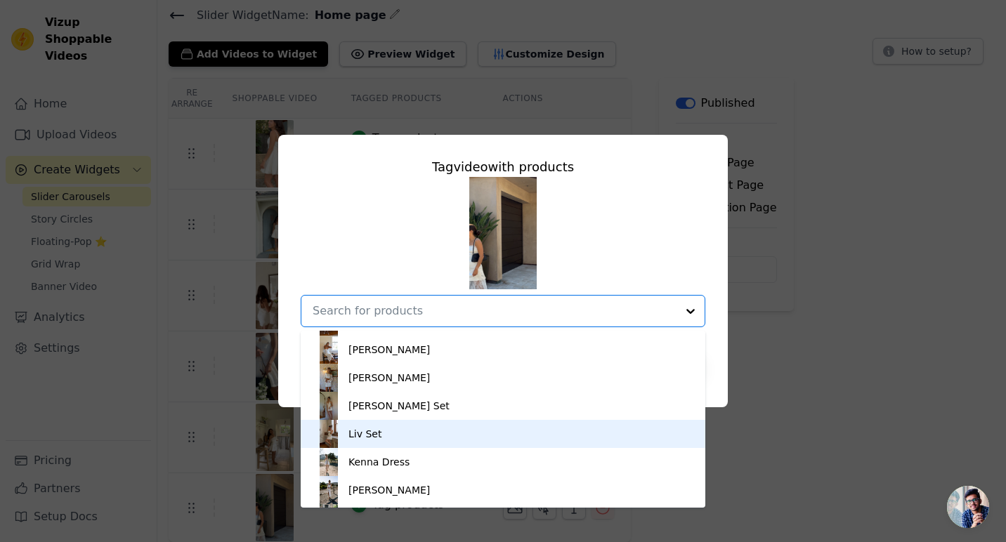
scroll to position [108, 0]
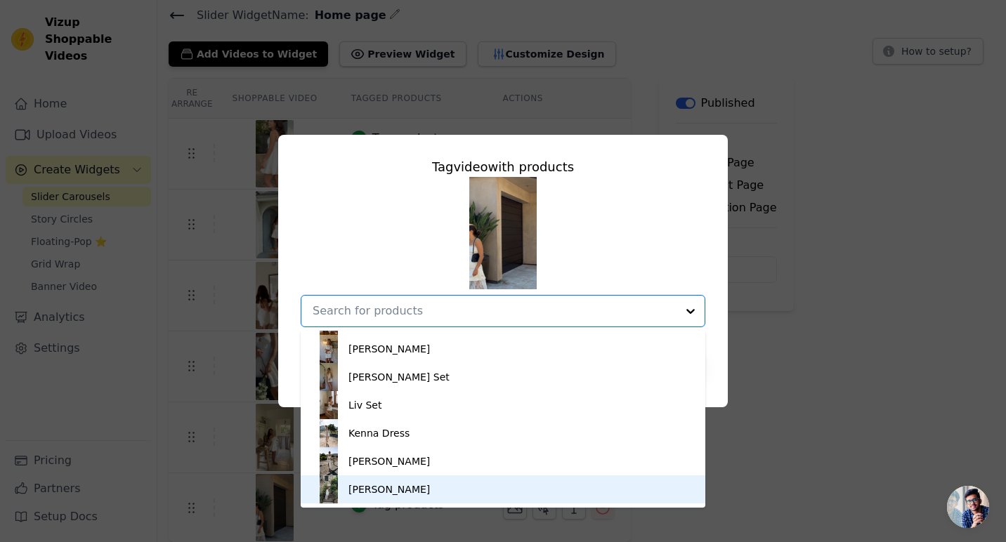
click at [426, 482] on div "[PERSON_NAME]" at bounding box center [503, 489] width 376 height 28
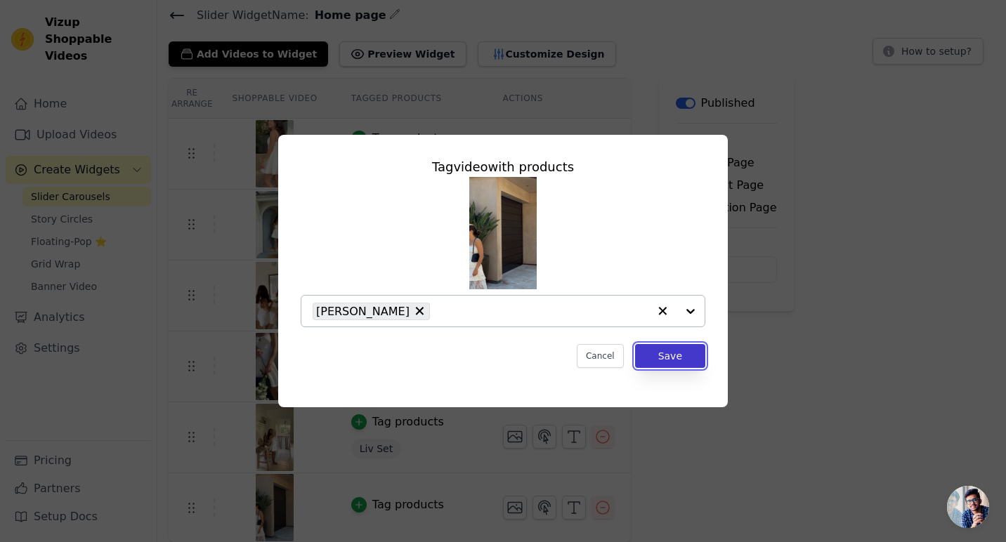
click at [691, 357] on button "Save" at bounding box center [670, 356] width 70 height 24
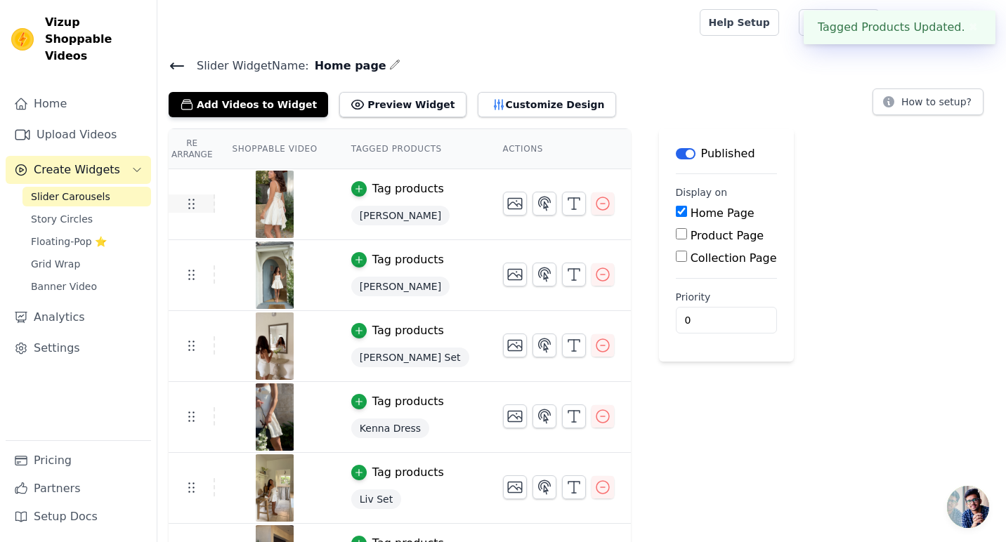
scroll to position [52, 0]
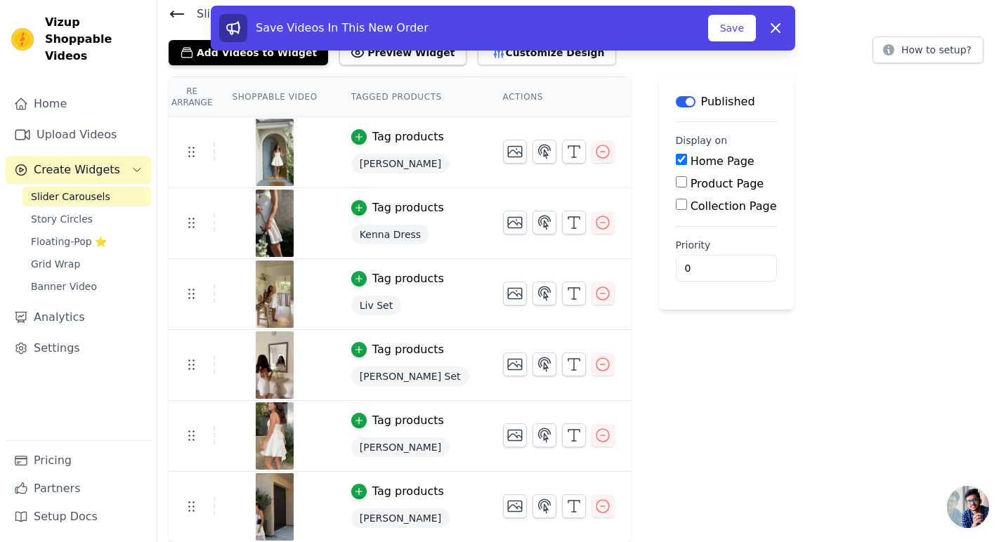
drag, startPoint x: 190, startPoint y: 363, endPoint x: 293, endPoint y: 8, distance: 370.1
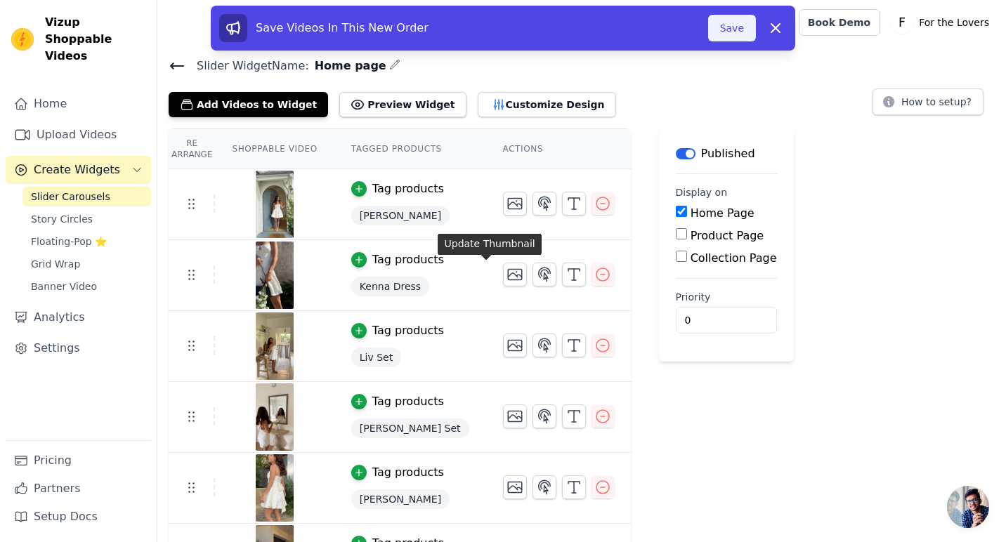
click at [741, 22] on button "Save" at bounding box center [732, 28] width 48 height 27
